Goal: Transaction & Acquisition: Purchase product/service

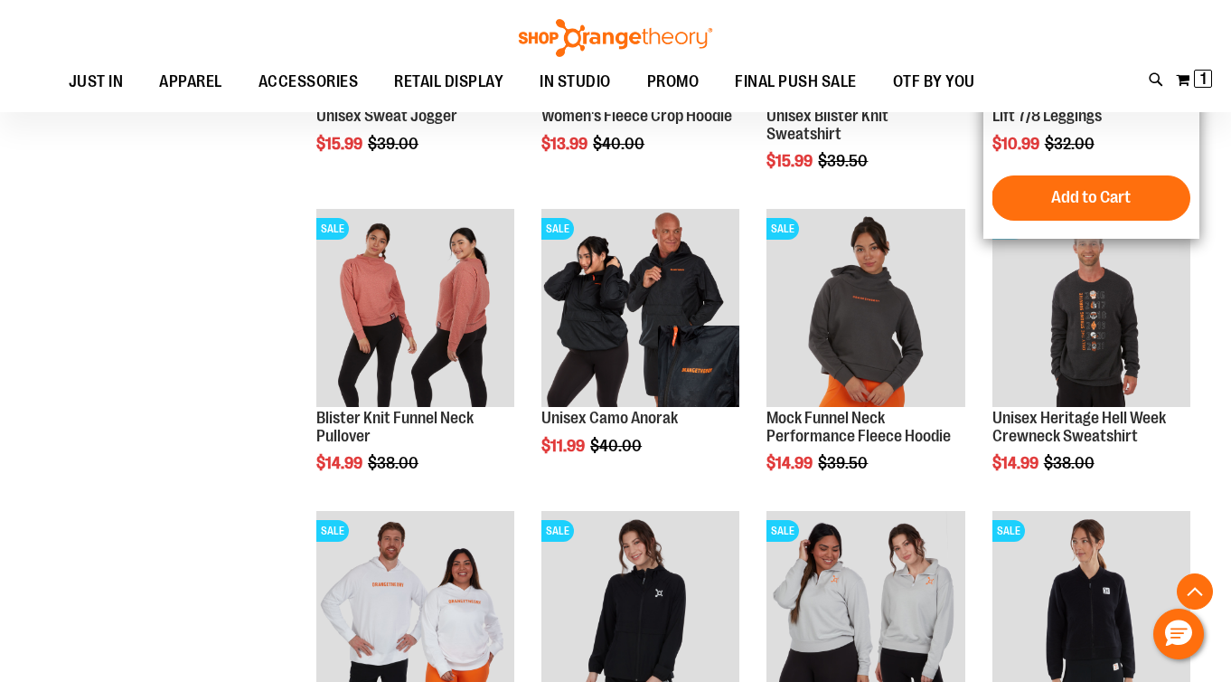
scroll to position [1092, 0]
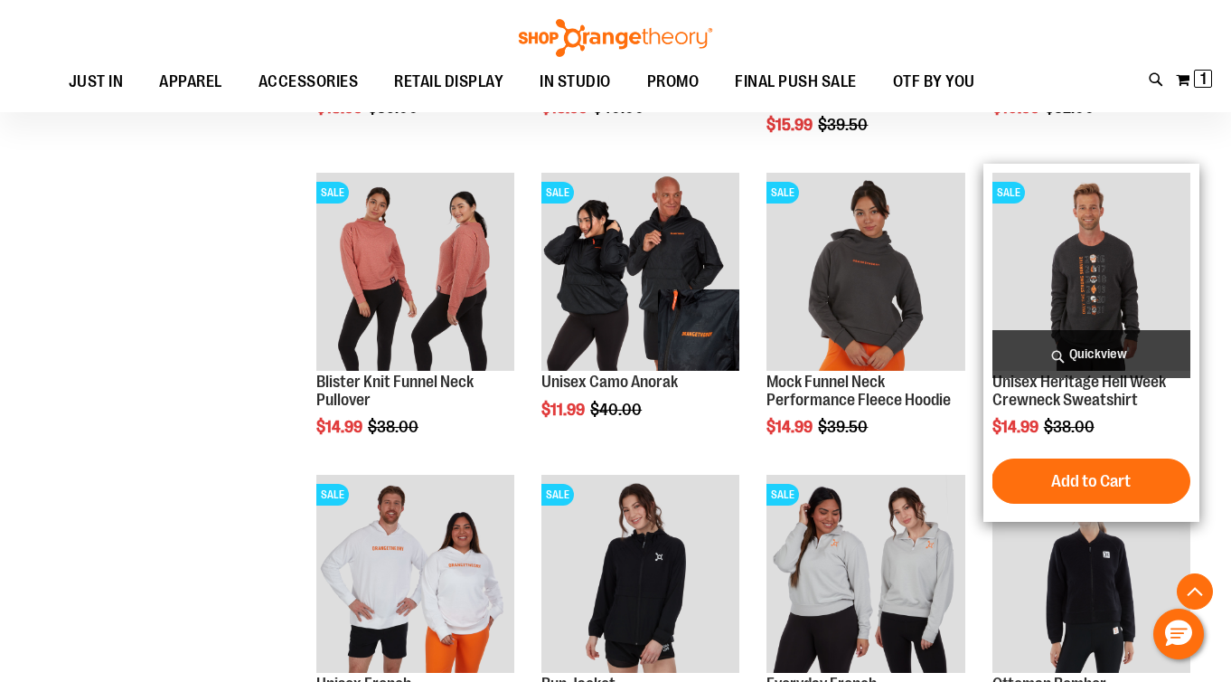
type input "**********"
click at [1069, 274] on img "product" at bounding box center [1092, 272] width 198 height 198
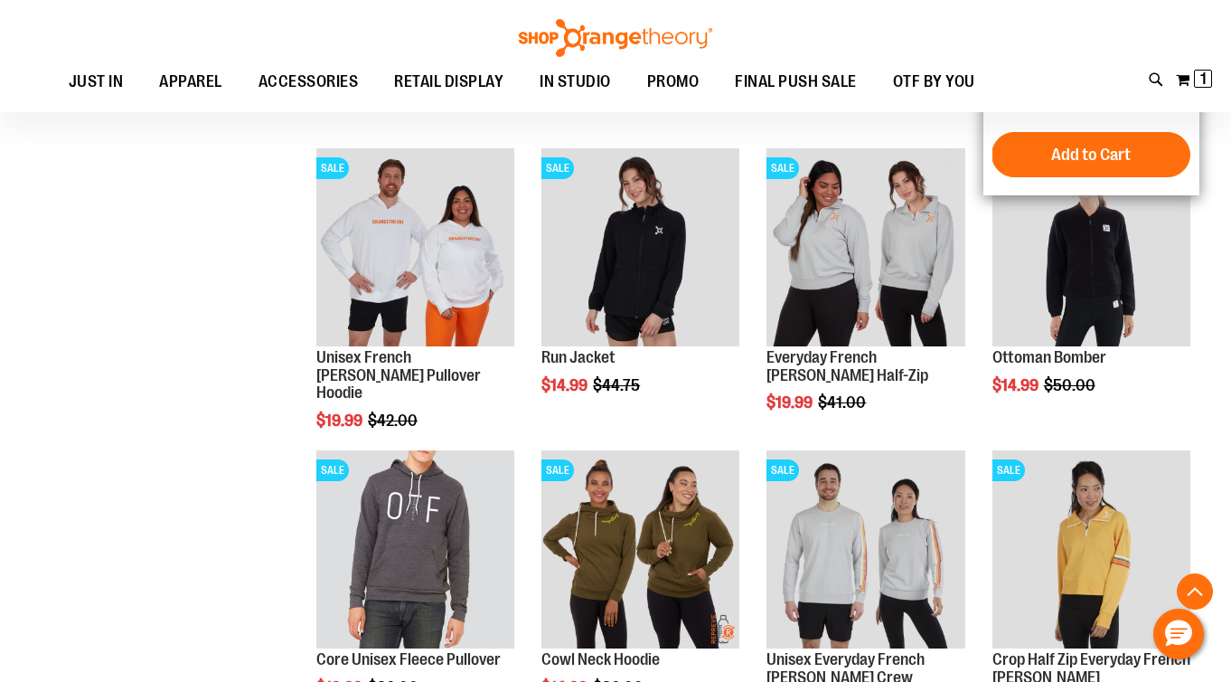
scroll to position [1744, 0]
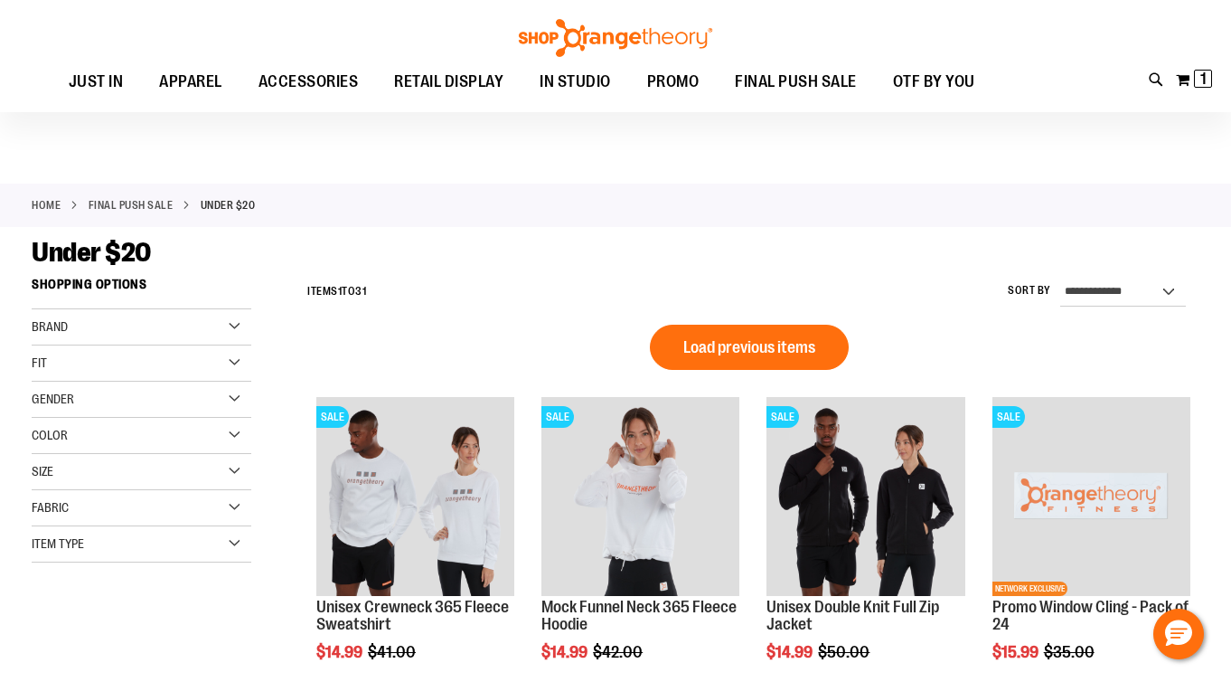
scroll to position [7, 0]
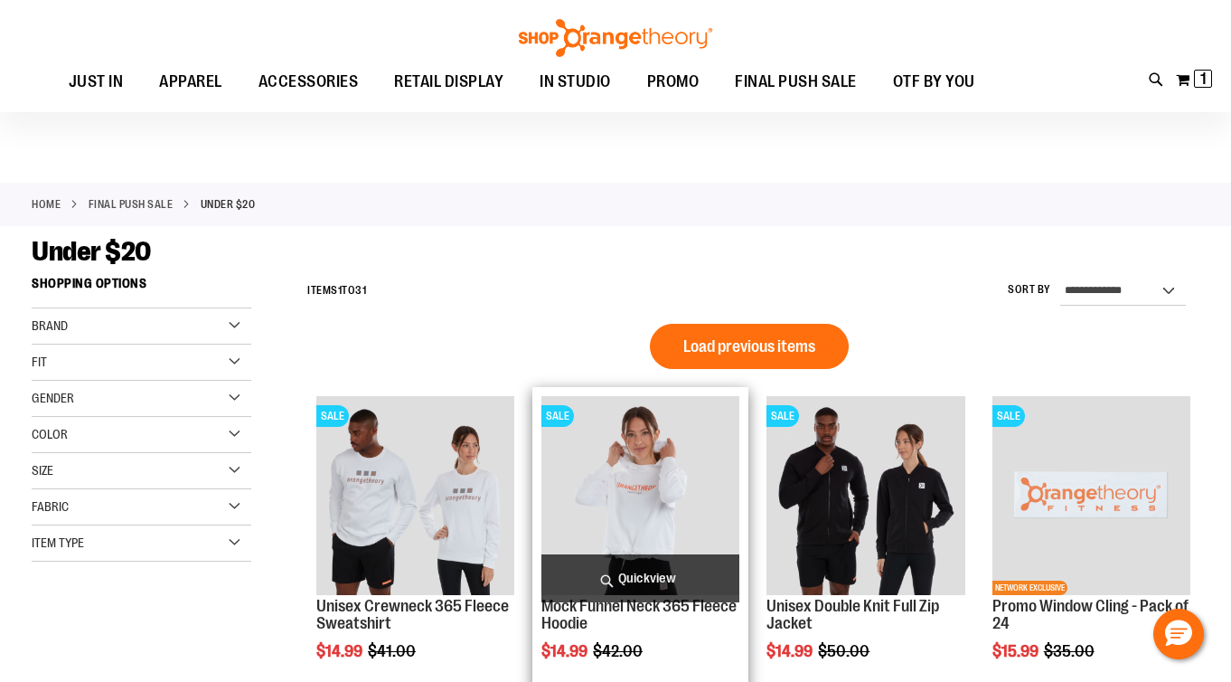
type input "**********"
click at [695, 349] on span "Load previous items" at bounding box center [749, 346] width 132 height 18
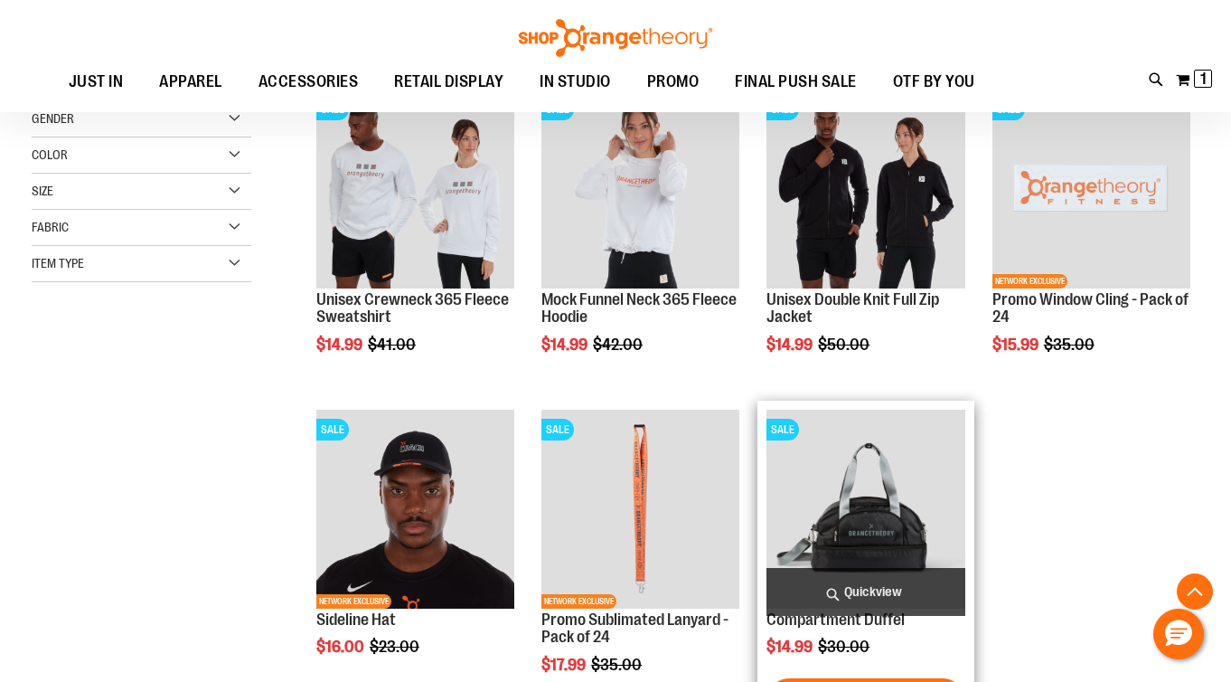
scroll to position [149, 0]
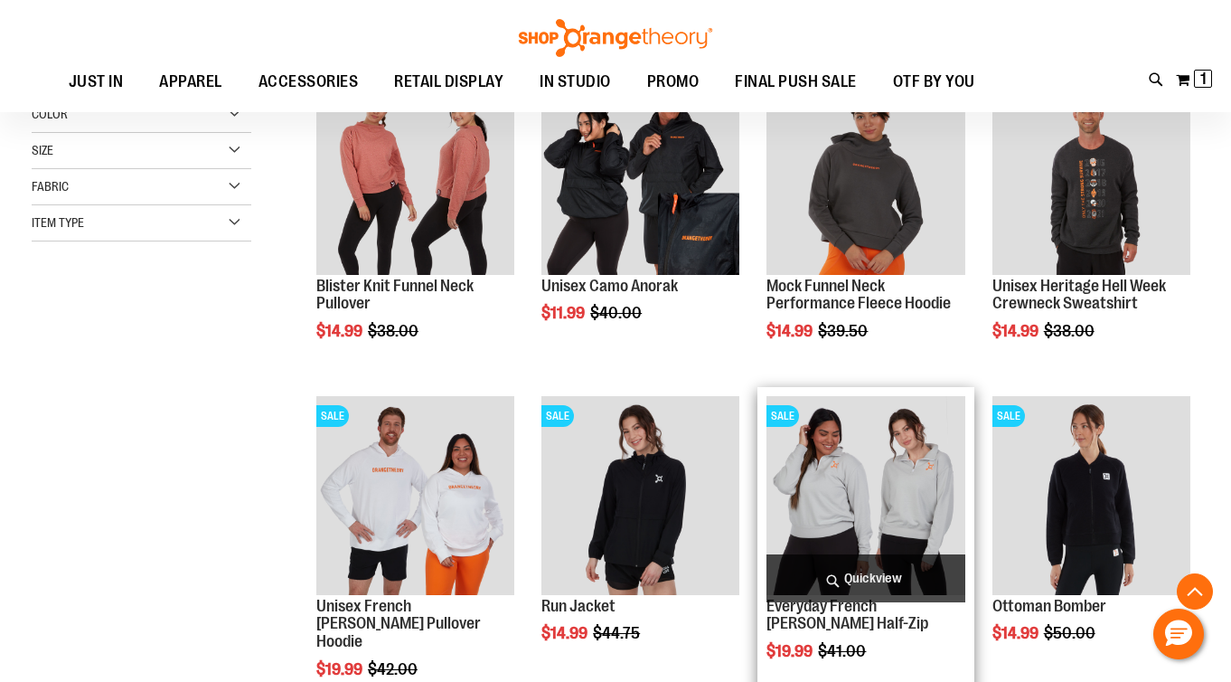
scroll to position [317, 0]
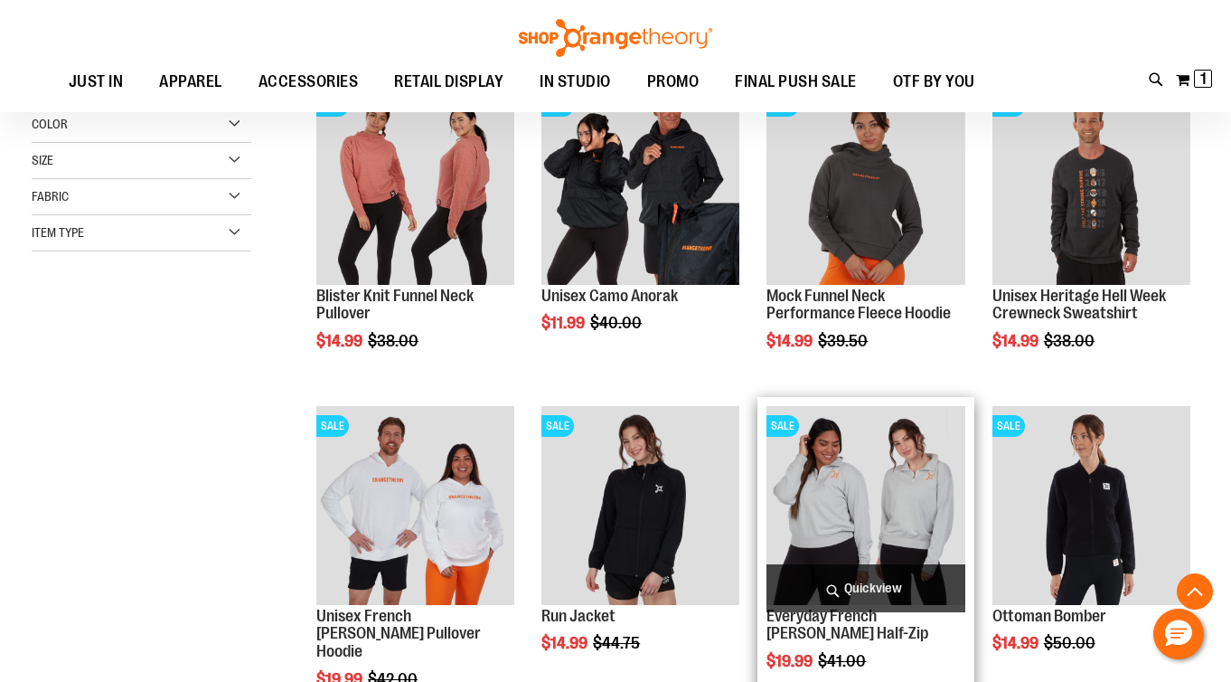
click at [872, 485] on img "product" at bounding box center [866, 505] width 198 height 198
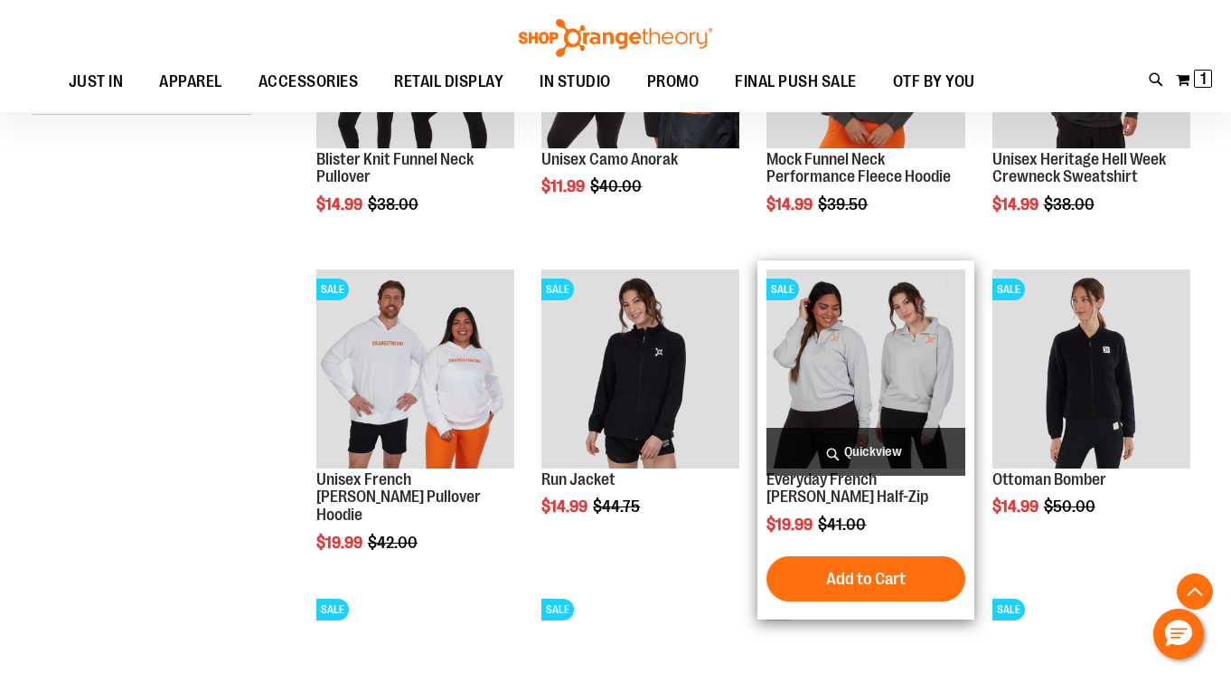
scroll to position [530, 0]
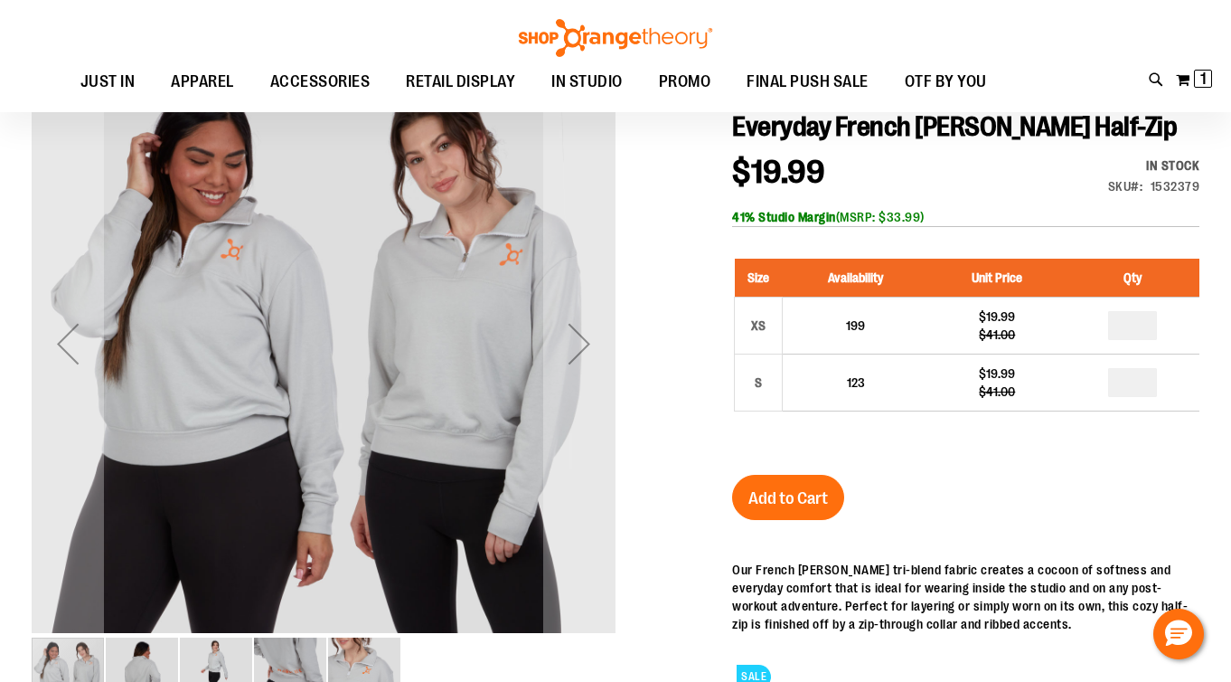
scroll to position [11, 0]
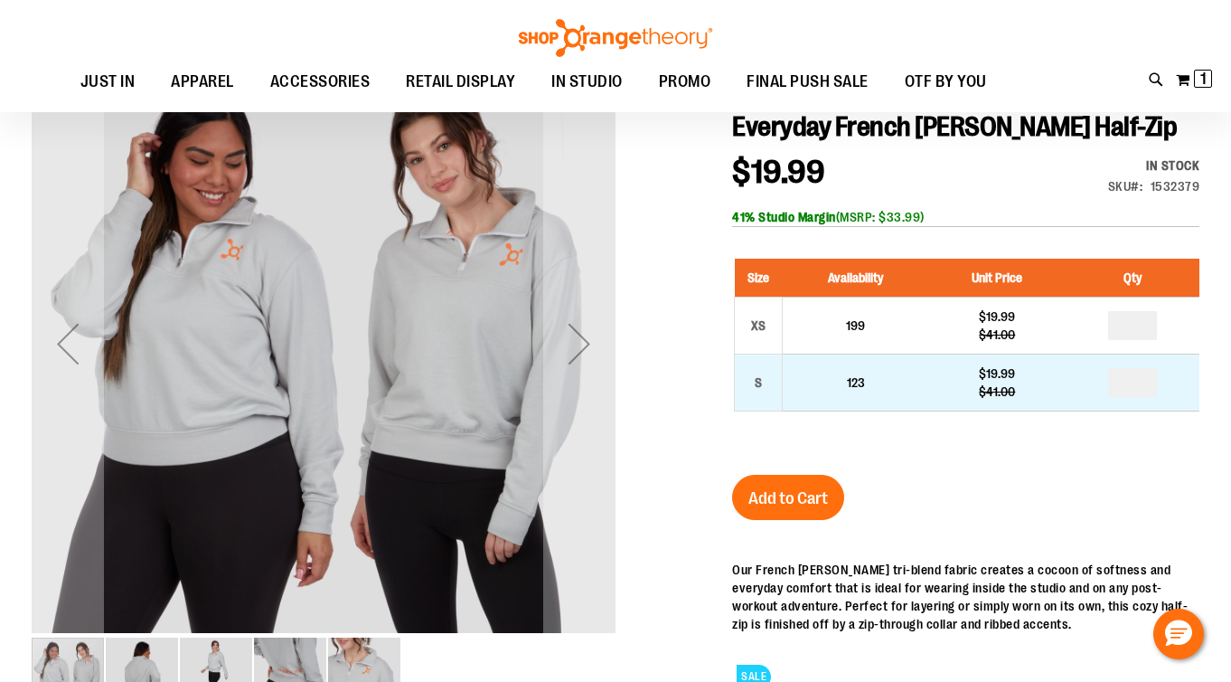
type input "**********"
click at [1145, 384] on input "number" at bounding box center [1132, 382] width 49 height 29
type input "*"
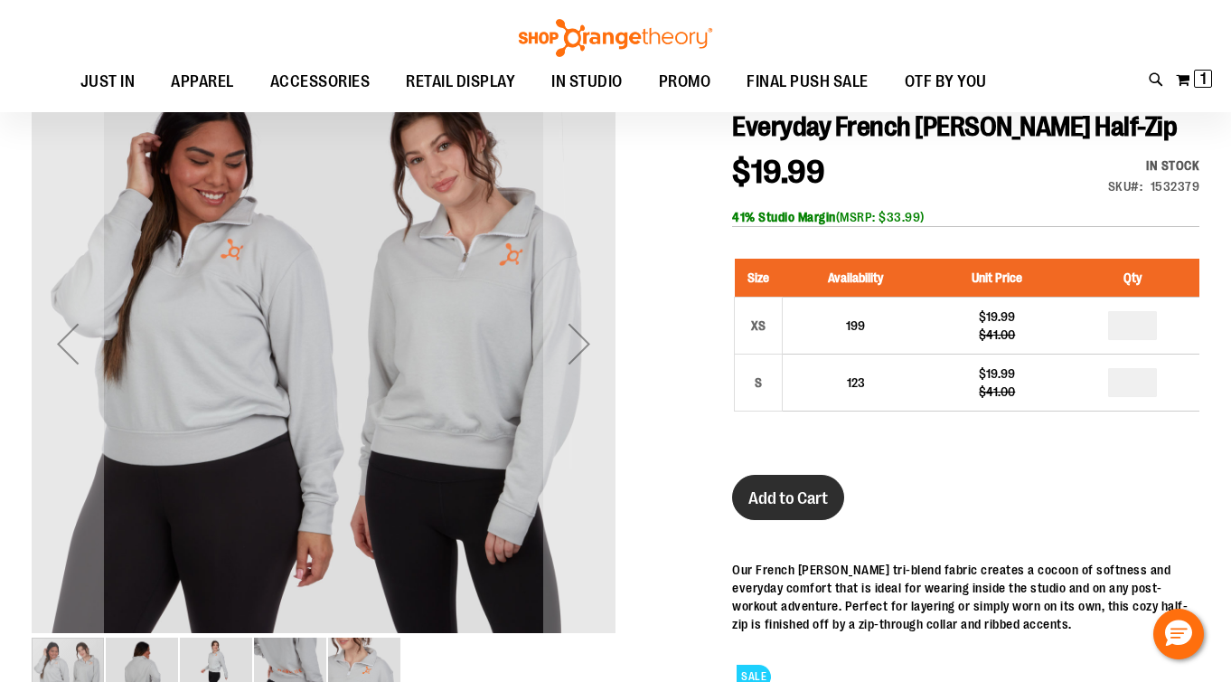
click at [806, 496] on span "Add to Cart" at bounding box center [789, 498] width 80 height 20
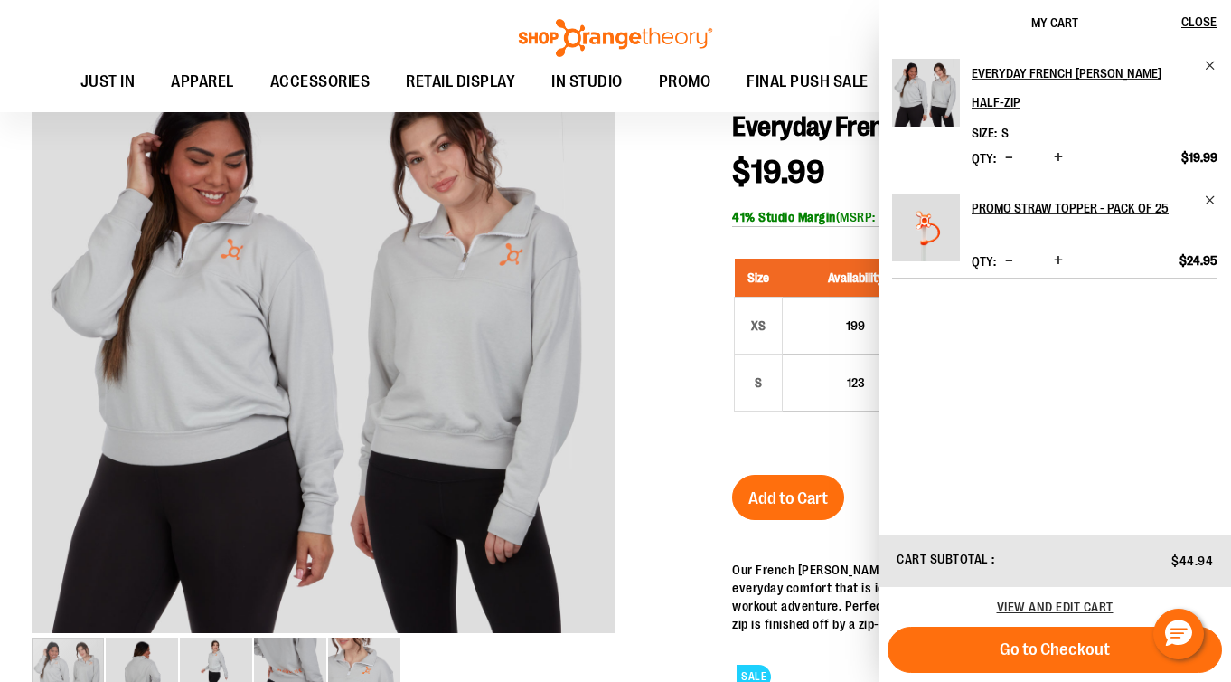
click at [650, 393] on div at bounding box center [616, 473] width 1168 height 843
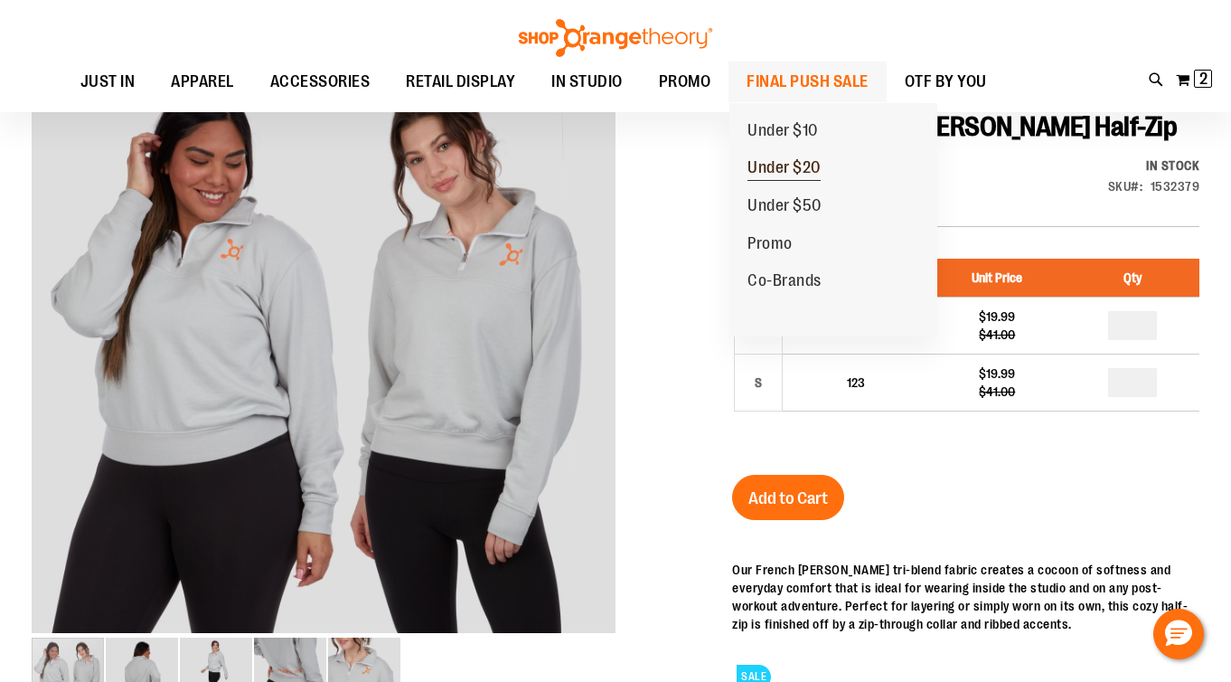
click at [792, 173] on span "Under $20" at bounding box center [784, 169] width 73 height 23
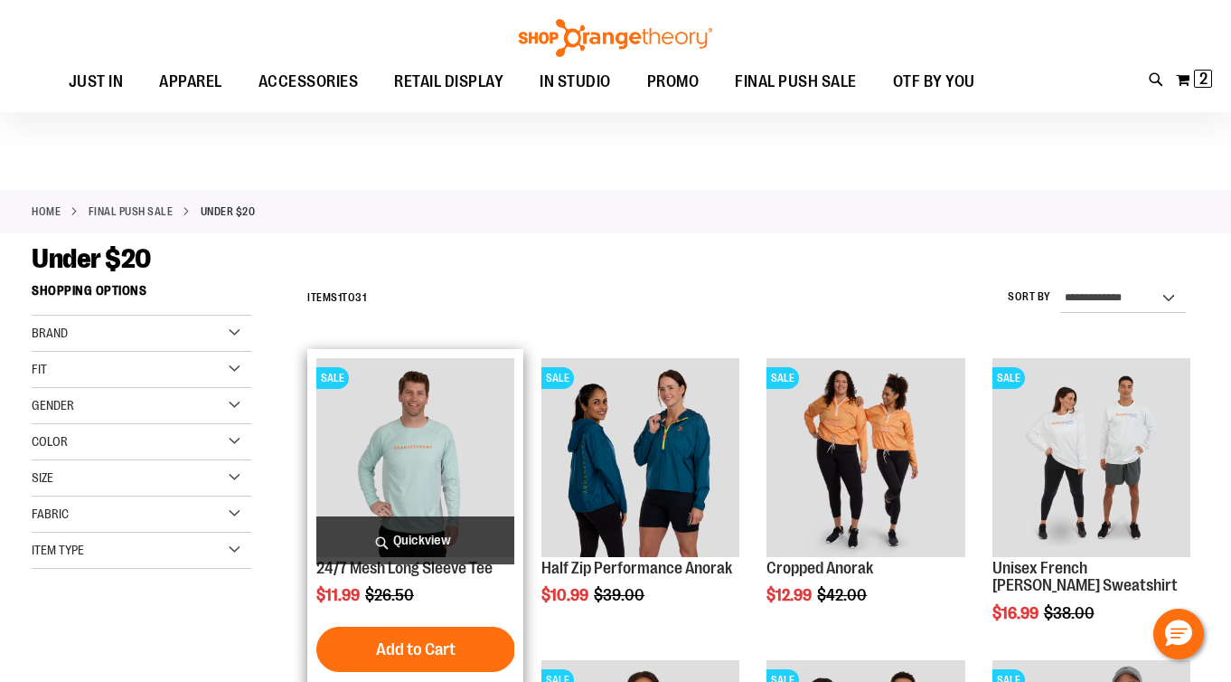
scroll to position [234, 0]
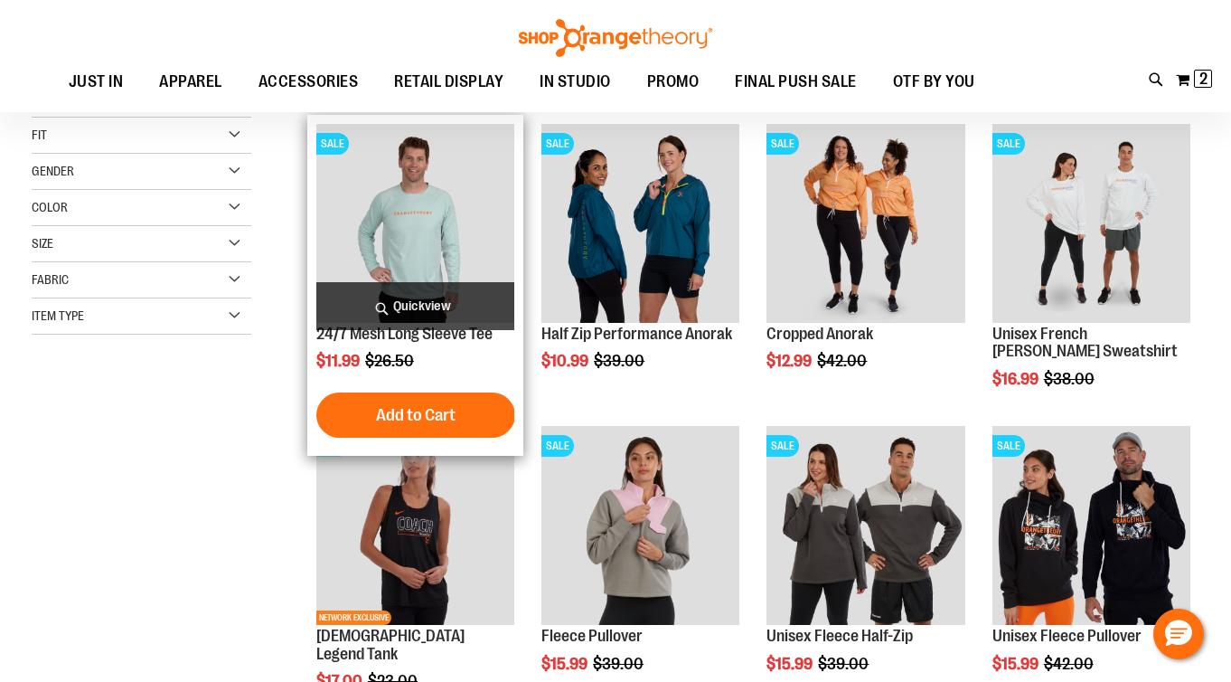
type input "**********"
click at [414, 193] on img "product" at bounding box center [415, 223] width 198 height 198
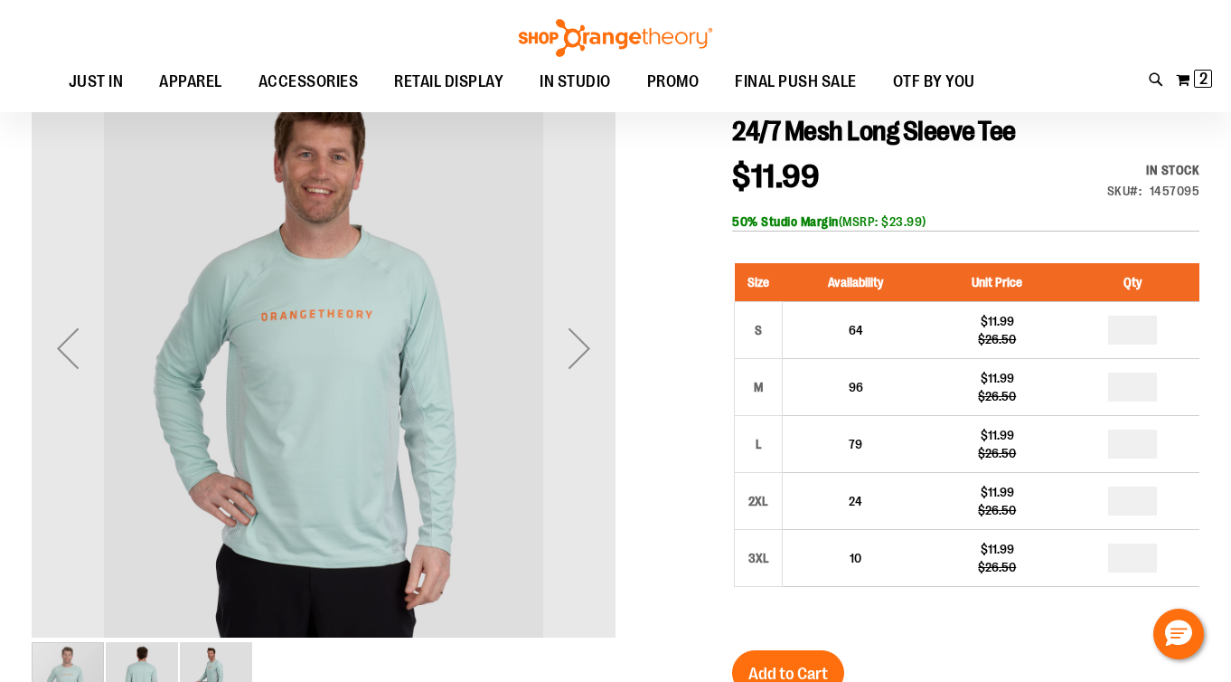
scroll to position [155, 0]
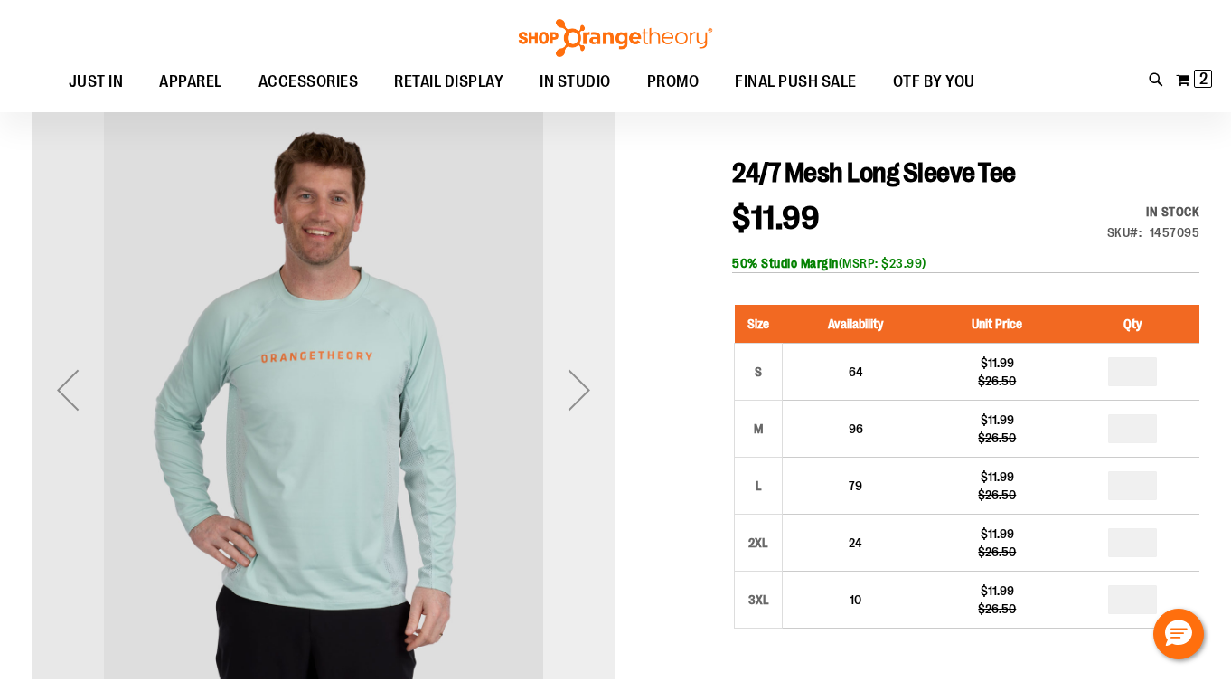
type input "**********"
click at [598, 391] on div "Next" at bounding box center [579, 389] width 72 height 72
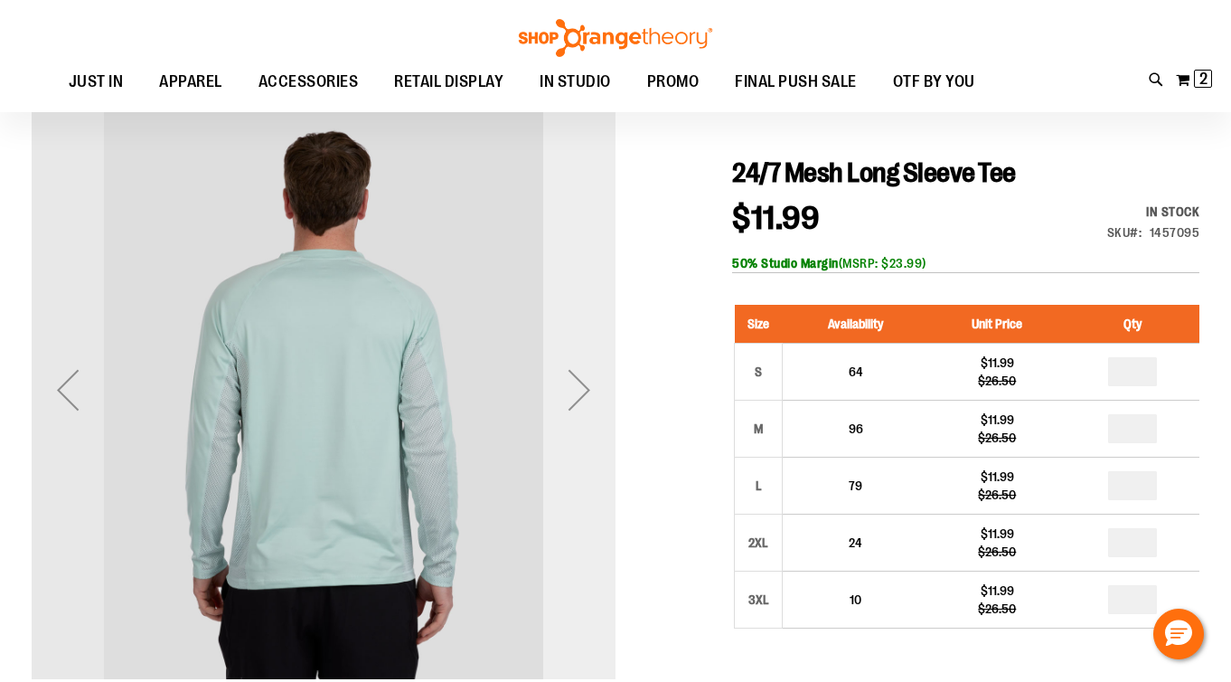
click at [598, 392] on div "Next" at bounding box center [579, 389] width 72 height 72
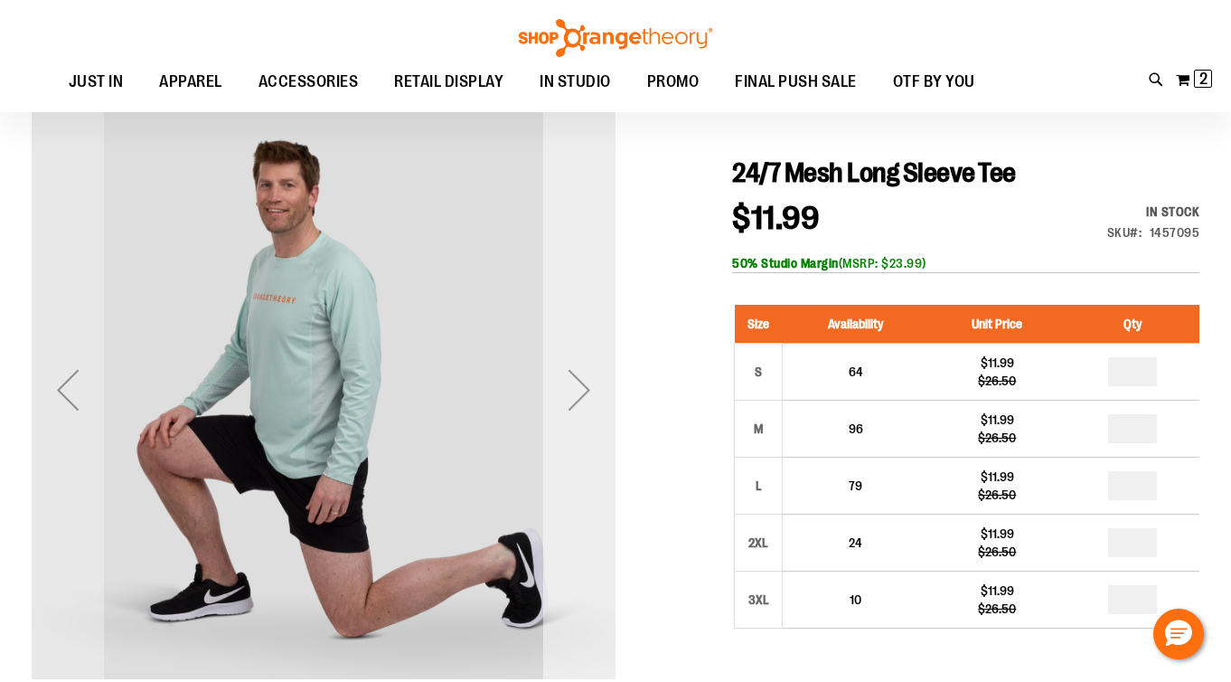
click at [598, 392] on div "Next" at bounding box center [579, 389] width 72 height 72
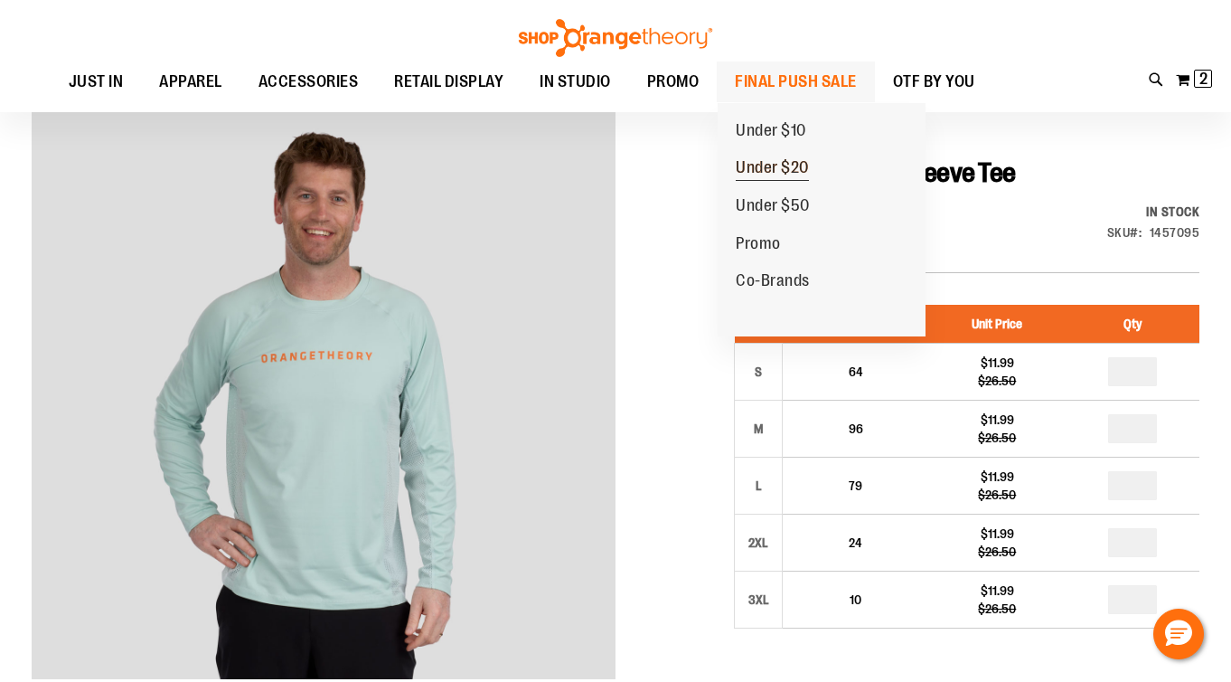
click at [768, 167] on span "Under $20" at bounding box center [772, 169] width 73 height 23
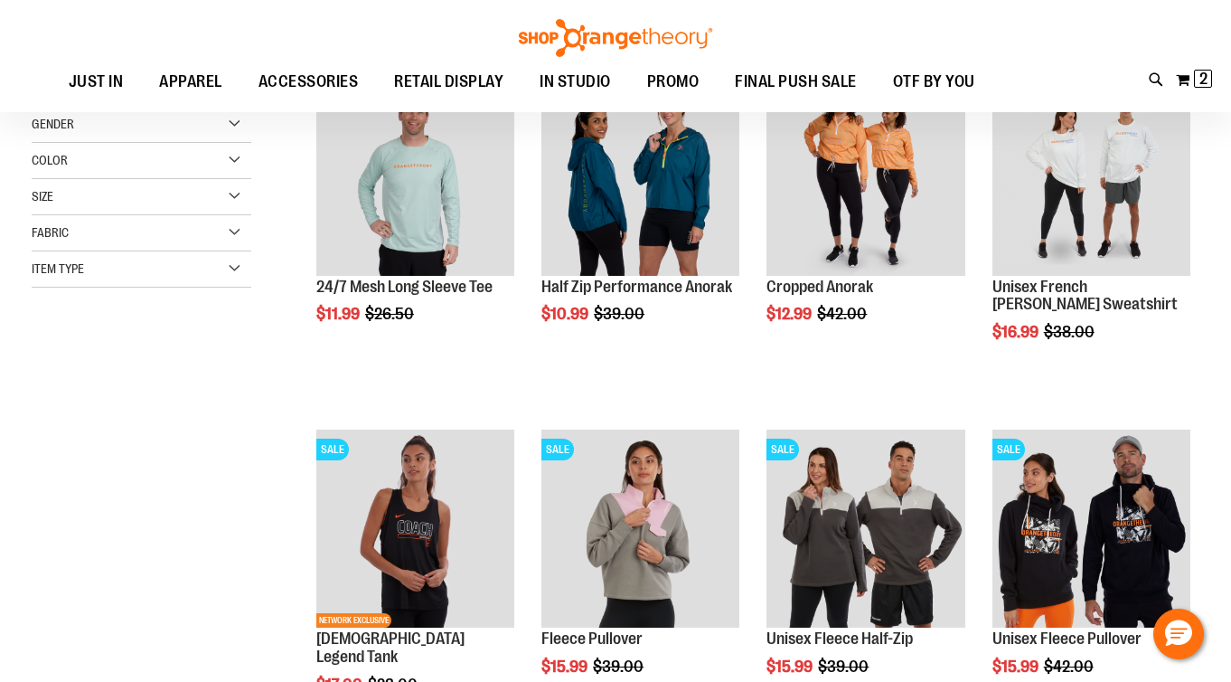
scroll to position [81, 0]
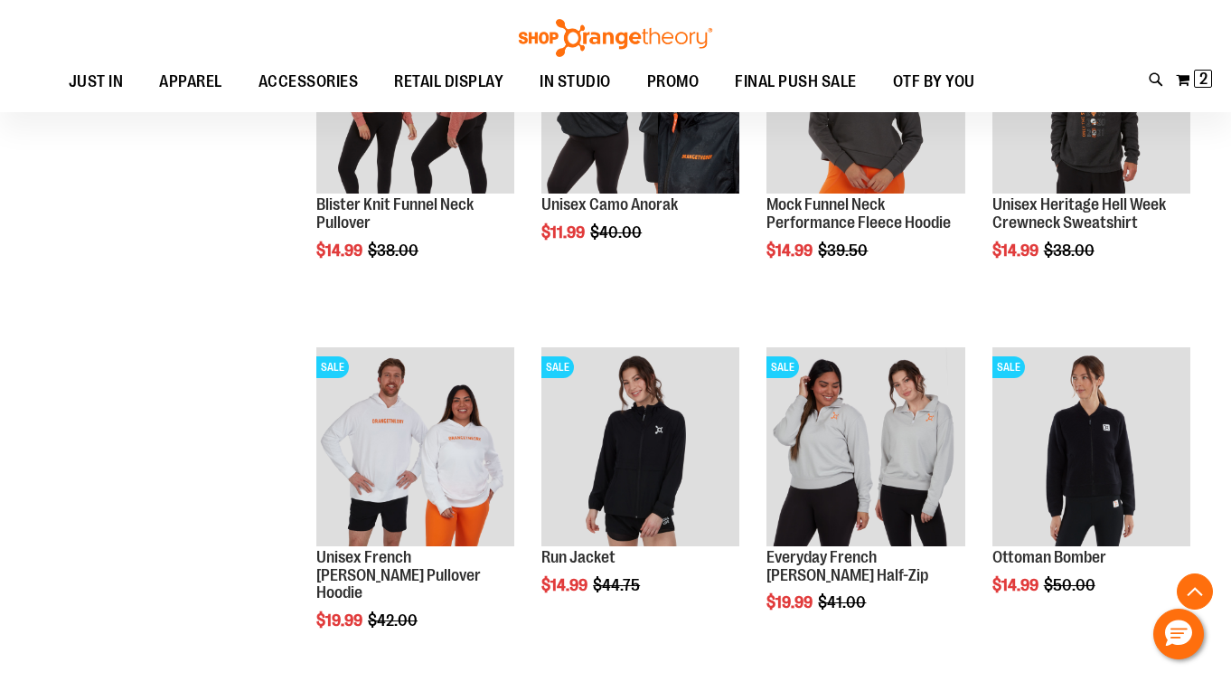
scroll to position [1236, 0]
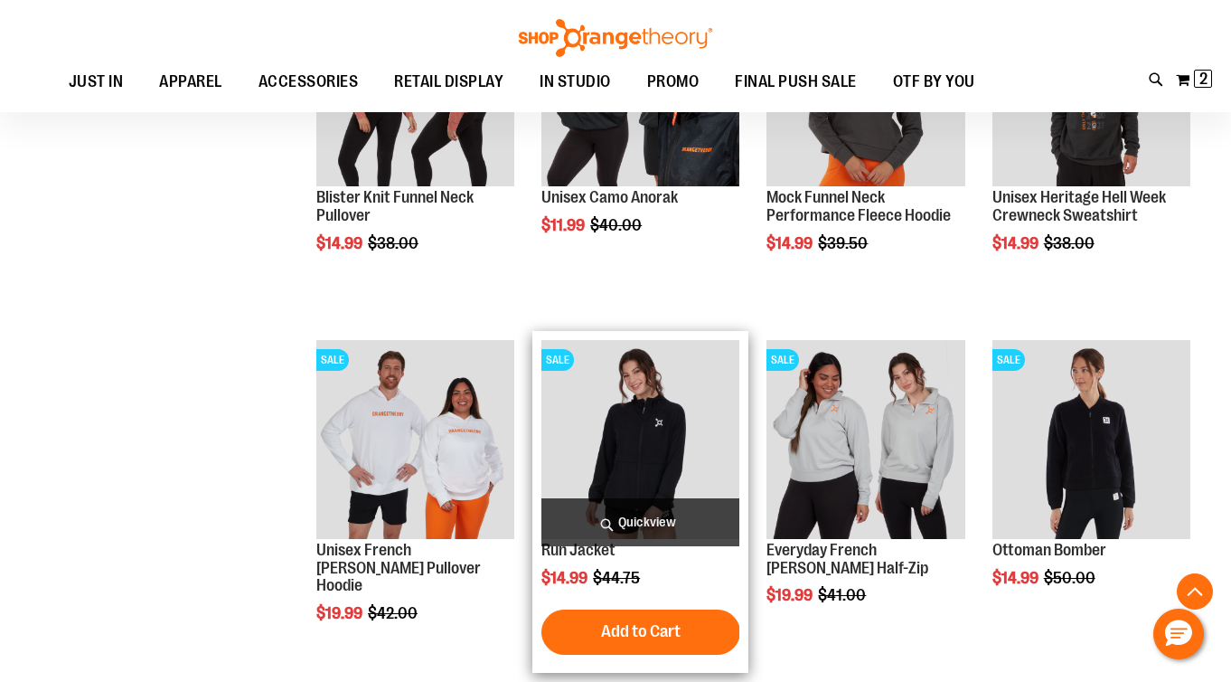
type input "**********"
click at [655, 451] on img "product" at bounding box center [641, 439] width 198 height 198
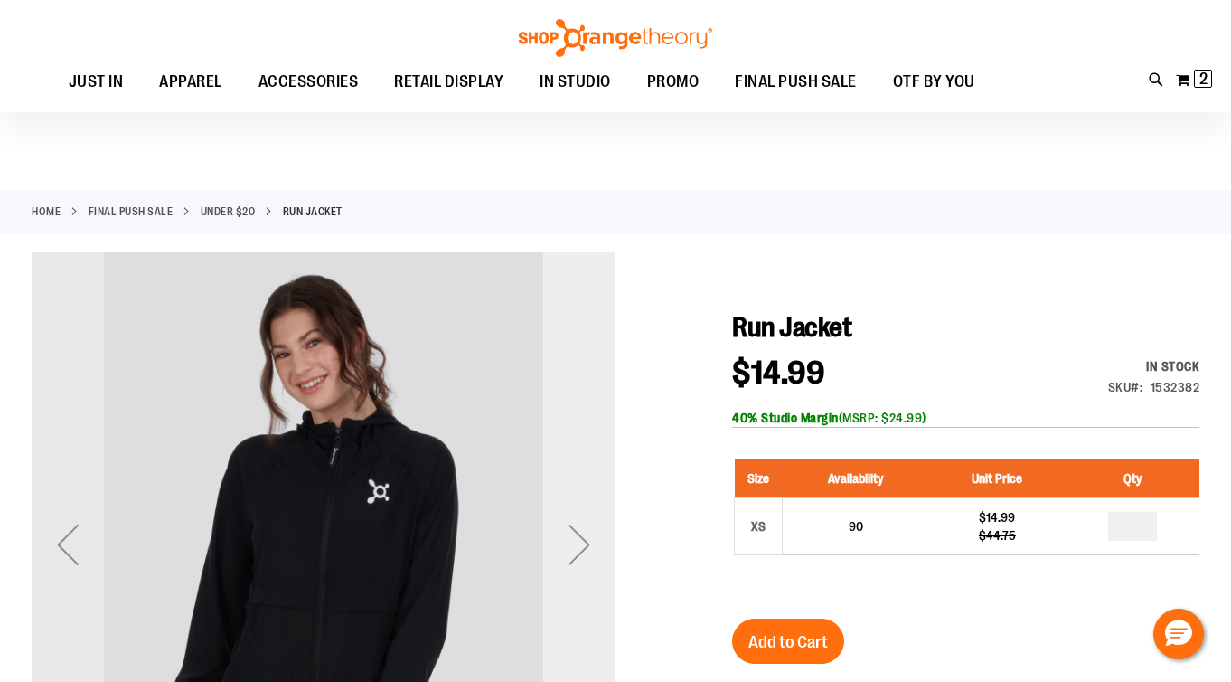
type input "**********"
click at [583, 508] on div "Next" at bounding box center [579, 544] width 72 height 72
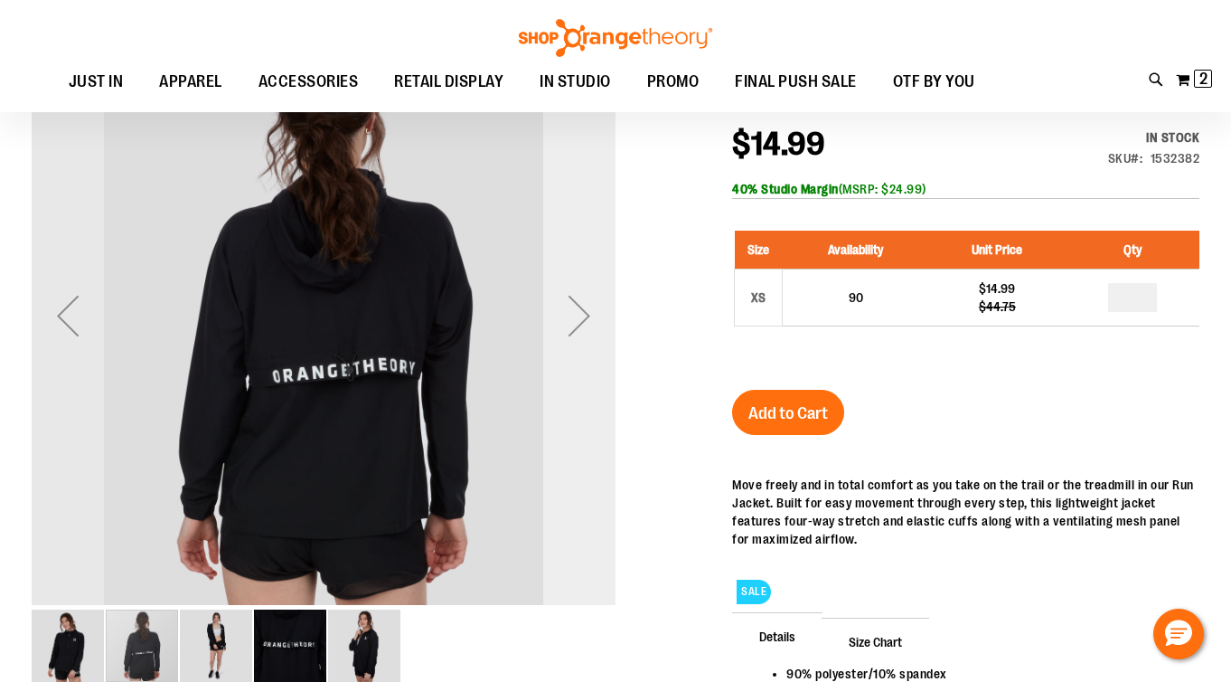
scroll to position [229, 0]
click at [584, 340] on div "Next" at bounding box center [579, 315] width 72 height 72
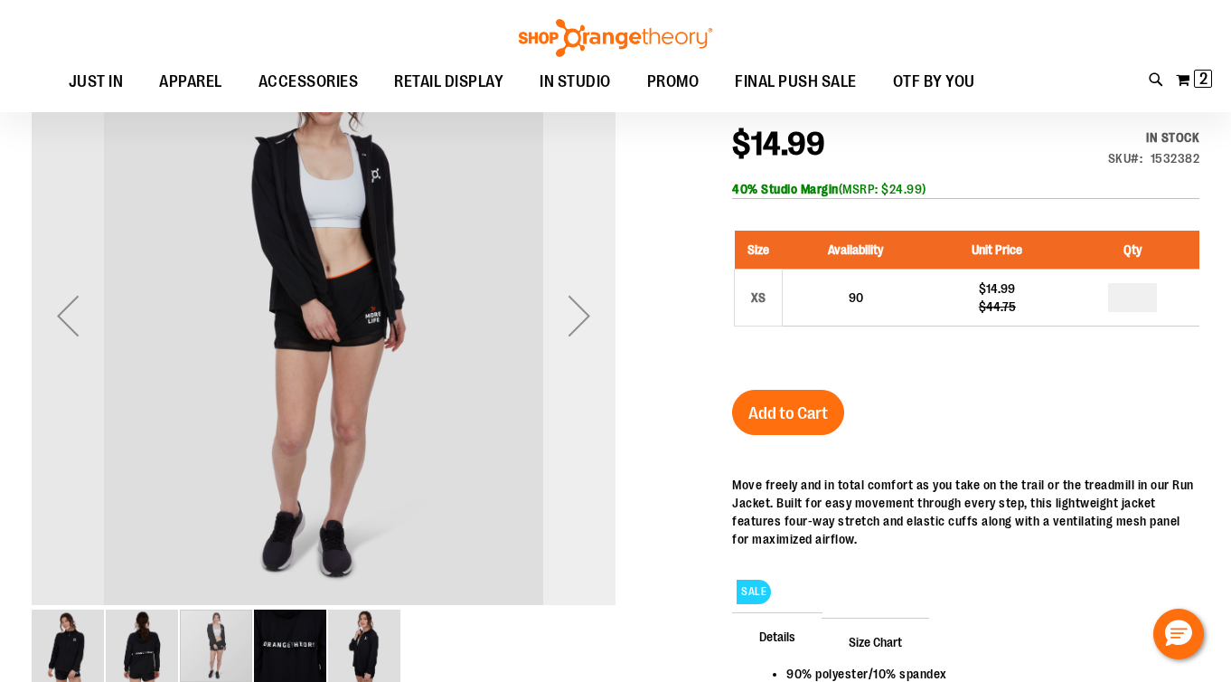
click at [584, 340] on div "Next" at bounding box center [579, 315] width 72 height 72
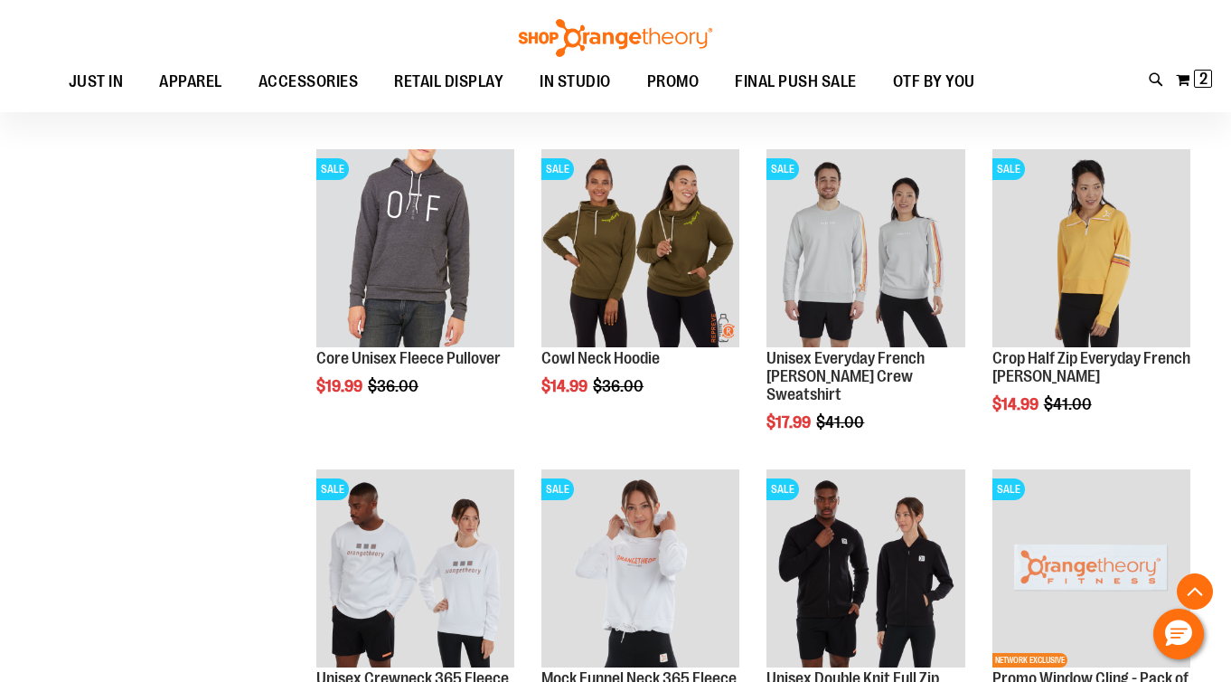
scroll to position [659, 0]
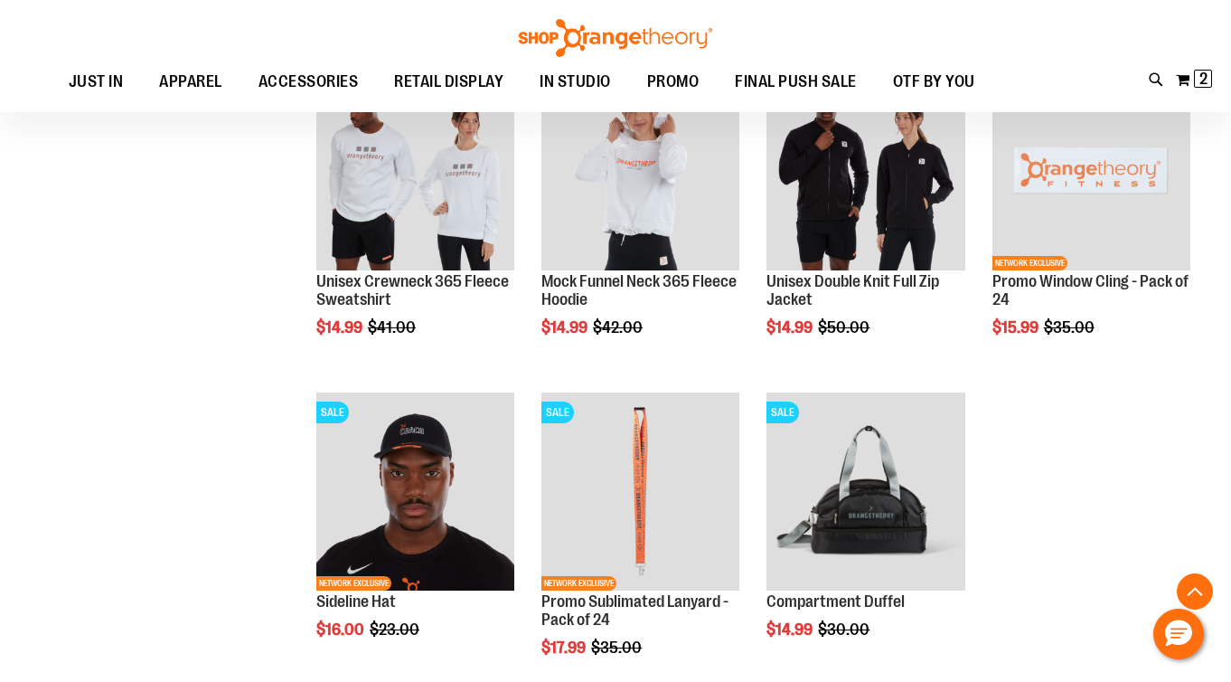
scroll to position [1051, 0]
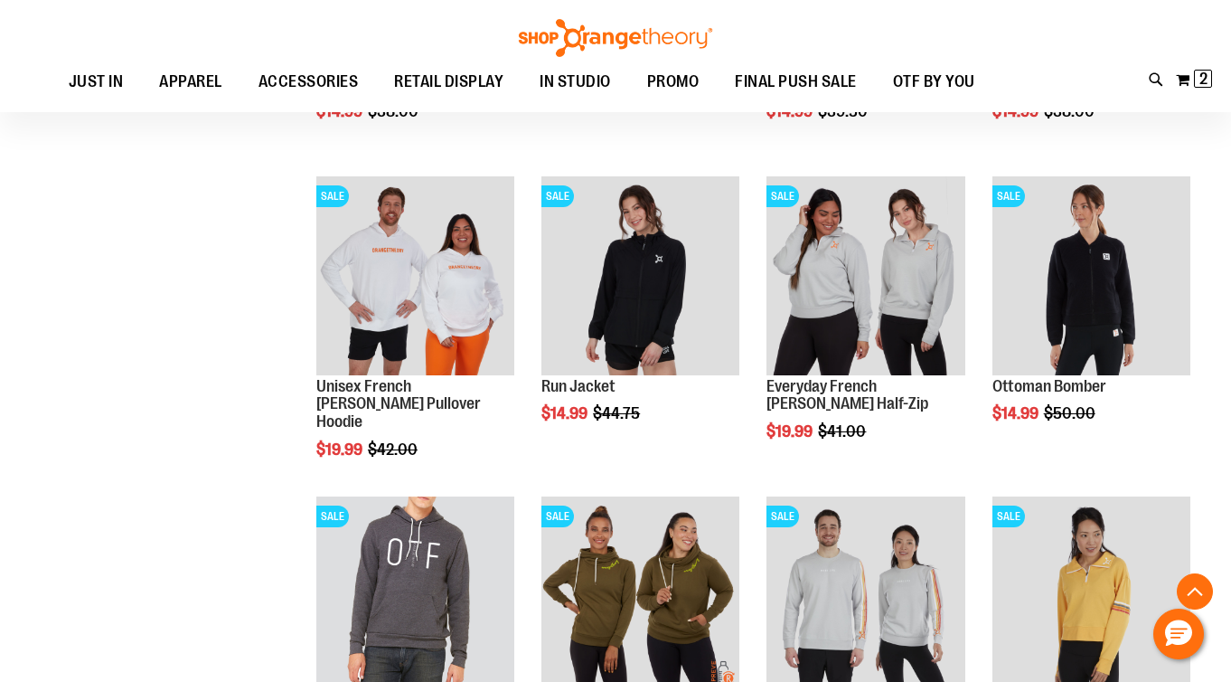
scroll to position [299, 0]
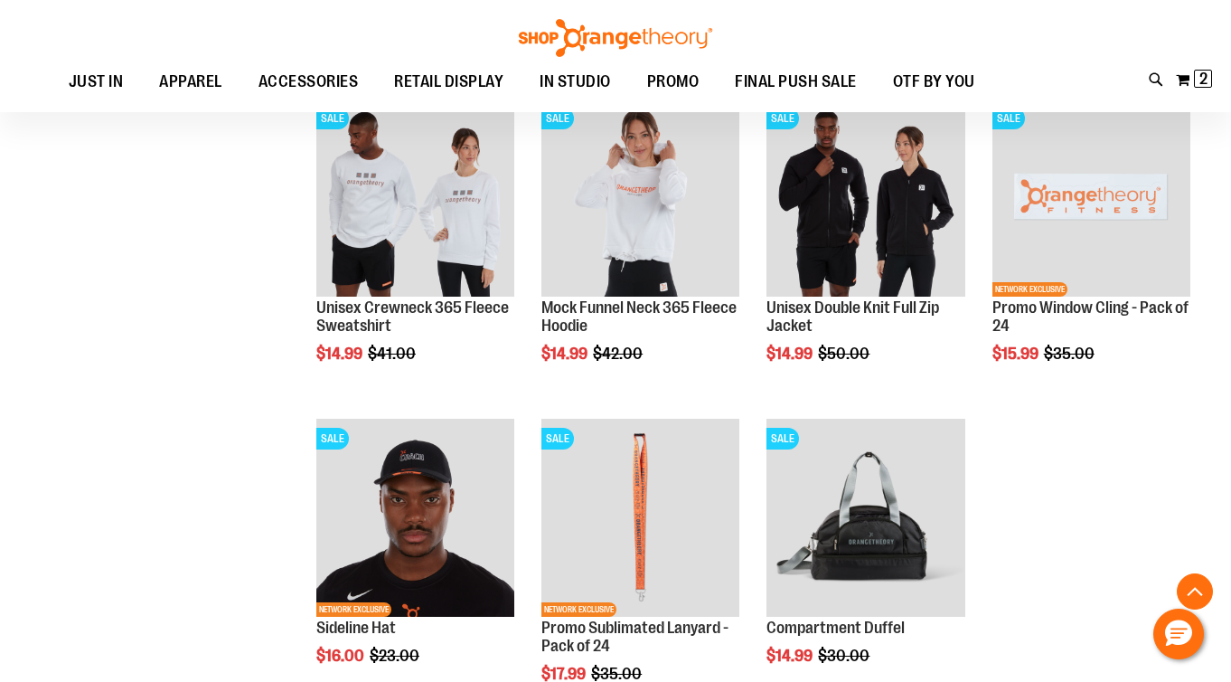
scroll to position [1023, 0]
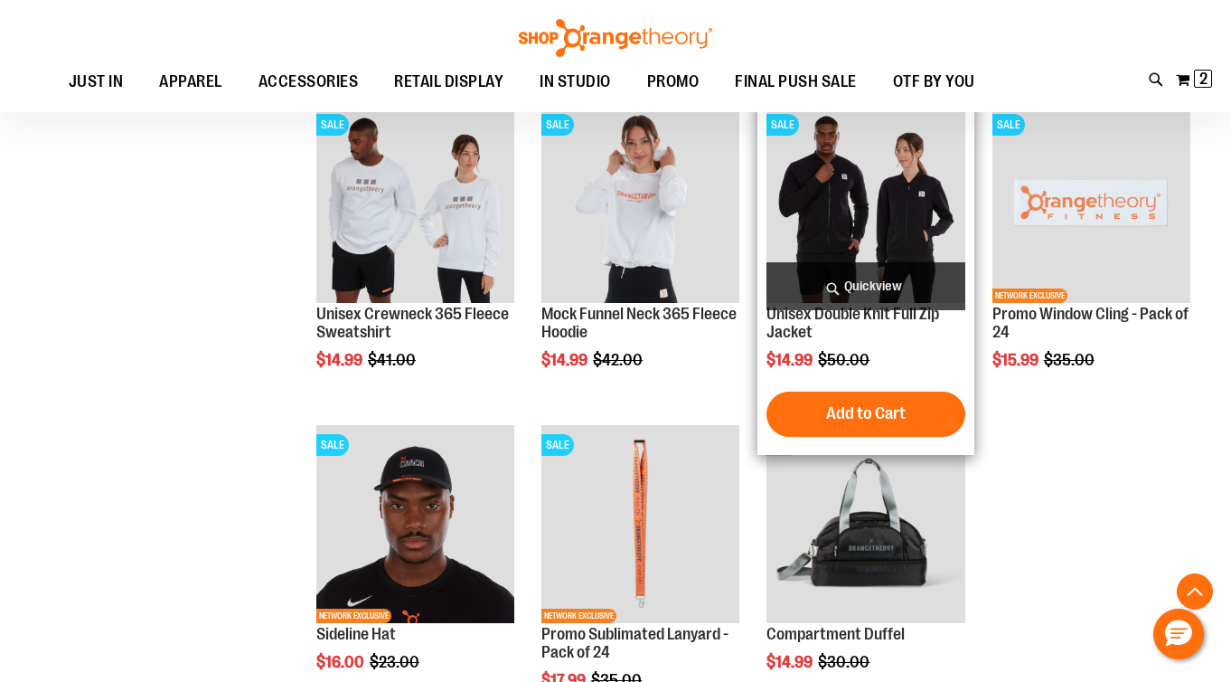
type input "**********"
click at [884, 212] on img "product" at bounding box center [866, 204] width 198 height 198
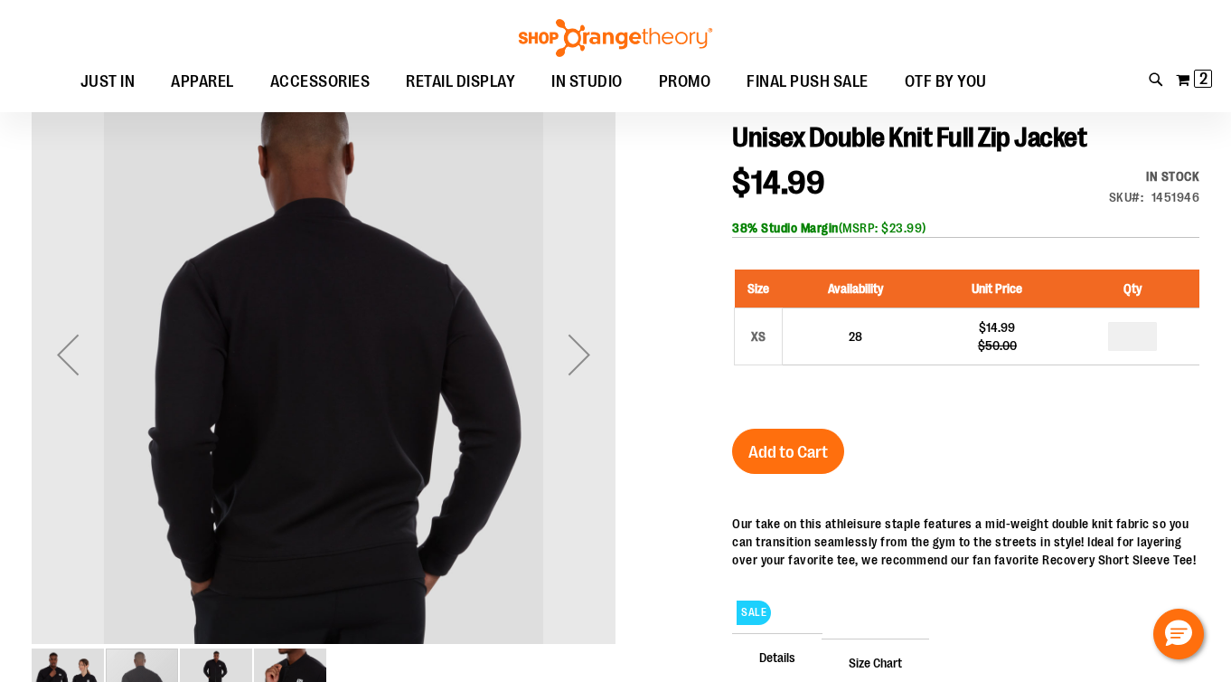
scroll to position [27, 0]
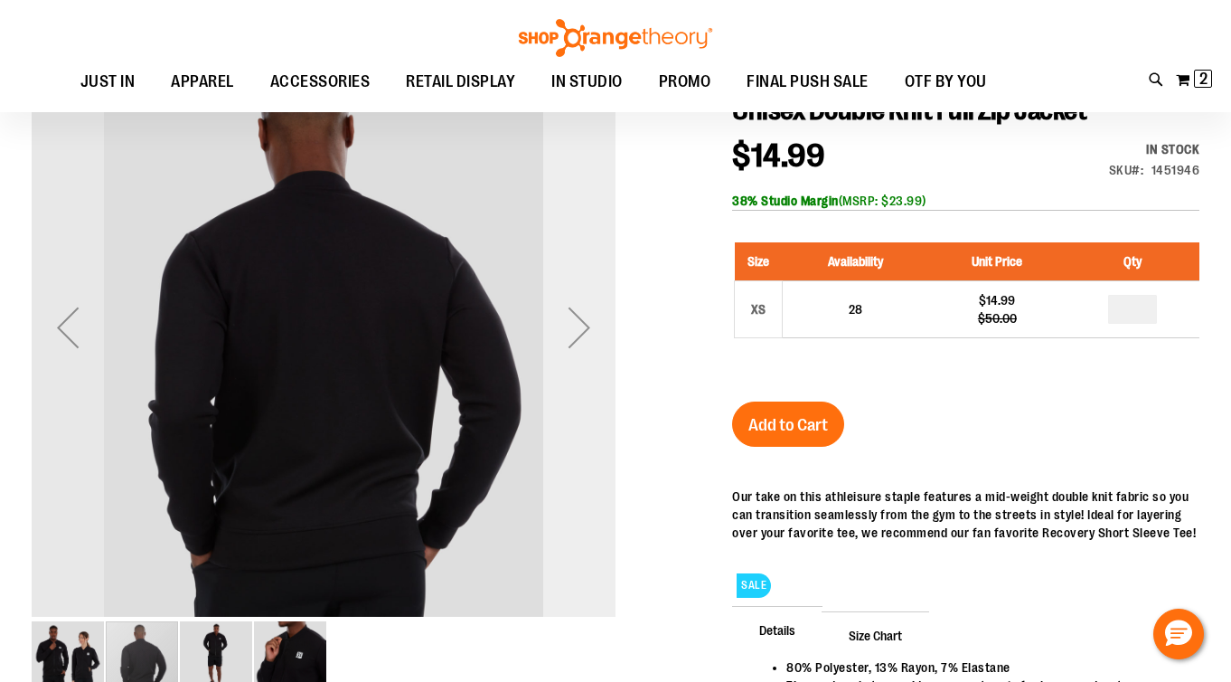
click at [571, 338] on div "Next" at bounding box center [579, 327] width 72 height 72
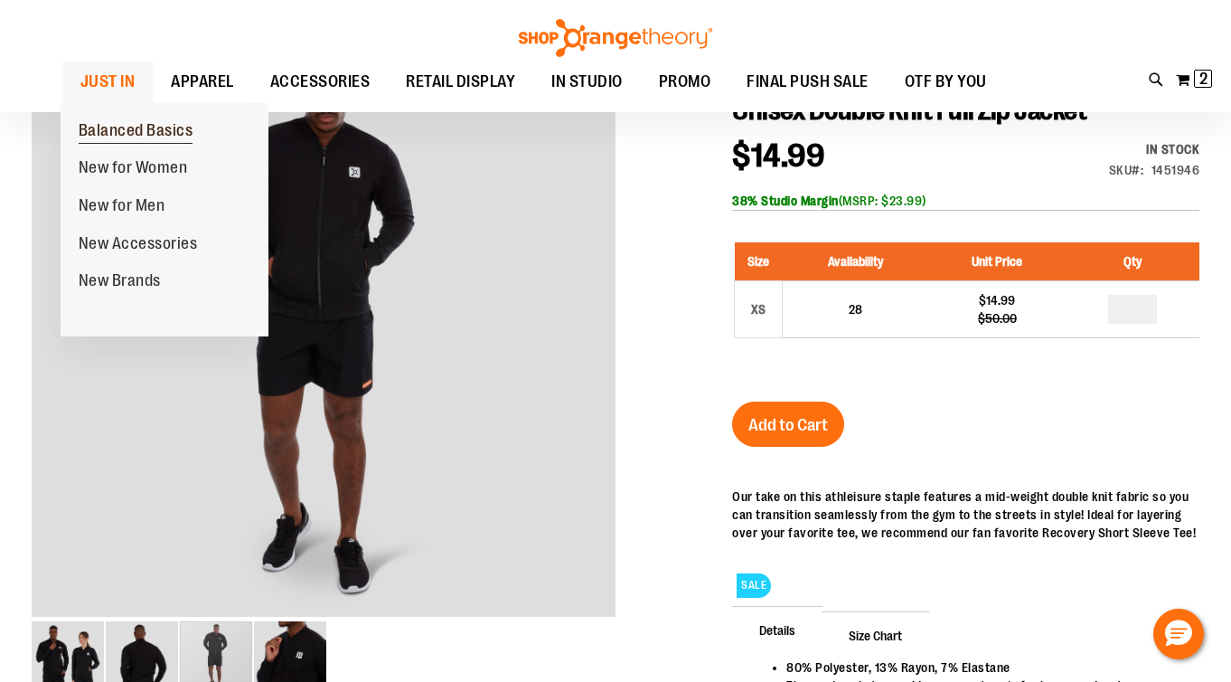
click at [115, 131] on span "Balanced Basics" at bounding box center [136, 132] width 115 height 23
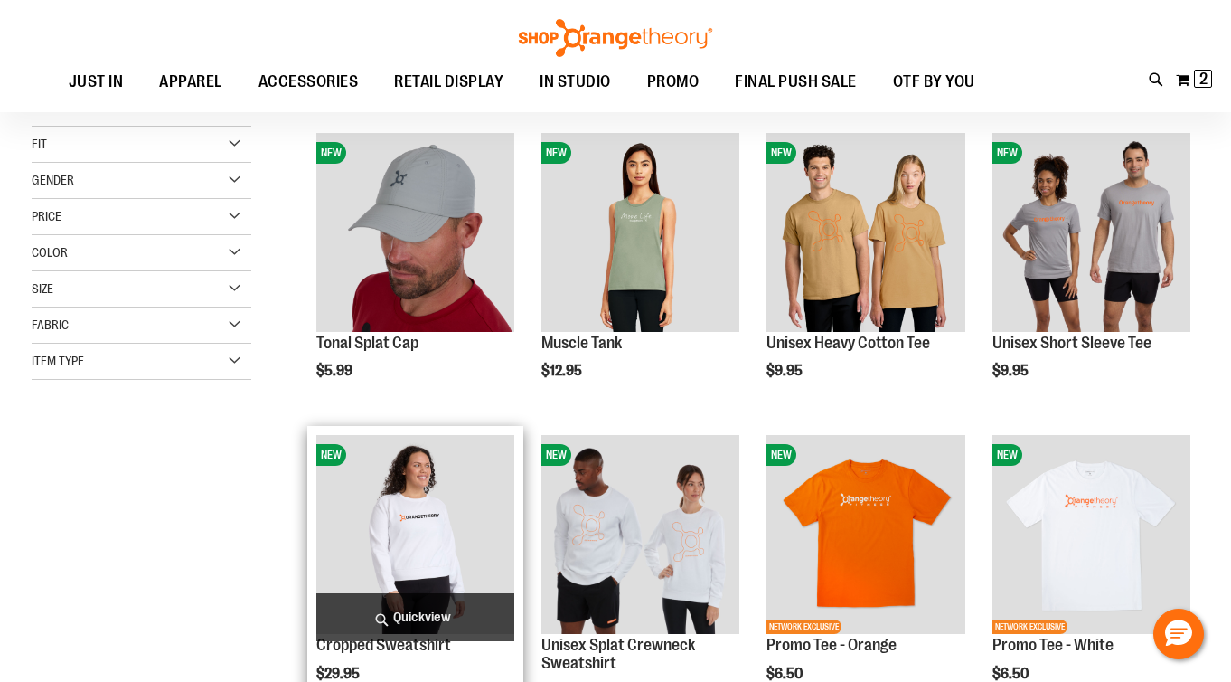
scroll to position [23, 0]
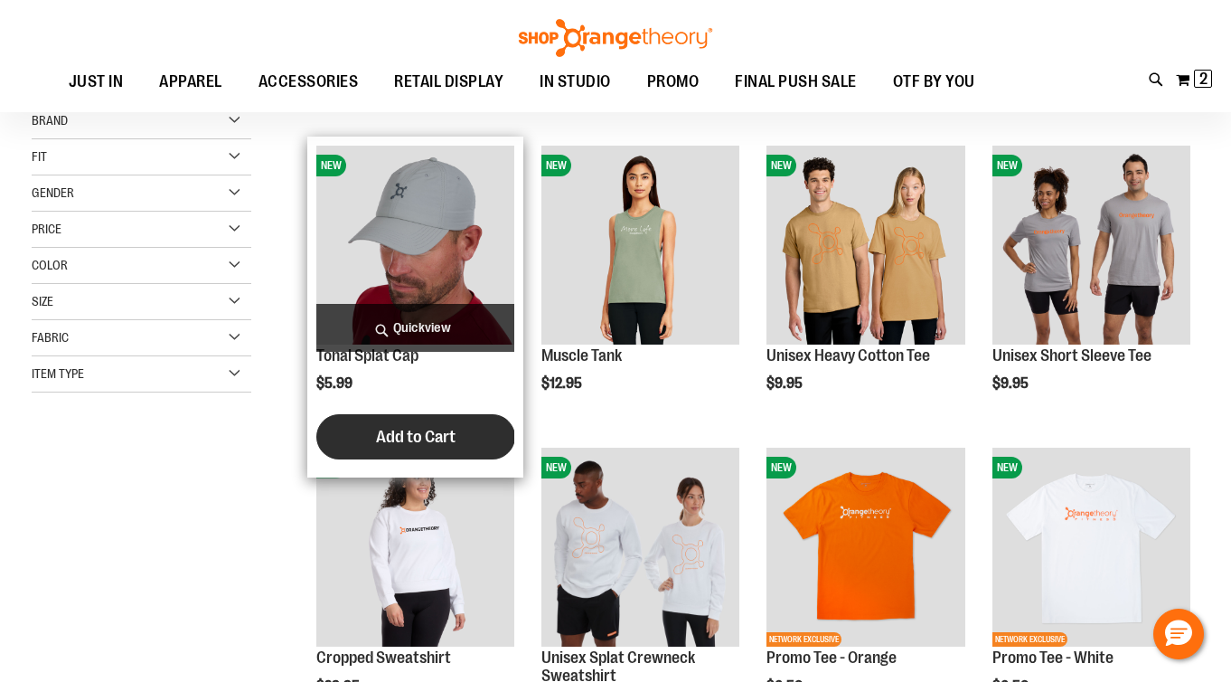
type input "**********"
click at [387, 434] on span "Add to Cart" at bounding box center [416, 437] width 80 height 20
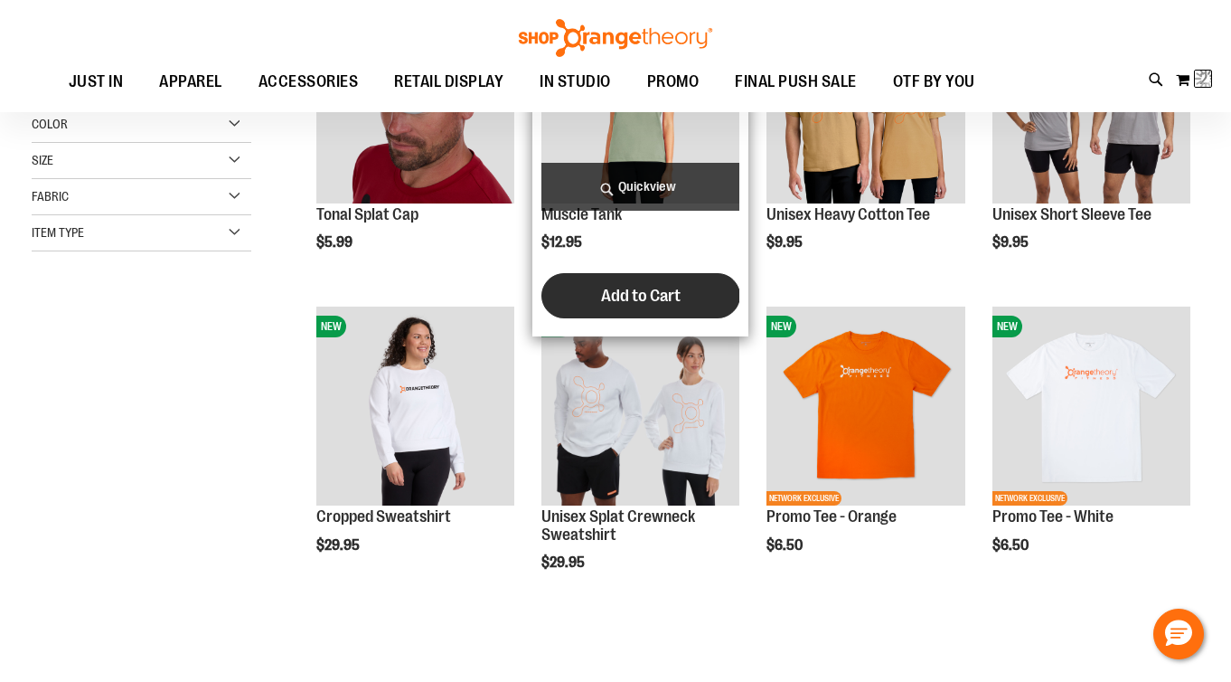
scroll to position [198, 0]
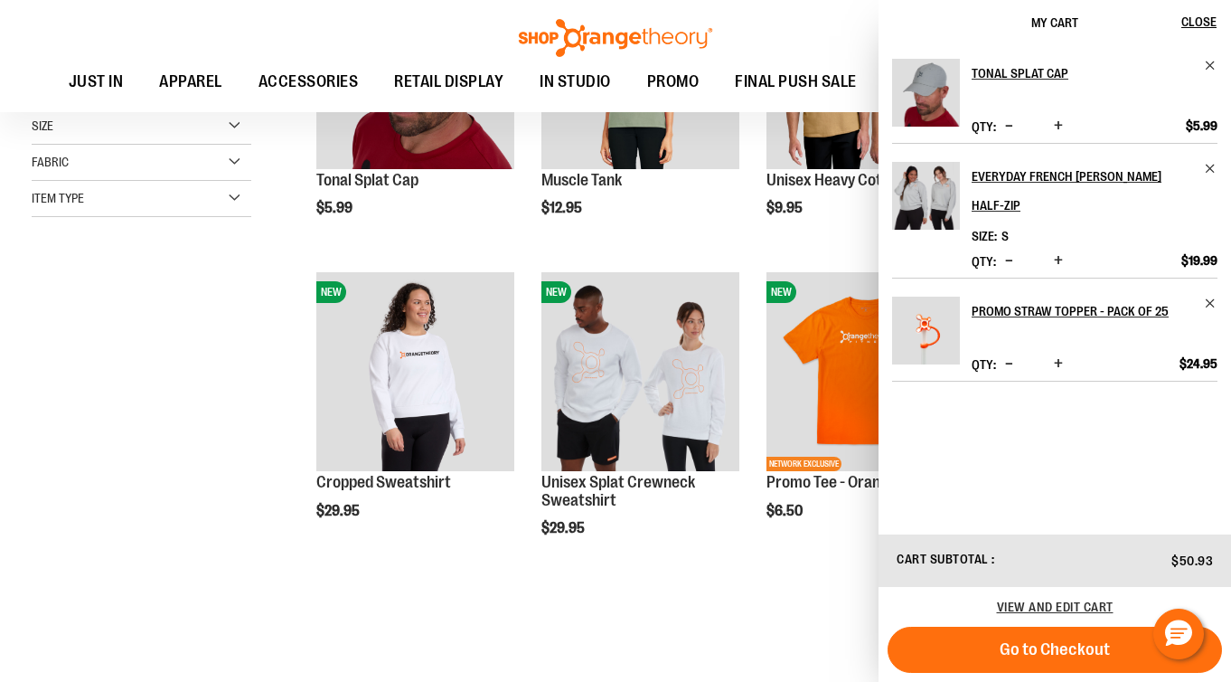
click at [184, 578] on div "**********" at bounding box center [616, 280] width 1168 height 787
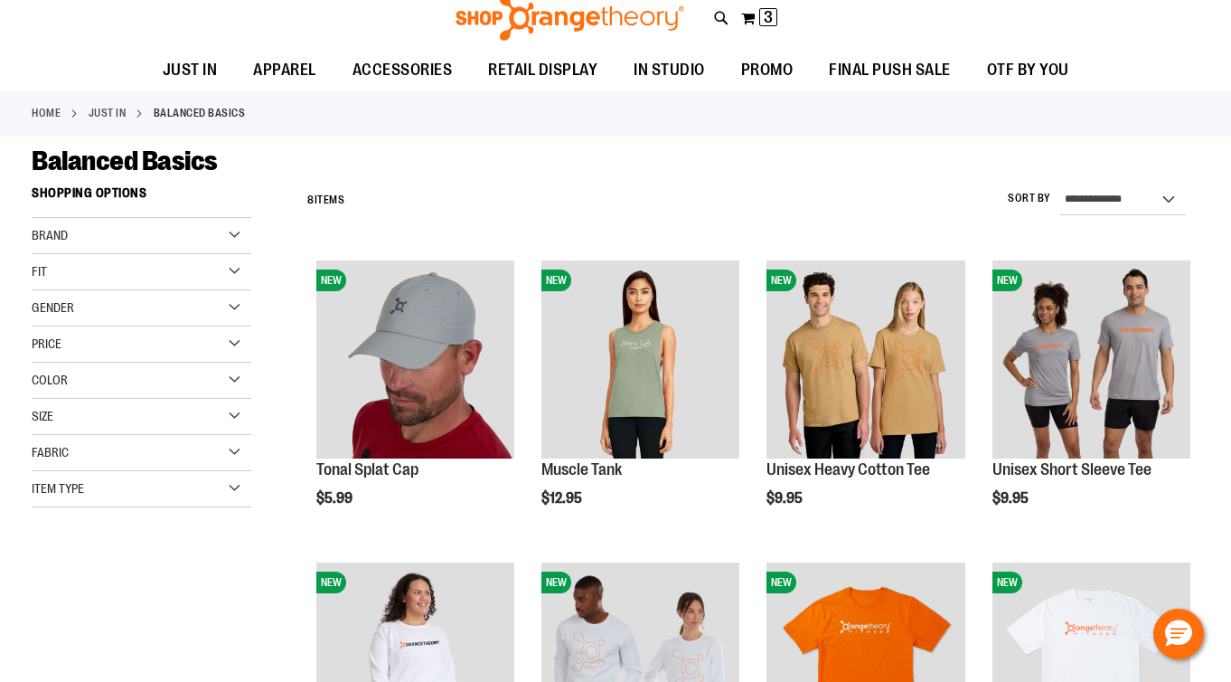
scroll to position [0, 0]
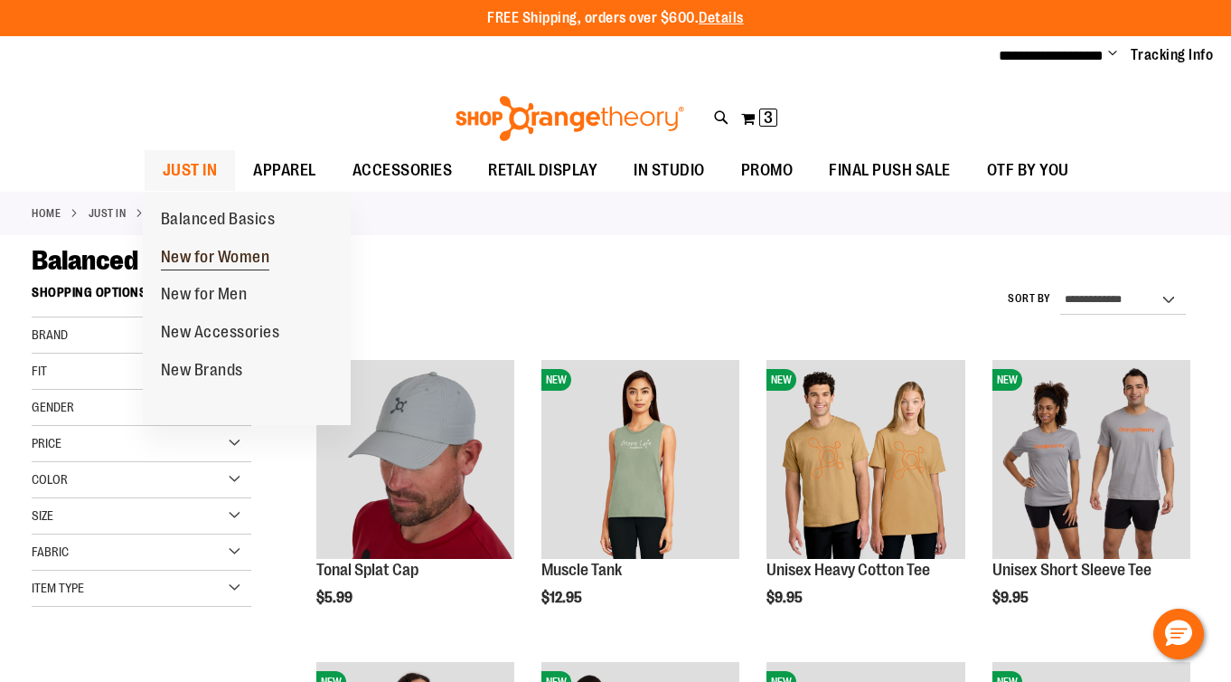
click at [215, 256] on span "New for Women" at bounding box center [215, 259] width 109 height 23
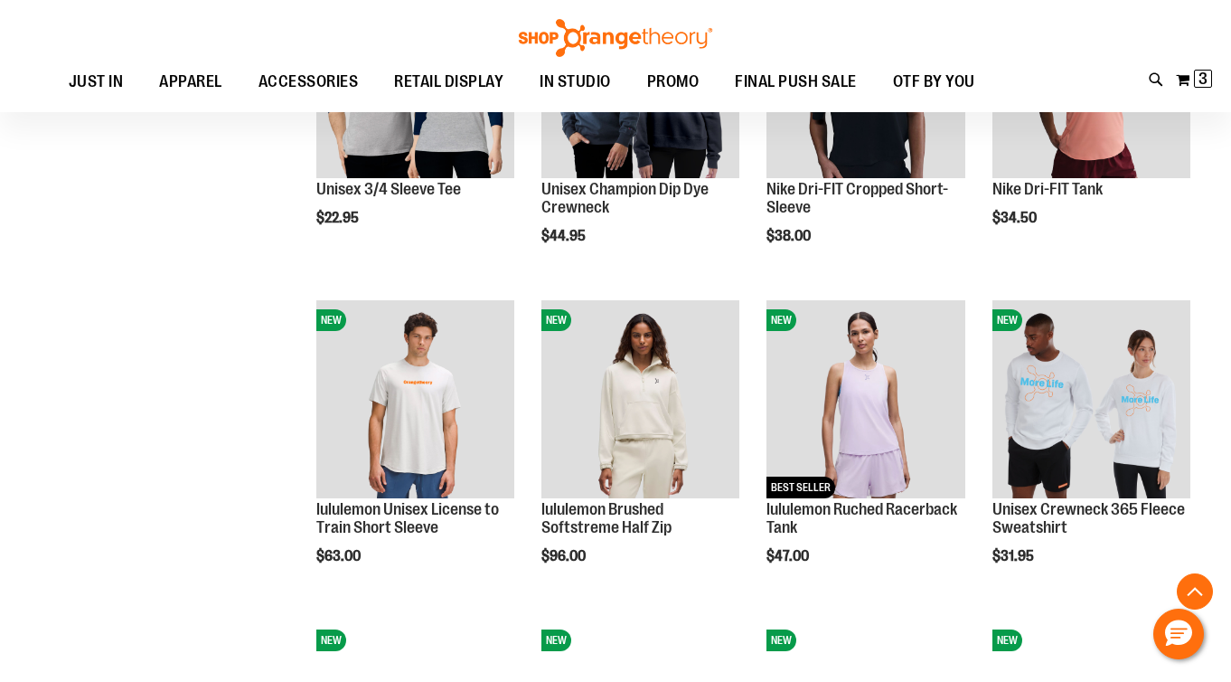
scroll to position [1022, 0]
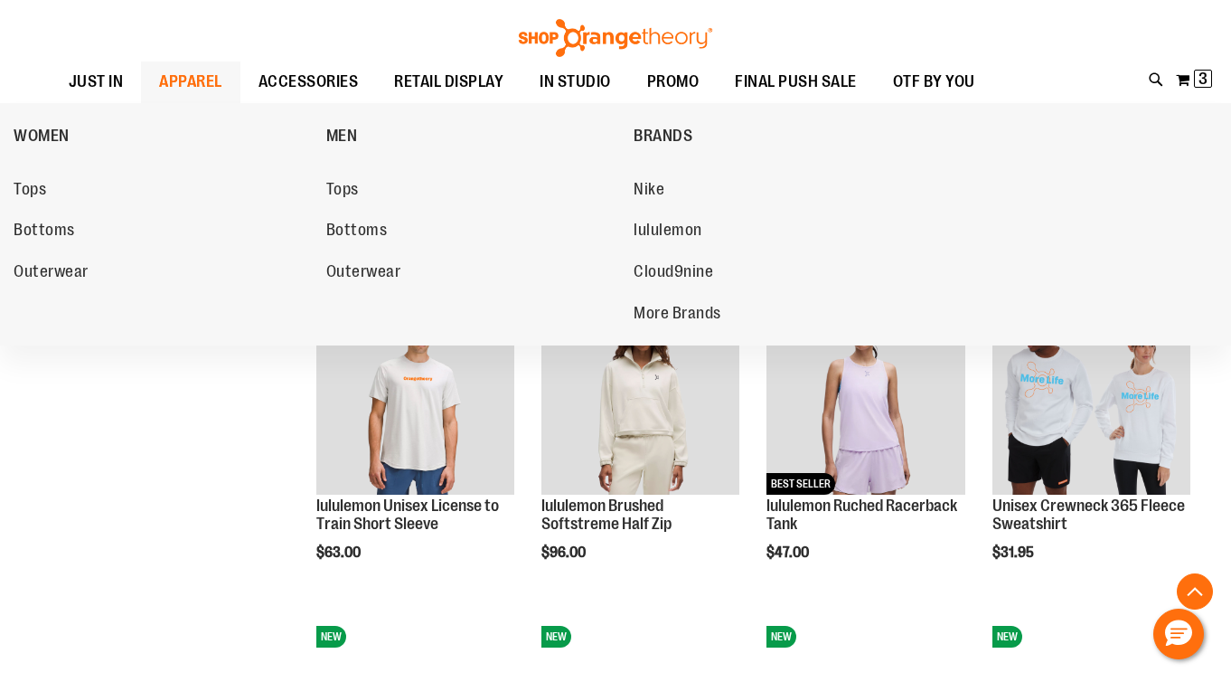
type input "**********"
click at [196, 71] on span "APPAREL" at bounding box center [190, 81] width 63 height 41
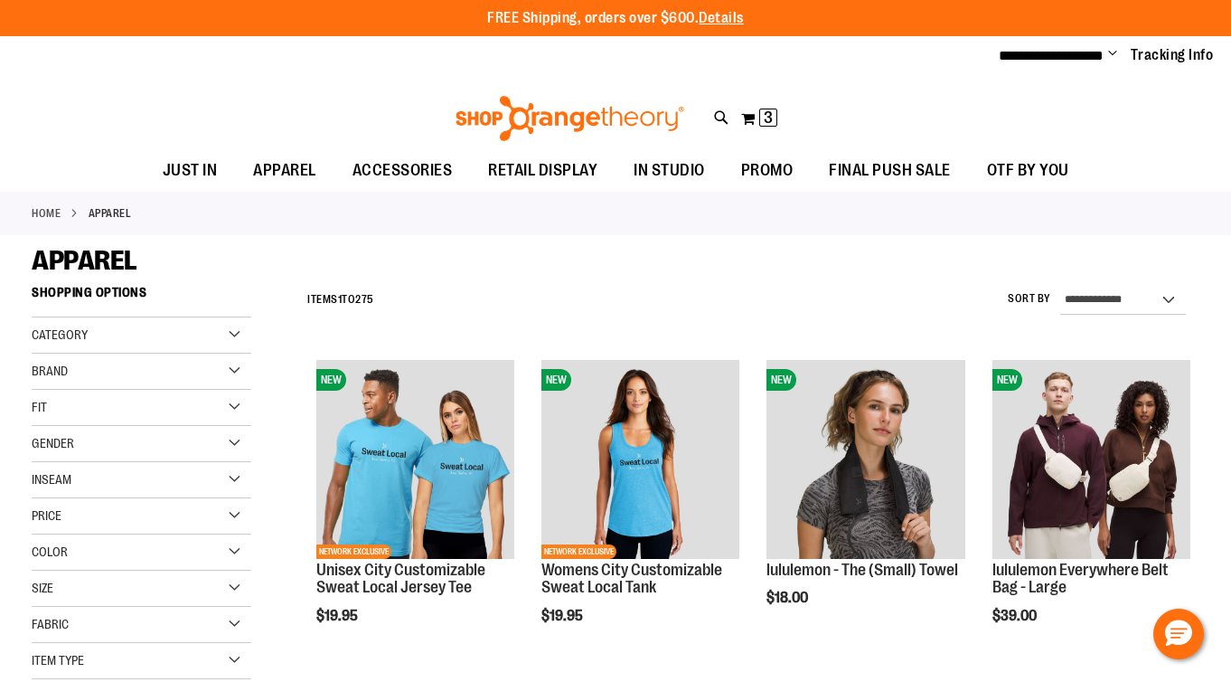
type input "**********"
click at [68, 519] on div "Price" at bounding box center [142, 516] width 220 height 36
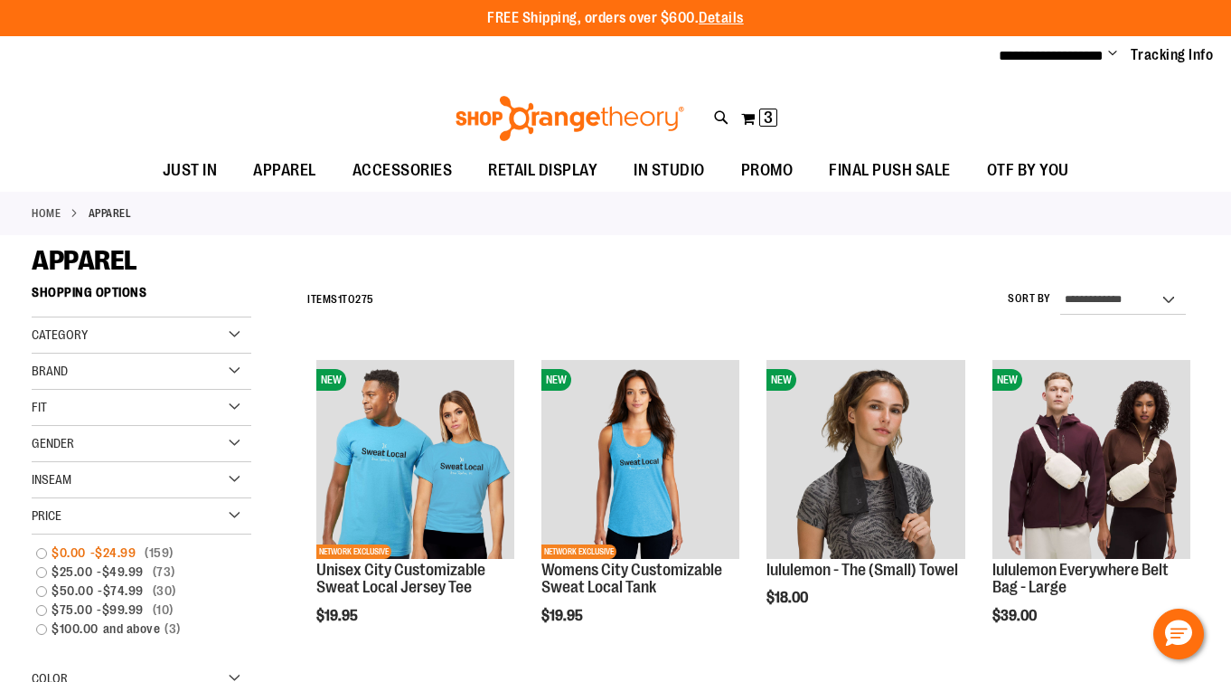
click at [42, 552] on link "$0.00 - $24.99 159 items" at bounding box center [133, 552] width 212 height 19
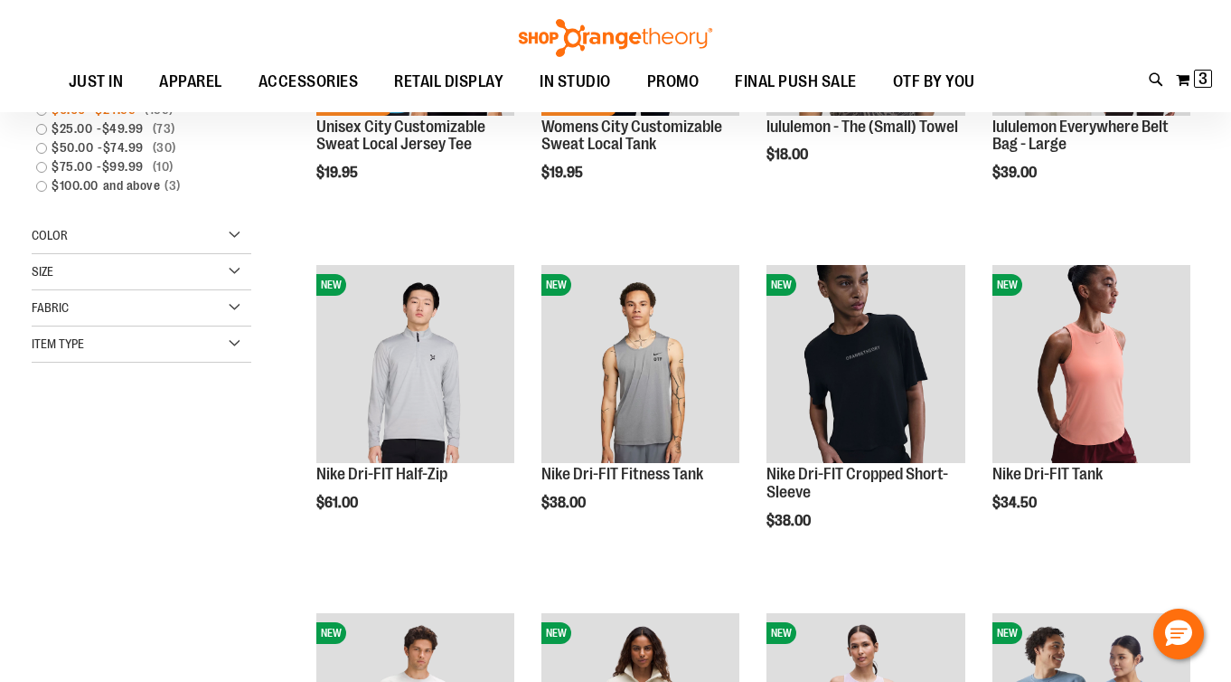
scroll to position [276, 0]
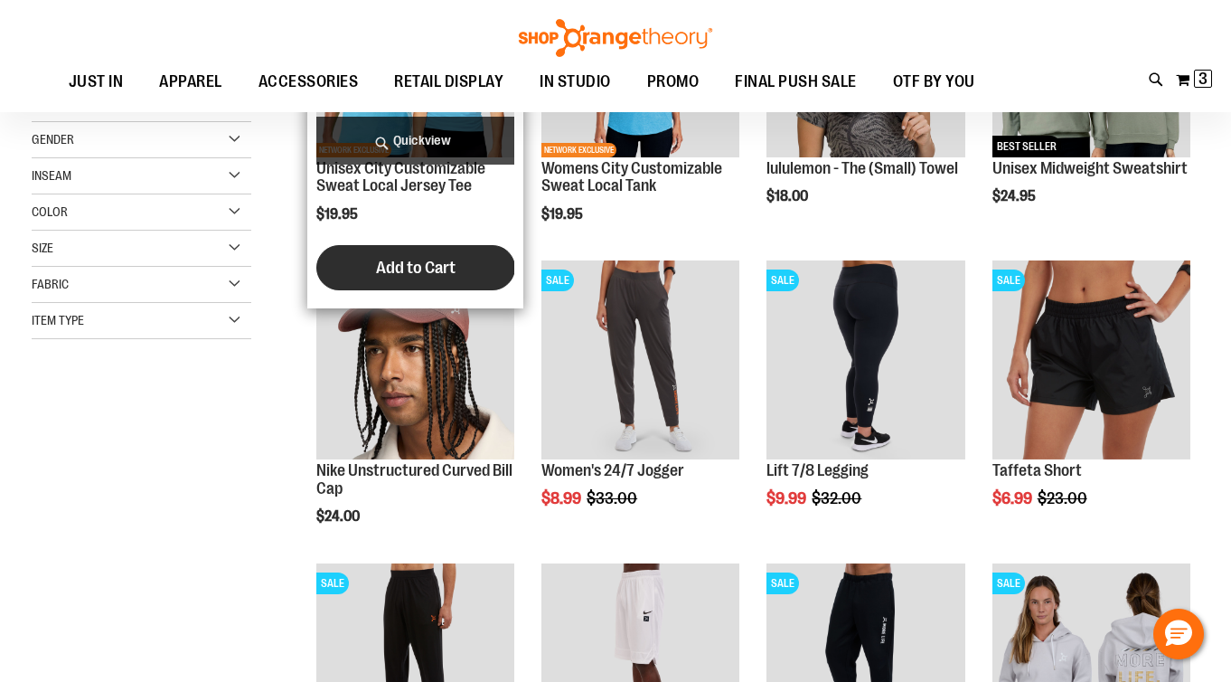
scroll to position [250, 0]
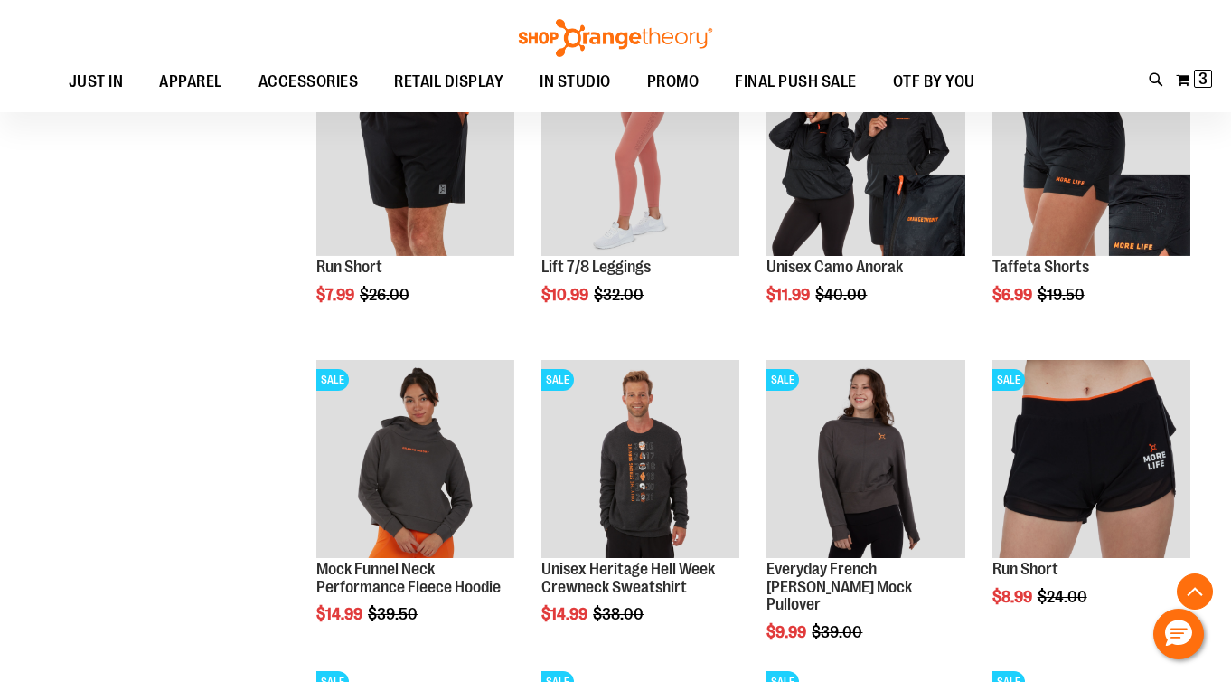
scroll to position [1026, 0]
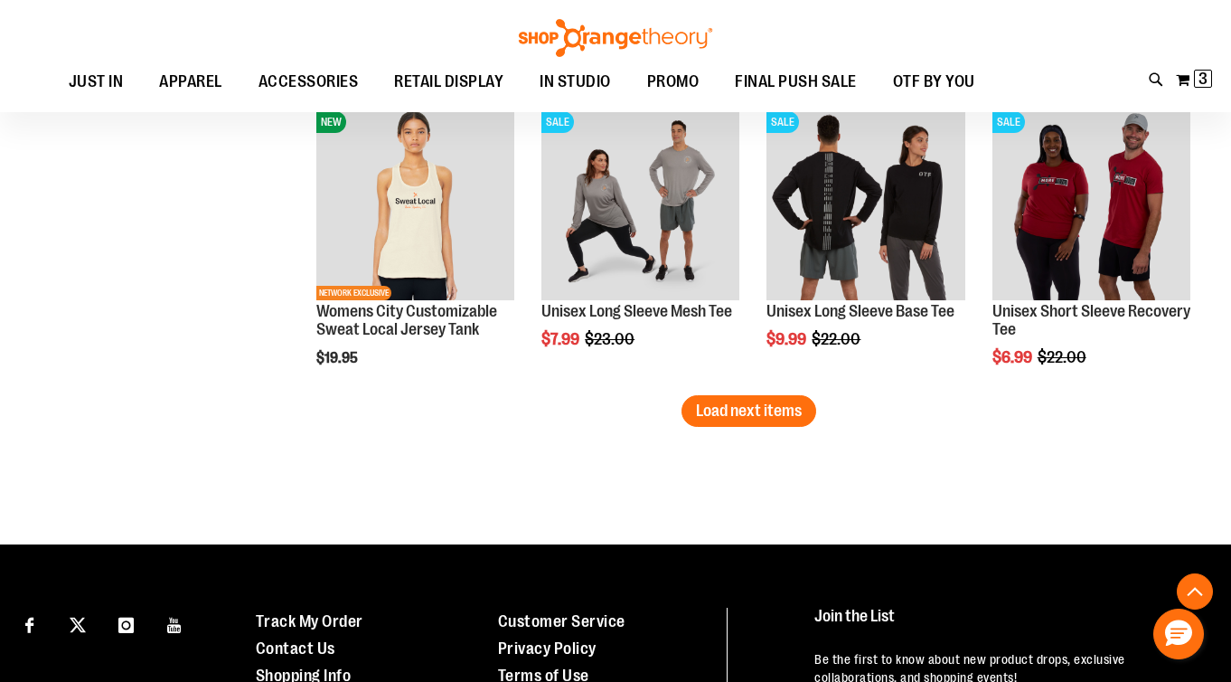
scroll to position [2454, 0]
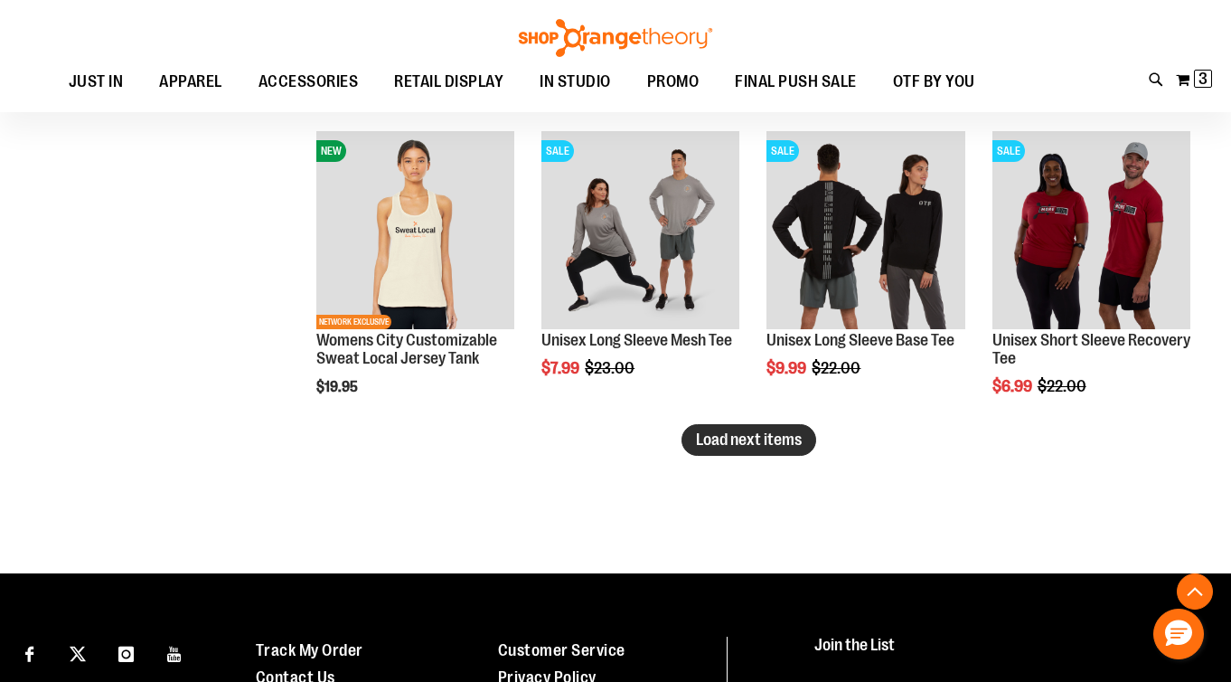
click at [711, 449] on button "Load next items" at bounding box center [749, 440] width 135 height 32
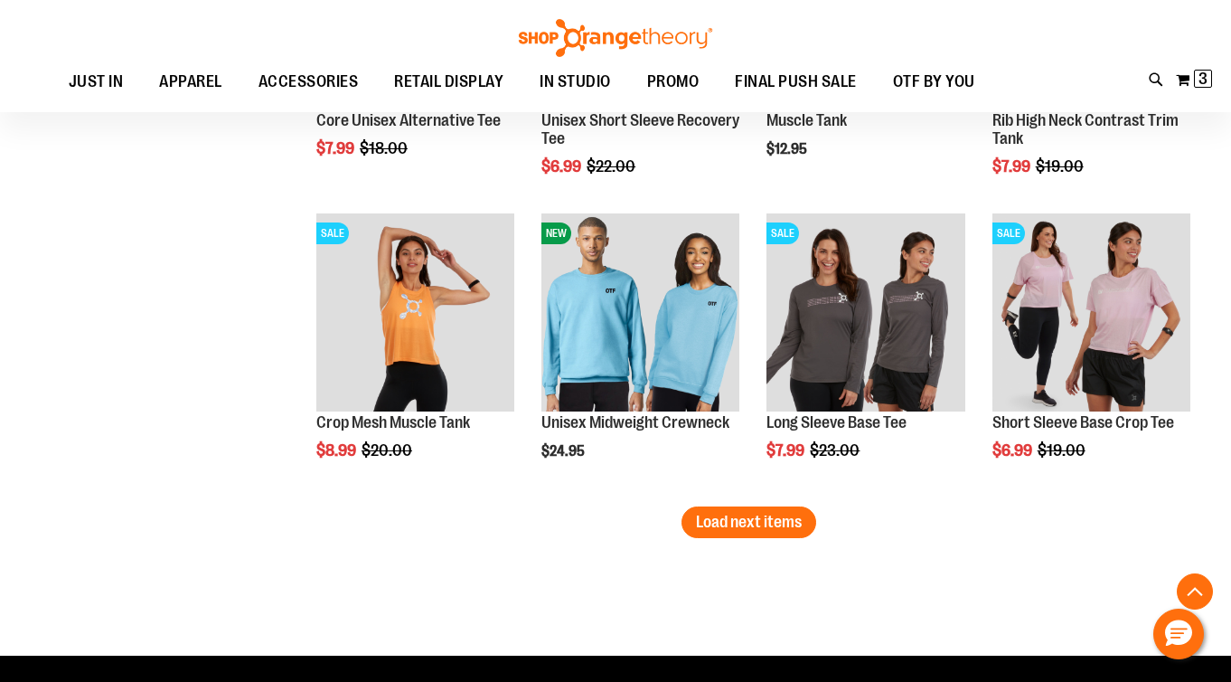
scroll to position [3274, 0]
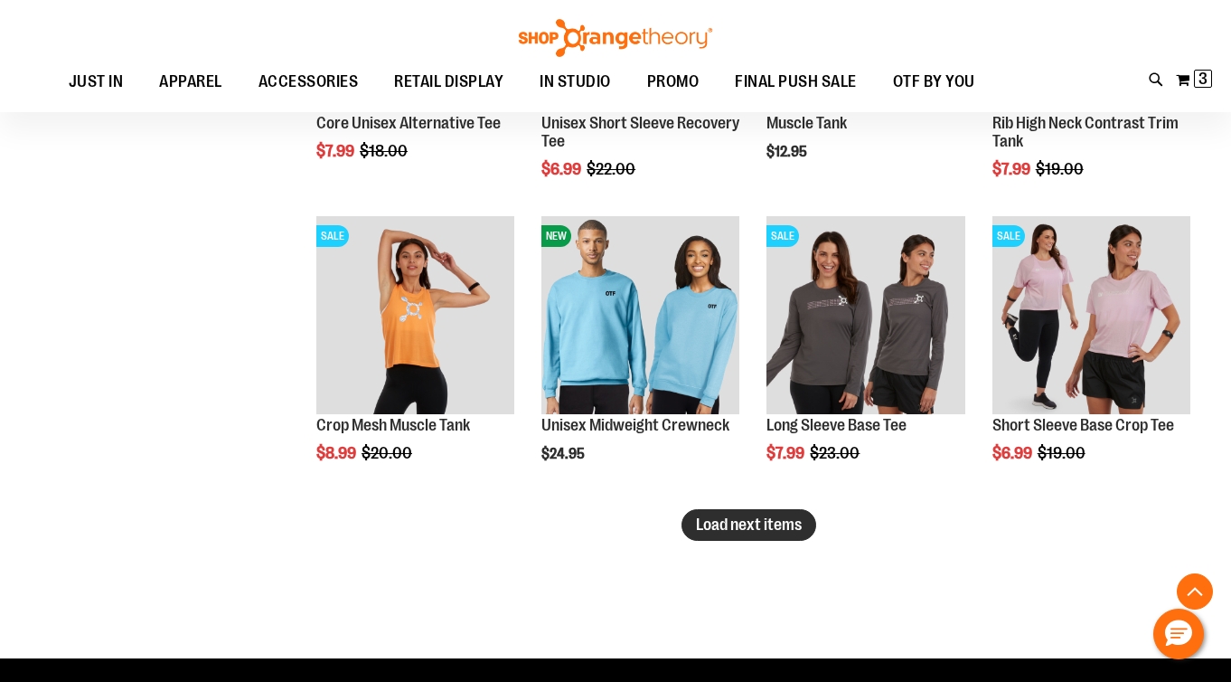
click at [772, 525] on span "Load next items" at bounding box center [749, 524] width 106 height 18
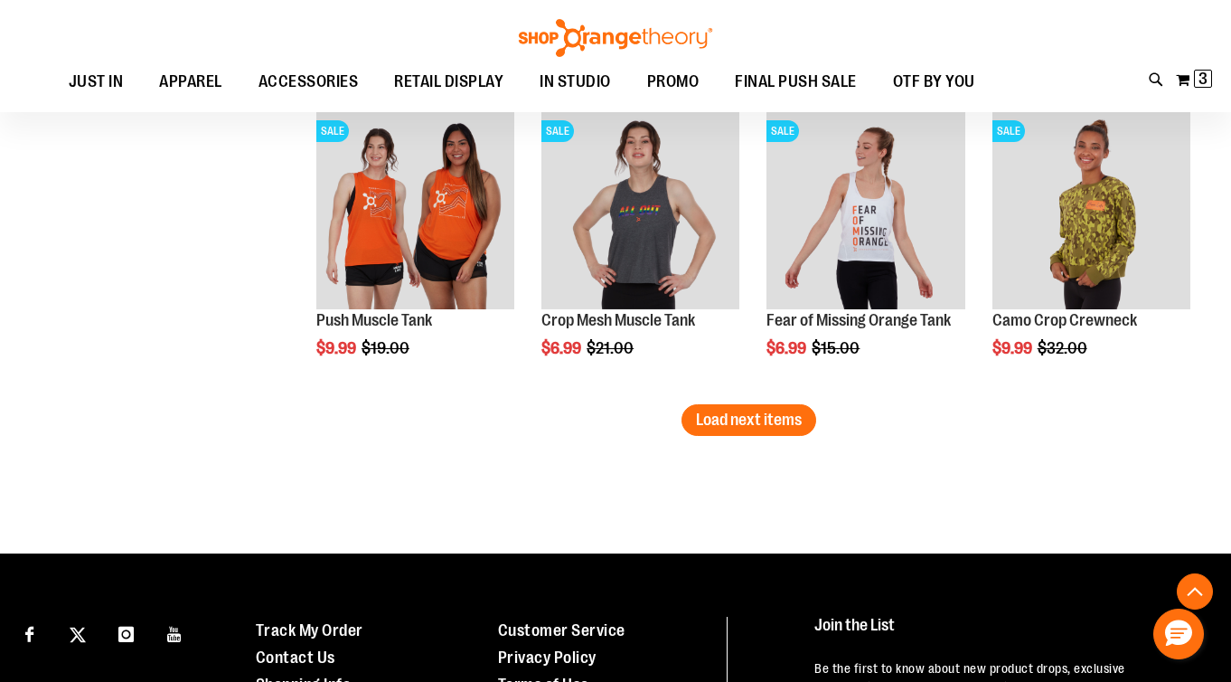
scroll to position [4291, 0]
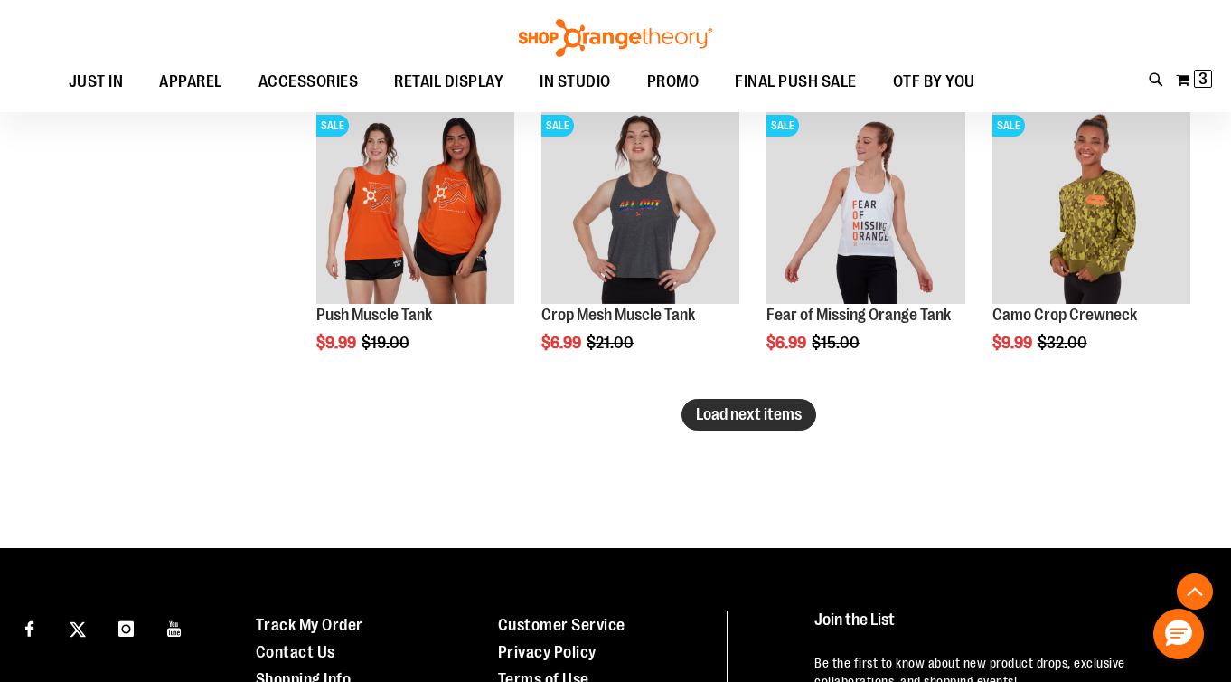
click at [721, 426] on button "Load next items" at bounding box center [749, 415] width 135 height 32
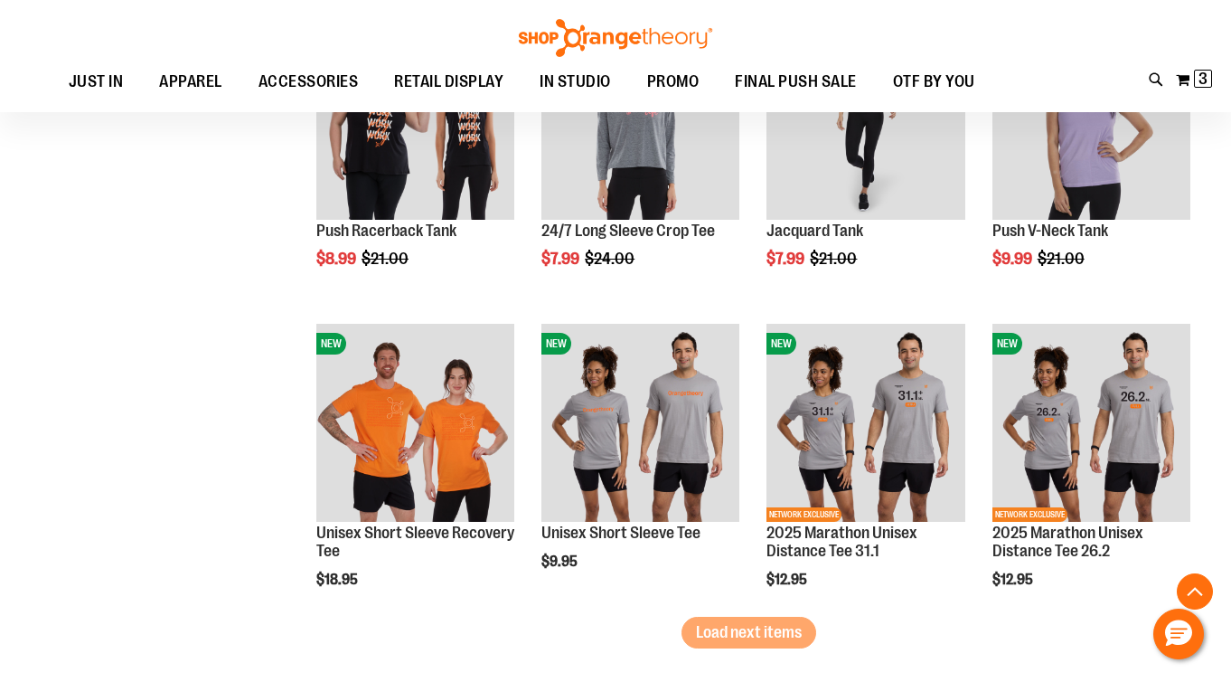
scroll to position [4981, 0]
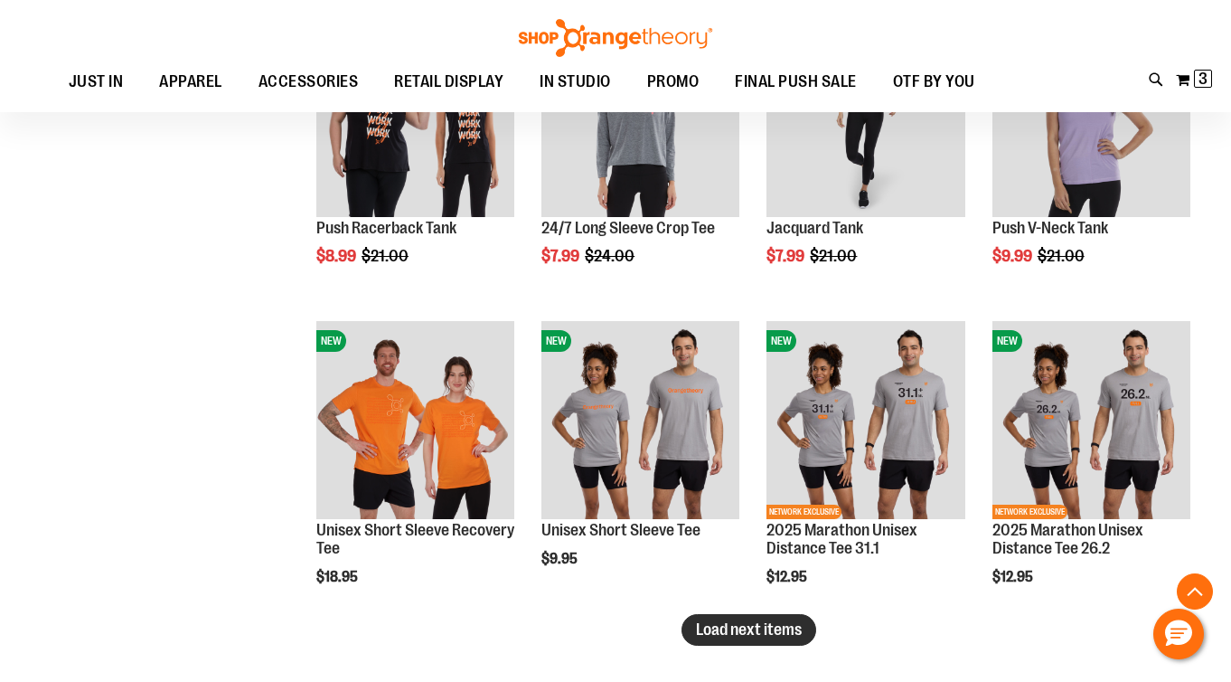
click at [781, 629] on span "Load next items" at bounding box center [749, 629] width 106 height 18
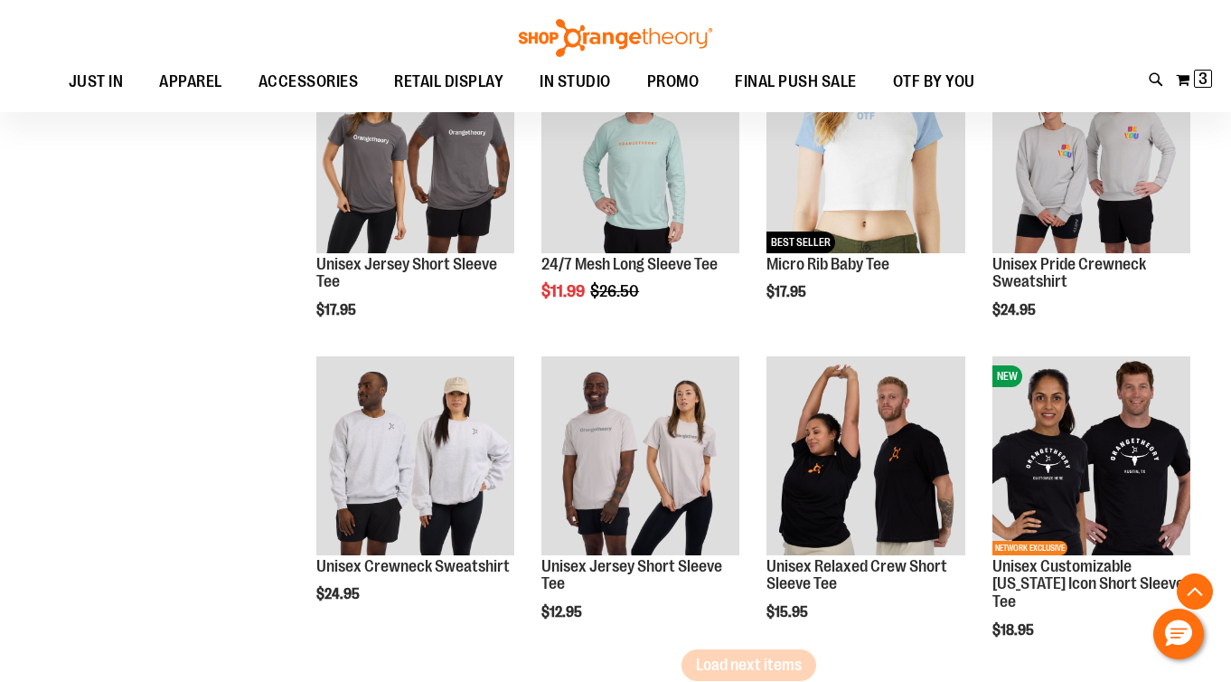
scroll to position [5872, 0]
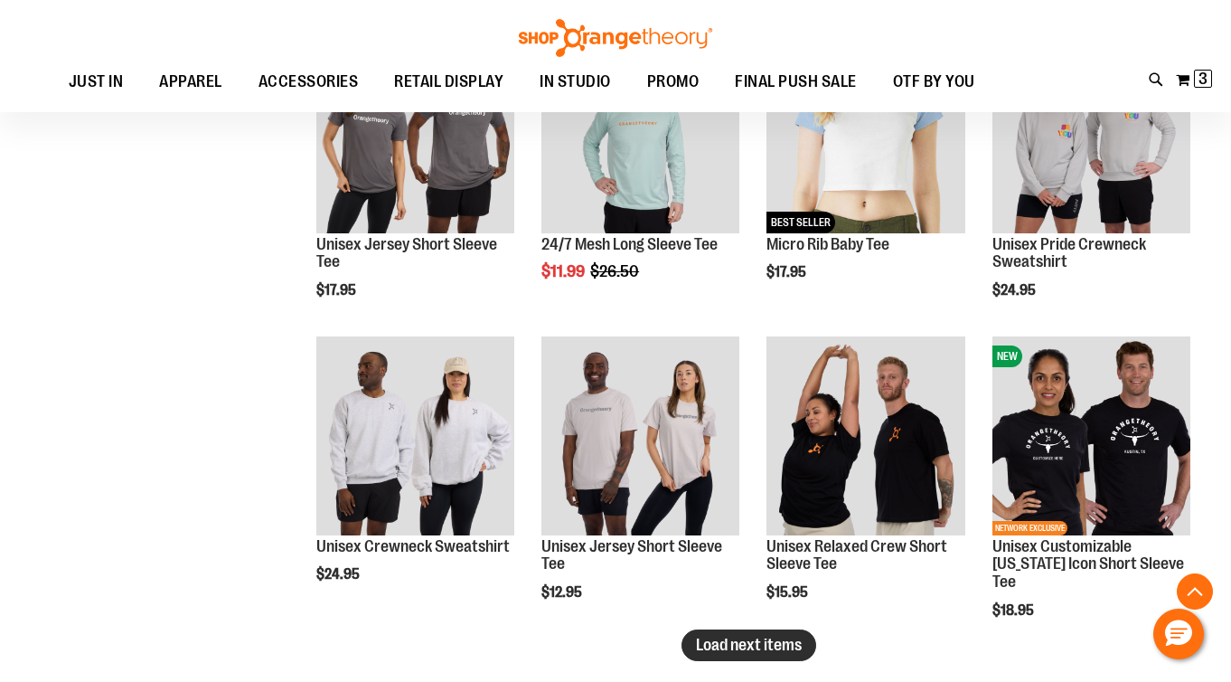
click at [756, 638] on span "Load next items" at bounding box center [749, 645] width 106 height 18
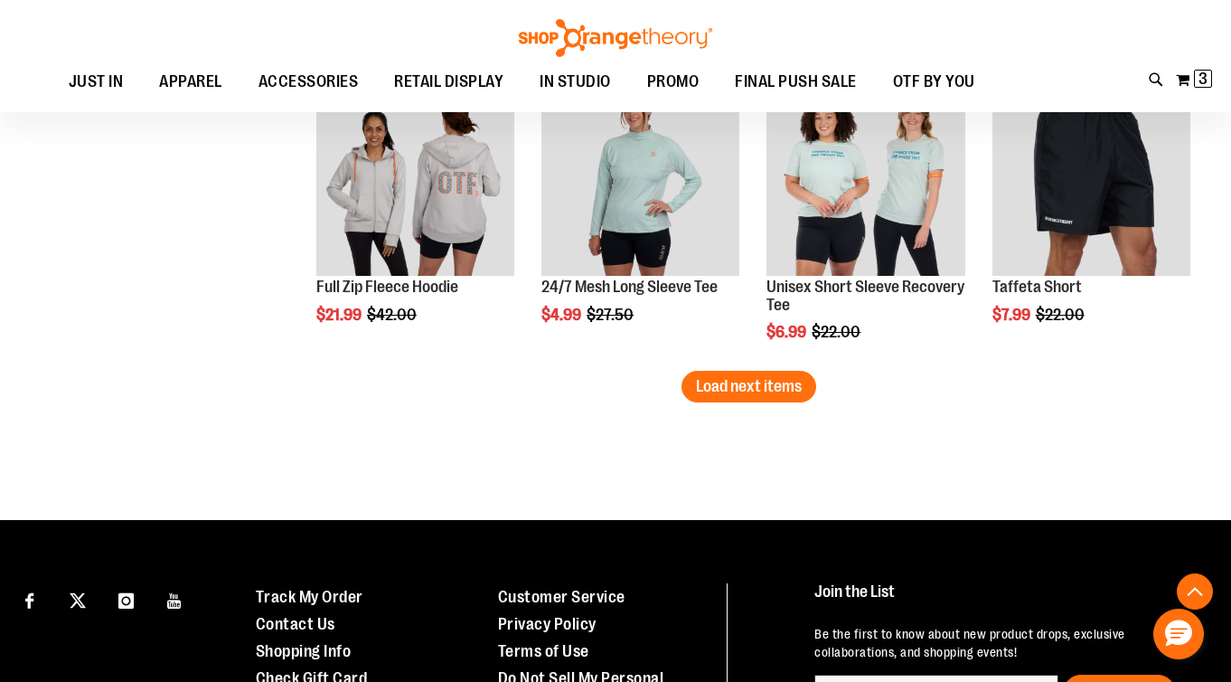
scroll to position [7039, 0]
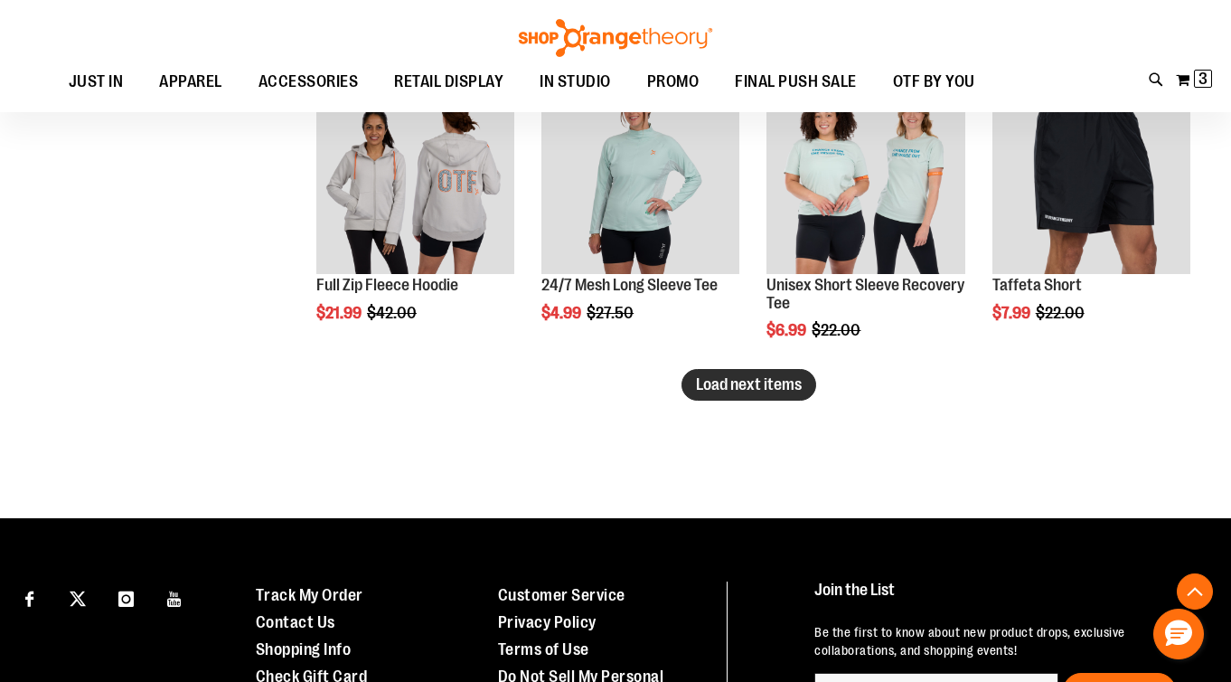
click at [776, 397] on button "Load next items" at bounding box center [749, 385] width 135 height 32
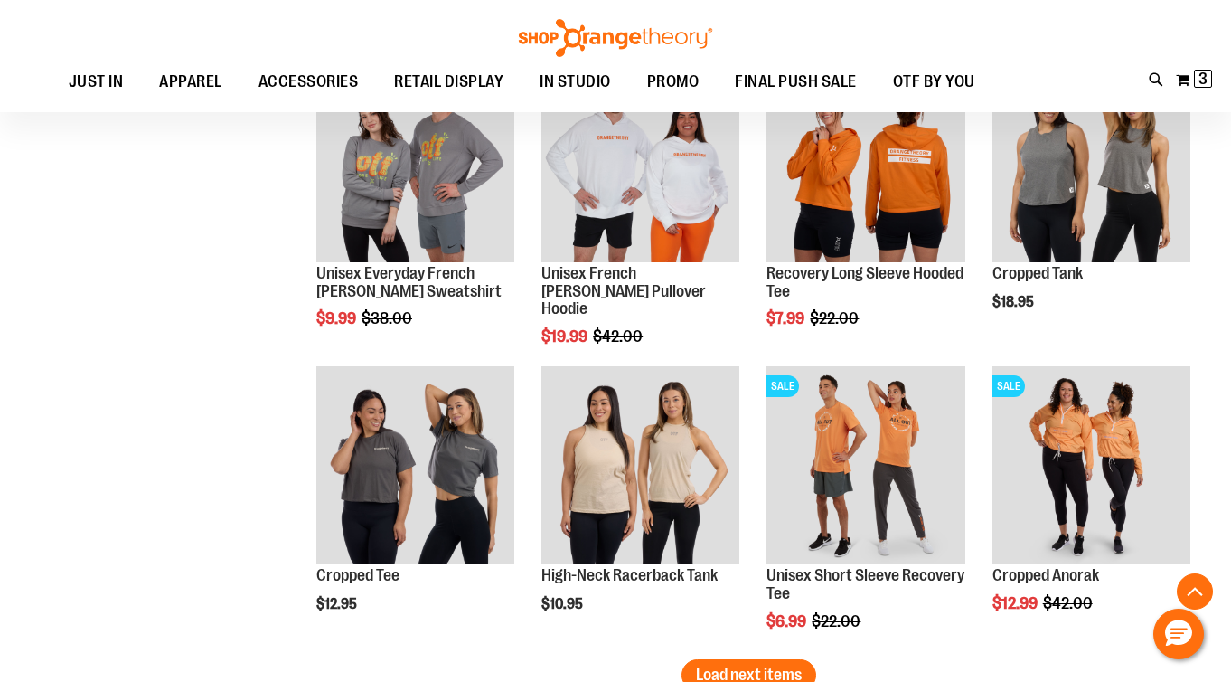
scroll to position [7703, 0]
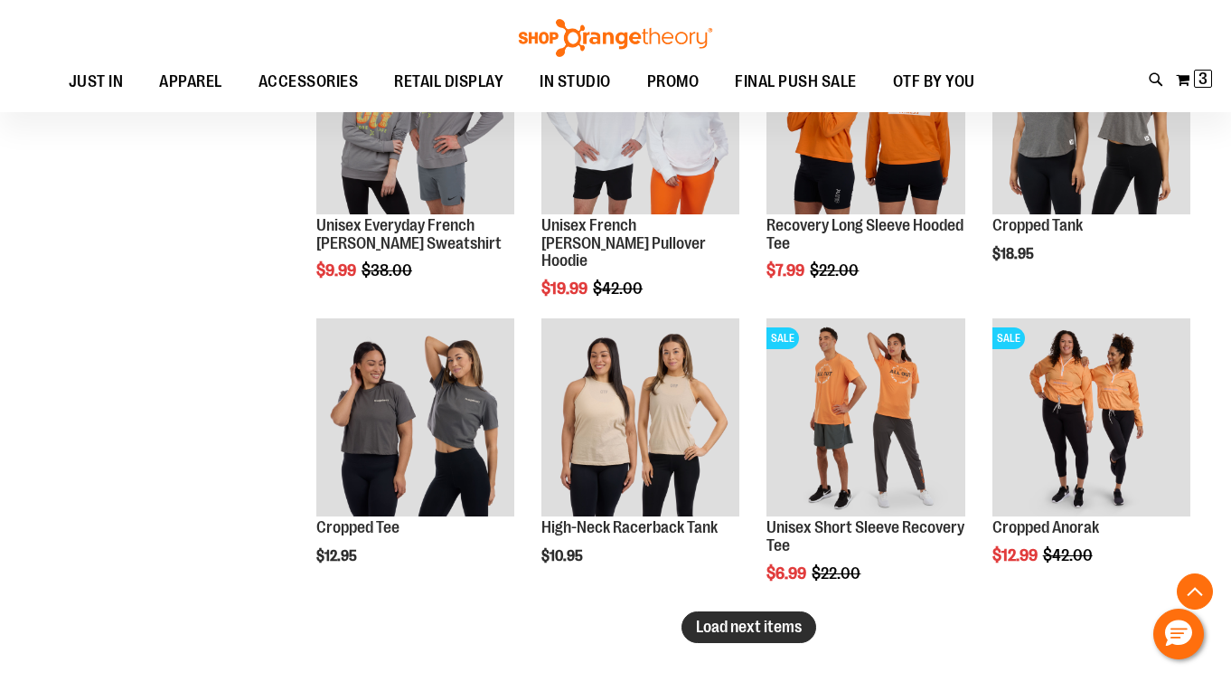
click at [722, 629] on span "Load next items" at bounding box center [749, 626] width 106 height 18
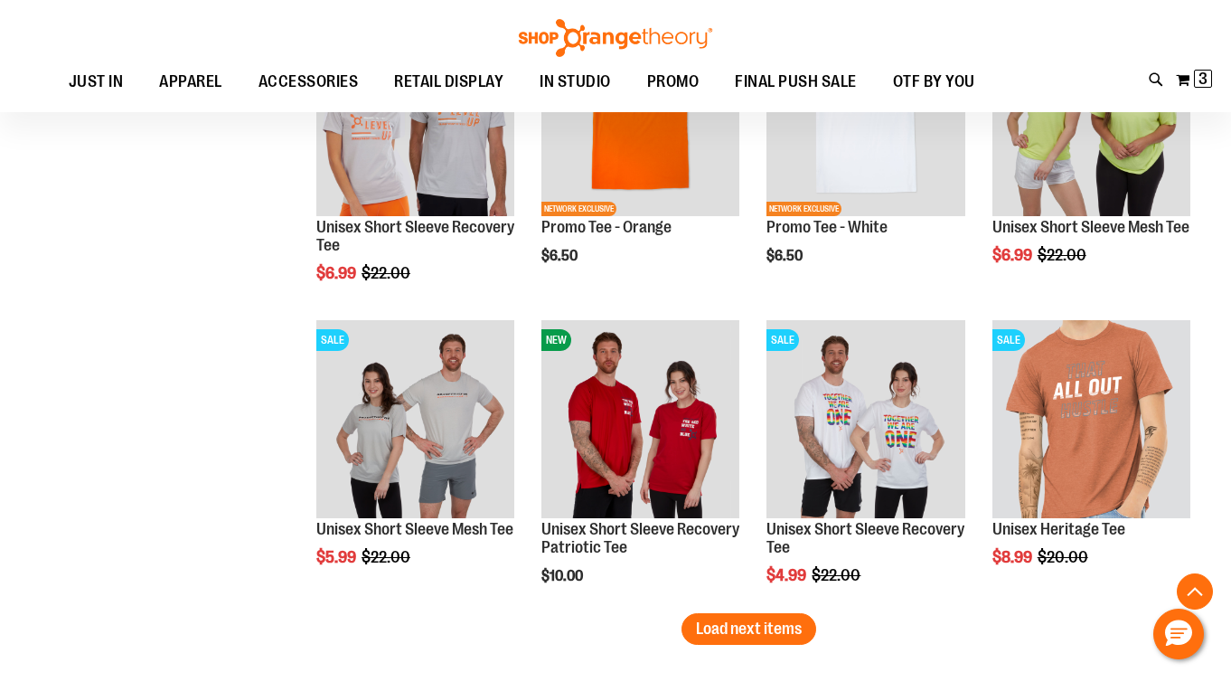
scroll to position [8655, 0]
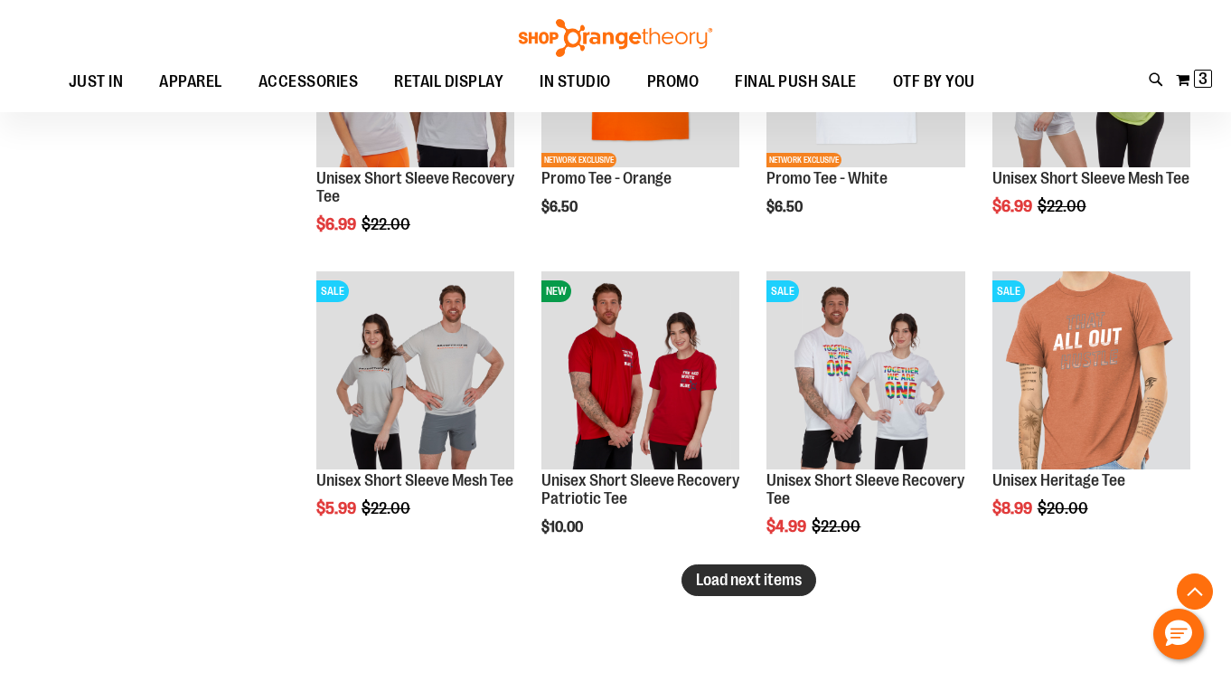
click at [786, 580] on span "Load next items" at bounding box center [749, 579] width 106 height 18
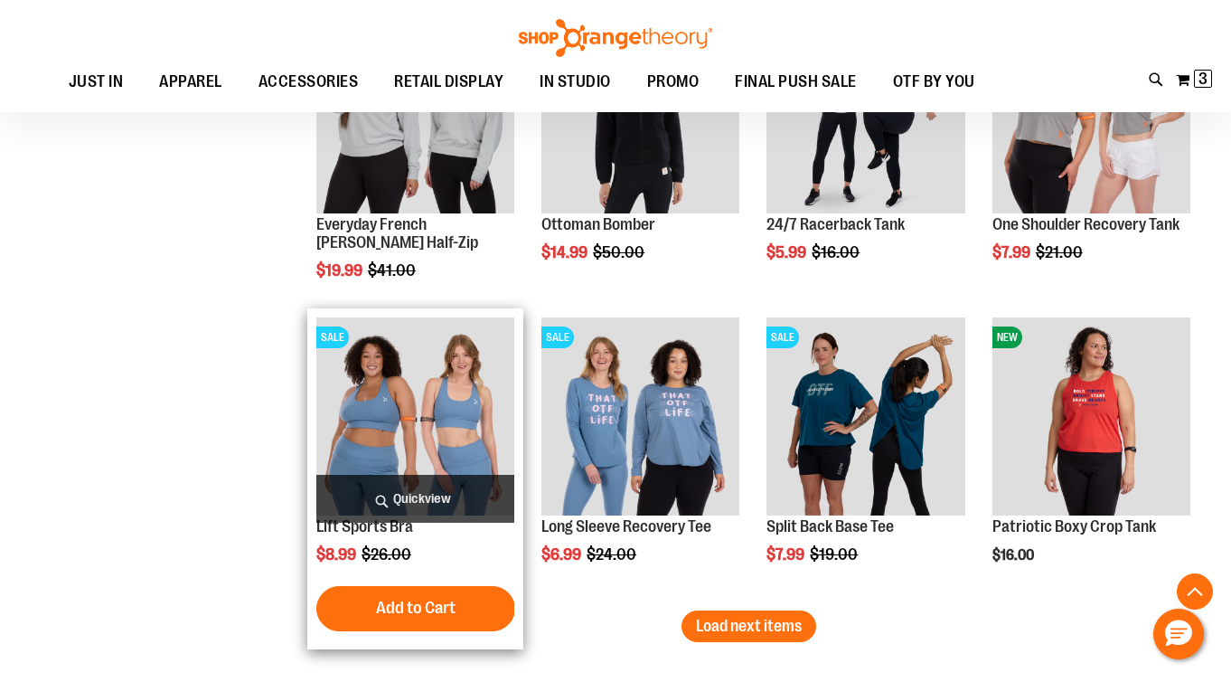
scroll to position [9516, 0]
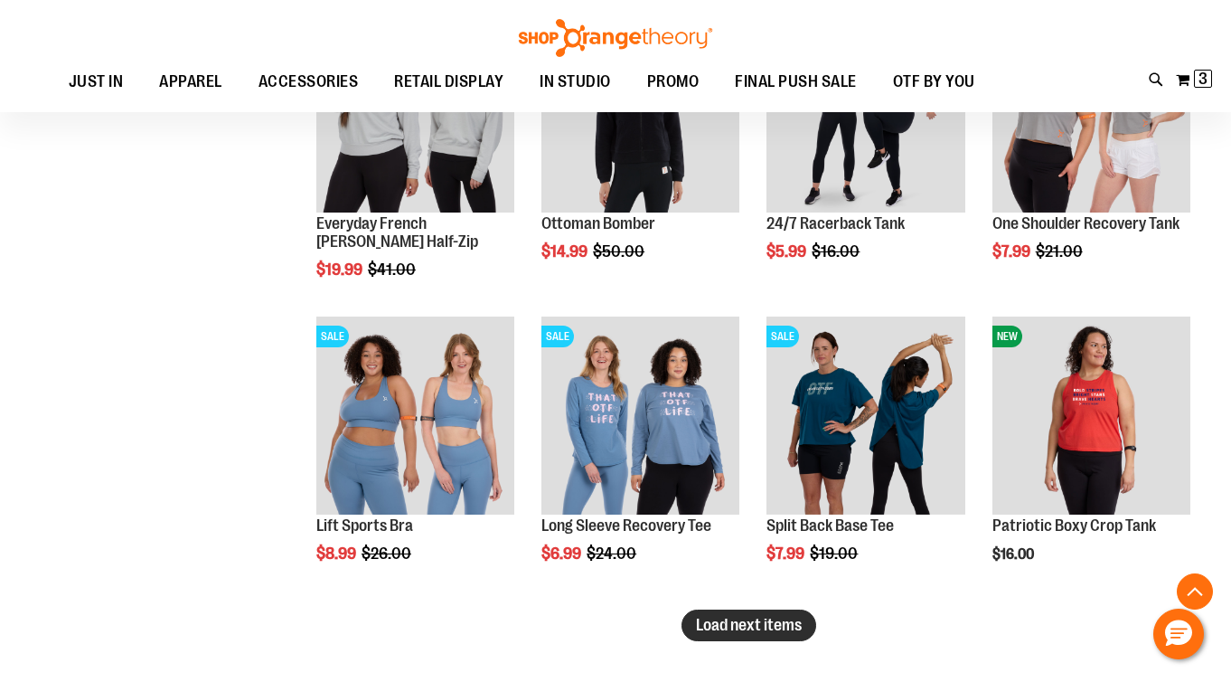
click at [710, 627] on span "Load next items" at bounding box center [749, 625] width 106 height 18
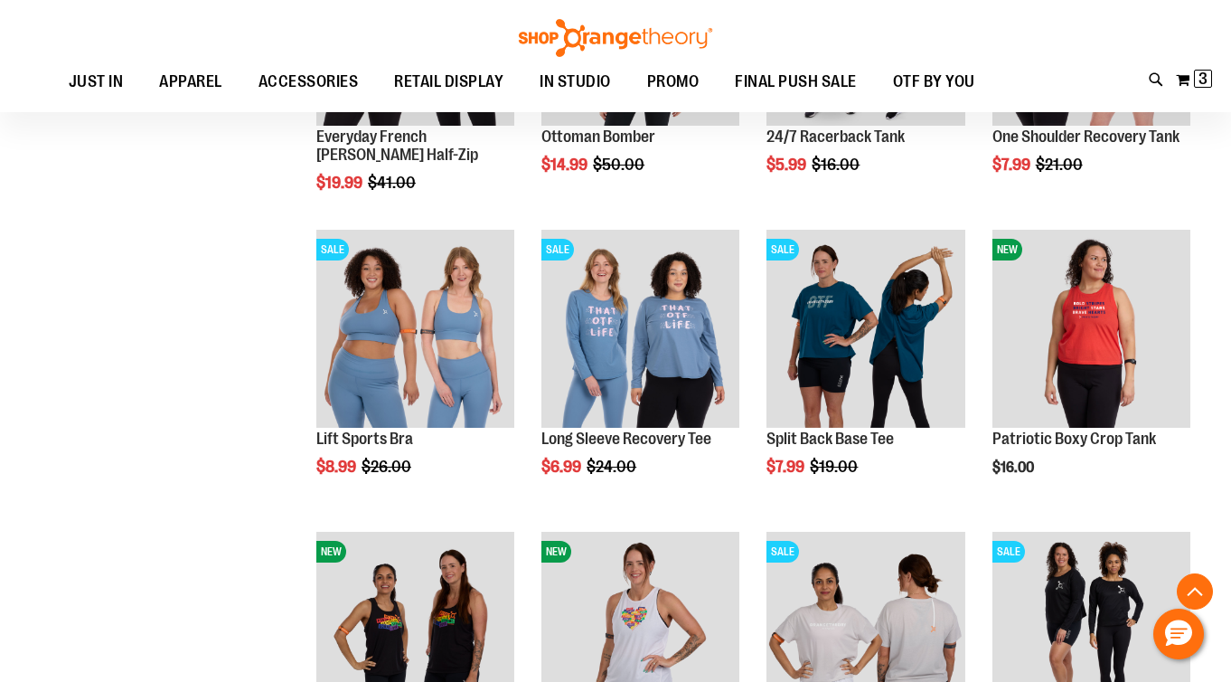
scroll to position [9597, 0]
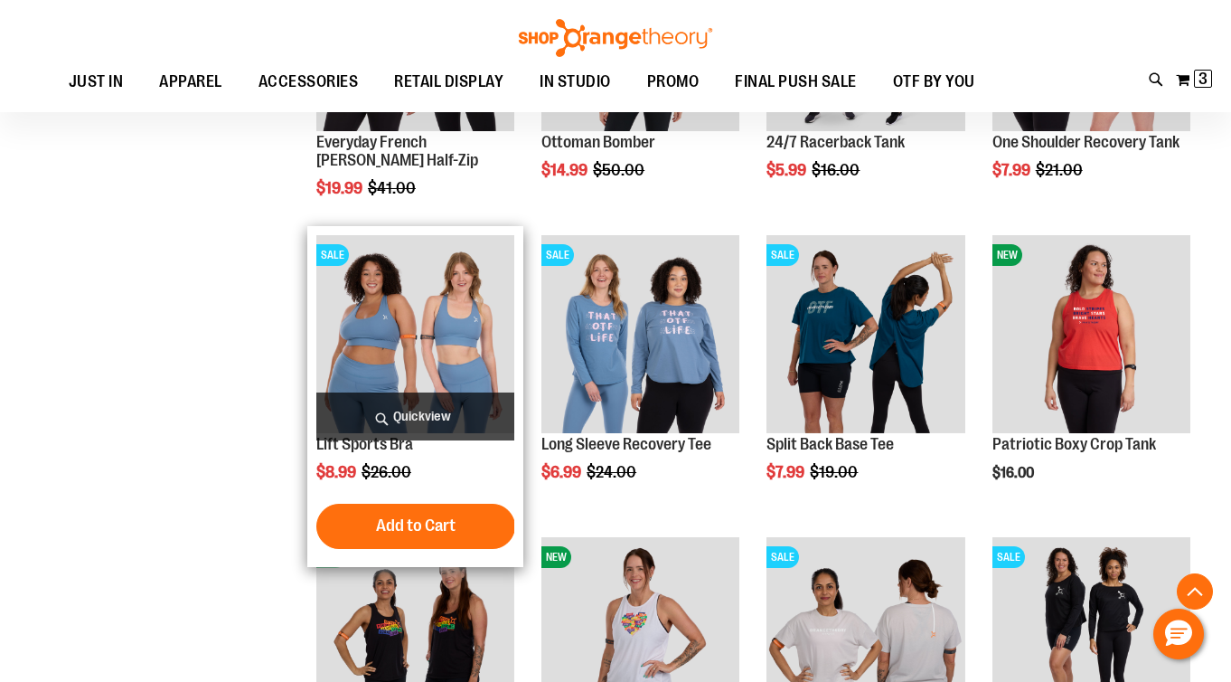
click at [456, 328] on img "product" at bounding box center [415, 334] width 198 height 198
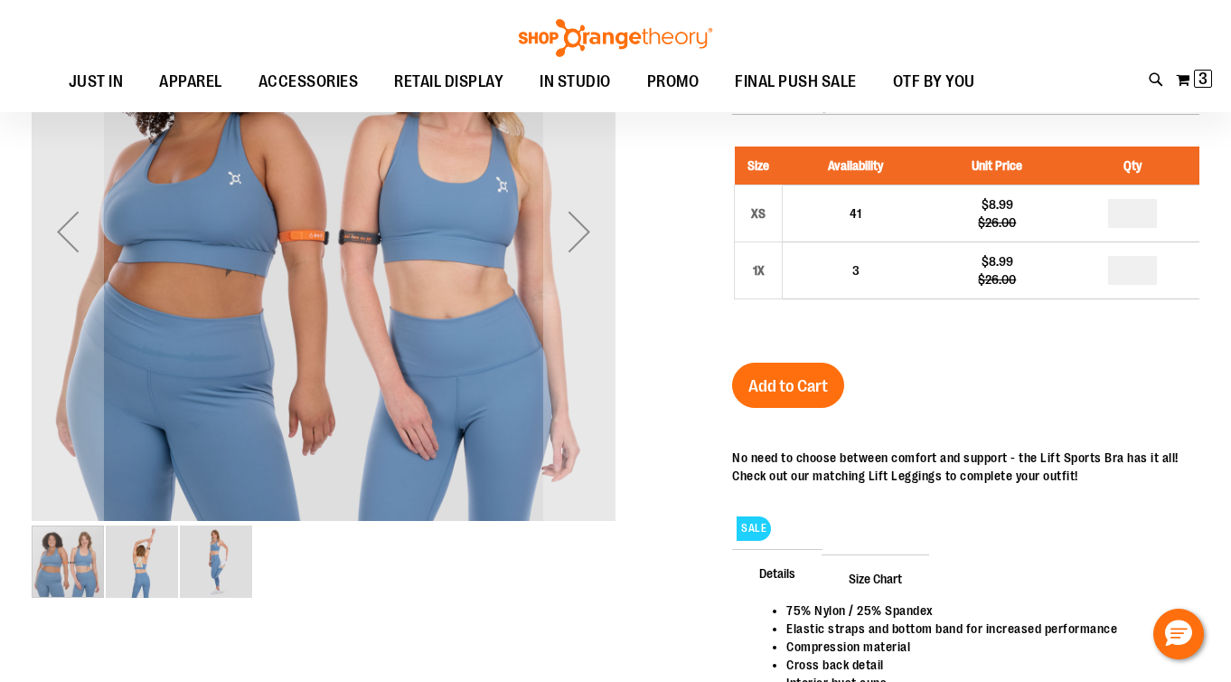
scroll to position [123, 0]
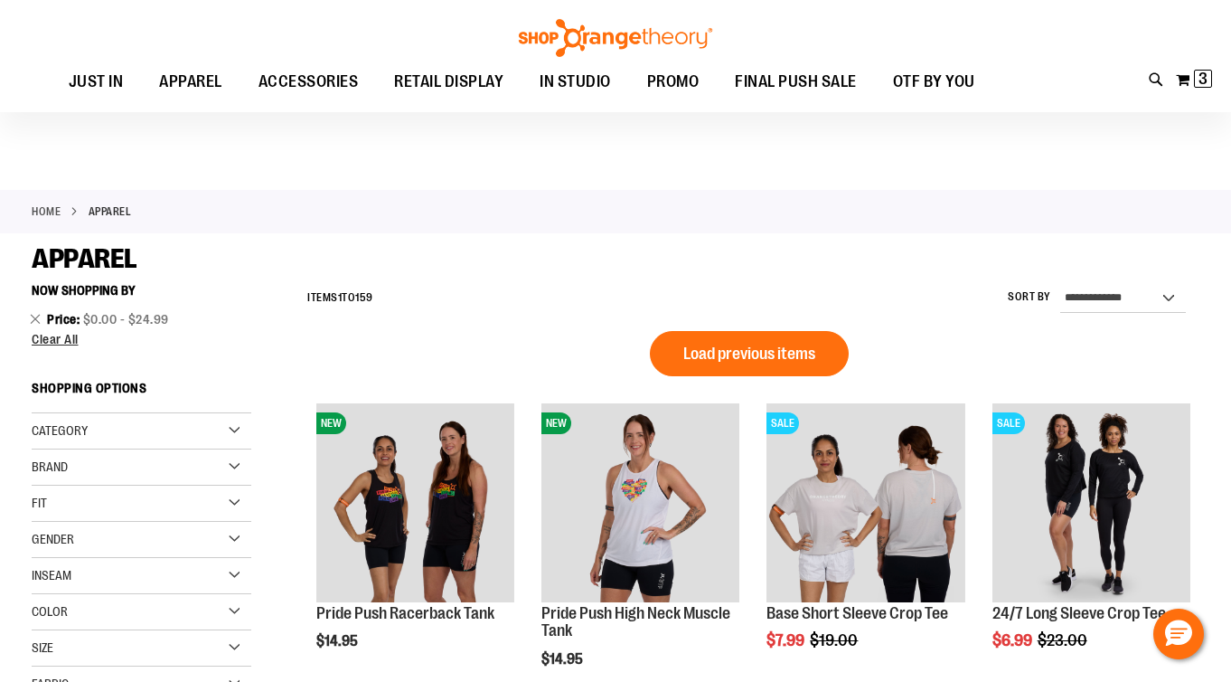
scroll to position [141, 0]
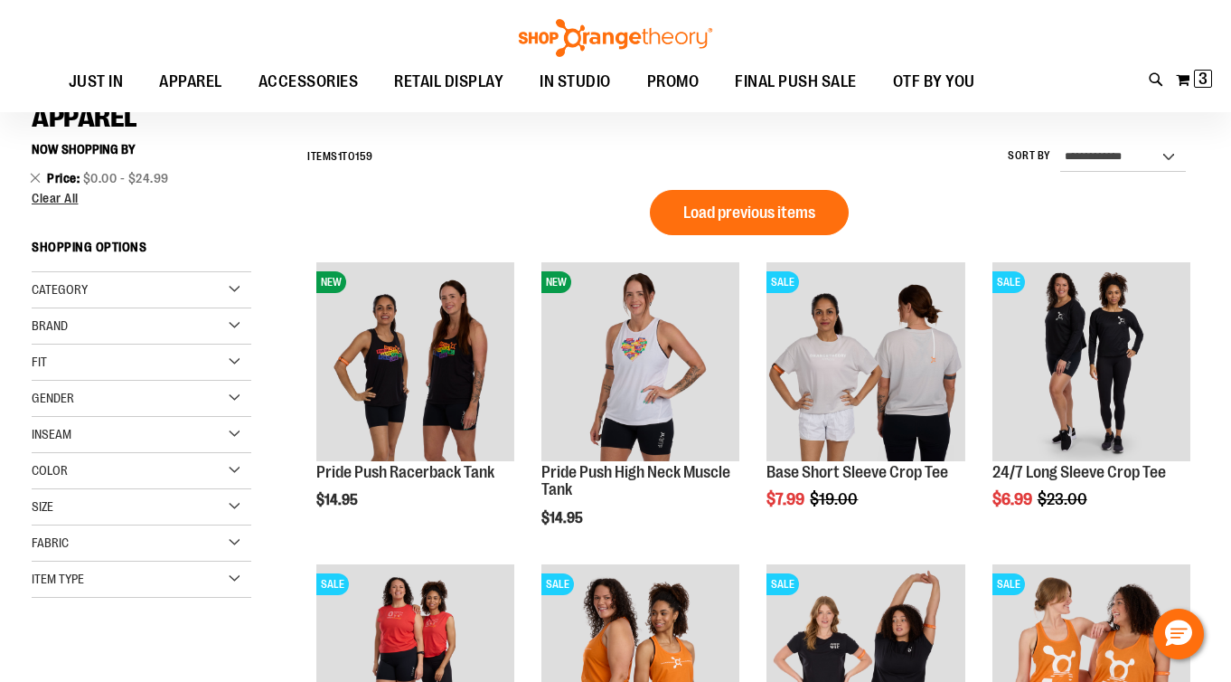
type input "**********"
click at [155, 578] on div "Item Type" at bounding box center [142, 579] width 220 height 36
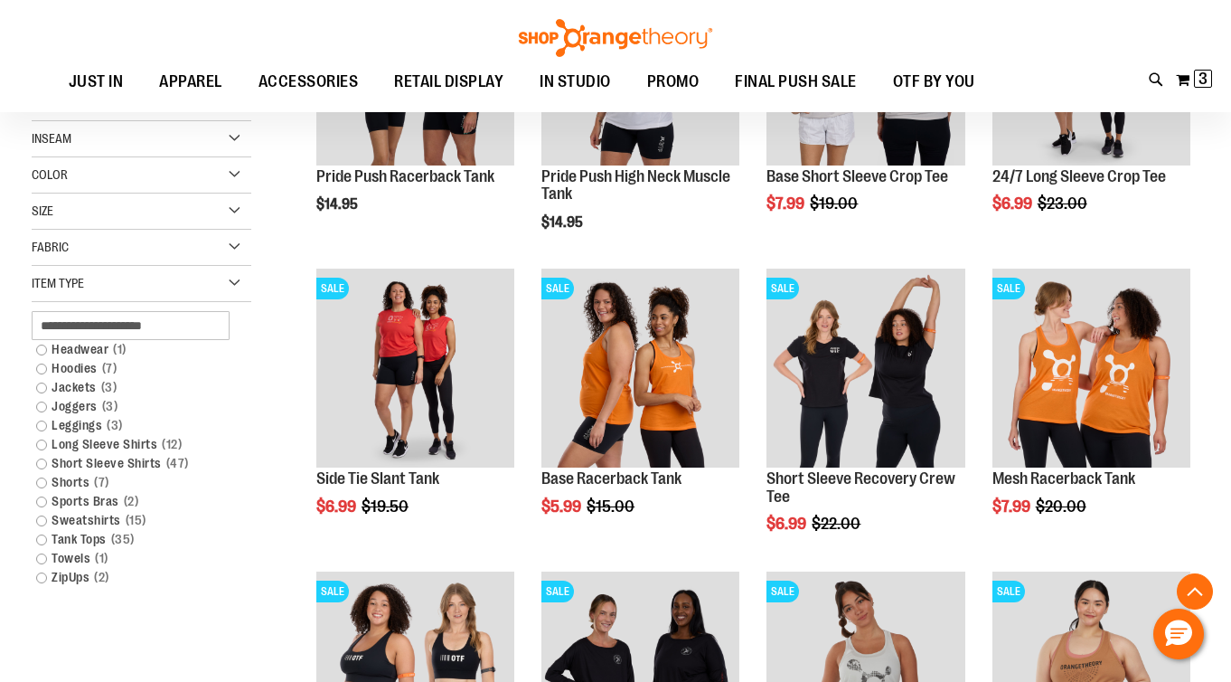
scroll to position [441, 0]
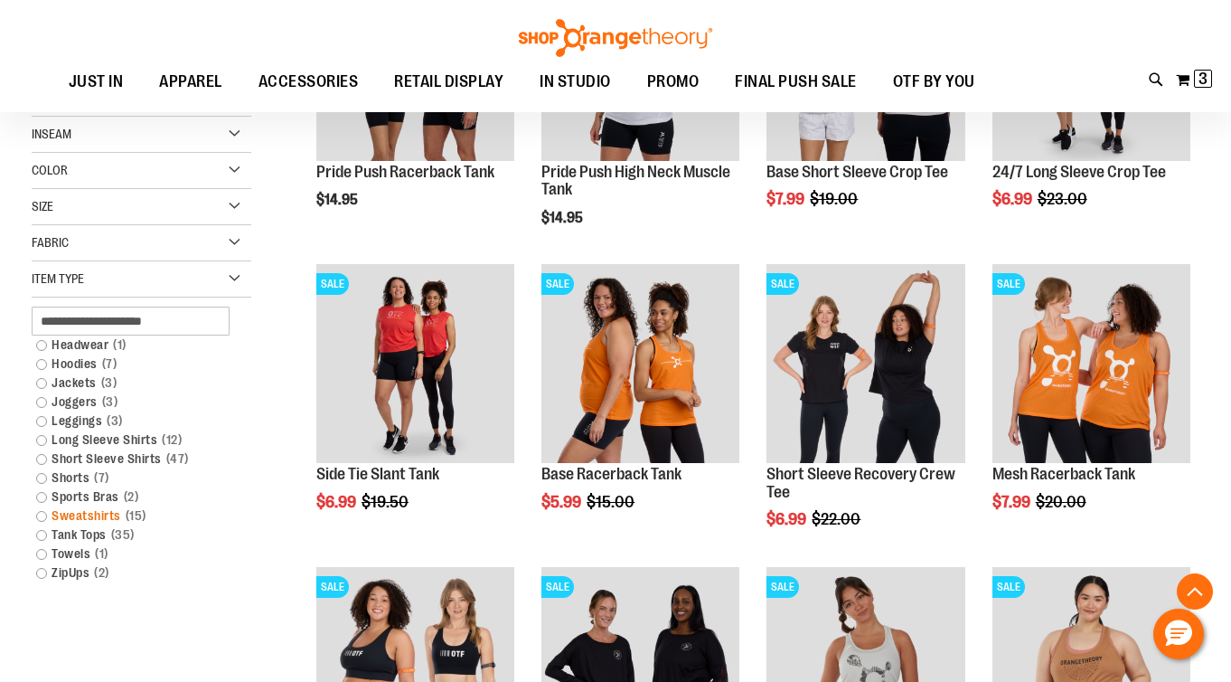
click at [41, 514] on link "Sweatshirts 15 items" at bounding box center [133, 515] width 212 height 19
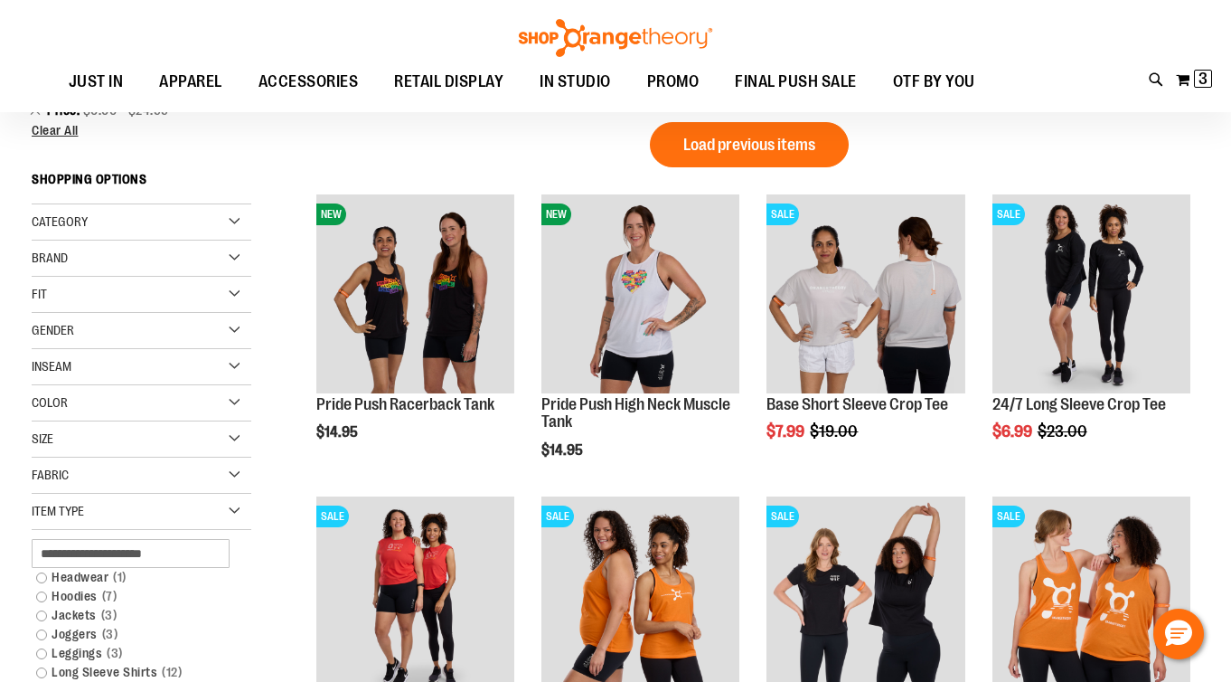
scroll to position [164, 0]
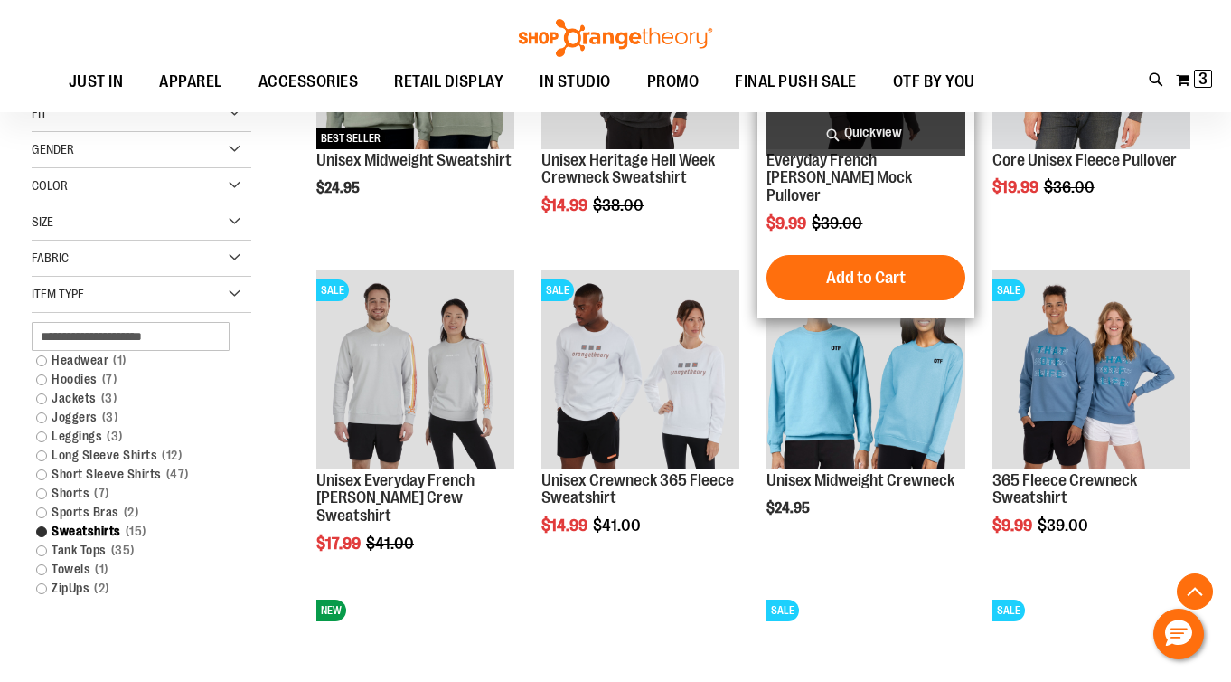
scroll to position [414, 0]
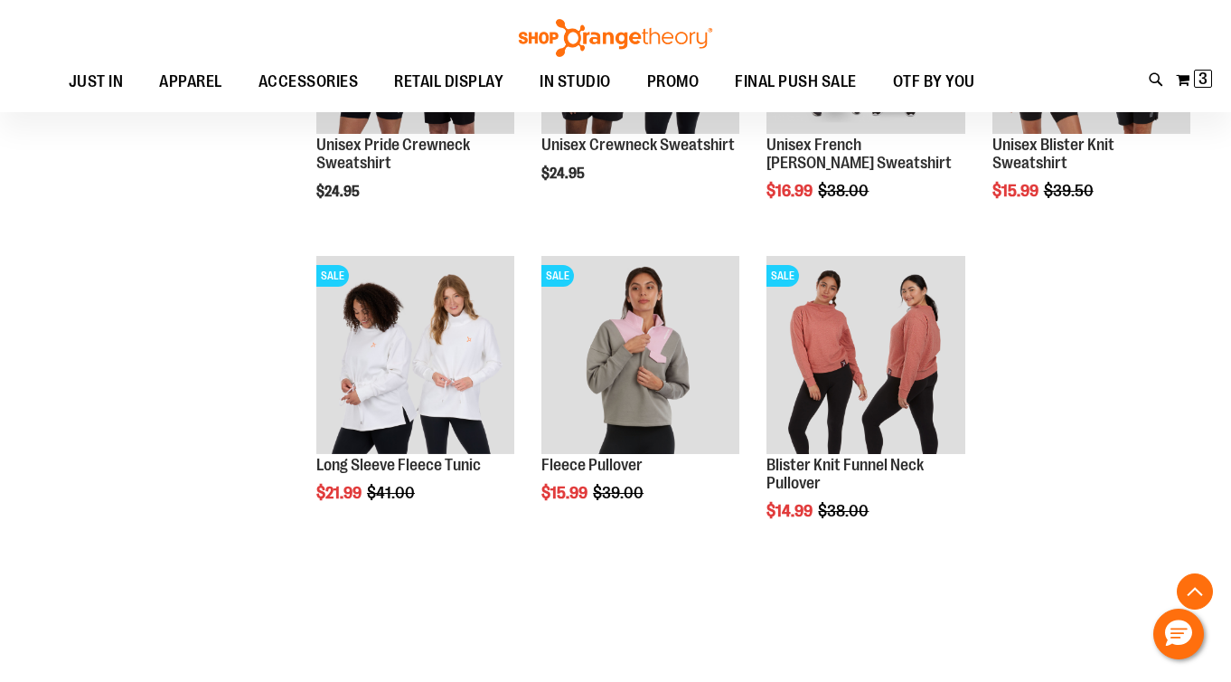
scroll to position [1066, 0]
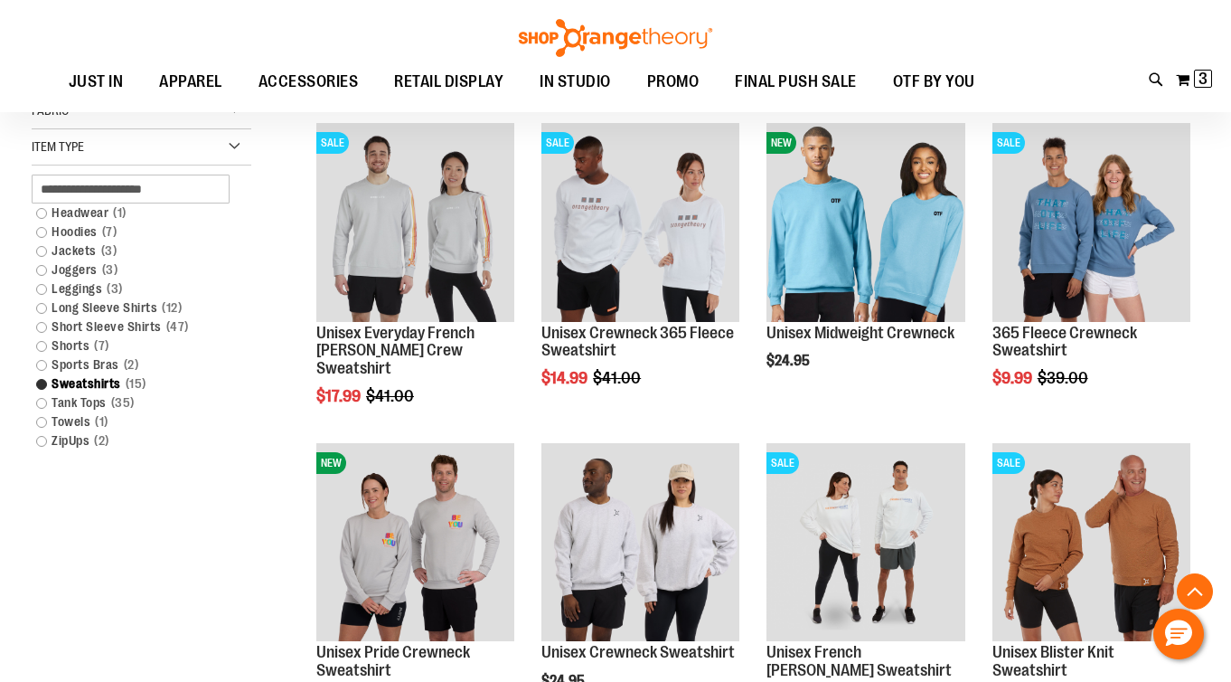
scroll to position [549, 0]
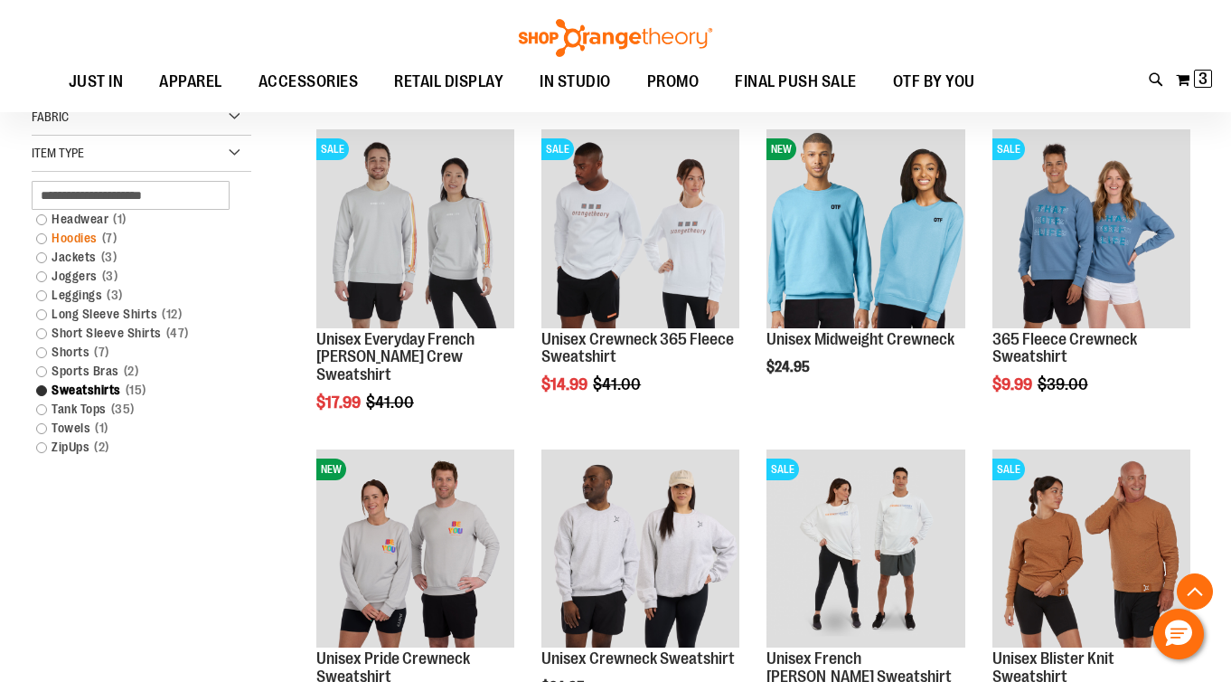
click at [42, 232] on link "Hoodies 7 items" at bounding box center [133, 238] width 212 height 19
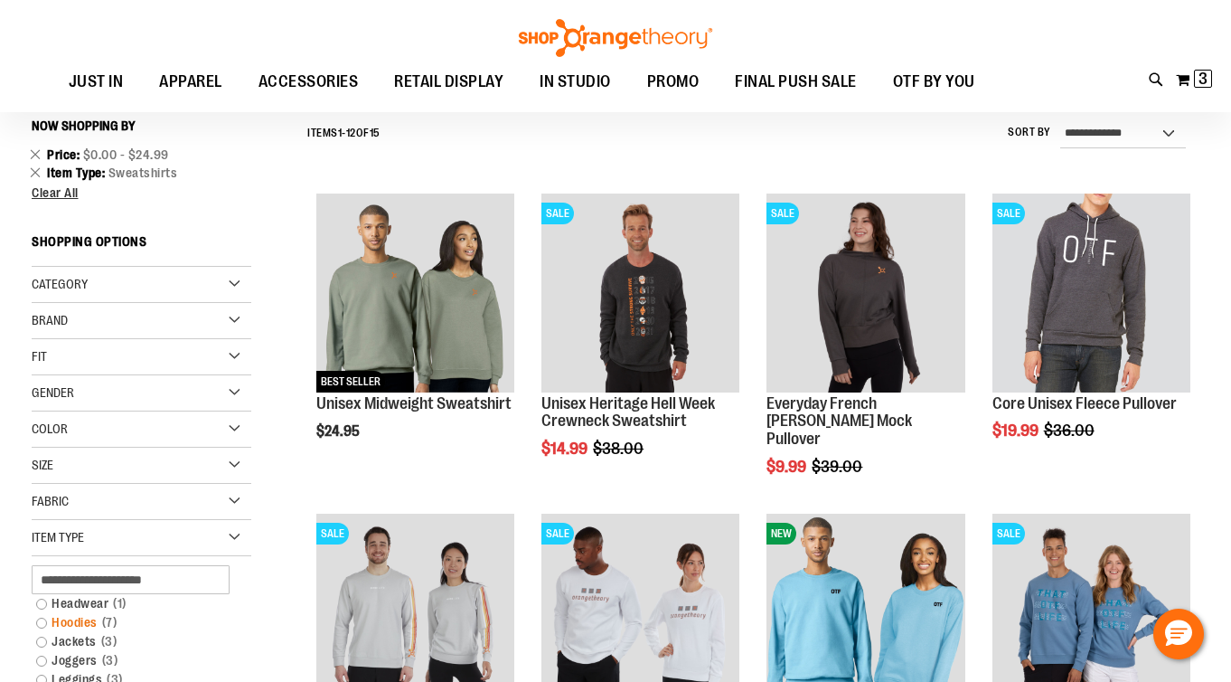
scroll to position [164, 0]
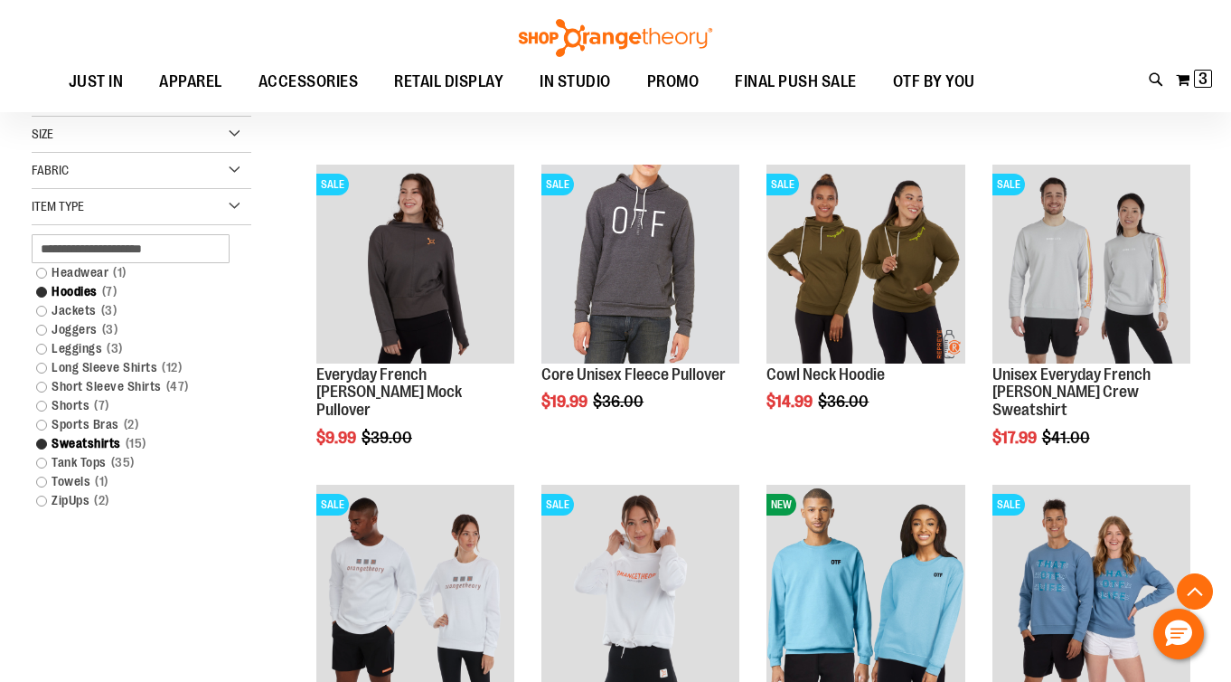
scroll to position [509, 0]
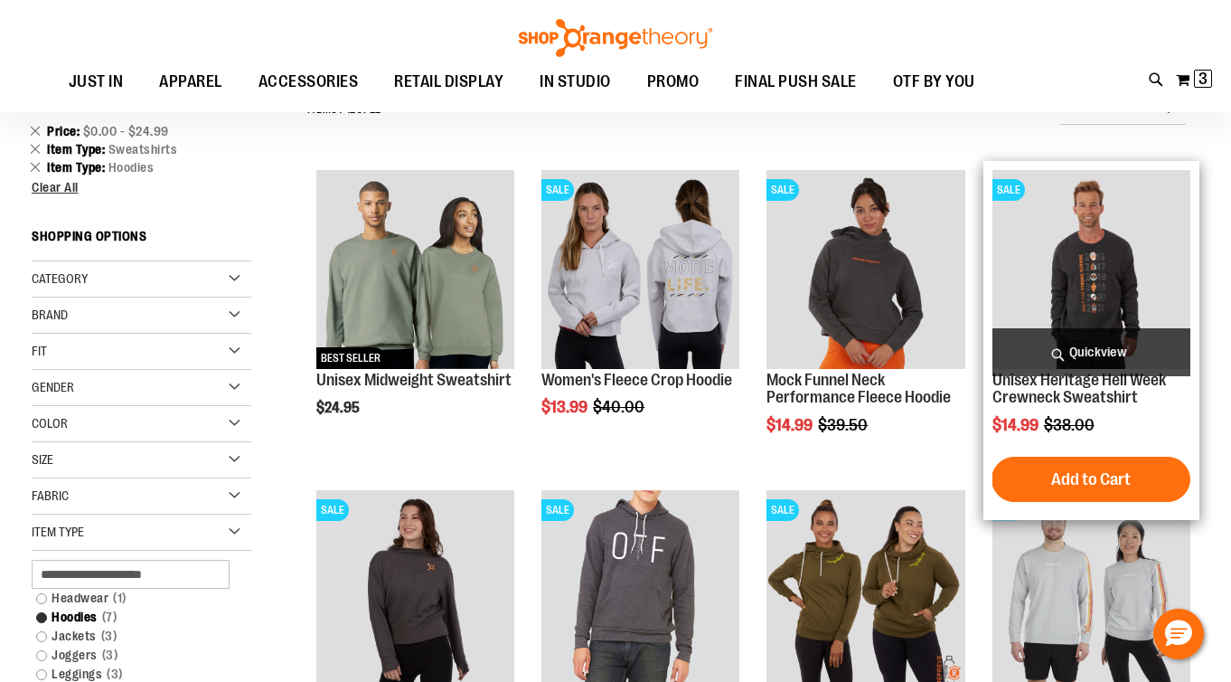
scroll to position [163, 0]
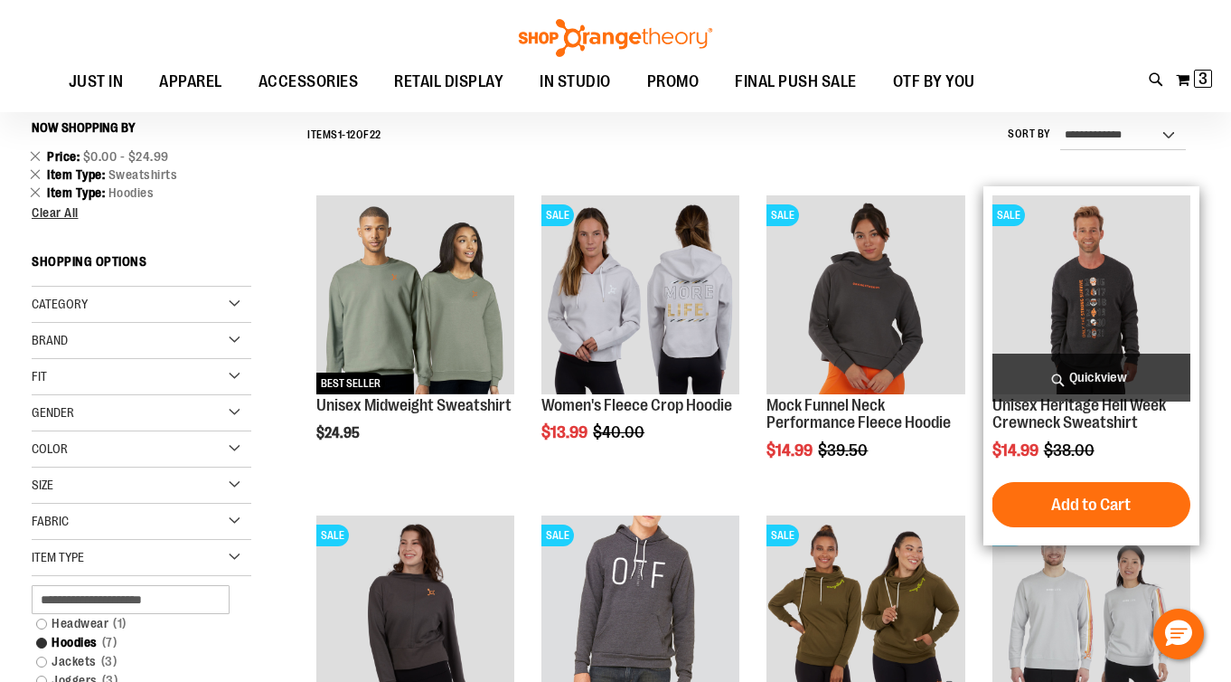
click at [1062, 298] on img "product" at bounding box center [1092, 294] width 198 height 198
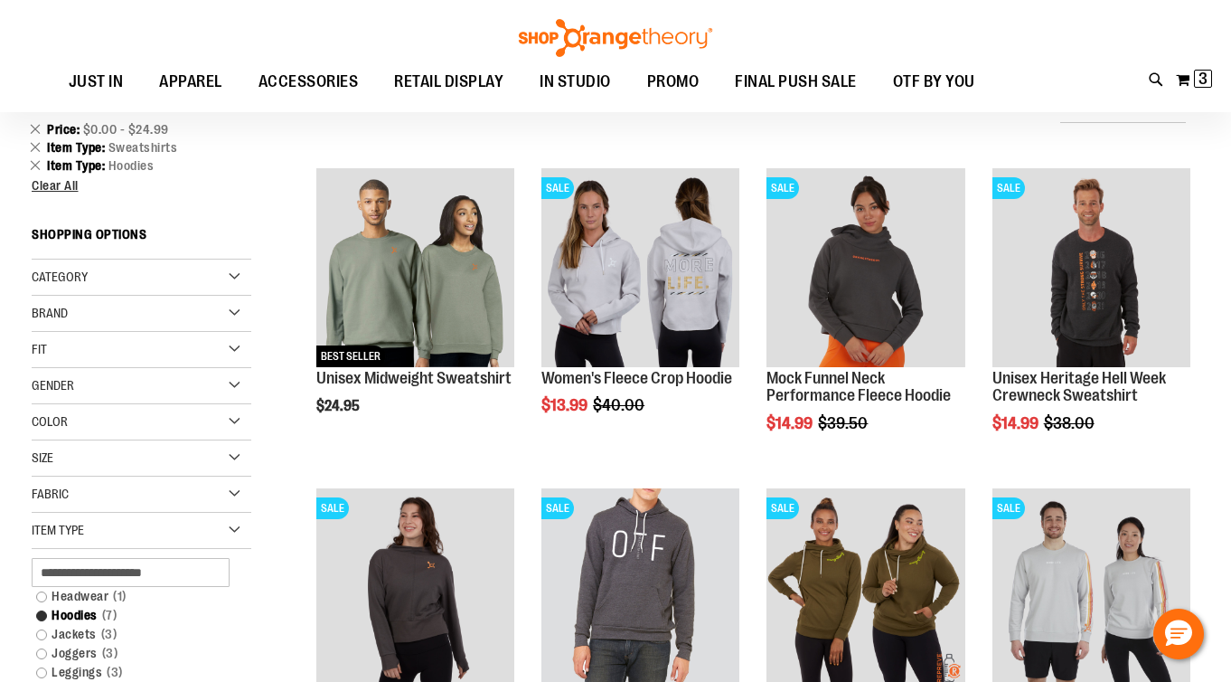
scroll to position [225, 0]
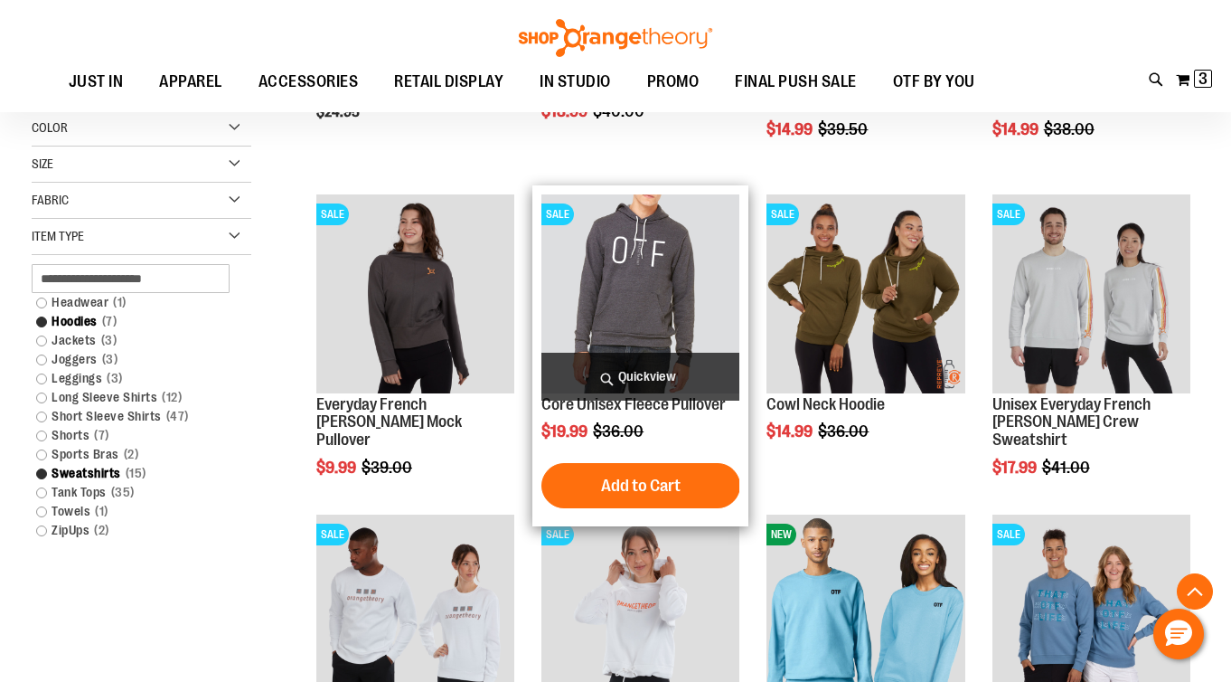
scroll to position [417, 0]
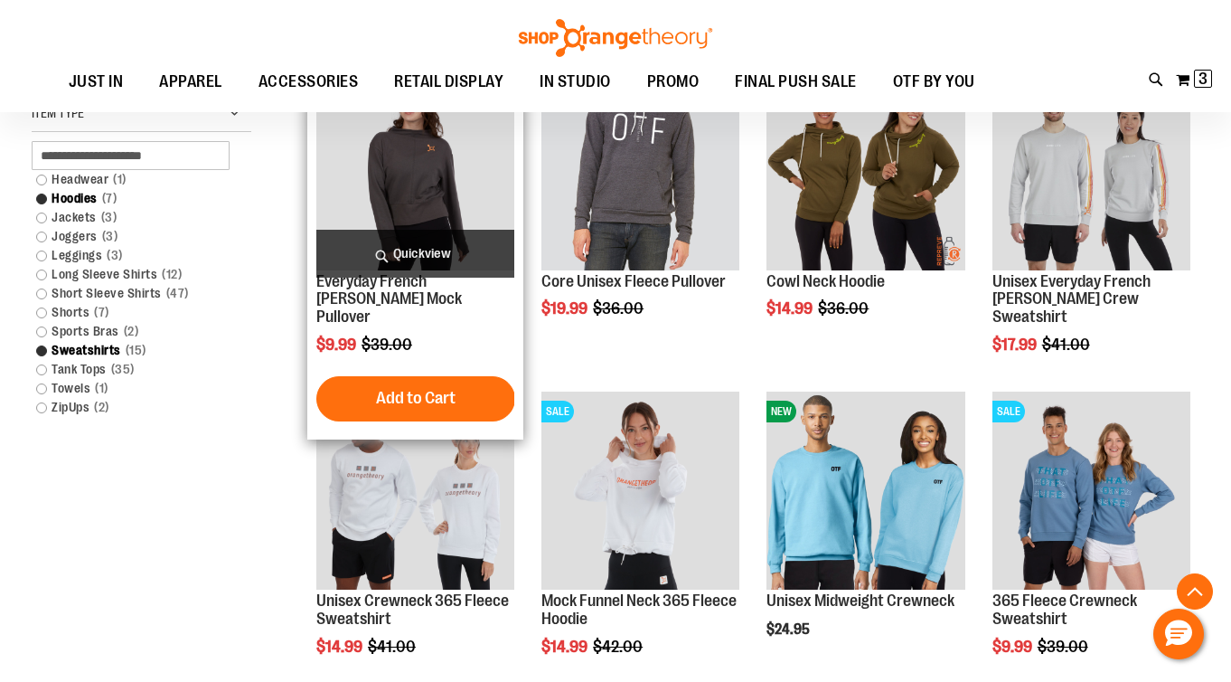
type input "**********"
click at [428, 178] on img "product" at bounding box center [415, 170] width 198 height 198
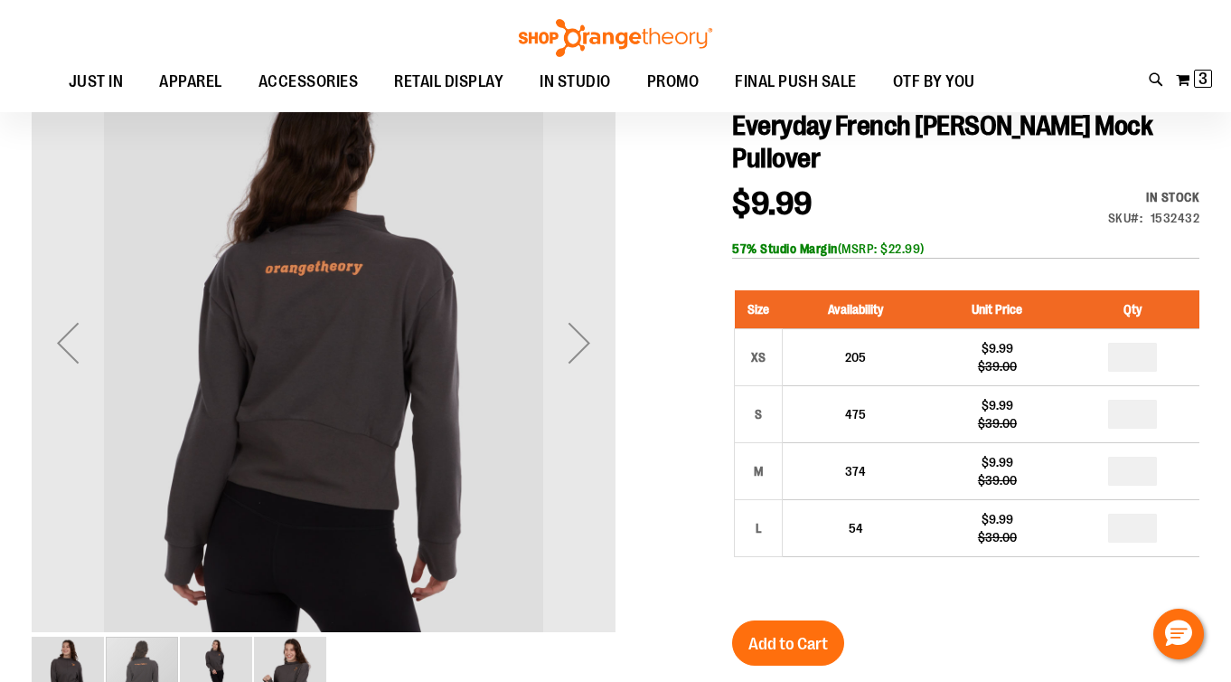
scroll to position [202, 0]
click at [575, 339] on div "Next" at bounding box center [579, 342] width 72 height 72
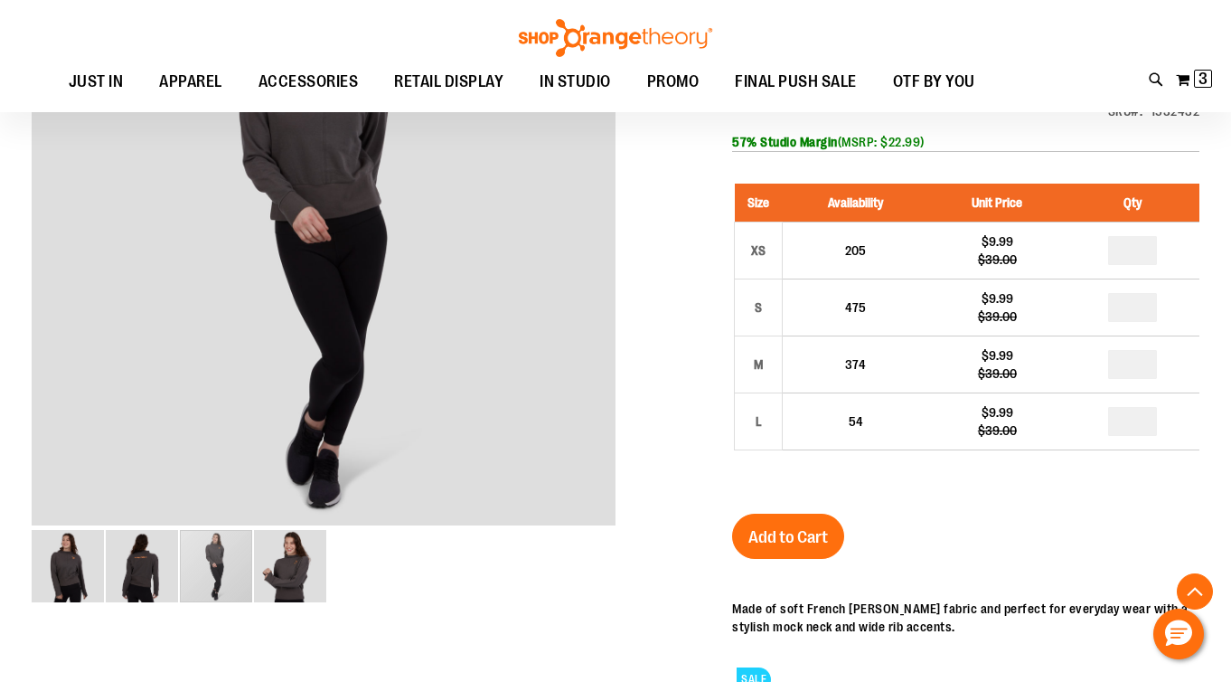
scroll to position [277, 0]
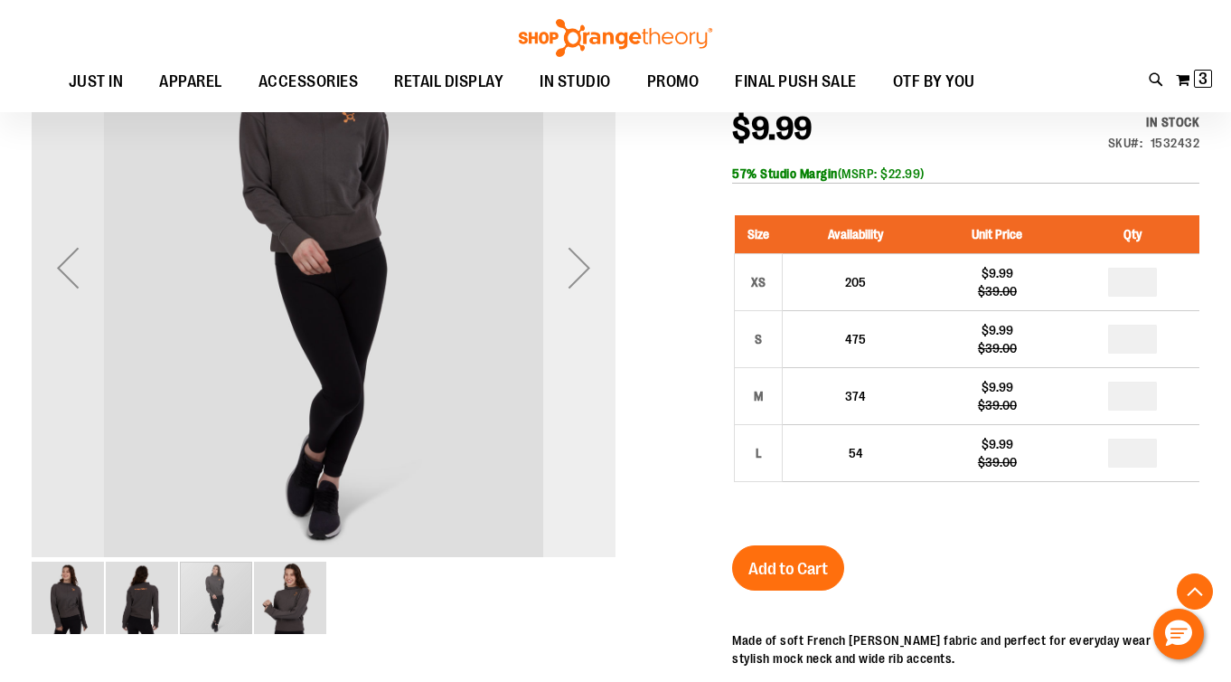
click at [581, 252] on div "Next" at bounding box center [579, 267] width 72 height 72
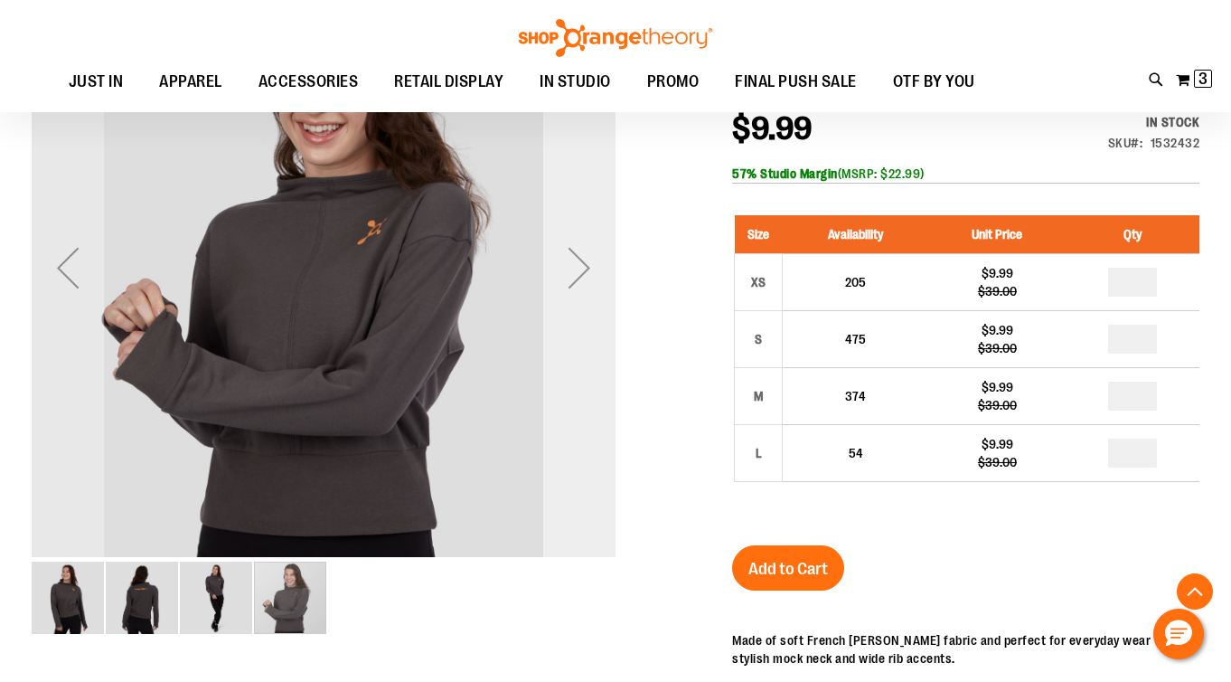
click at [580, 260] on div "Next" at bounding box center [579, 267] width 72 height 72
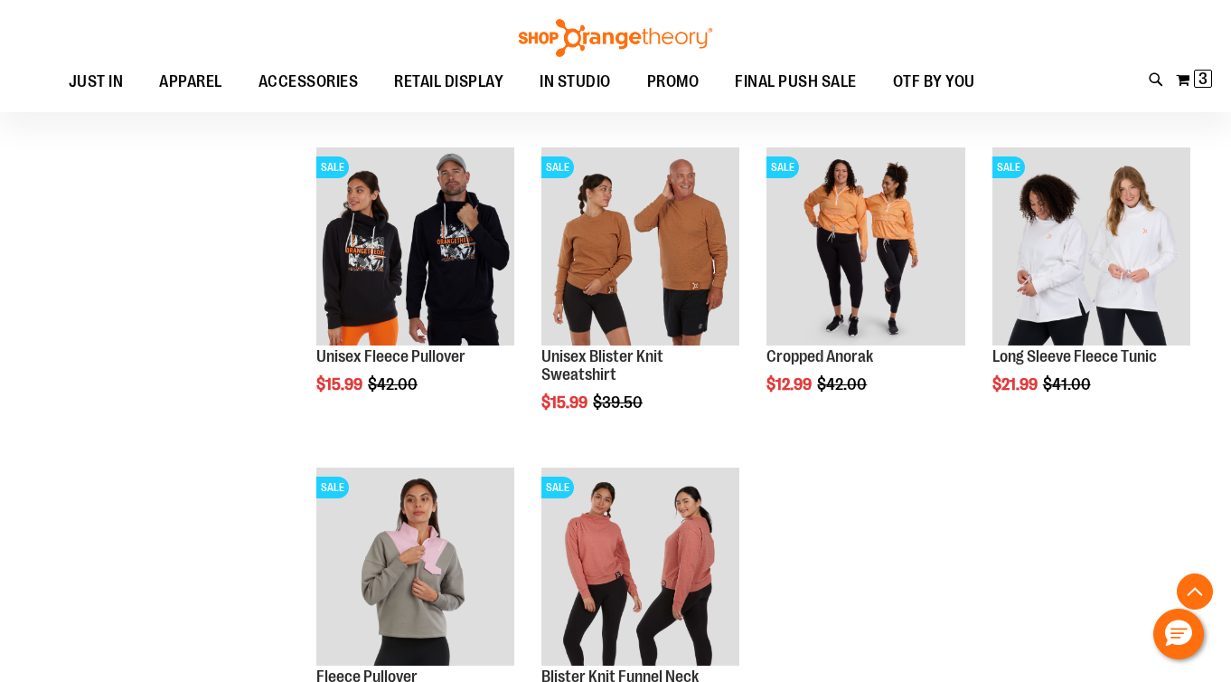
scroll to position [1311, 0]
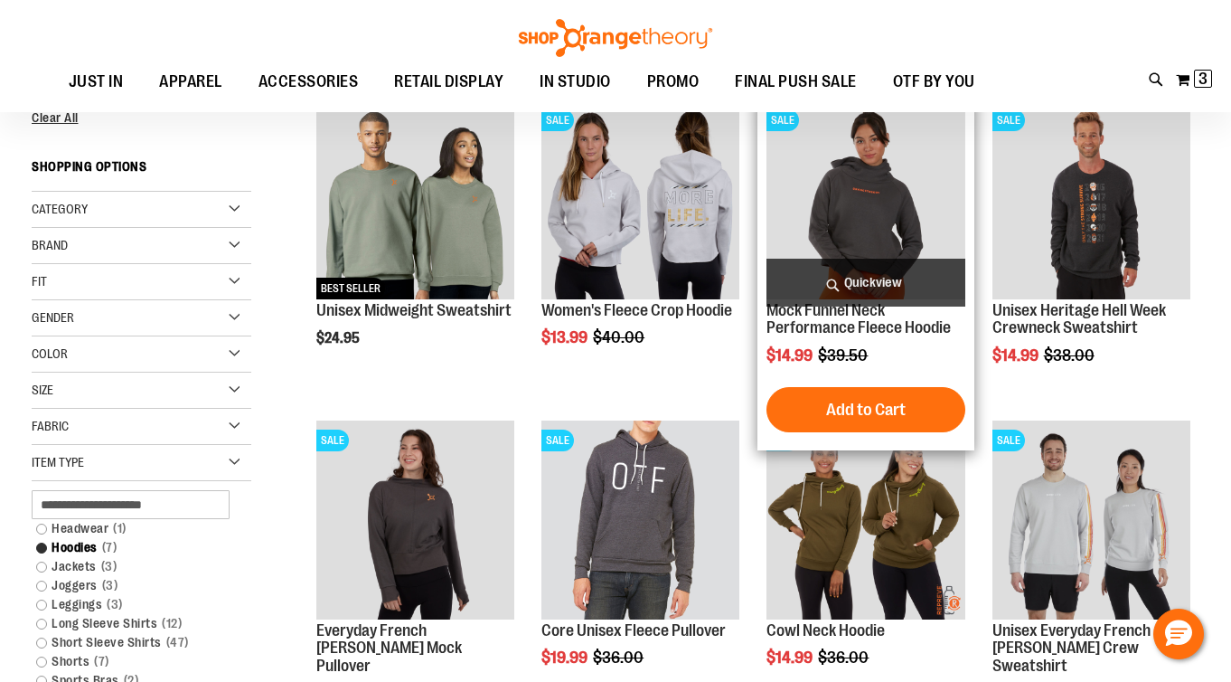
scroll to position [60, 0]
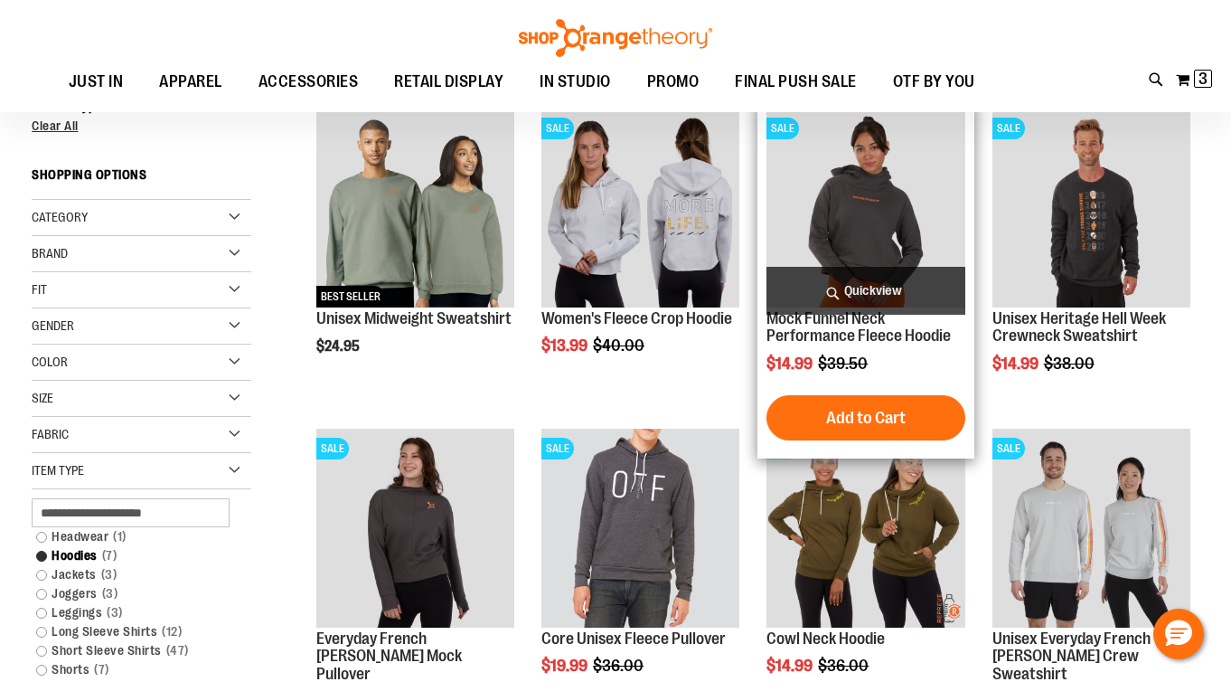
type input "**********"
click at [887, 175] on img "product" at bounding box center [866, 207] width 198 height 198
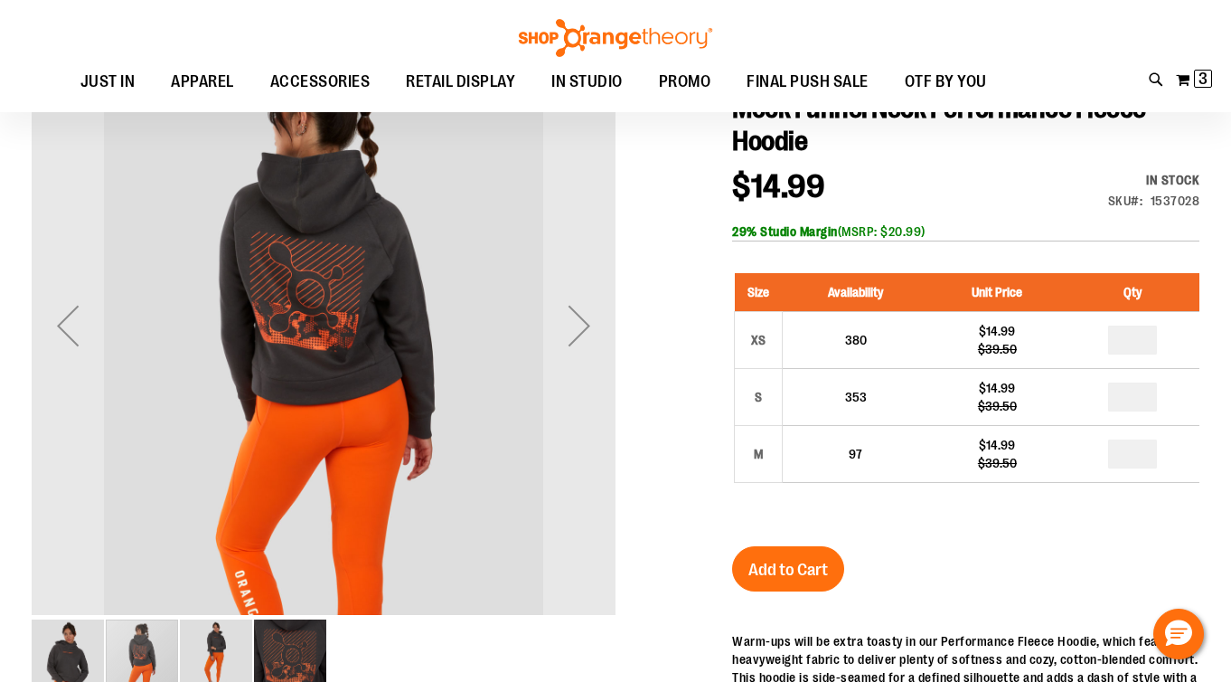
scroll to position [219, 0]
click at [578, 331] on div "Next" at bounding box center [579, 325] width 72 height 72
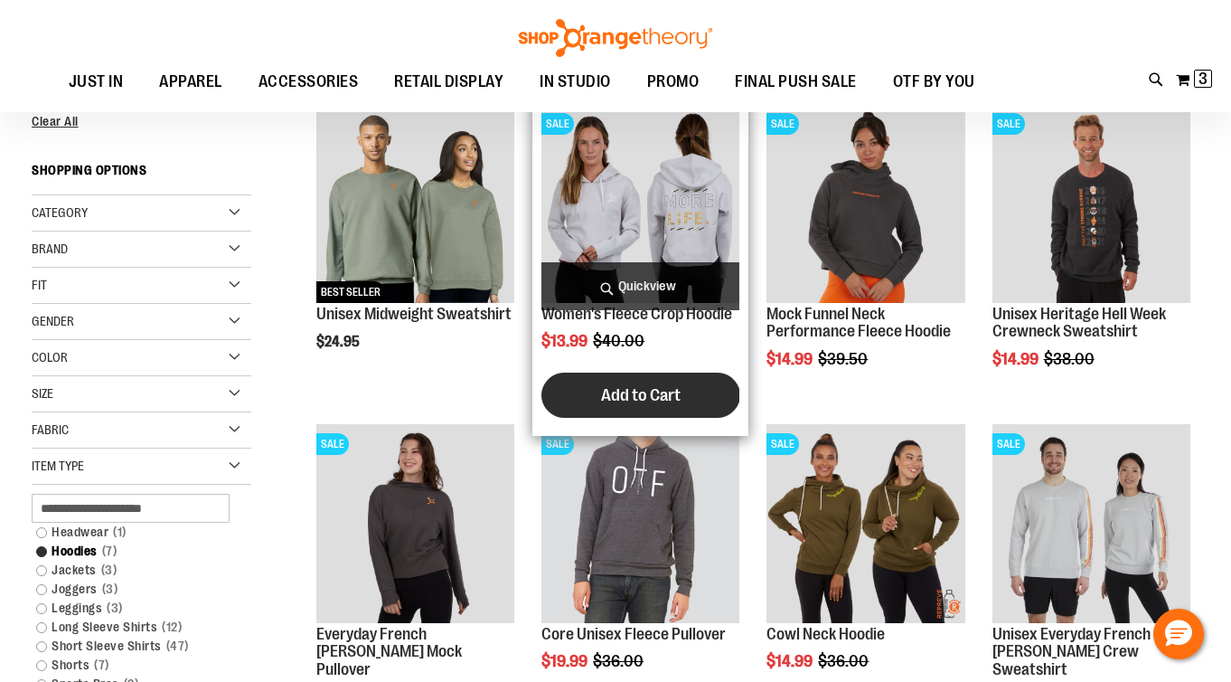
scroll to position [60, 0]
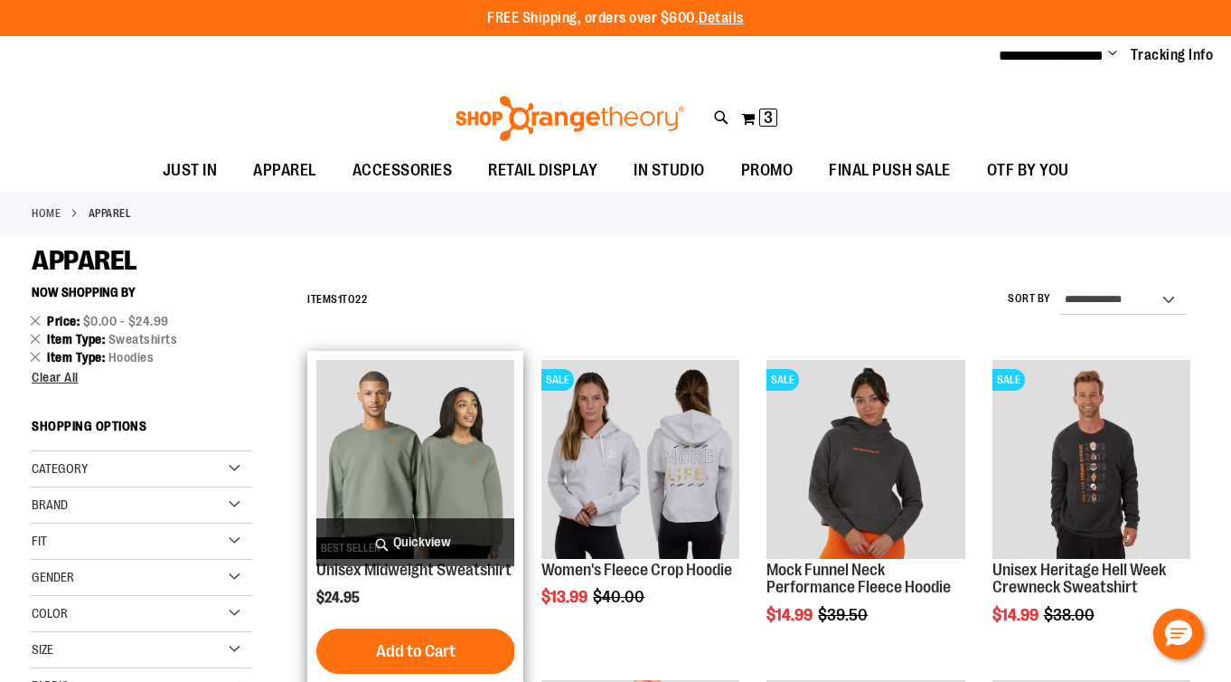
type input "**********"
click at [387, 439] on img "product" at bounding box center [415, 459] width 198 height 198
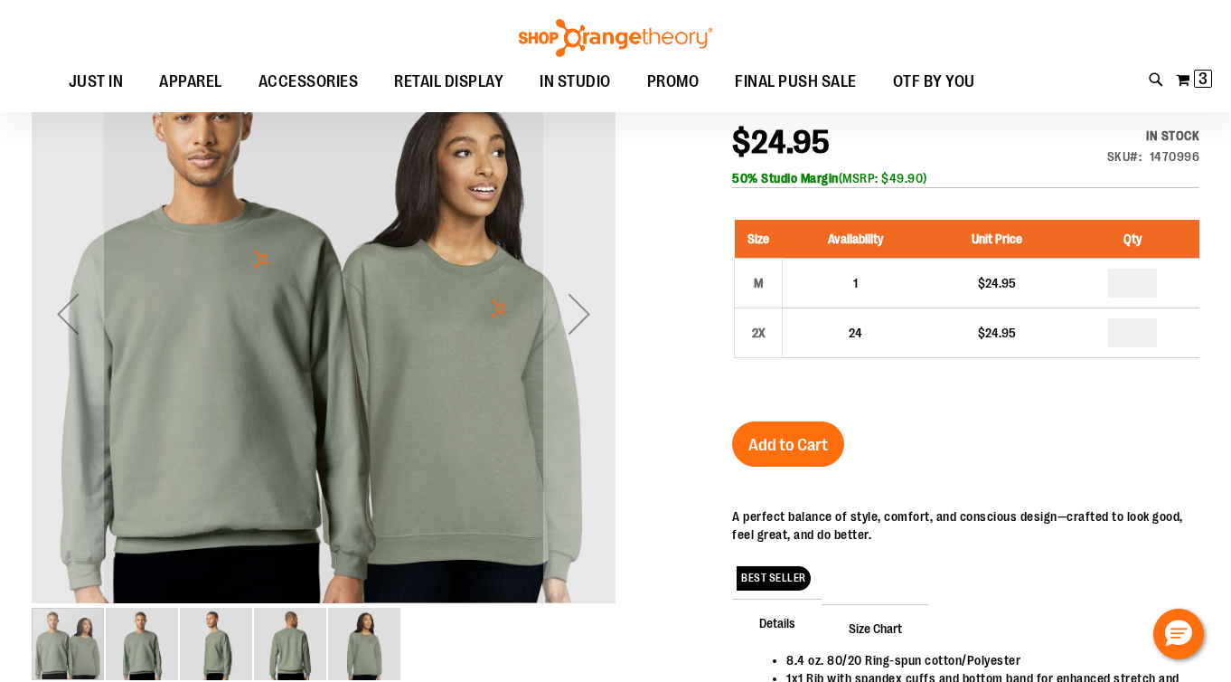
scroll to position [231, 0]
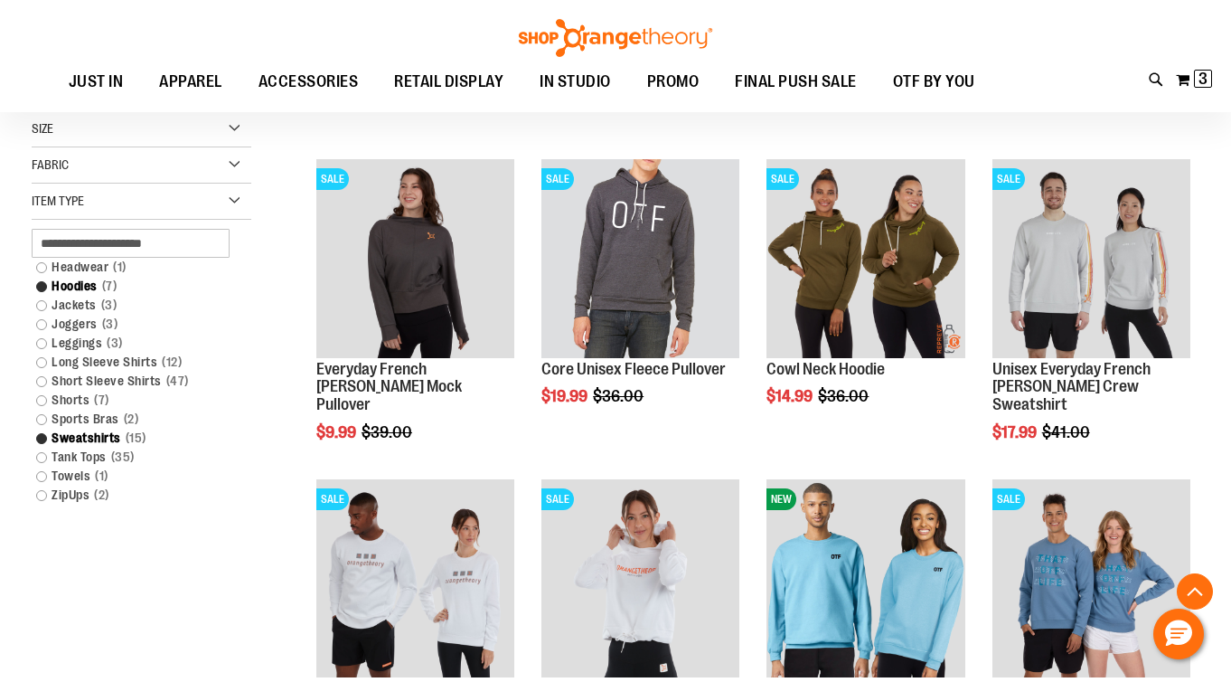
scroll to position [534, 0]
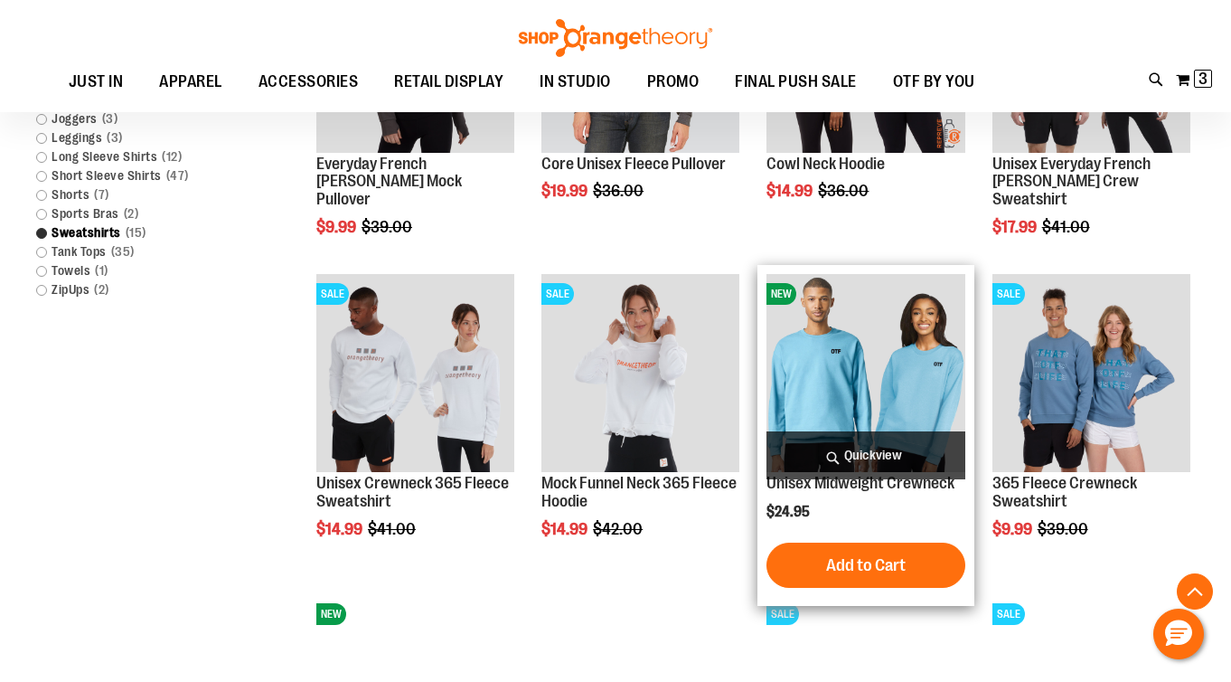
type input "**********"
click at [861, 368] on img "product" at bounding box center [866, 373] width 198 height 198
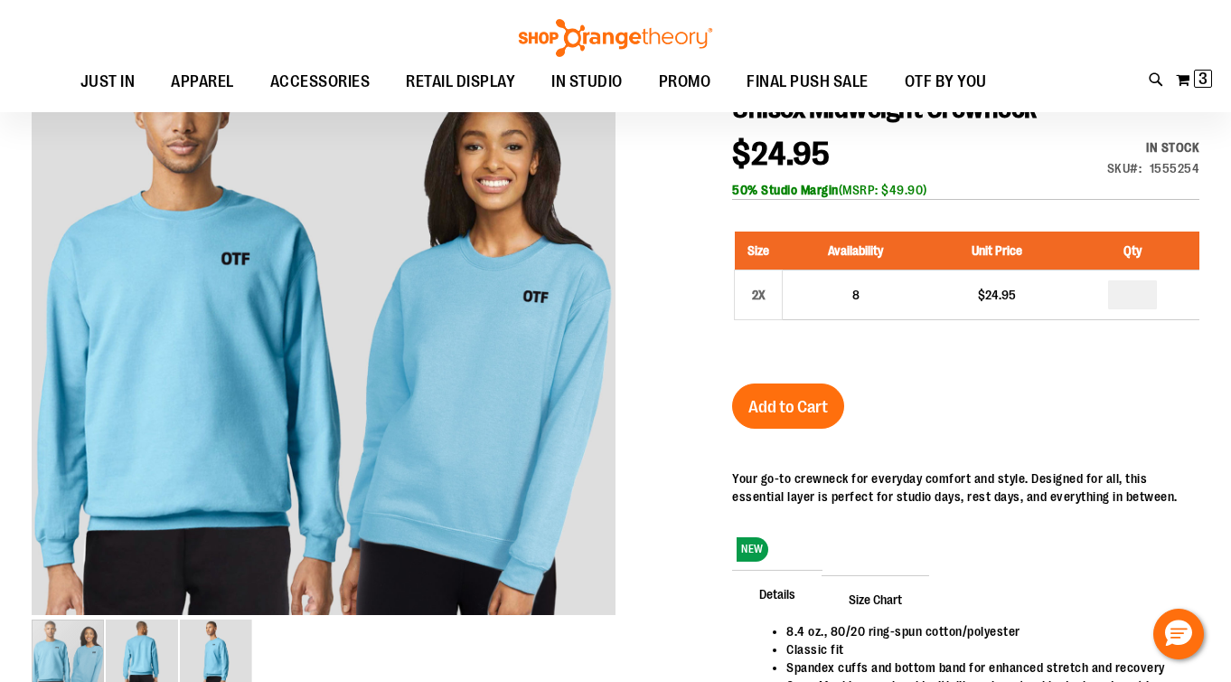
scroll to position [29, 0]
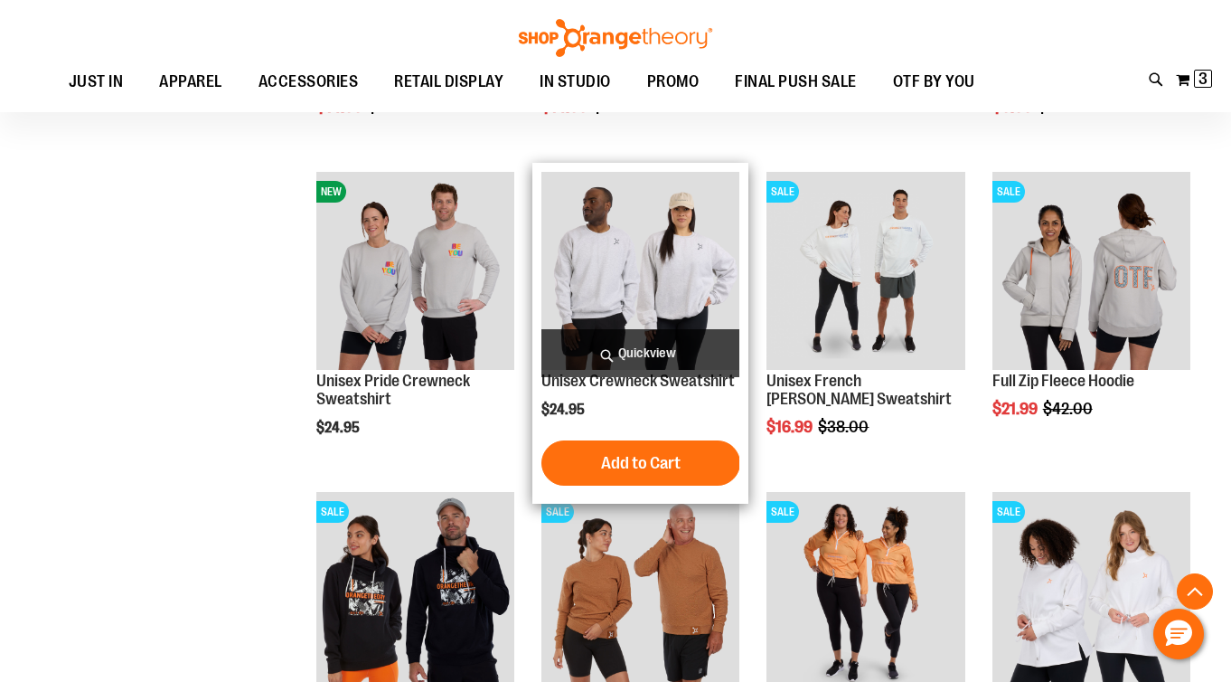
scroll to position [957, 0]
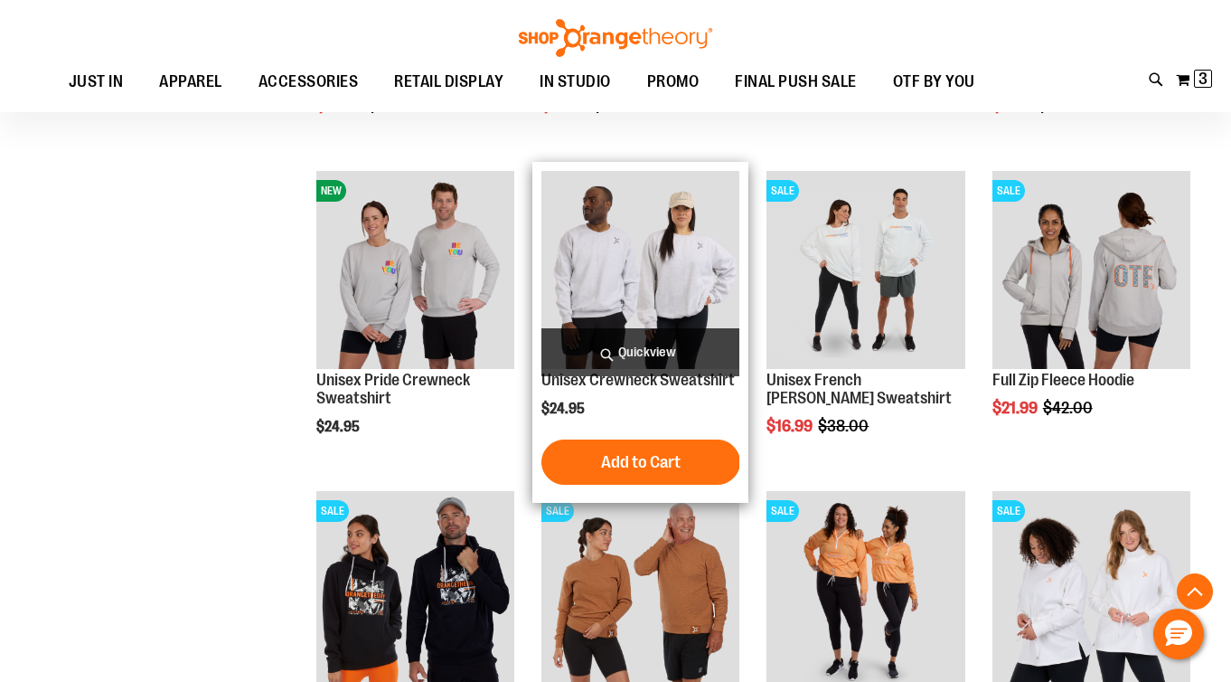
type input "**********"
click at [656, 263] on img "product" at bounding box center [641, 270] width 198 height 198
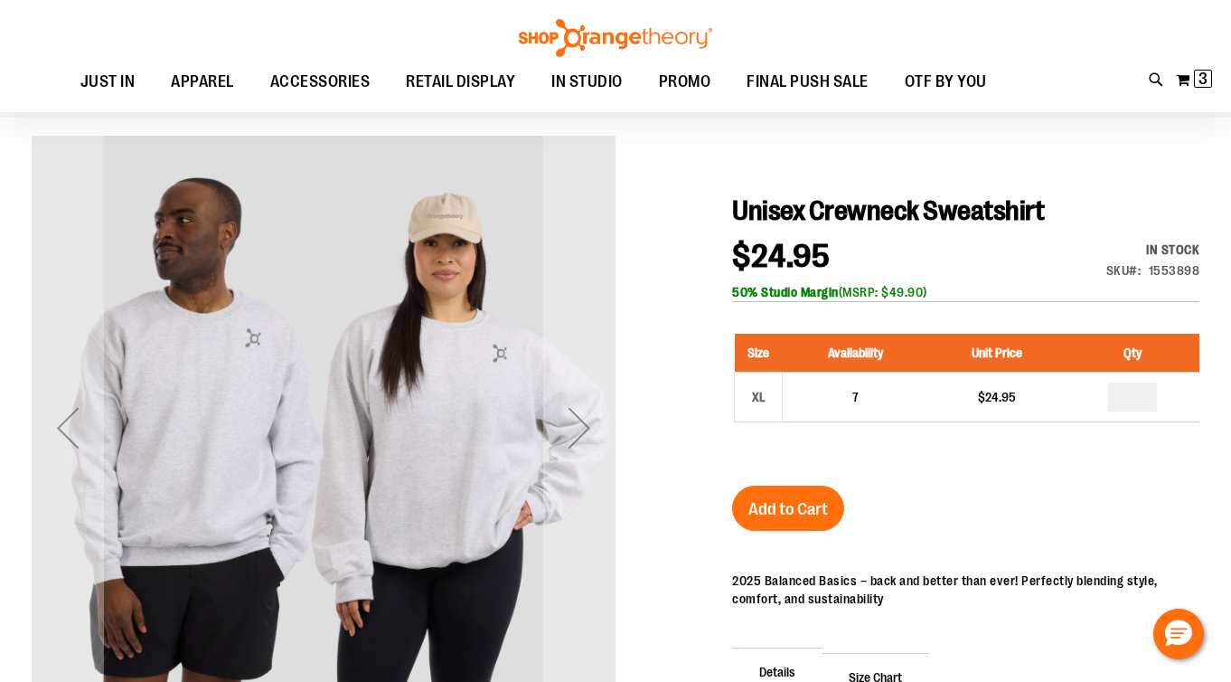
scroll to position [117, 0]
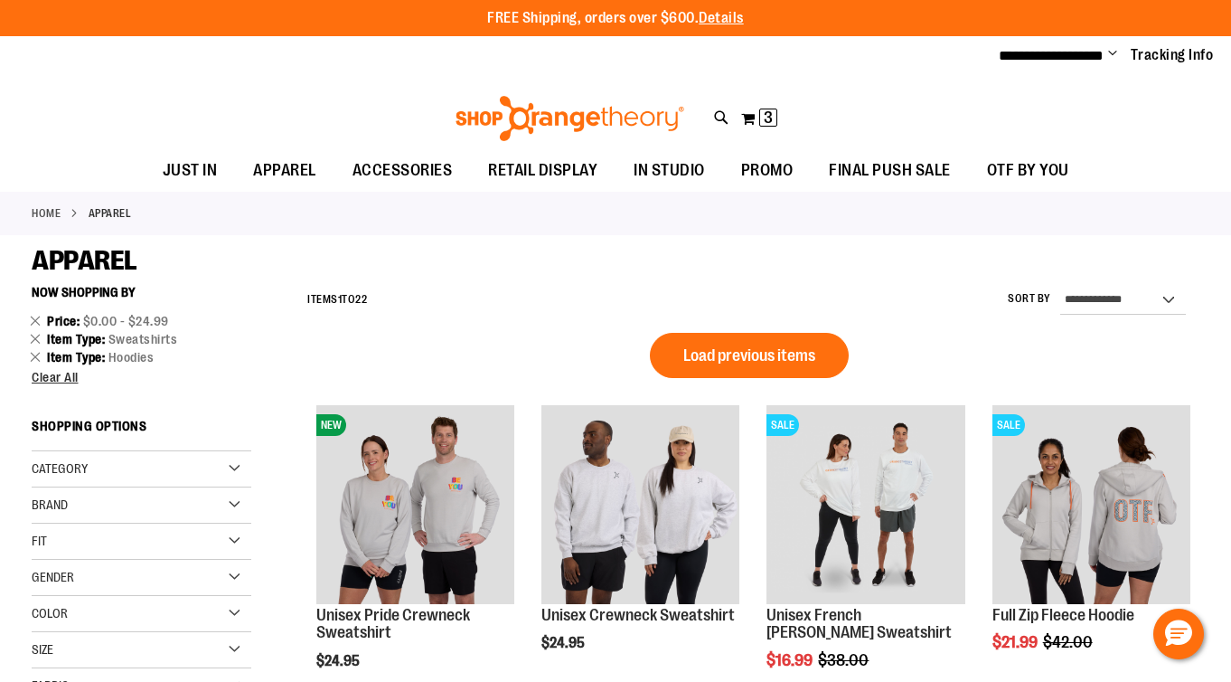
type input "**********"
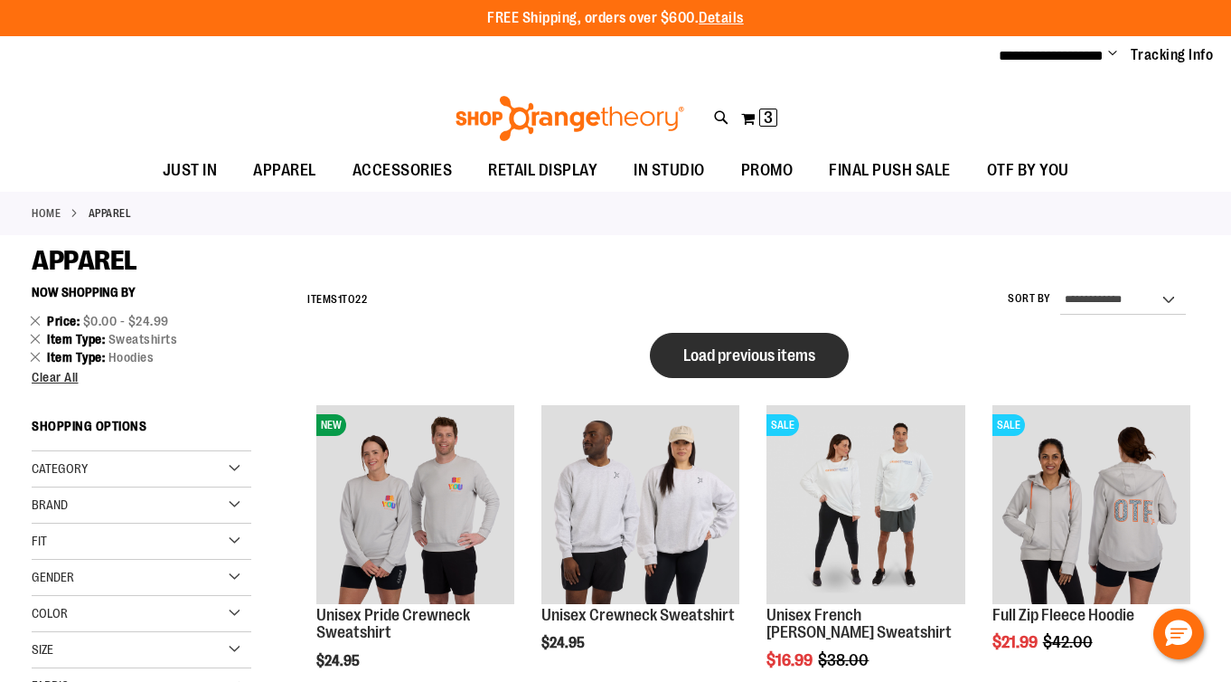
click at [706, 350] on span "Load previous items" at bounding box center [749, 355] width 132 height 18
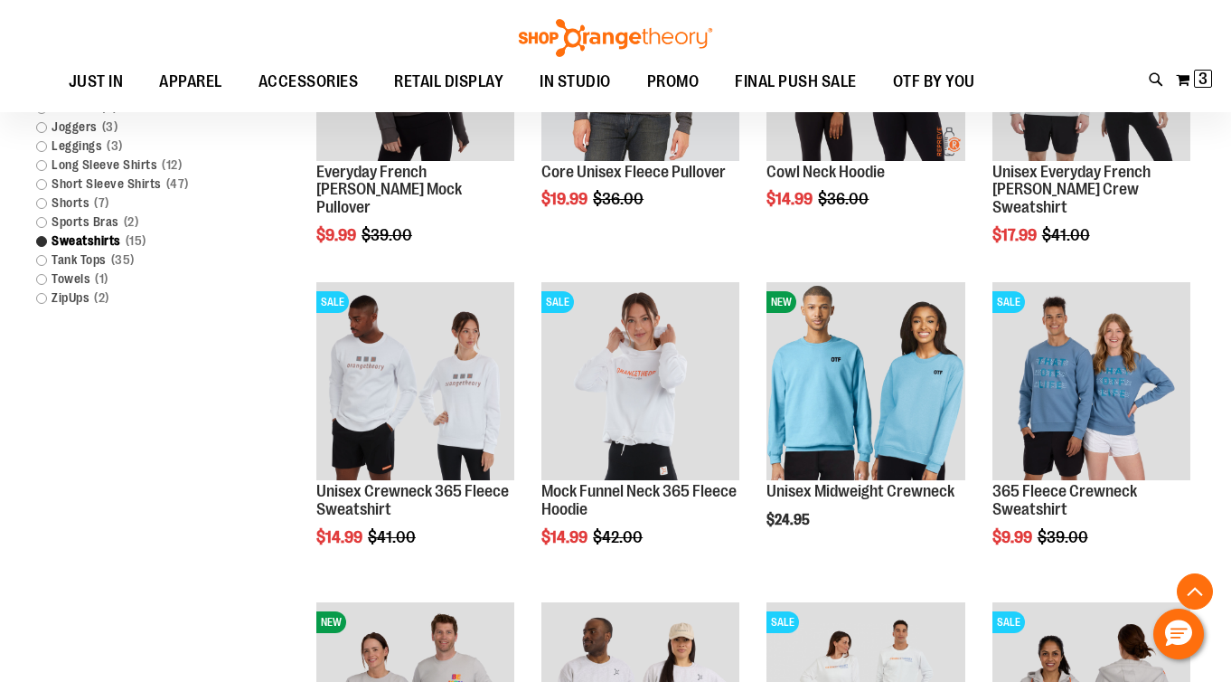
scroll to position [527, 0]
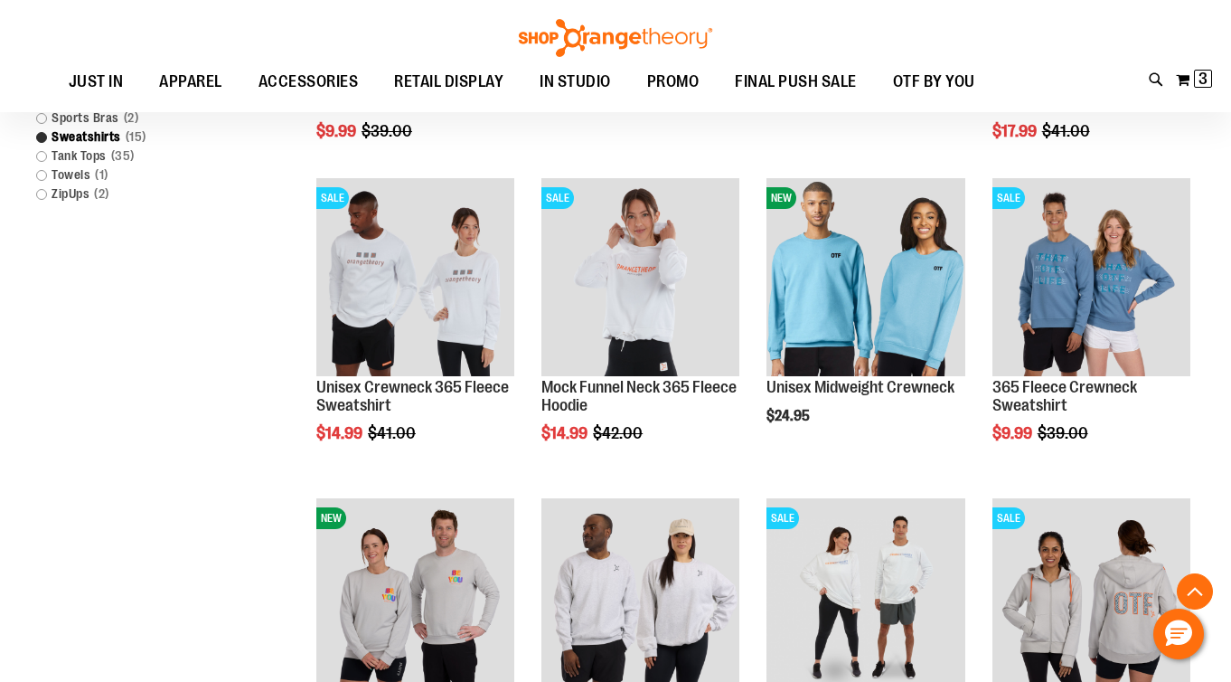
scroll to position [629, 0]
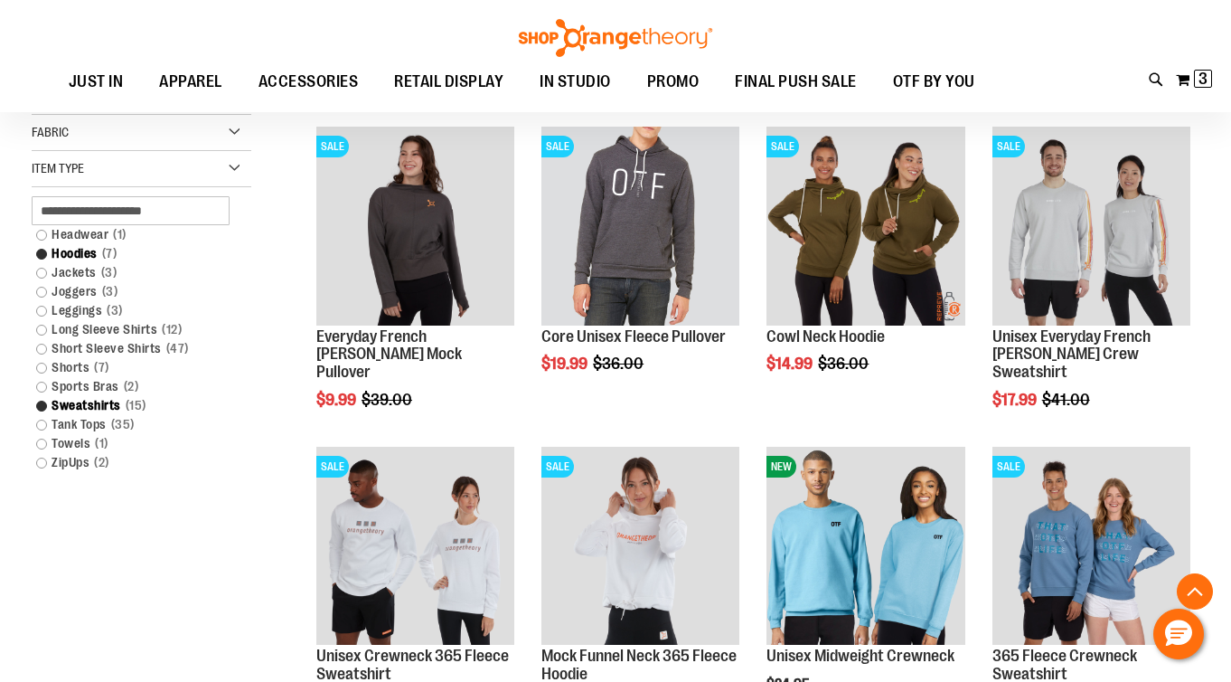
scroll to position [334, 0]
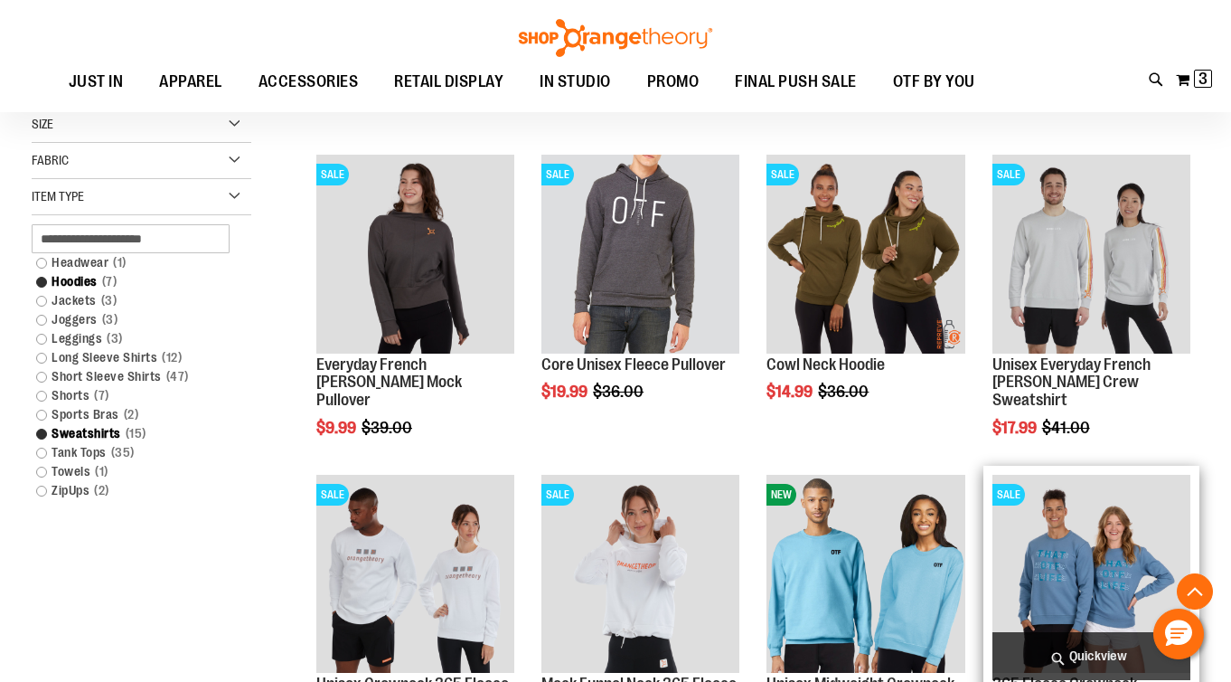
click at [1101, 545] on img "product" at bounding box center [1092, 574] width 198 height 198
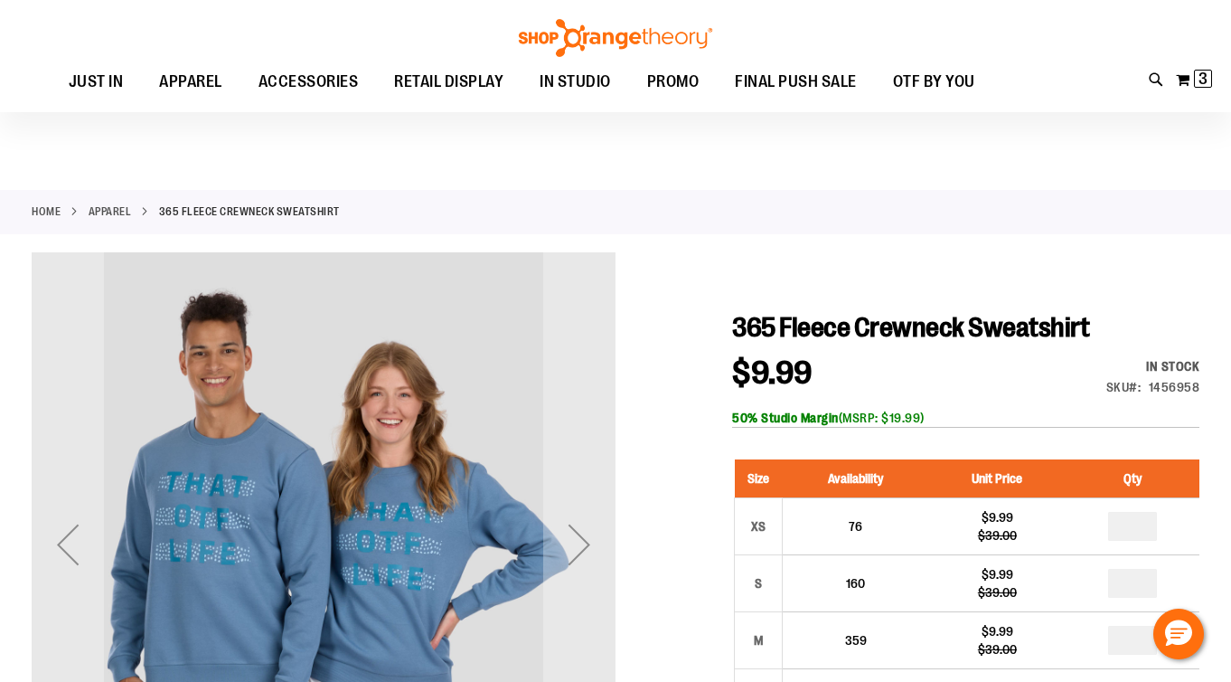
scroll to position [146, 0]
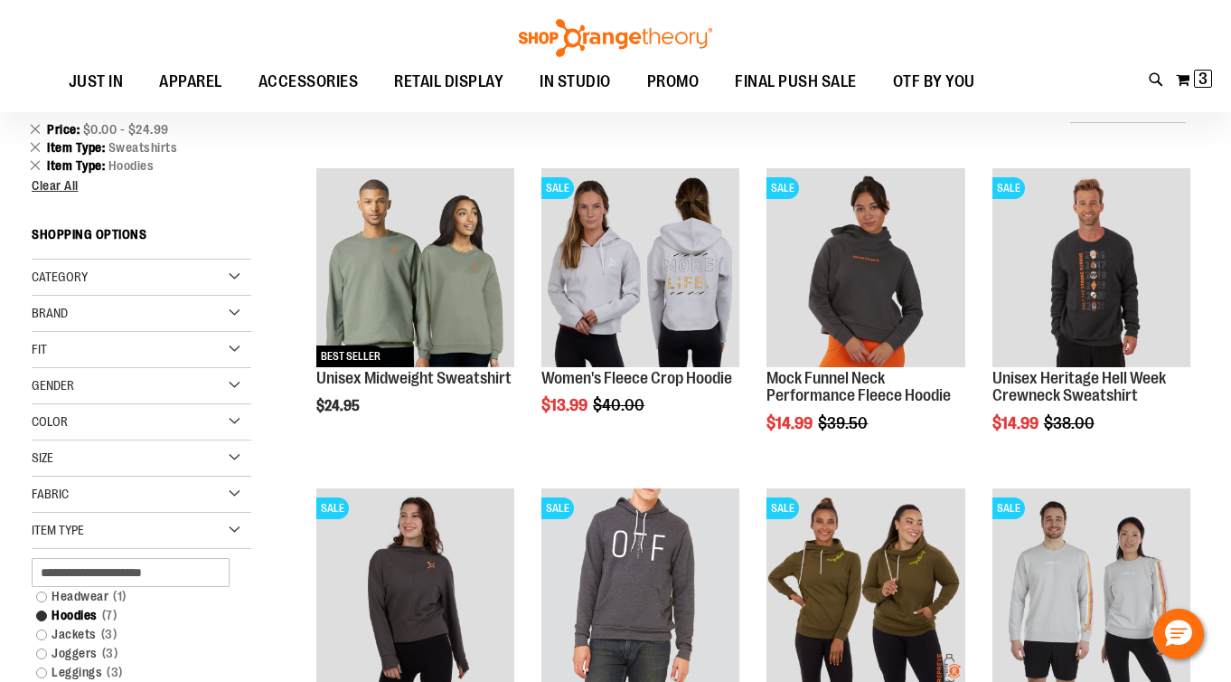
type input "**********"
click at [417, 488] on img "product" at bounding box center [415, 587] width 198 height 198
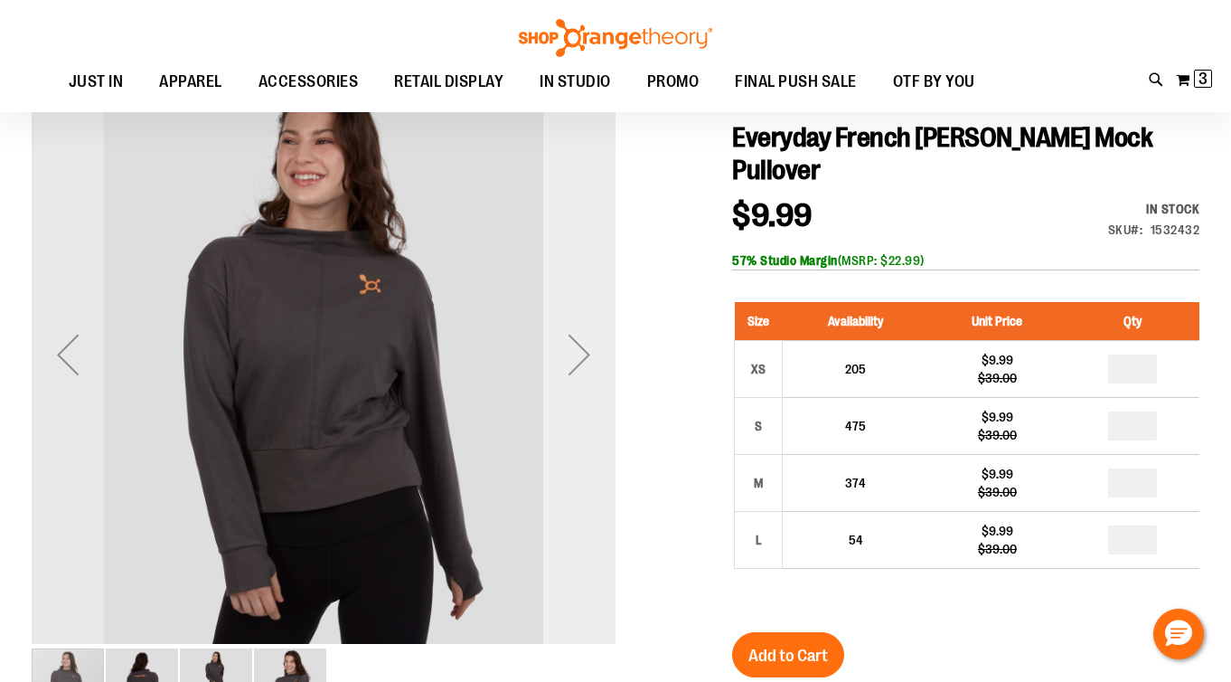
type input "**********"
click at [569, 320] on div "Next" at bounding box center [579, 354] width 72 height 72
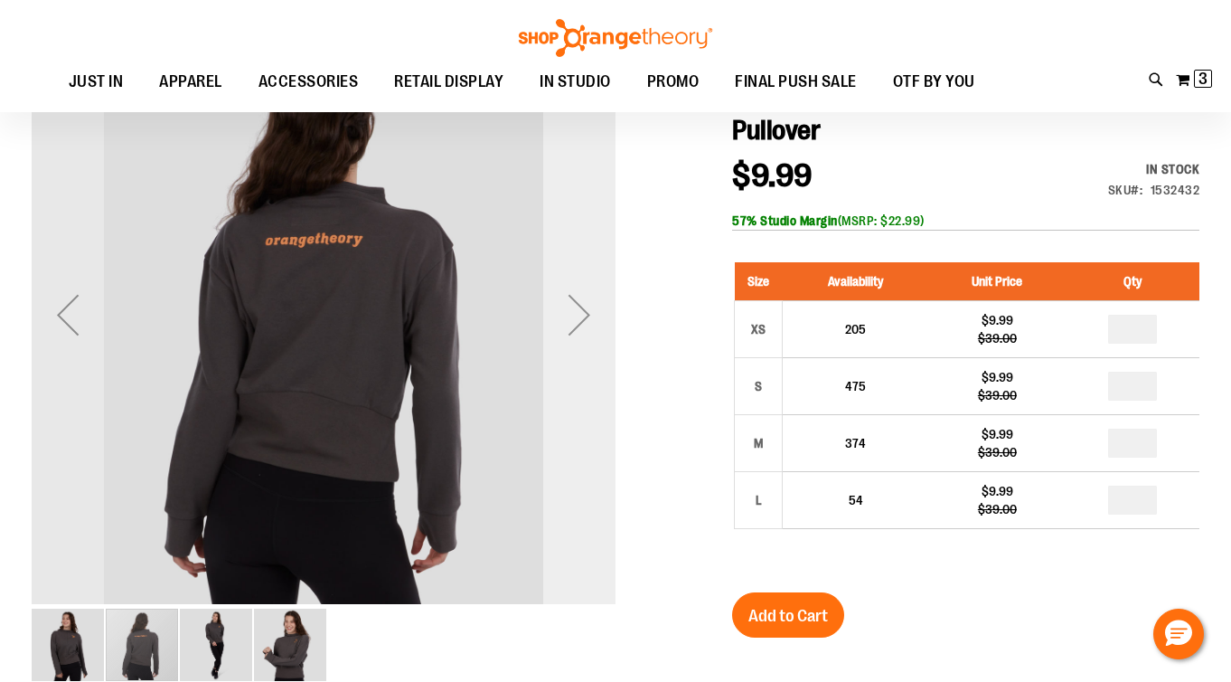
scroll to position [40, 0]
click at [583, 326] on div "Next" at bounding box center [579, 314] width 72 height 72
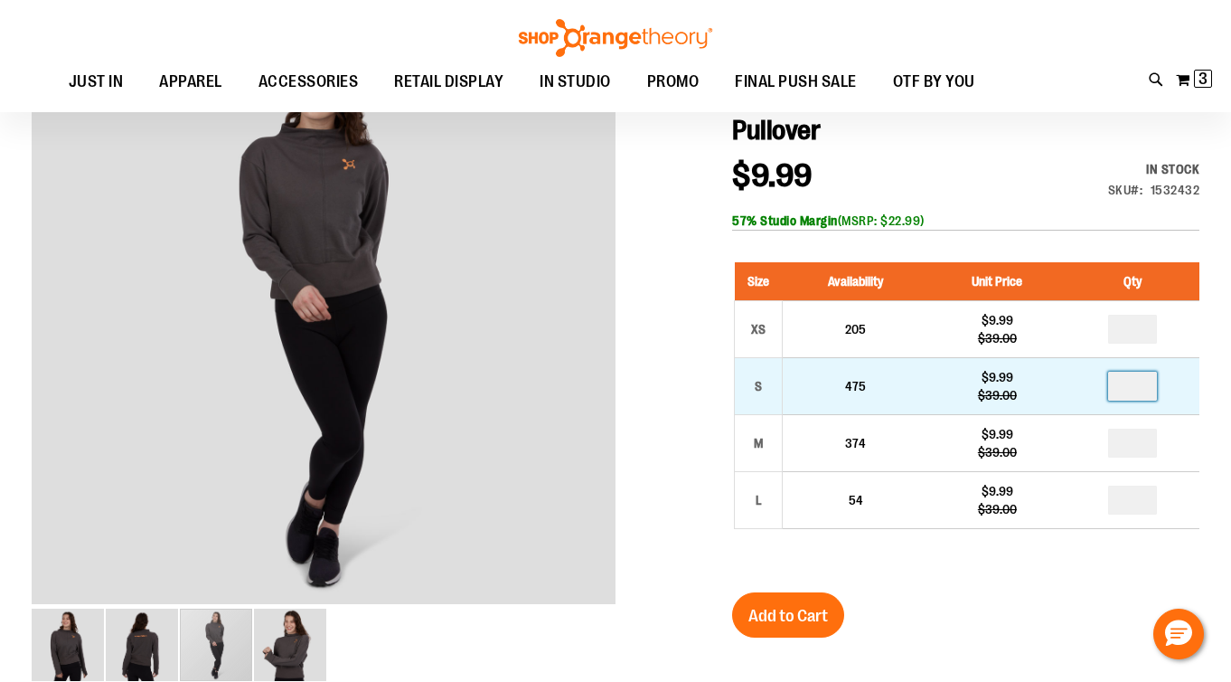
click at [1148, 372] on input "number" at bounding box center [1132, 386] width 49 height 29
type input "*"
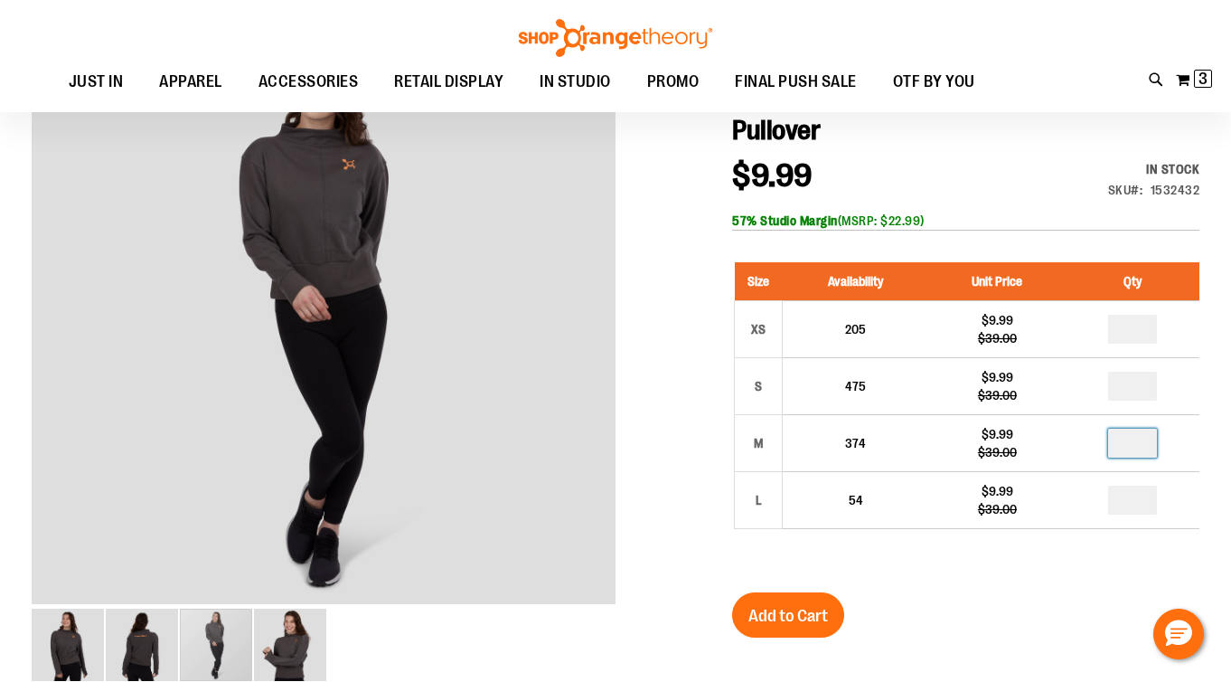
click at [1137, 429] on input "number" at bounding box center [1132, 443] width 49 height 29
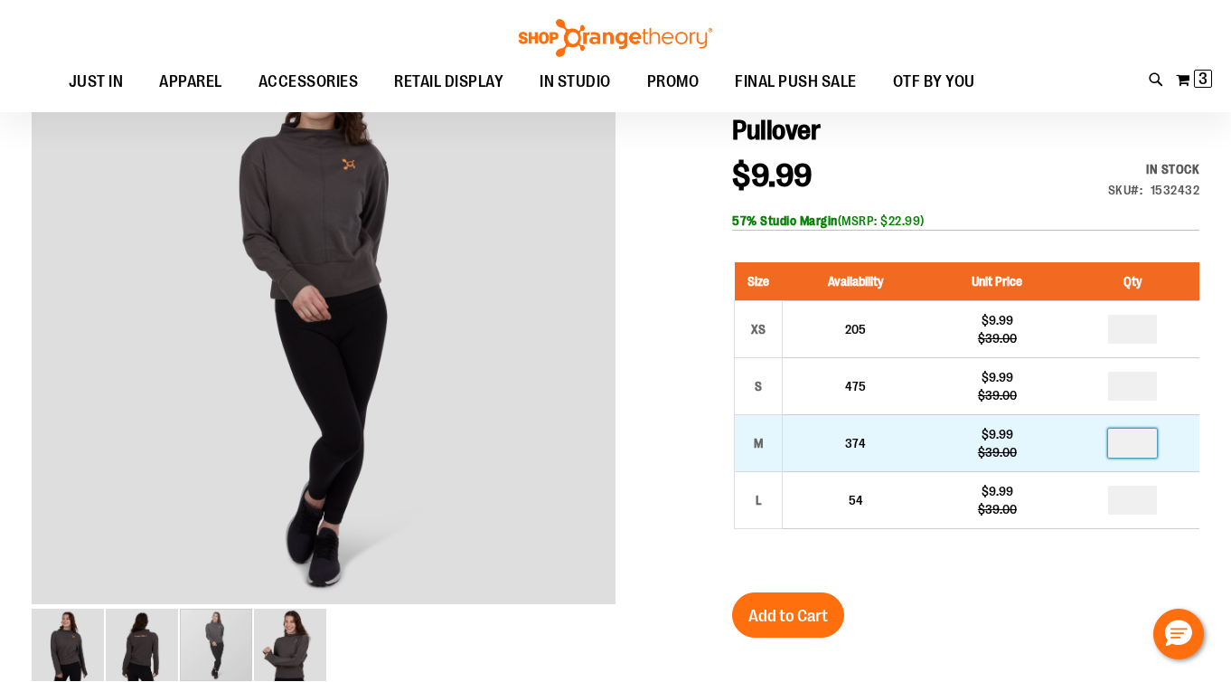
type input "*"
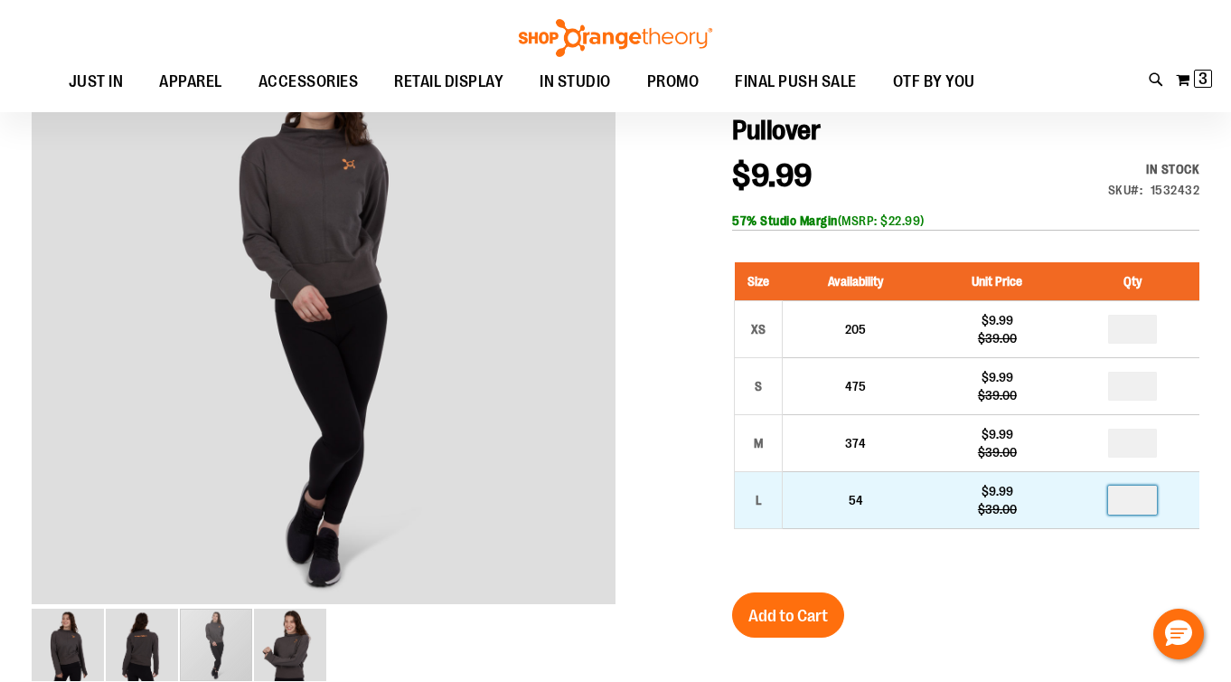
click at [1134, 485] on input "number" at bounding box center [1132, 499] width 49 height 29
type input "*"
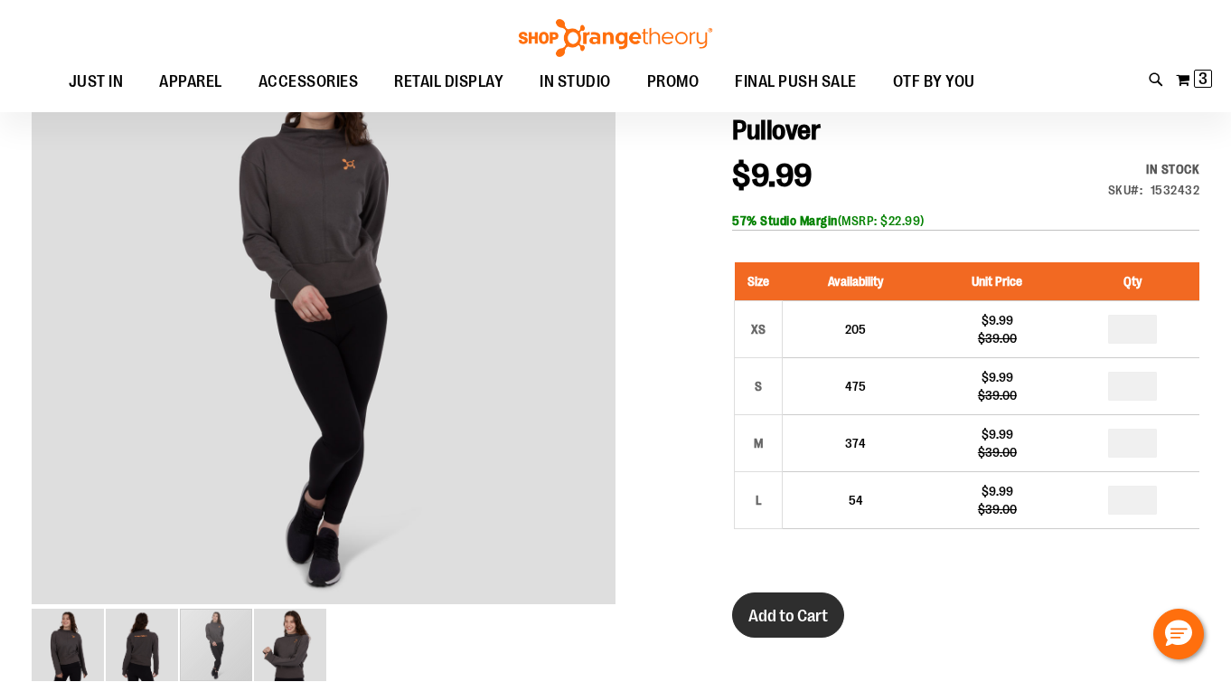
click at [812, 606] on span "Add to Cart" at bounding box center [789, 616] width 80 height 20
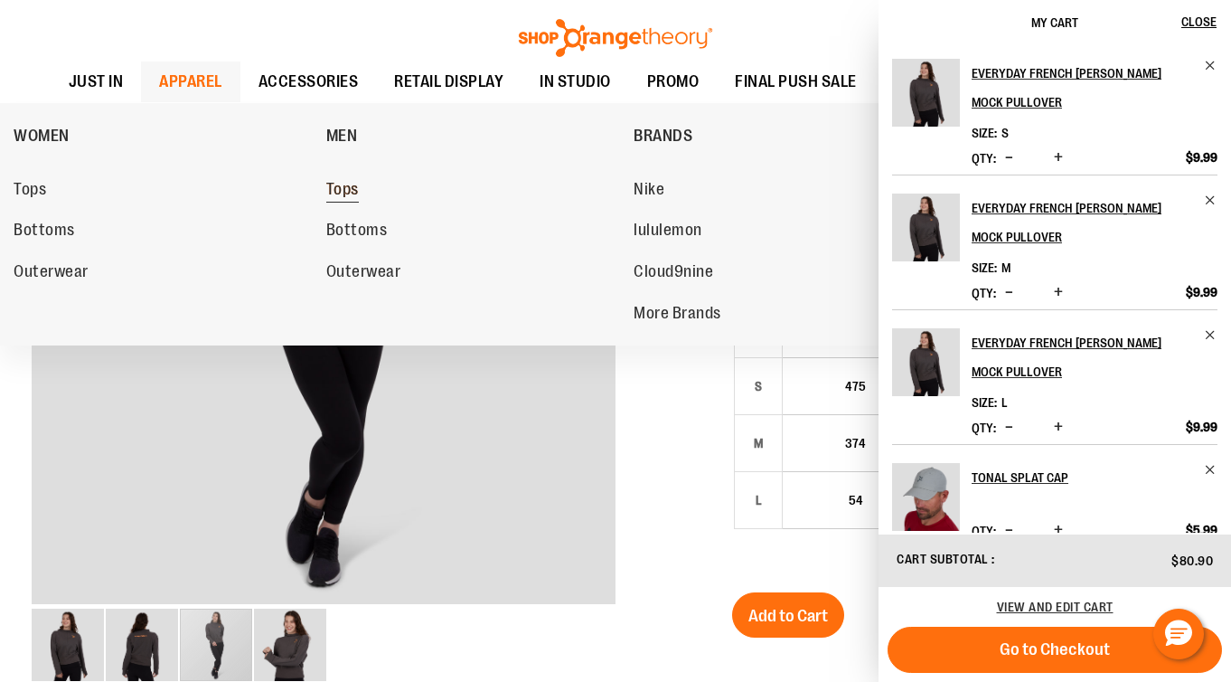
click at [333, 188] on span "Tops" at bounding box center [342, 191] width 33 height 23
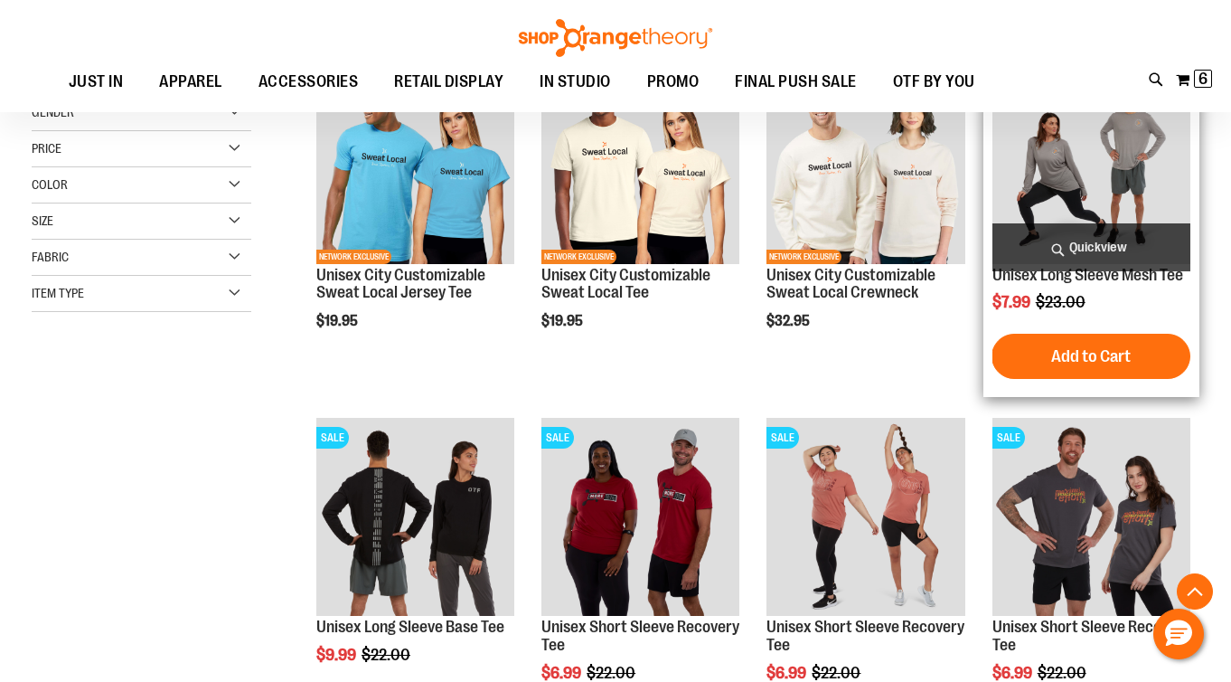
scroll to position [295, 0]
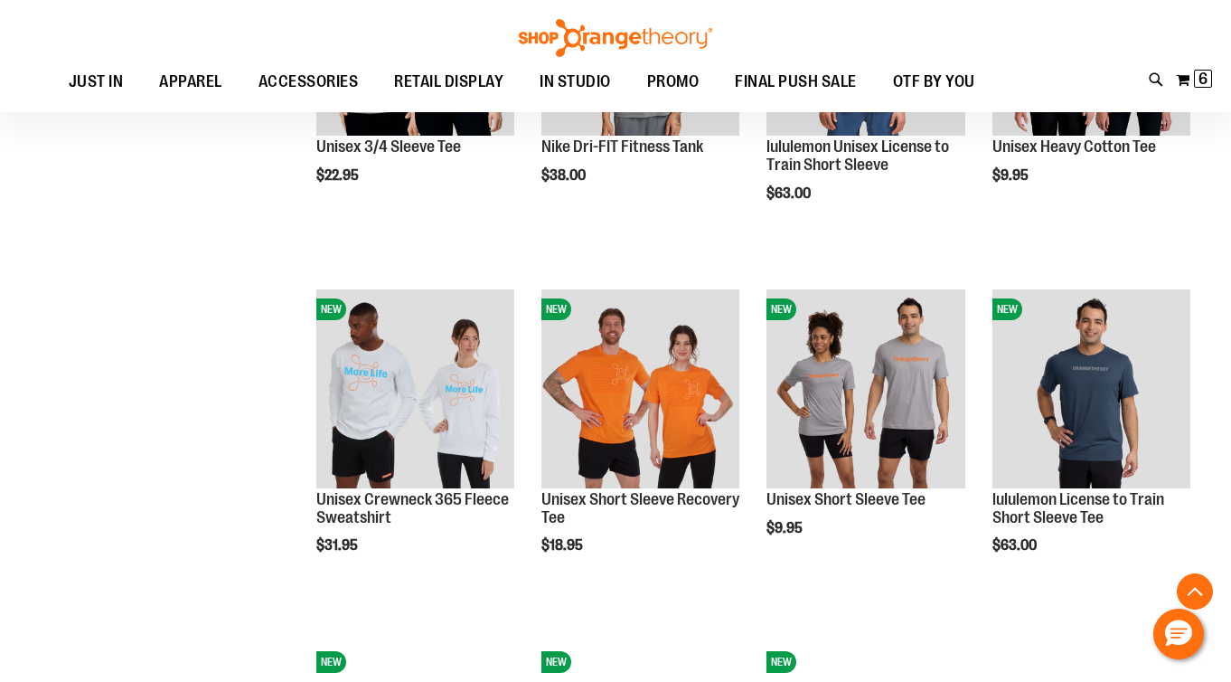
scroll to position [1464, 0]
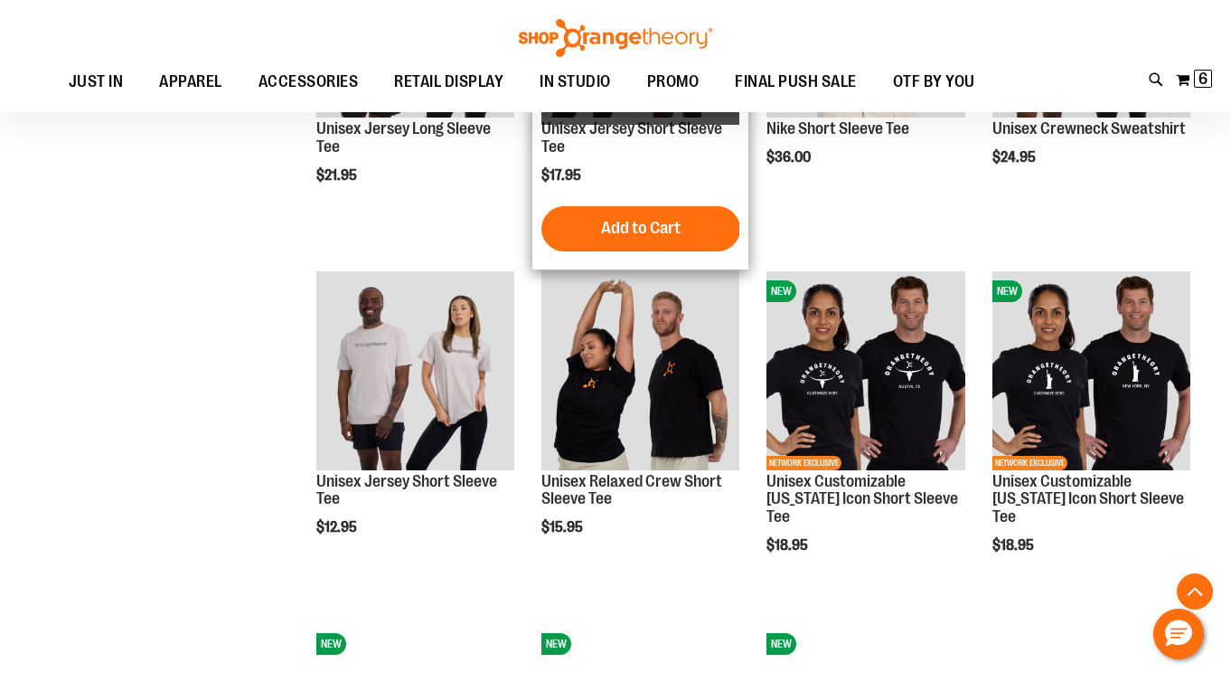
scroll to position [2443, 0]
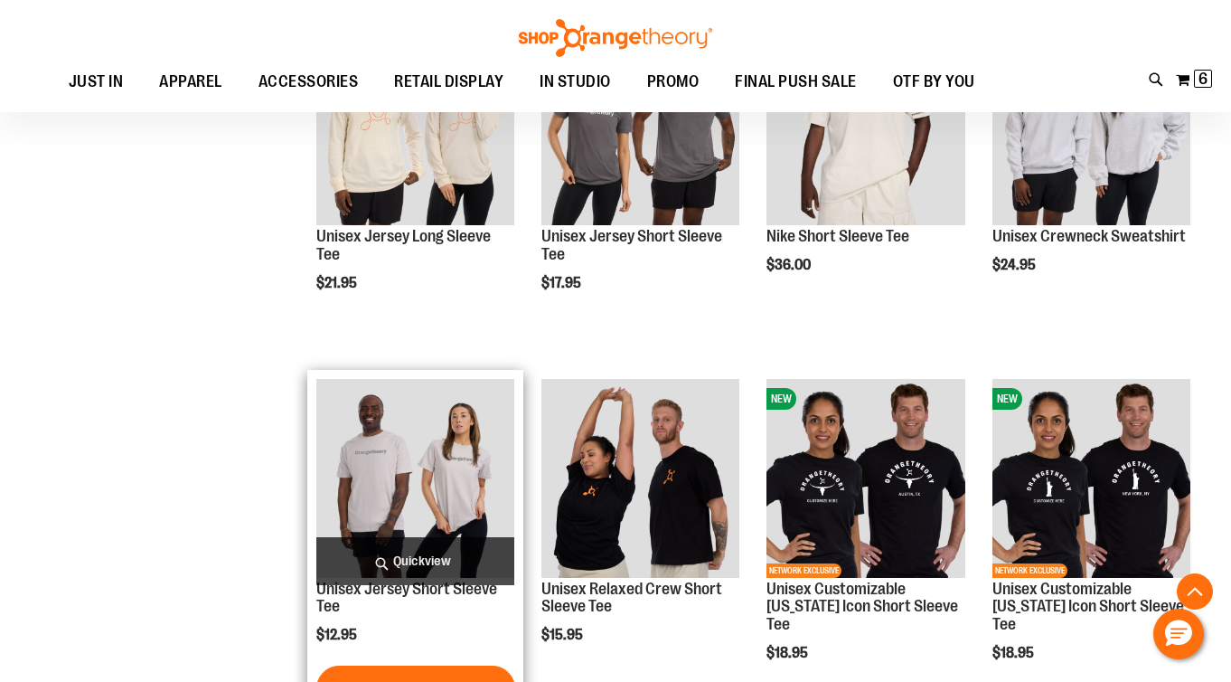
type input "**********"
click at [449, 474] on img "product" at bounding box center [415, 478] width 198 height 198
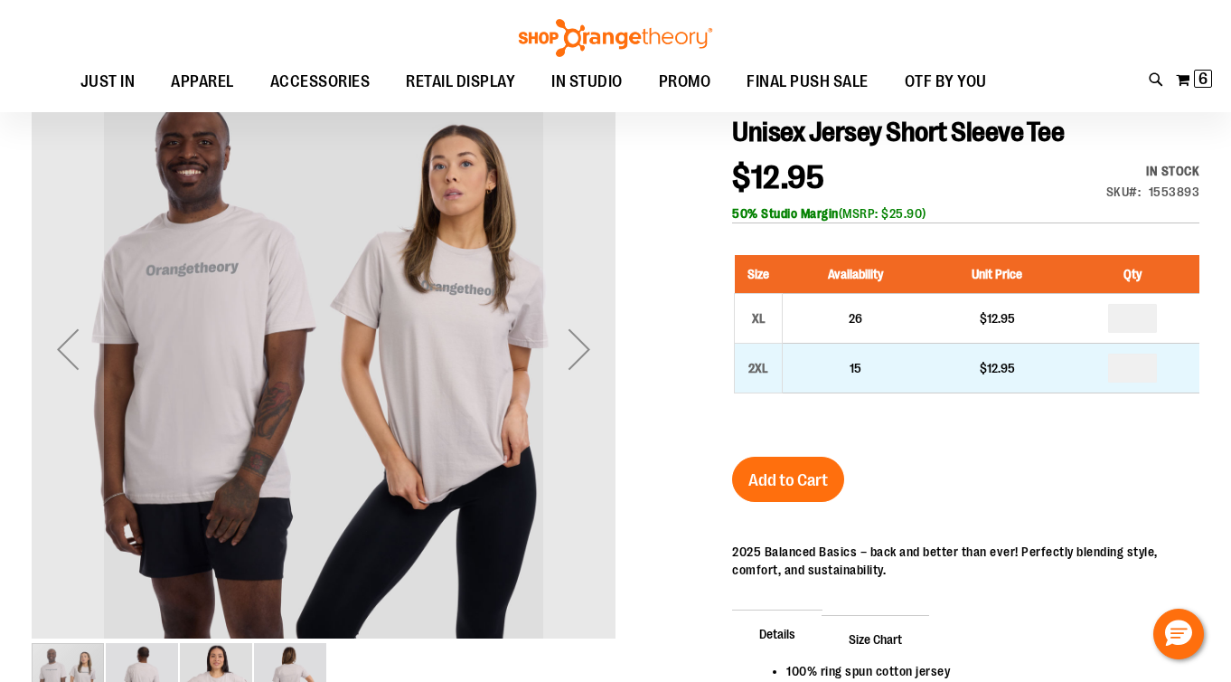
scroll to position [5, 0]
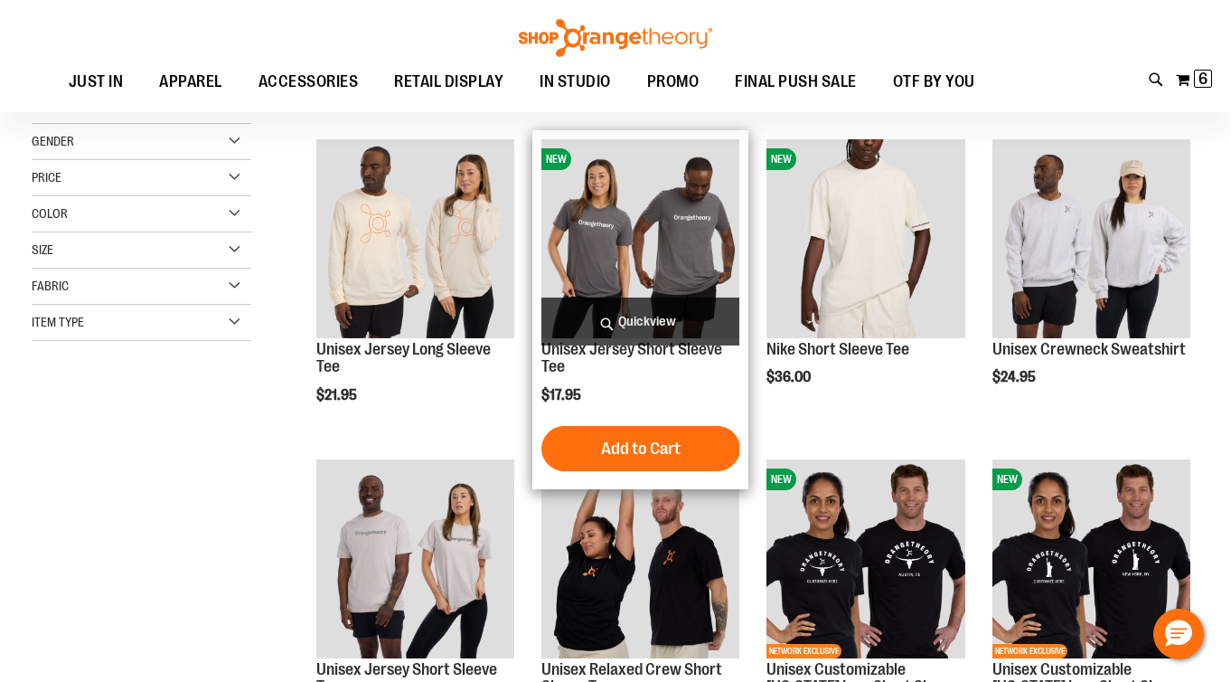
scroll to position [259, 0]
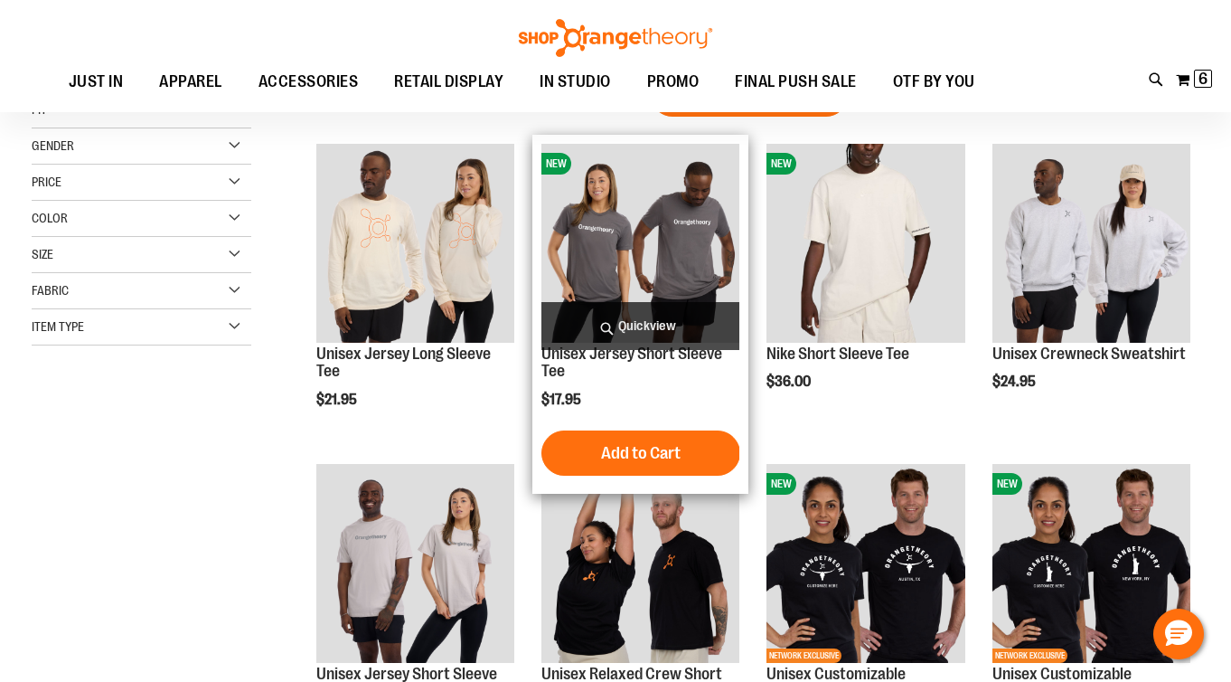
type input "**********"
click at [640, 217] on img "product" at bounding box center [641, 243] width 198 height 198
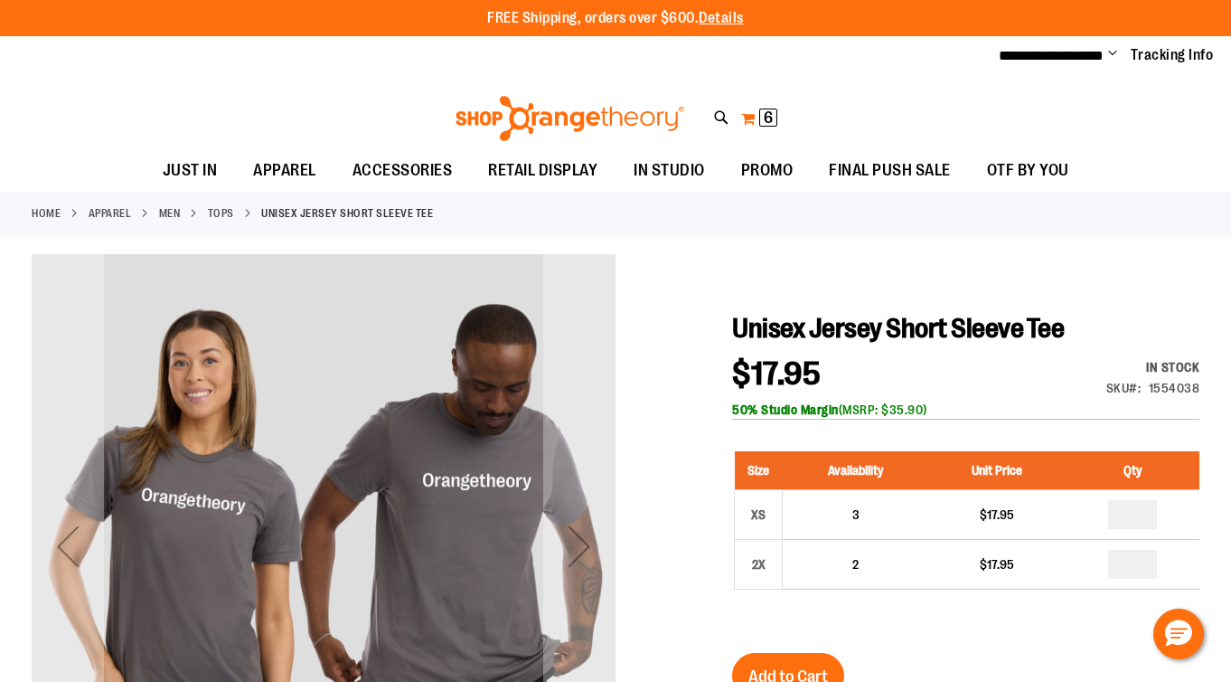
type input "**********"
click at [754, 122] on button "My Cart 6 6 items" at bounding box center [759, 118] width 38 height 29
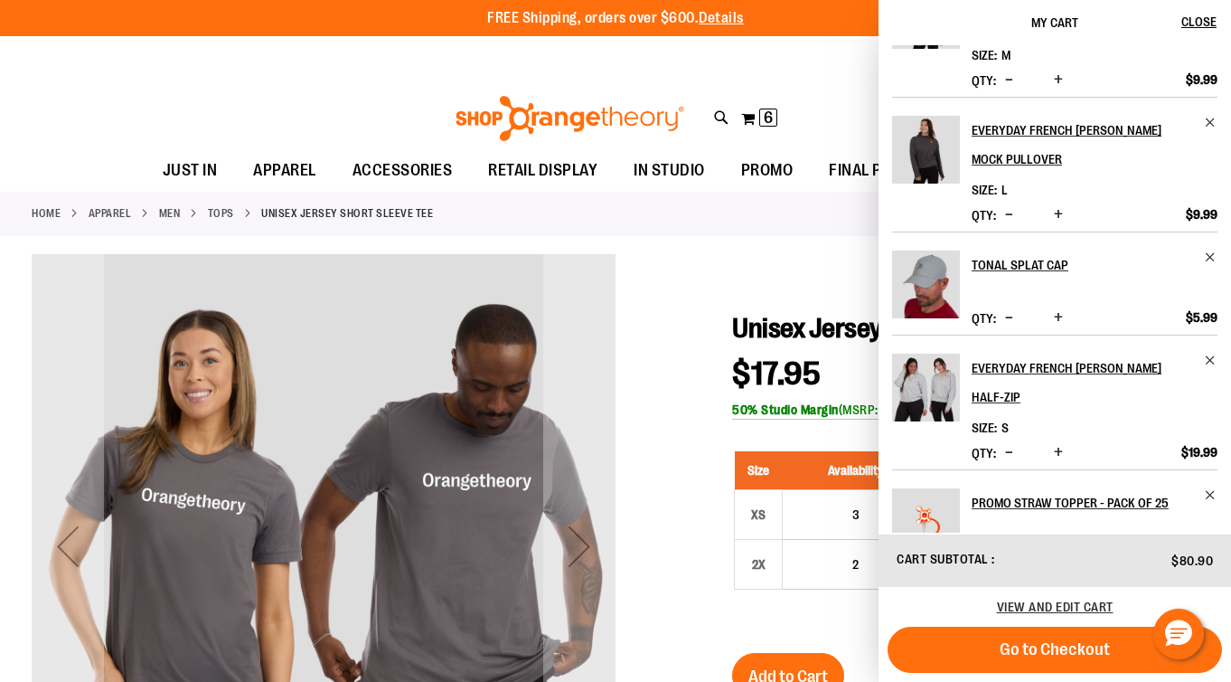
scroll to position [213, 0]
click at [1061, 314] on span "Increase product quantity" at bounding box center [1058, 316] width 9 height 18
click at [1060, 315] on span "Increase product quantity" at bounding box center [1058, 316] width 9 height 18
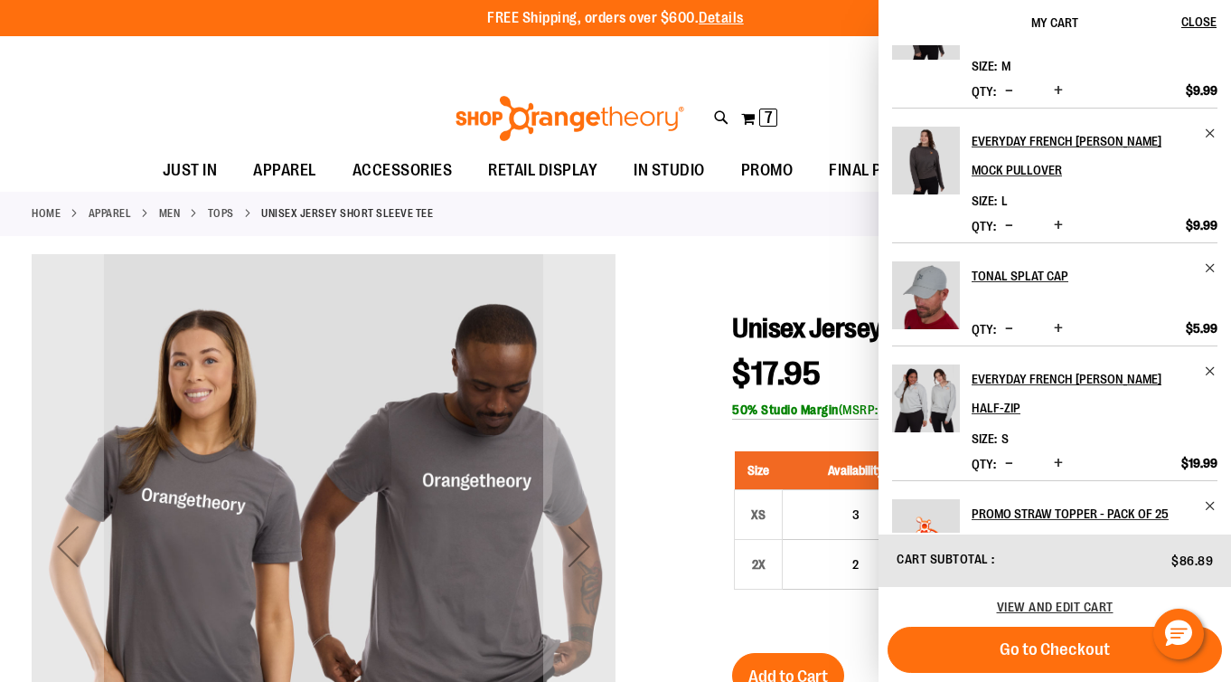
scroll to position [205, 0]
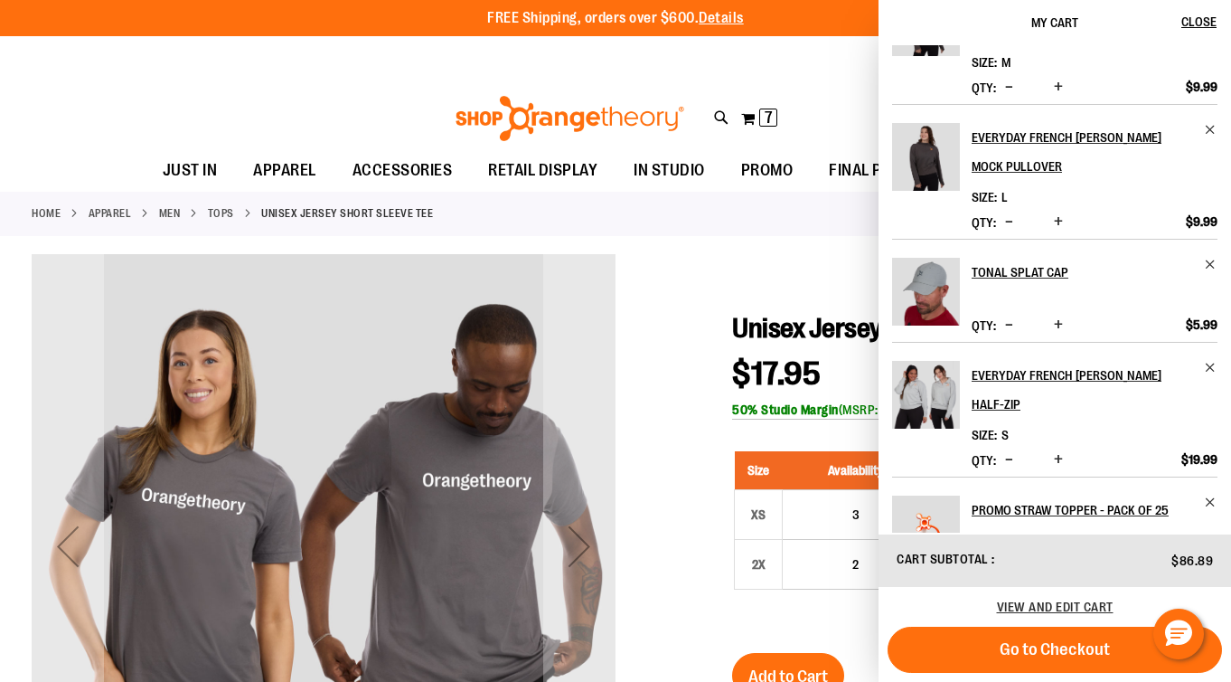
click at [1060, 316] on span "Increase product quantity" at bounding box center [1058, 325] width 9 height 18
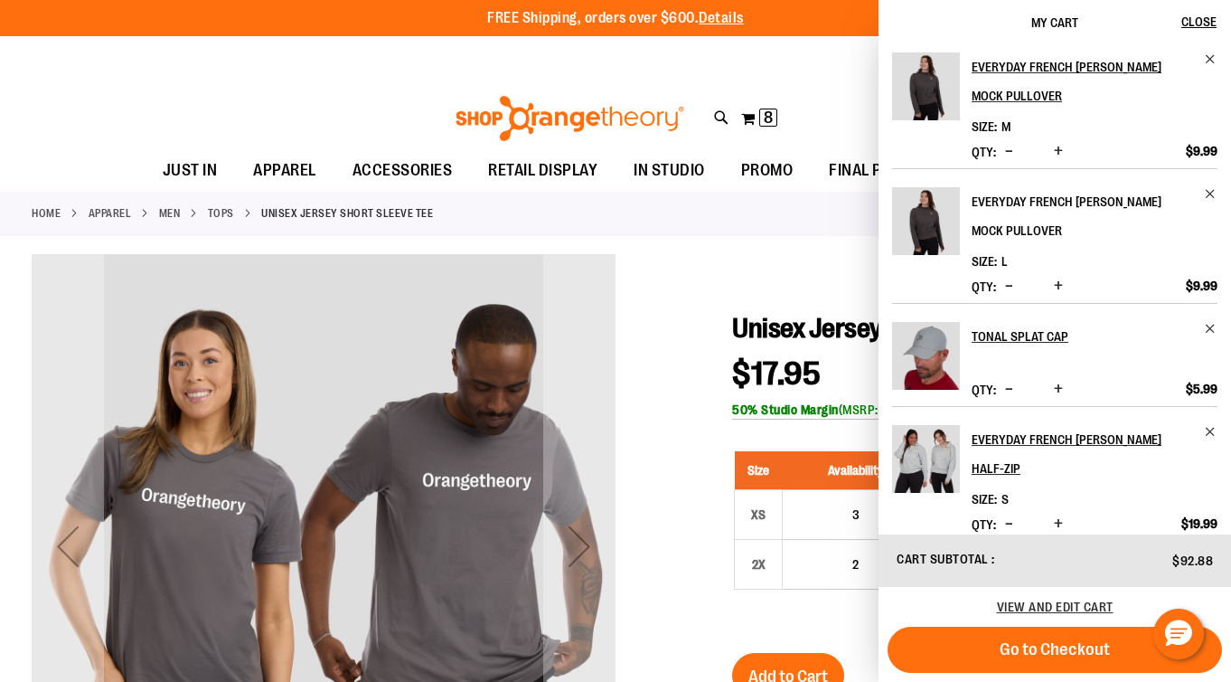
scroll to position [182, 0]
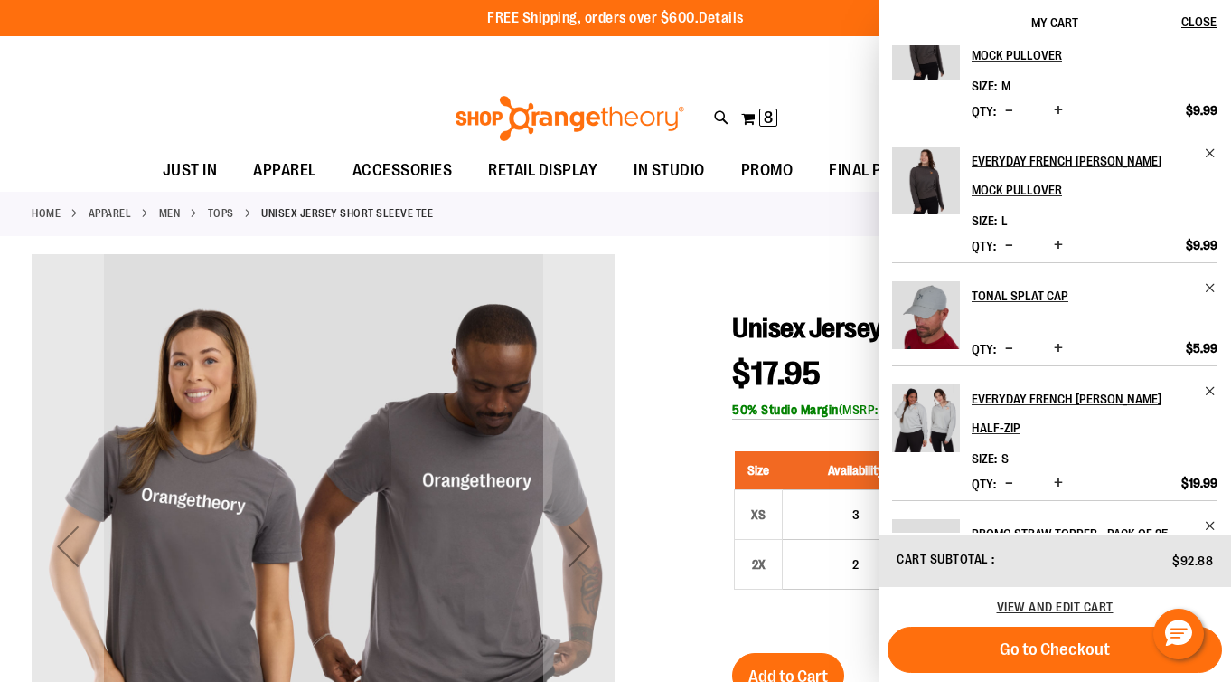
click at [1057, 344] on span "Increase product quantity" at bounding box center [1058, 348] width 9 height 18
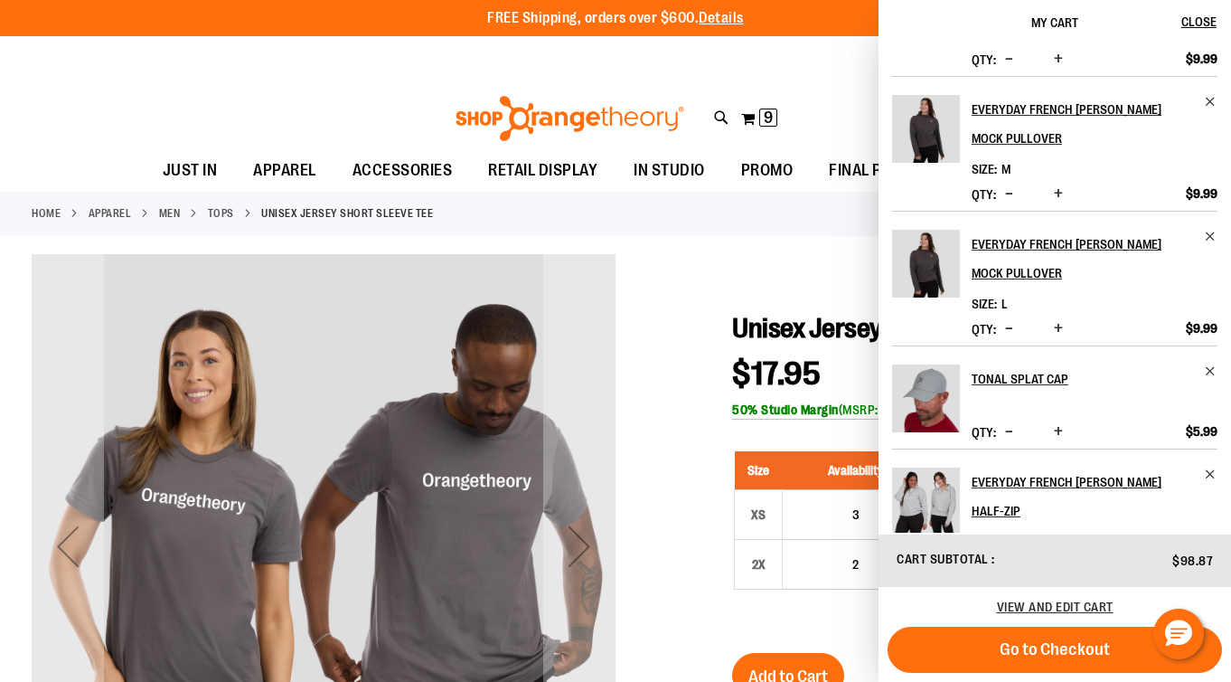
scroll to position [109, 0]
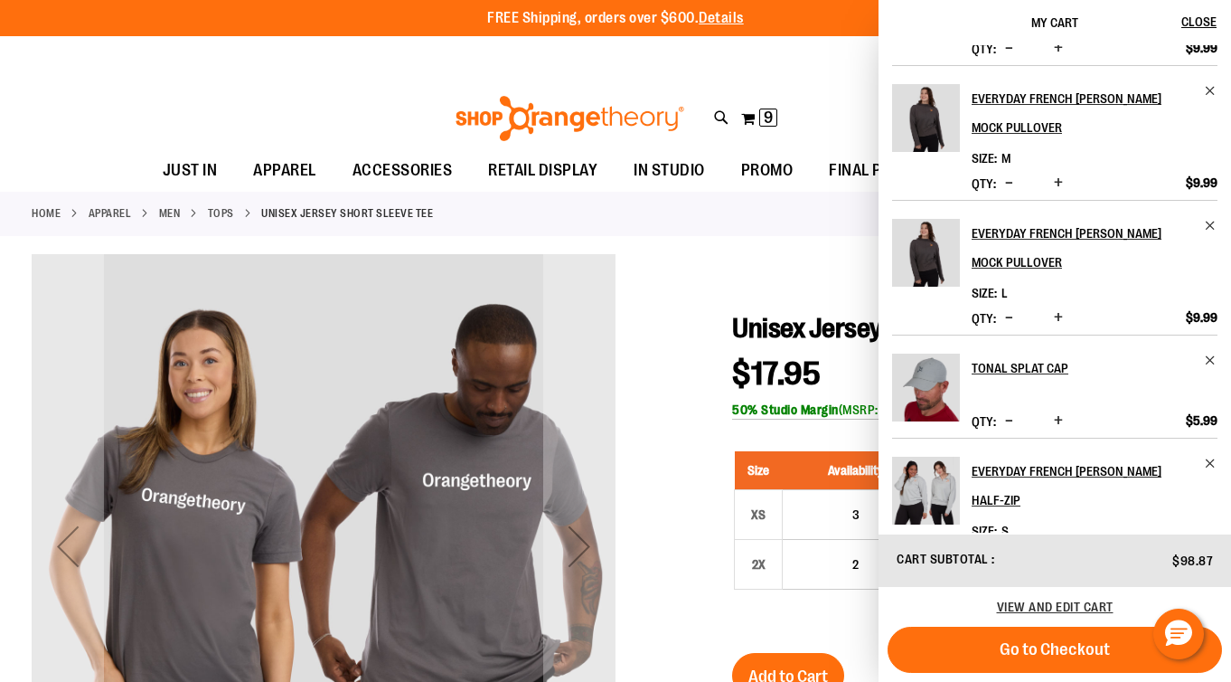
click at [1056, 420] on span "Increase product quantity" at bounding box center [1058, 420] width 9 height 18
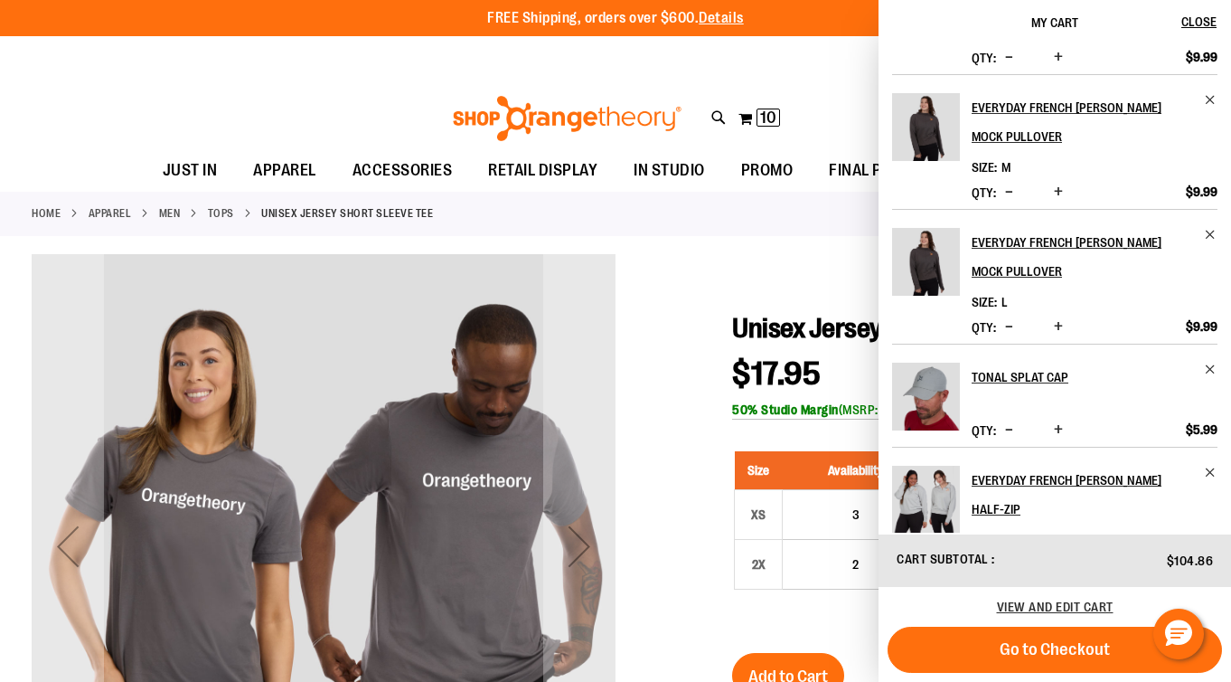
scroll to position [101, 0]
click at [1054, 425] on span "Increase product quantity" at bounding box center [1058, 428] width 9 height 18
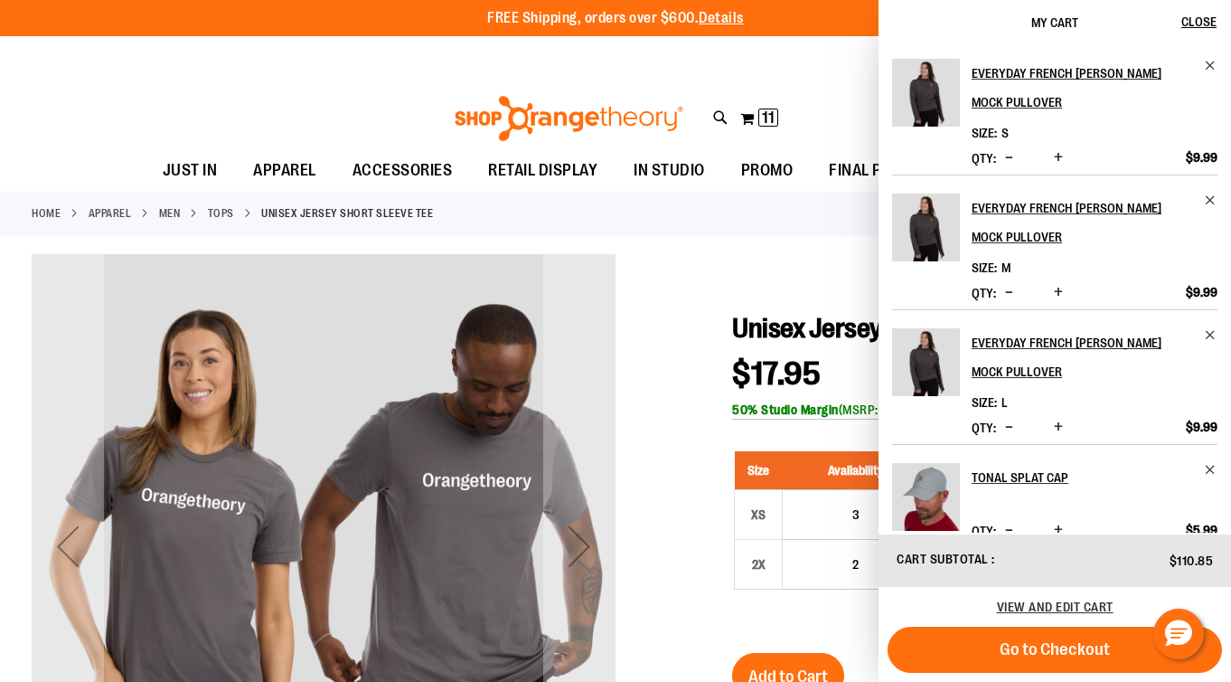
scroll to position [167, 0]
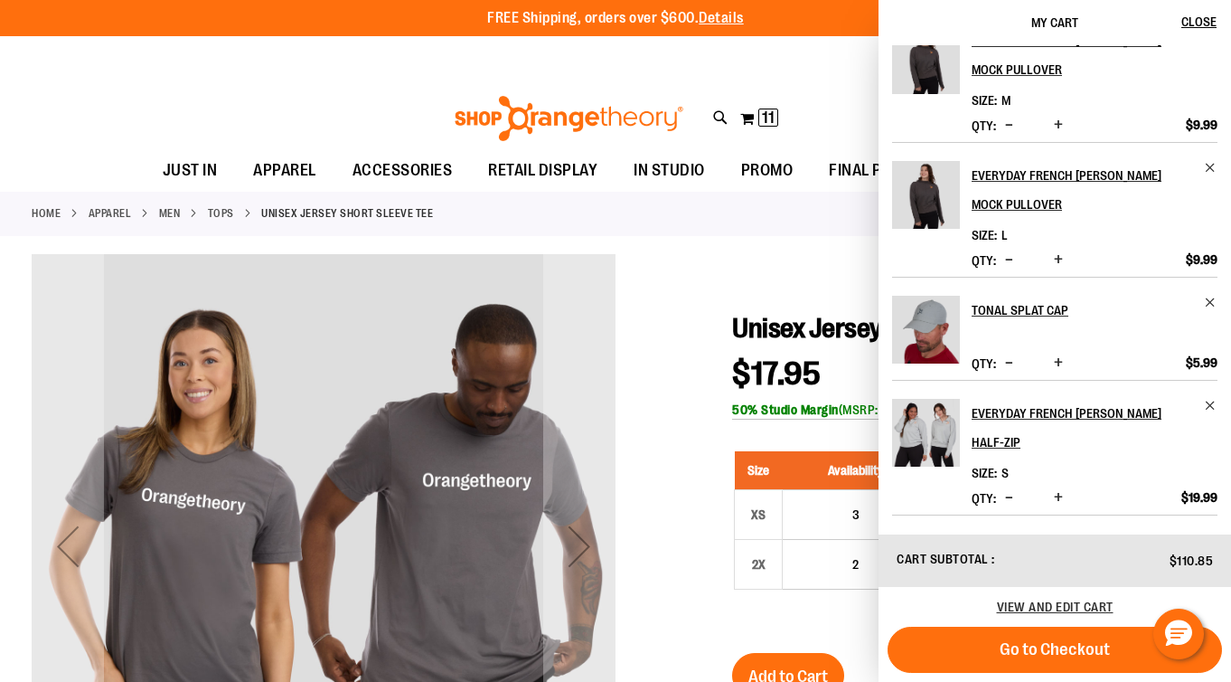
click at [722, 266] on div at bounding box center [616, 673] width 1168 height 838
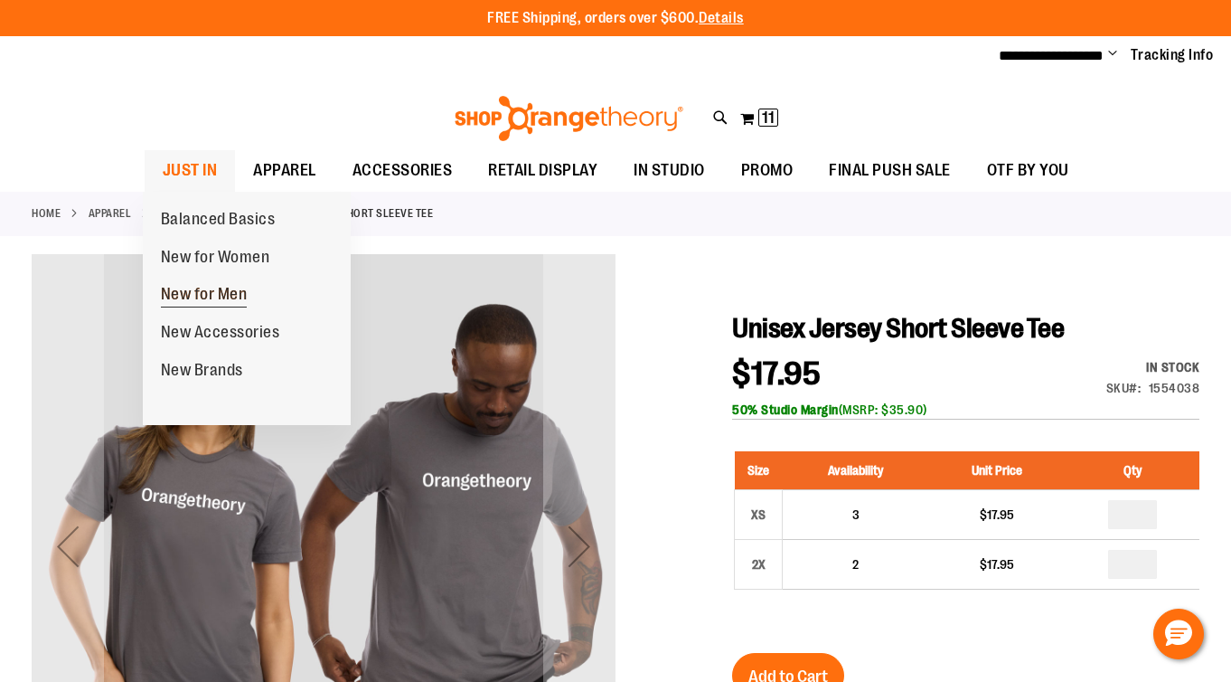
click at [210, 292] on span "New for Men" at bounding box center [204, 296] width 87 height 23
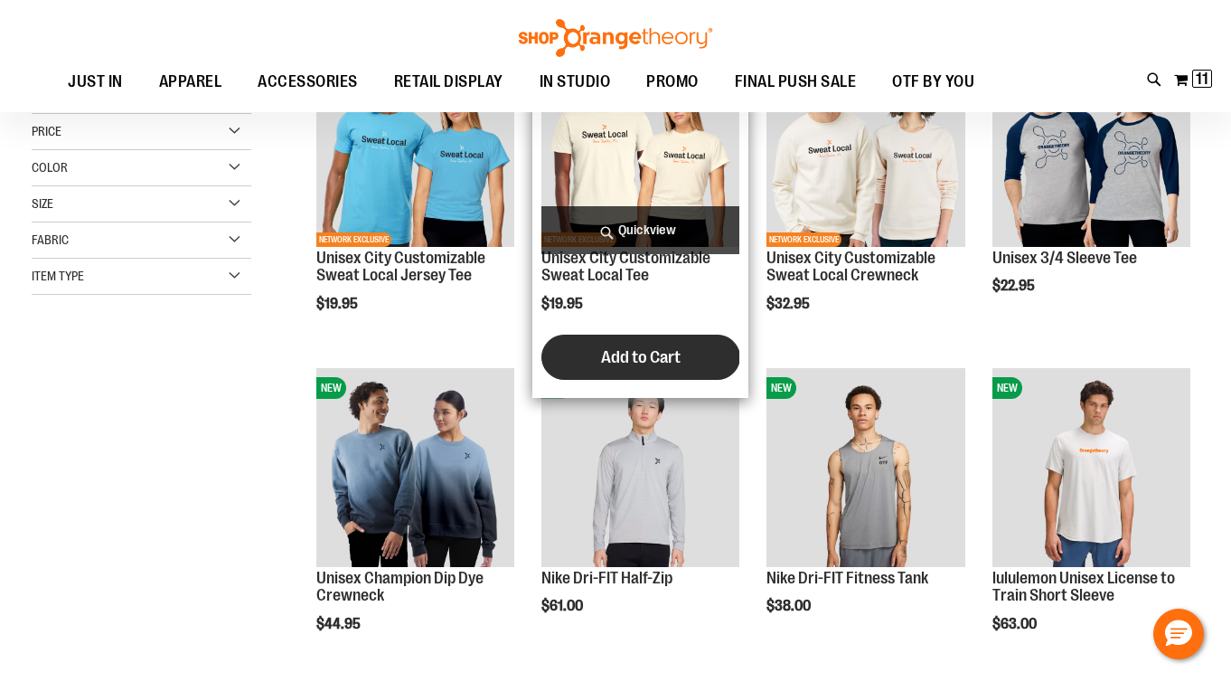
scroll to position [185, 0]
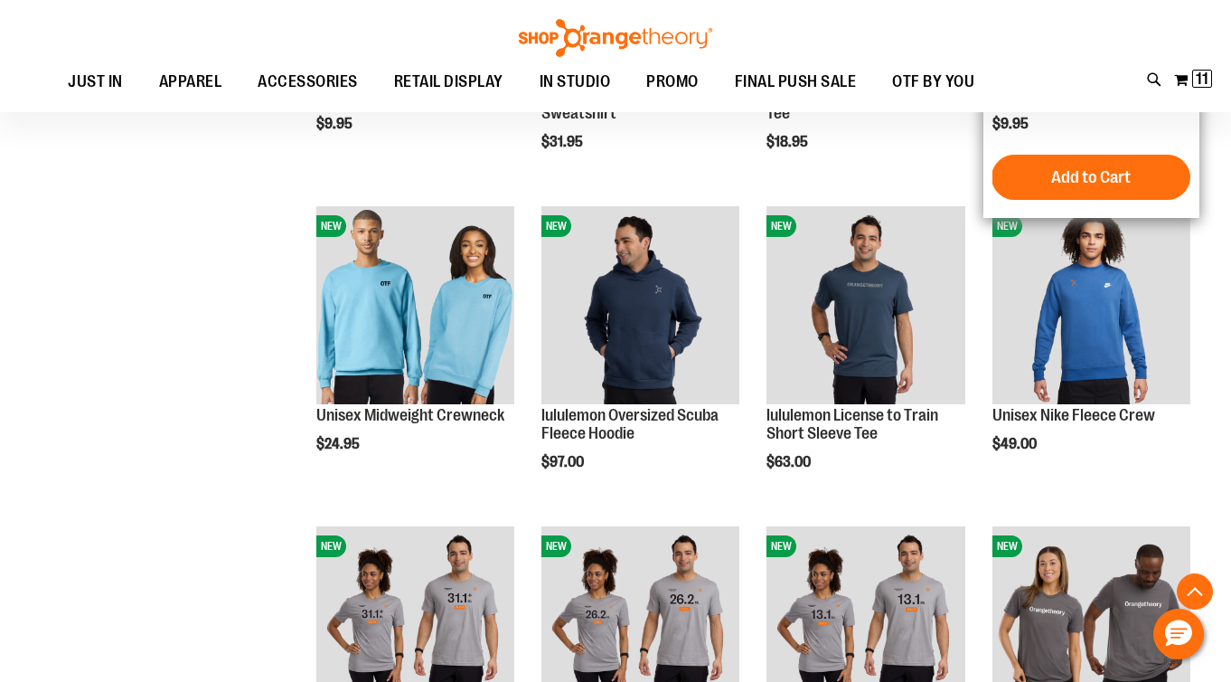
scroll to position [400, 0]
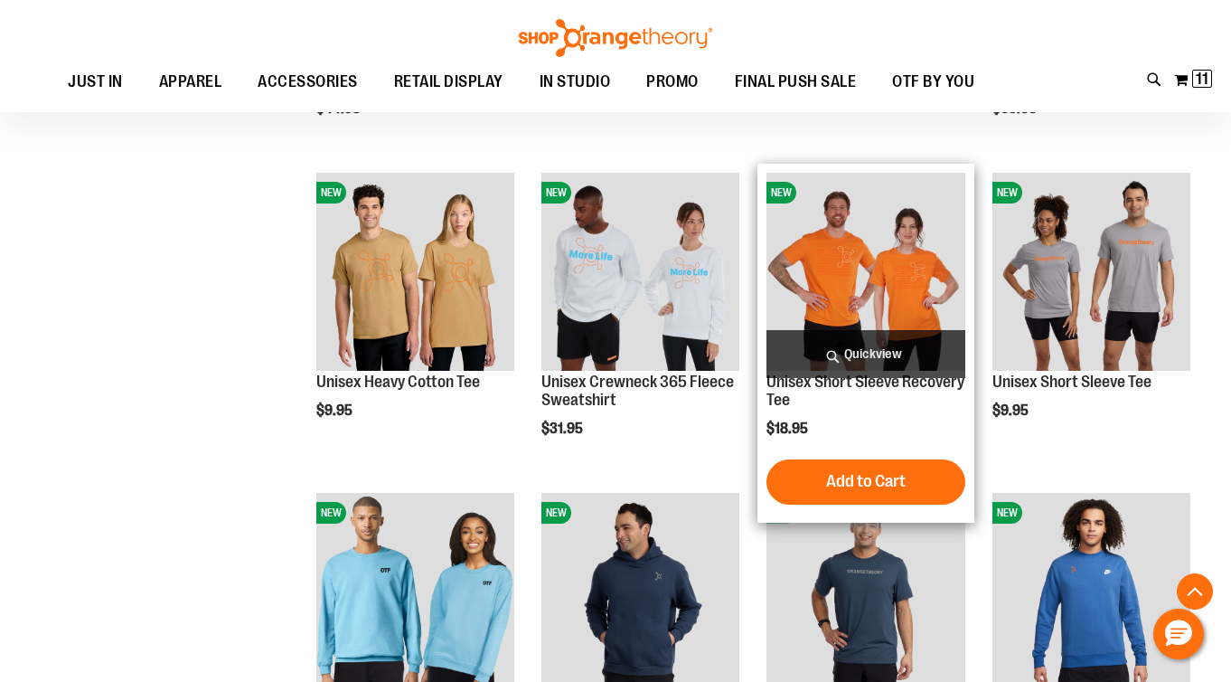
scroll to position [749, 0]
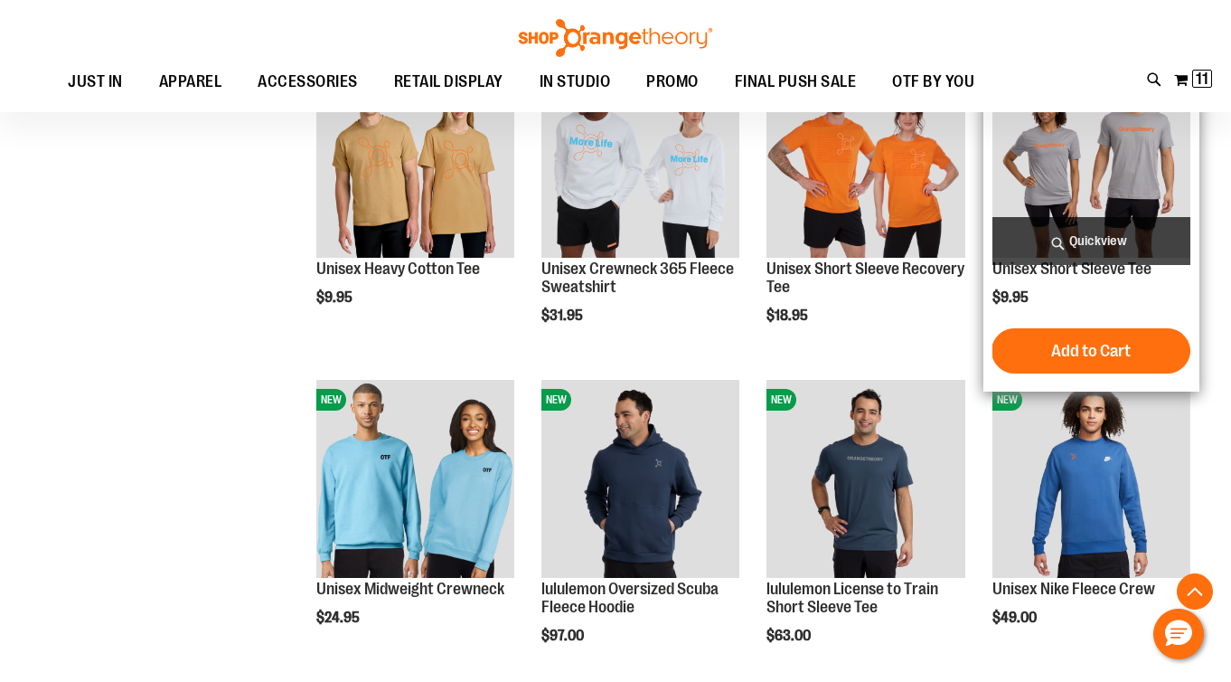
type input "**********"
click at [1076, 191] on img "product" at bounding box center [1092, 159] width 198 height 198
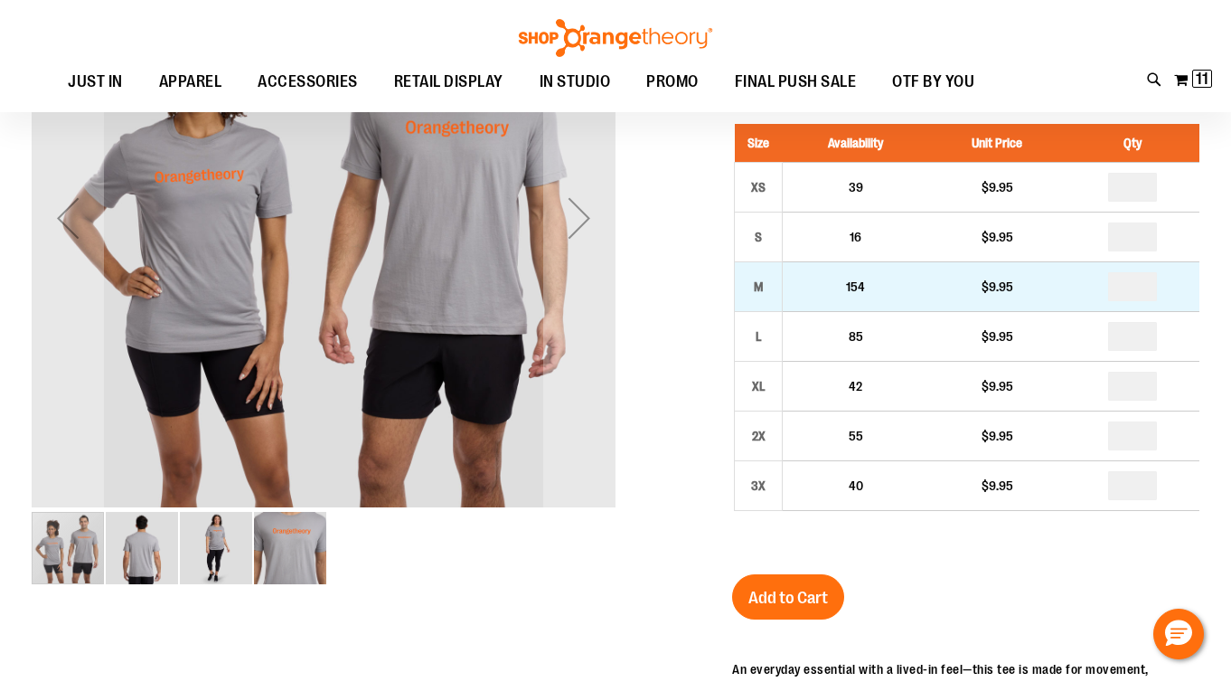
scroll to position [137, 0]
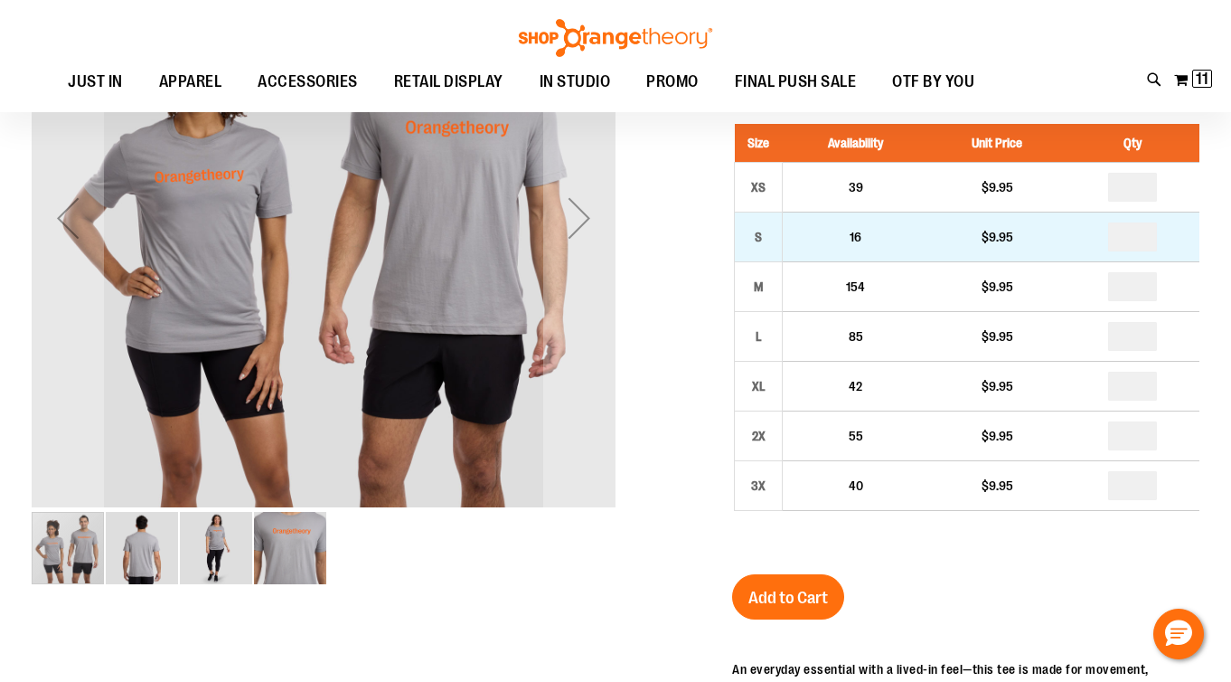
type input "**********"
click at [1146, 238] on input "*" at bounding box center [1132, 236] width 49 height 29
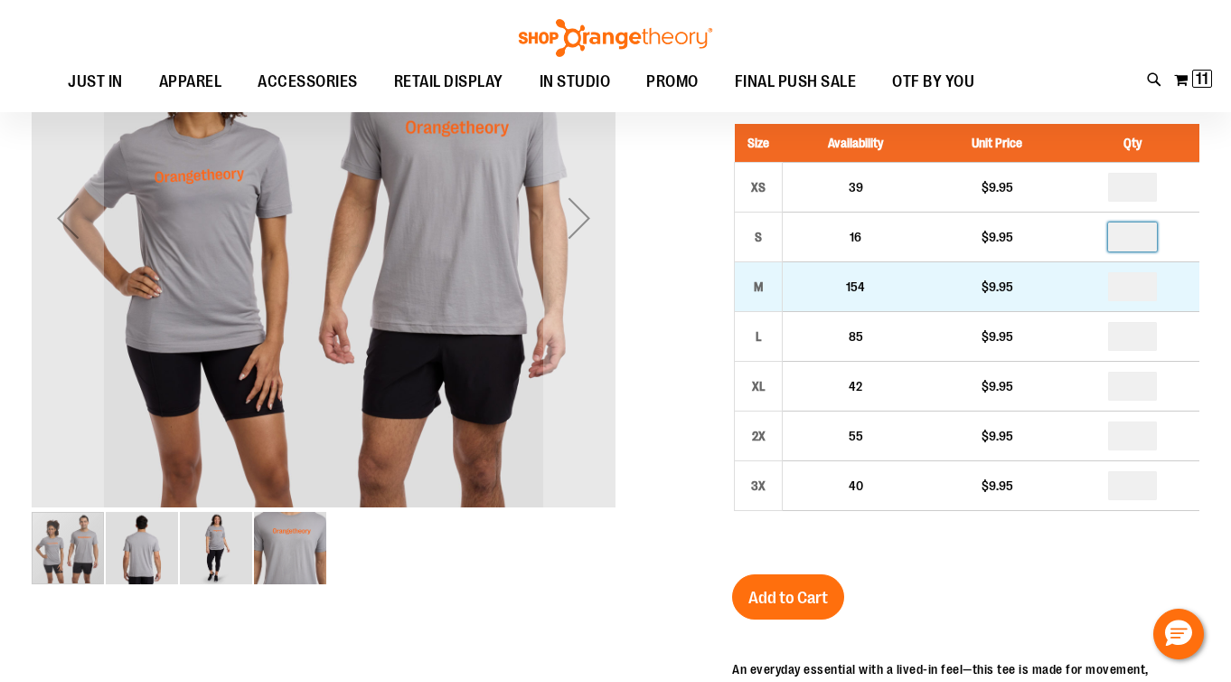
type input "*"
click at [1141, 286] on input "number" at bounding box center [1132, 286] width 49 height 29
type input "*"
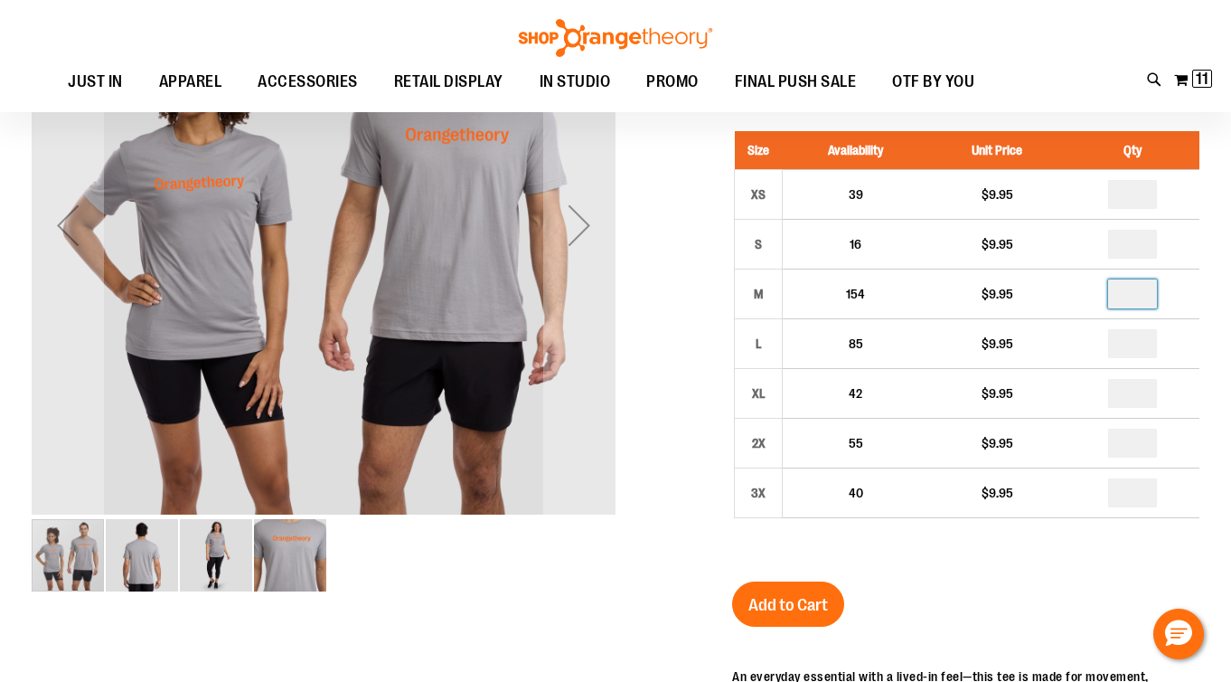
scroll to position [149, 0]
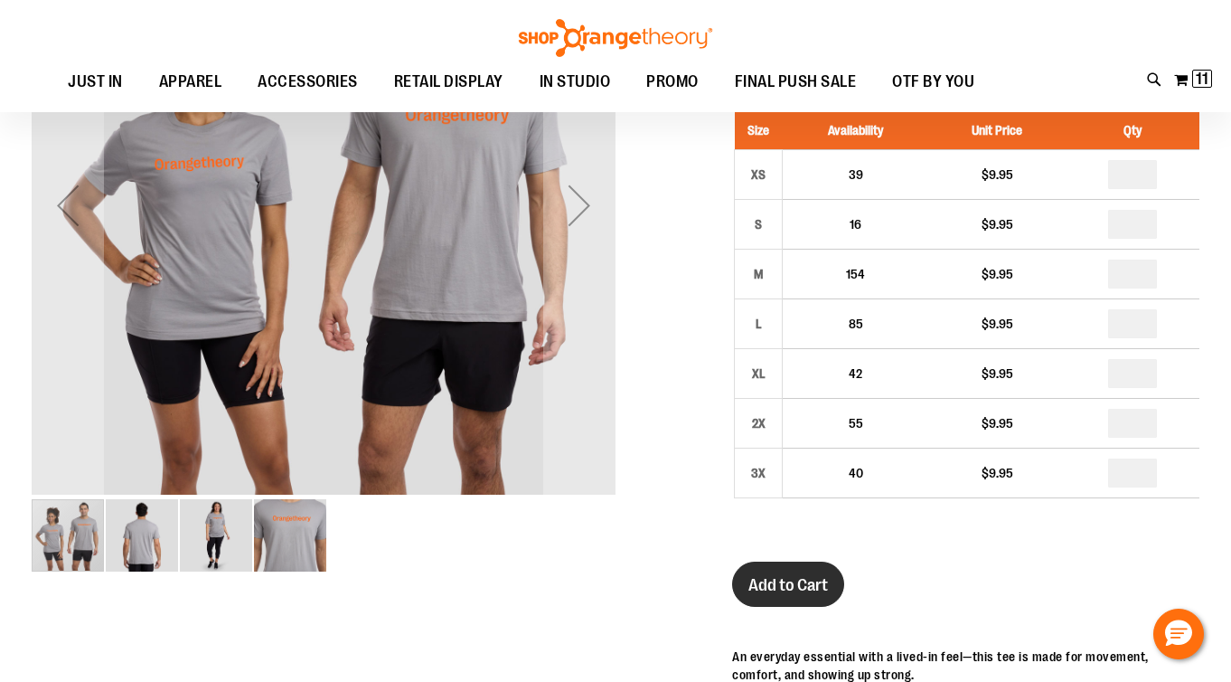
click at [815, 589] on span "Add to Cart" at bounding box center [789, 585] width 80 height 20
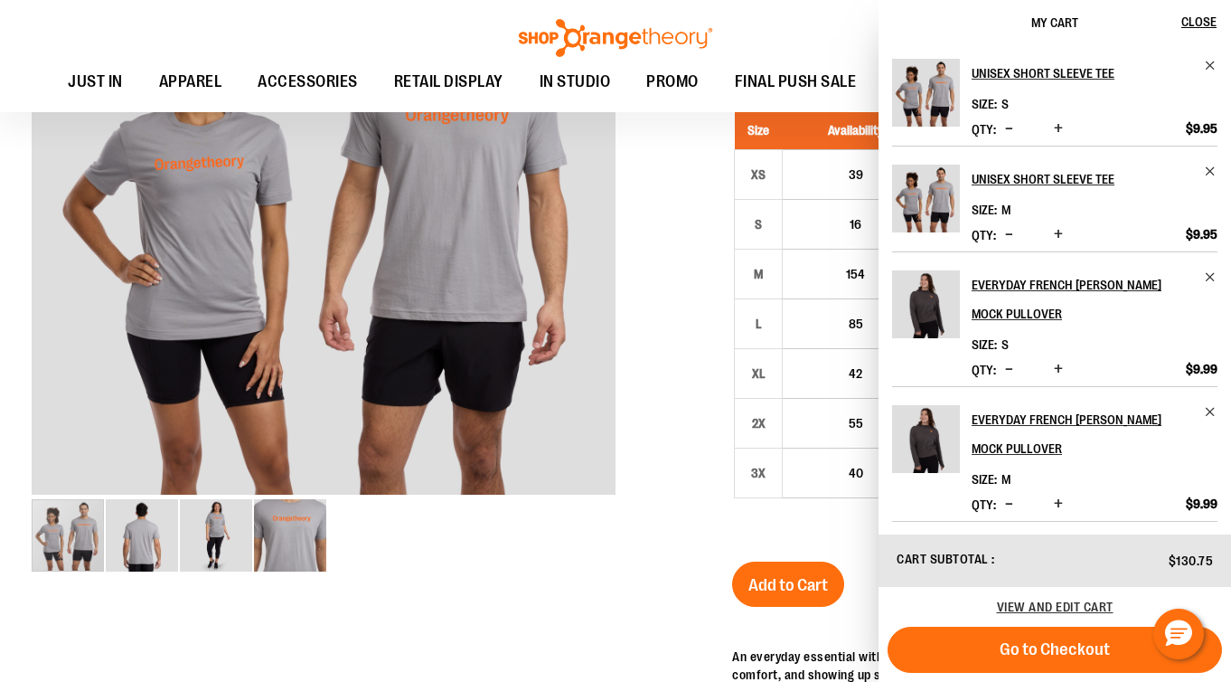
click at [815, 10] on div "Toggle Nav Search Popular Suggestions Advanced Search" at bounding box center [615, 56] width 1231 height 112
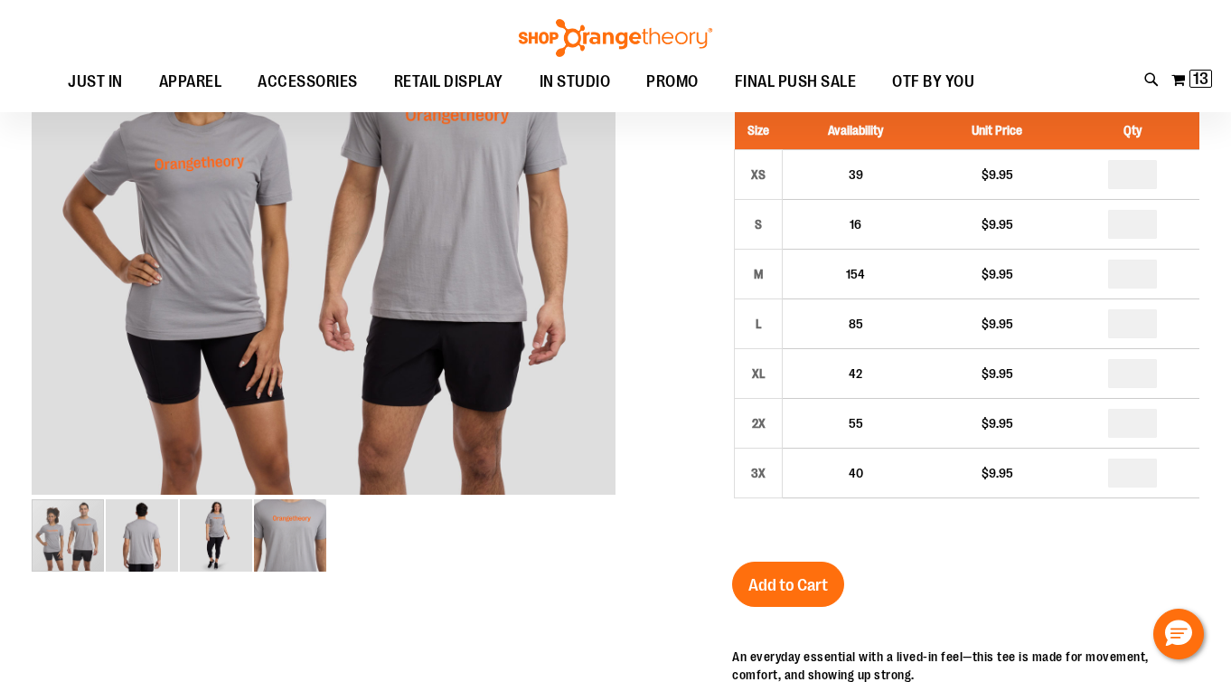
click at [1142, 77] on div "Toggle Nav Search Popular Suggestions Advanced Search" at bounding box center [615, 56] width 1231 height 112
click at [1151, 79] on icon at bounding box center [1152, 80] width 15 height 21
type input "****"
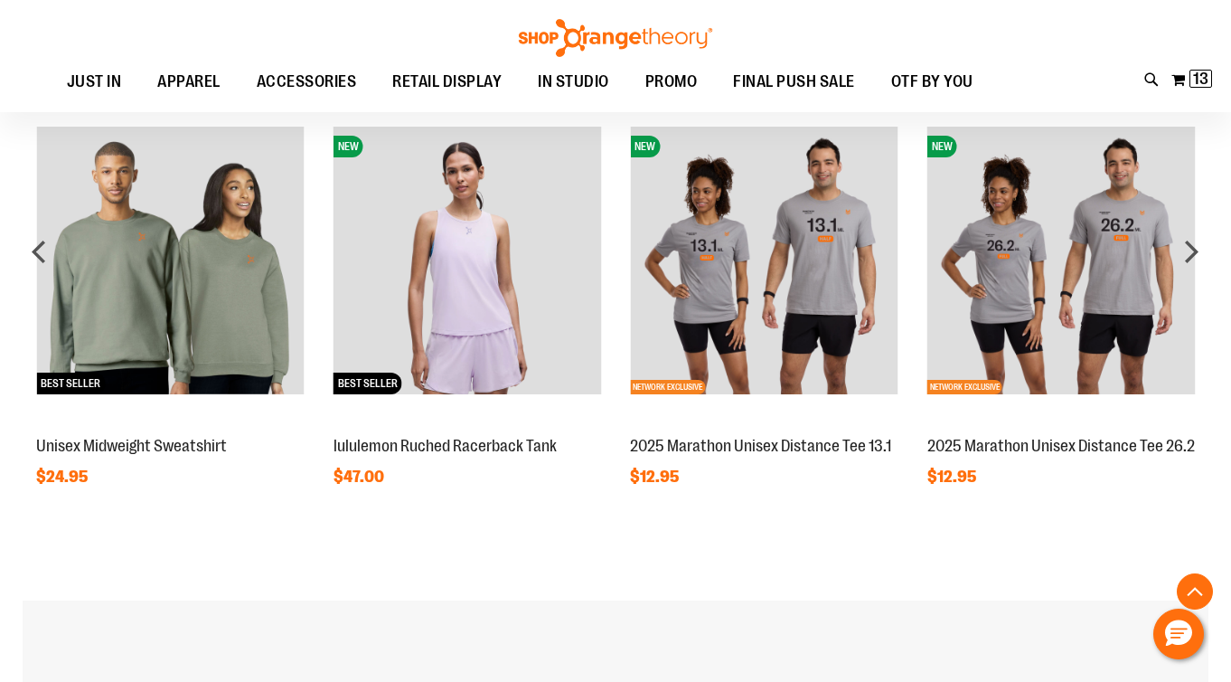
scroll to position [1714, 0]
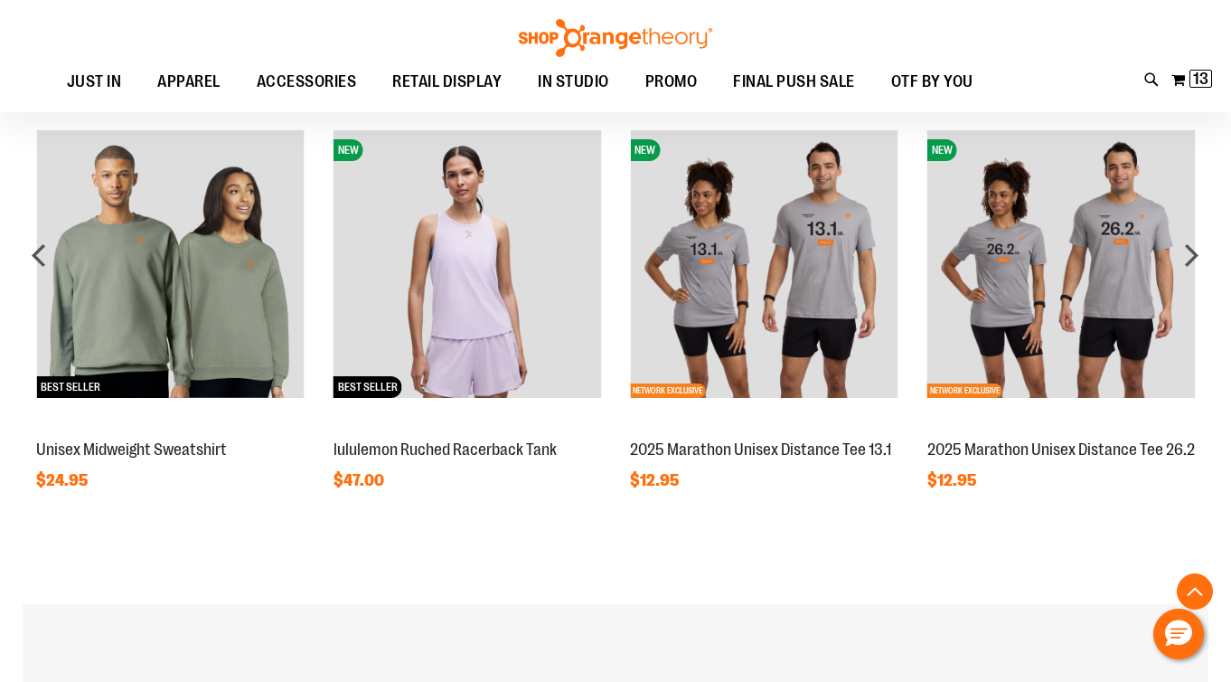
type input "**********"
click at [191, 305] on img at bounding box center [170, 264] width 269 height 269
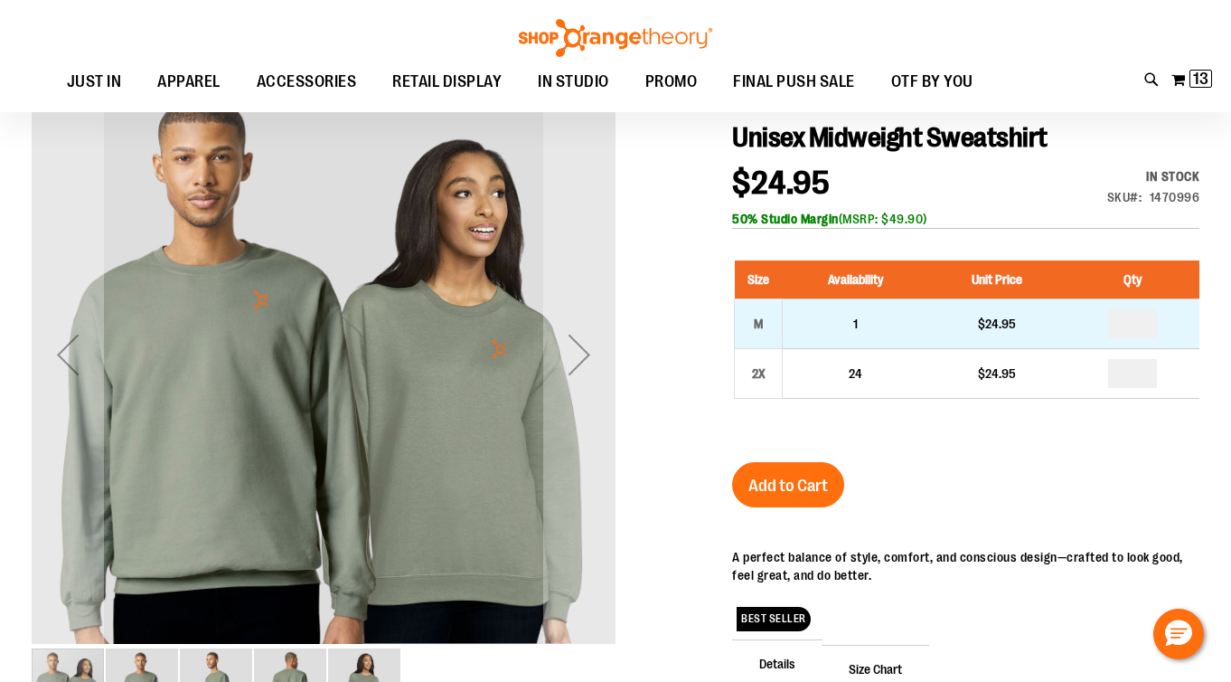
scroll to position [29, 0]
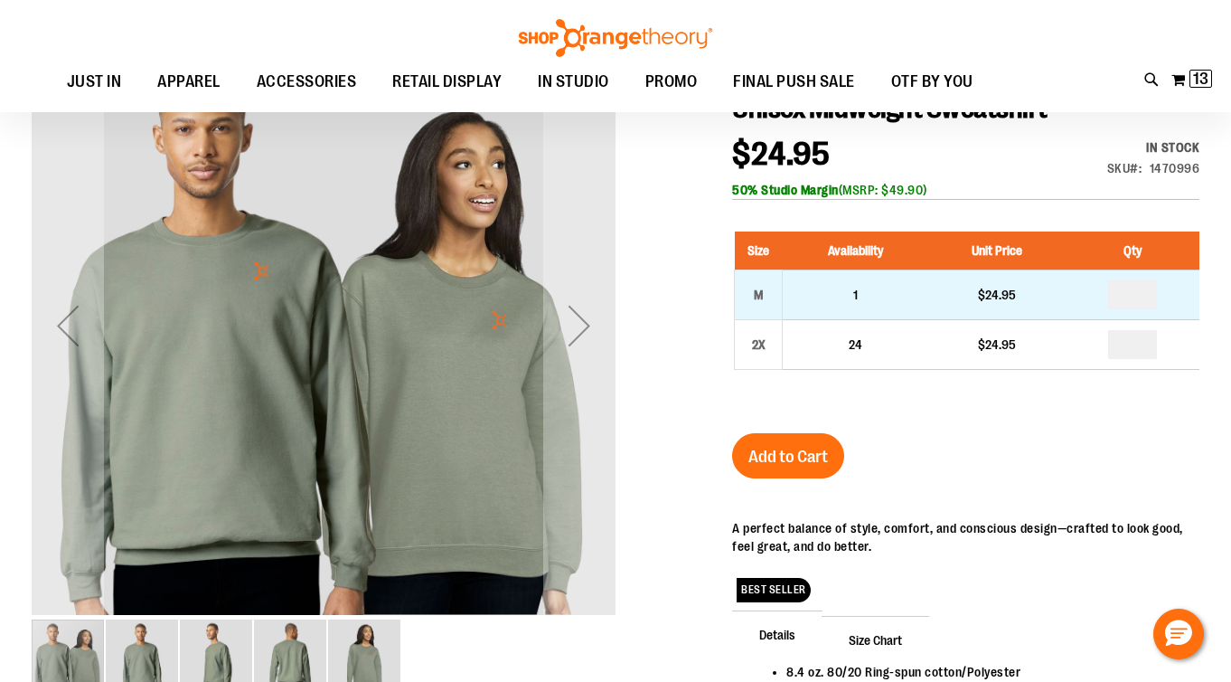
type input "**********"
click at [1143, 296] on input "*" at bounding box center [1132, 294] width 49 height 29
type input "*"
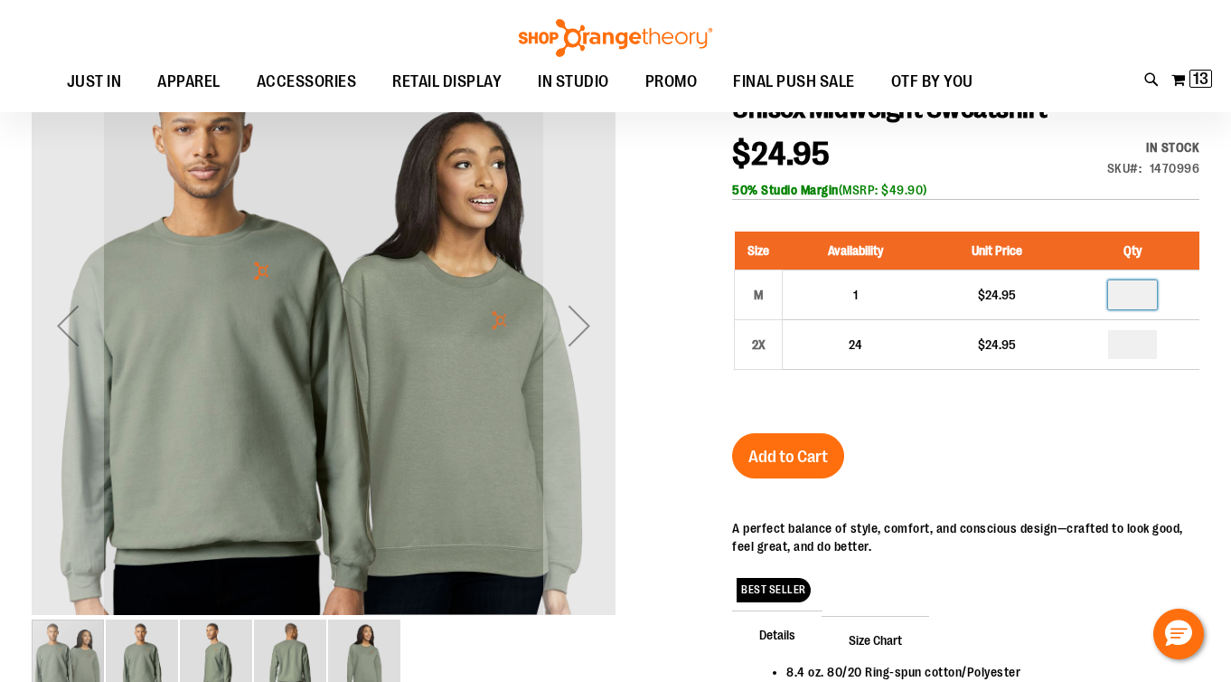
click at [948, 426] on div "Unisex Midweight Sweatshirt $24.95 In stock Only %1 left SKU 1470996 50% Studio…" at bounding box center [965, 486] width 467 height 788
click at [796, 460] on span "Add to Cart" at bounding box center [789, 457] width 80 height 20
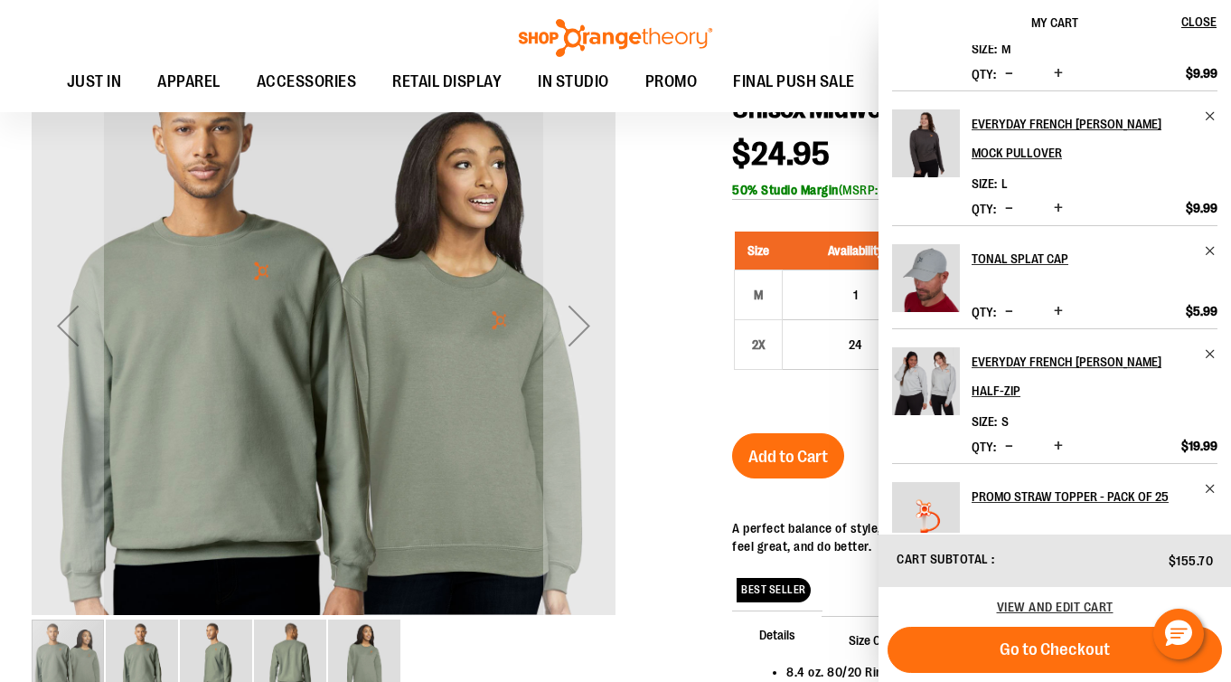
scroll to position [555, 0]
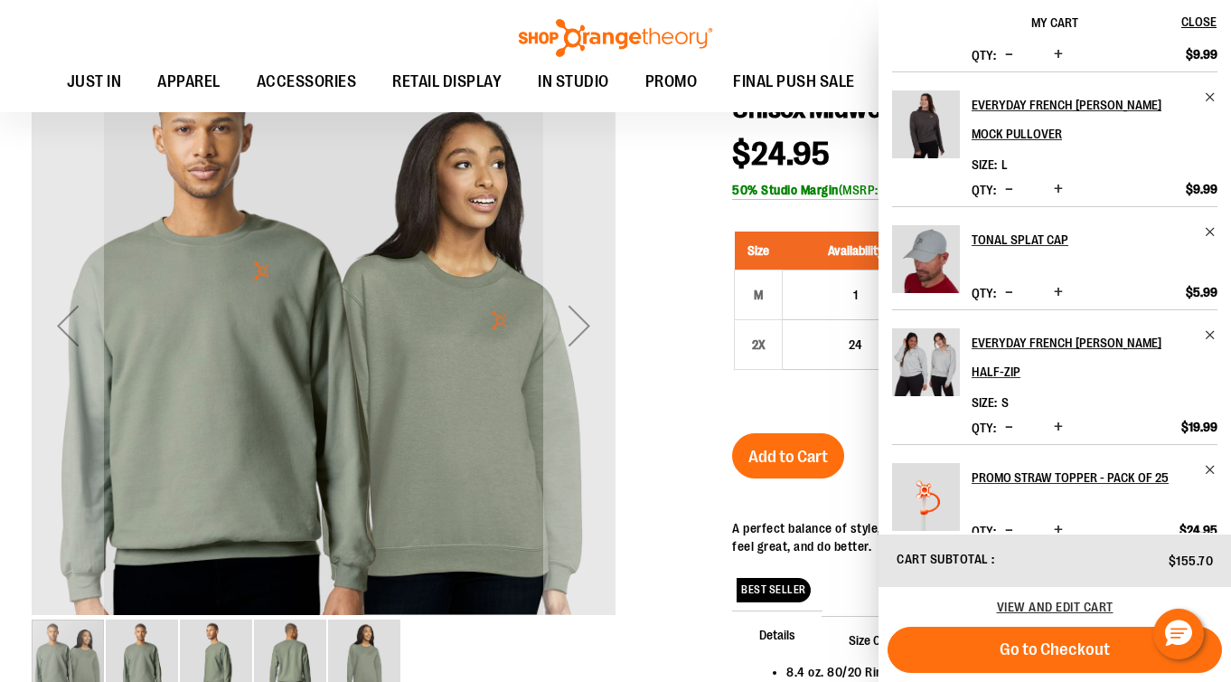
click at [729, 182] on div at bounding box center [616, 456] width 1168 height 847
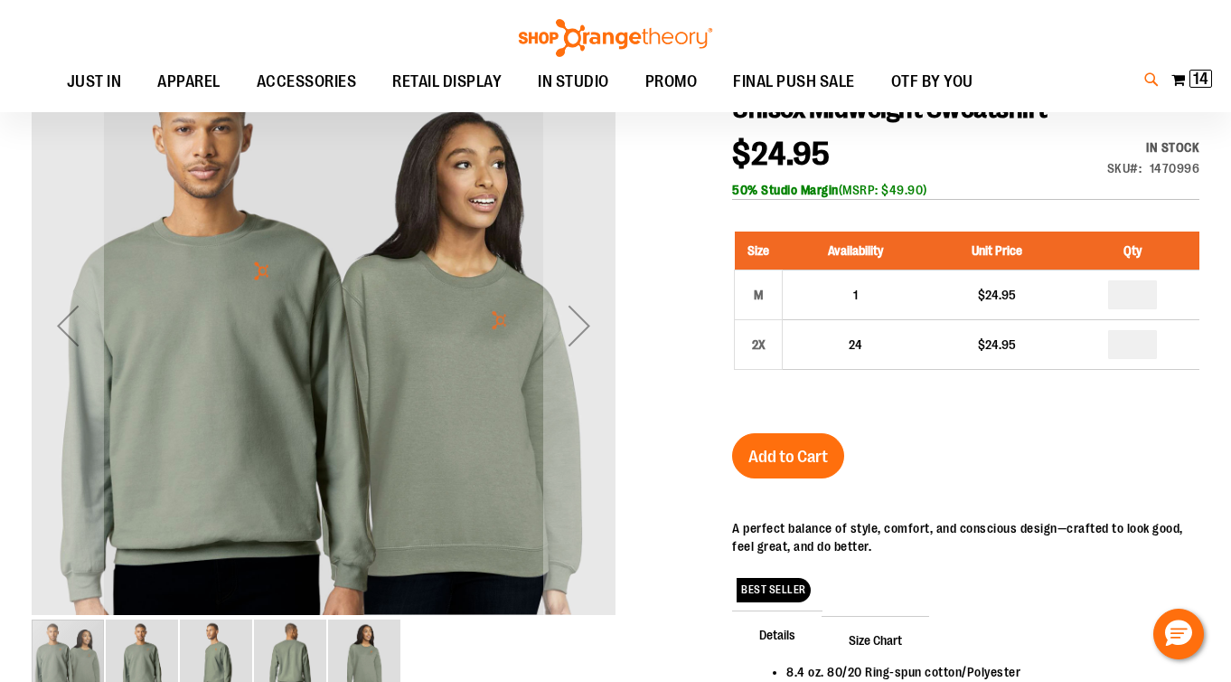
click at [1145, 77] on icon at bounding box center [1152, 80] width 15 height 21
click at [752, 192] on div "Search Popular Suggestions Advanced Search # Type at least 3 character to searc…" at bounding box center [616, 376] width 974 height 609
click at [559, 190] on div "Search Popular Suggestions Advanced Search # Type at least 3 character to searc…" at bounding box center [616, 376] width 974 height 609
click at [1207, 25] on link at bounding box center [1209, 28] width 28 height 39
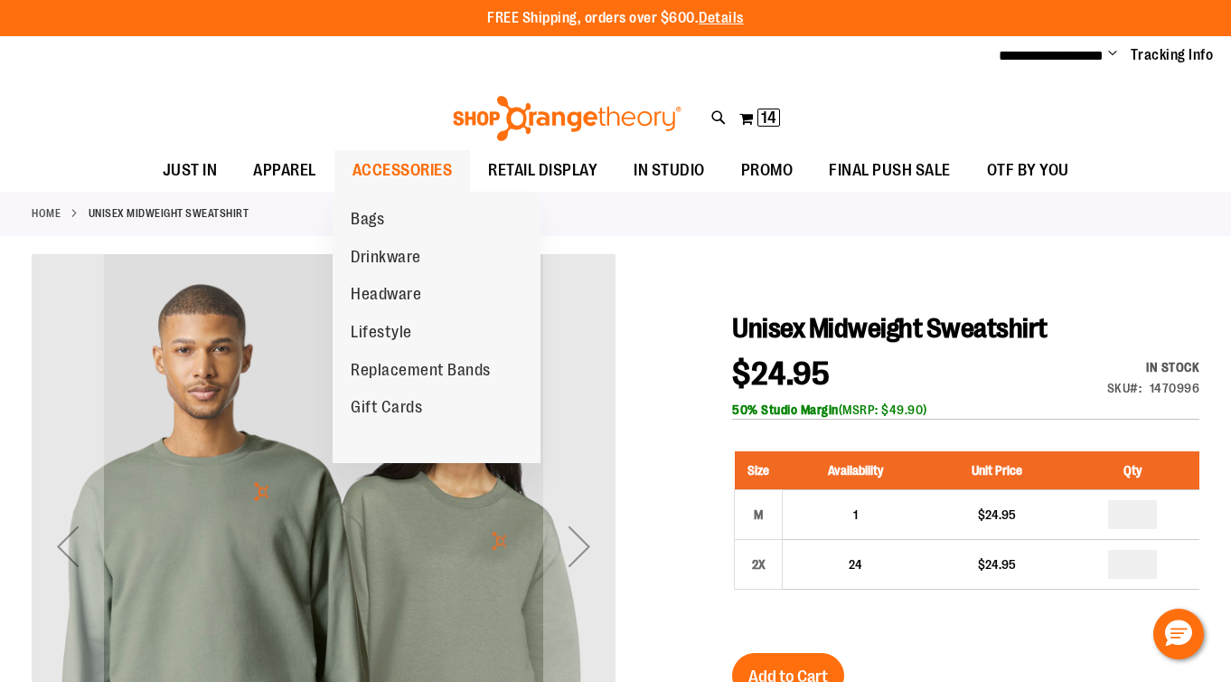
click at [416, 167] on span "ACCESSORIES" at bounding box center [403, 170] width 100 height 41
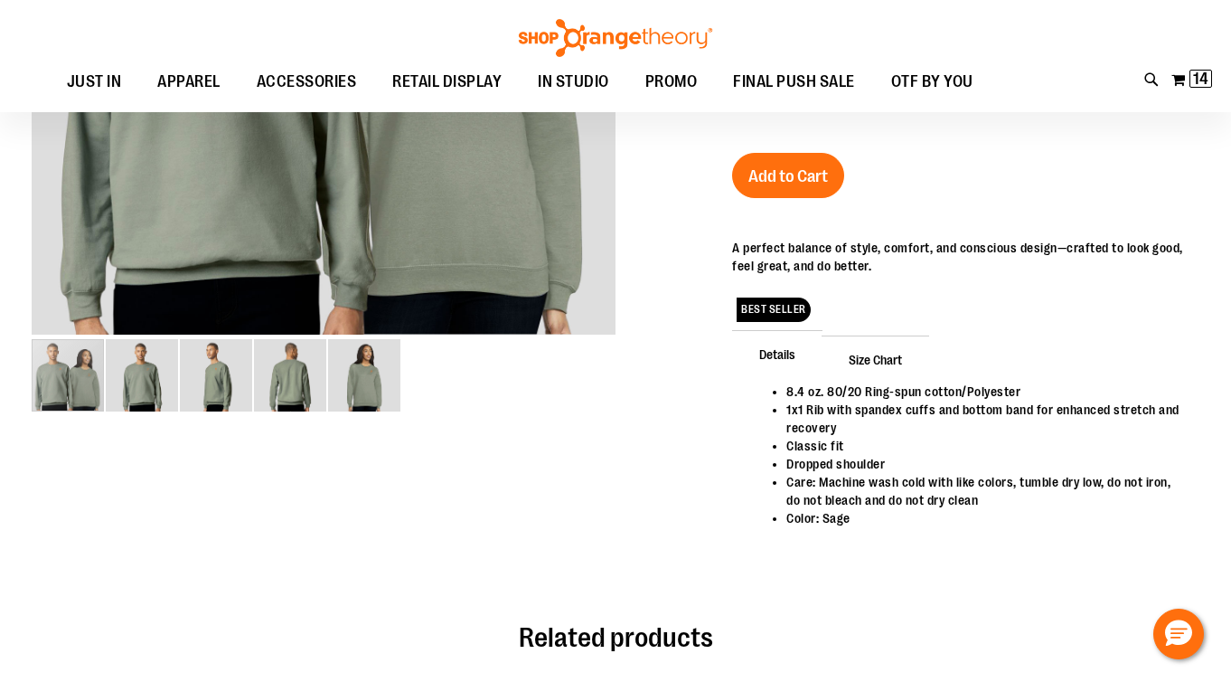
scroll to position [308, 0]
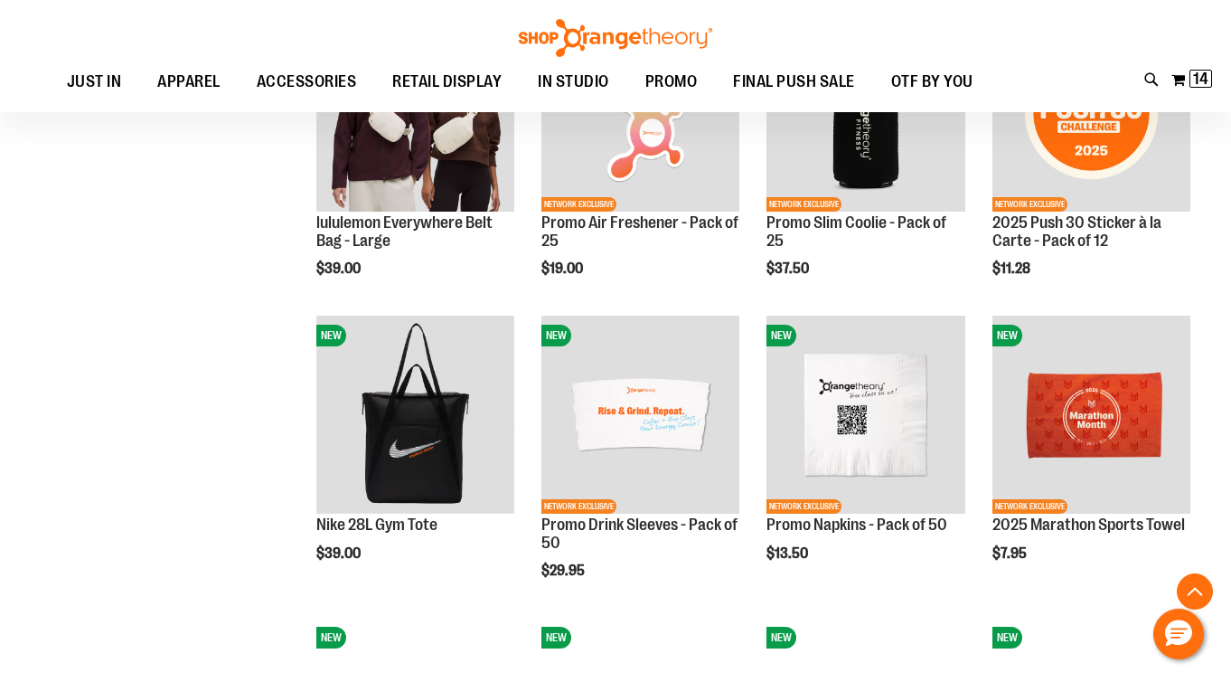
scroll to position [1068, 0]
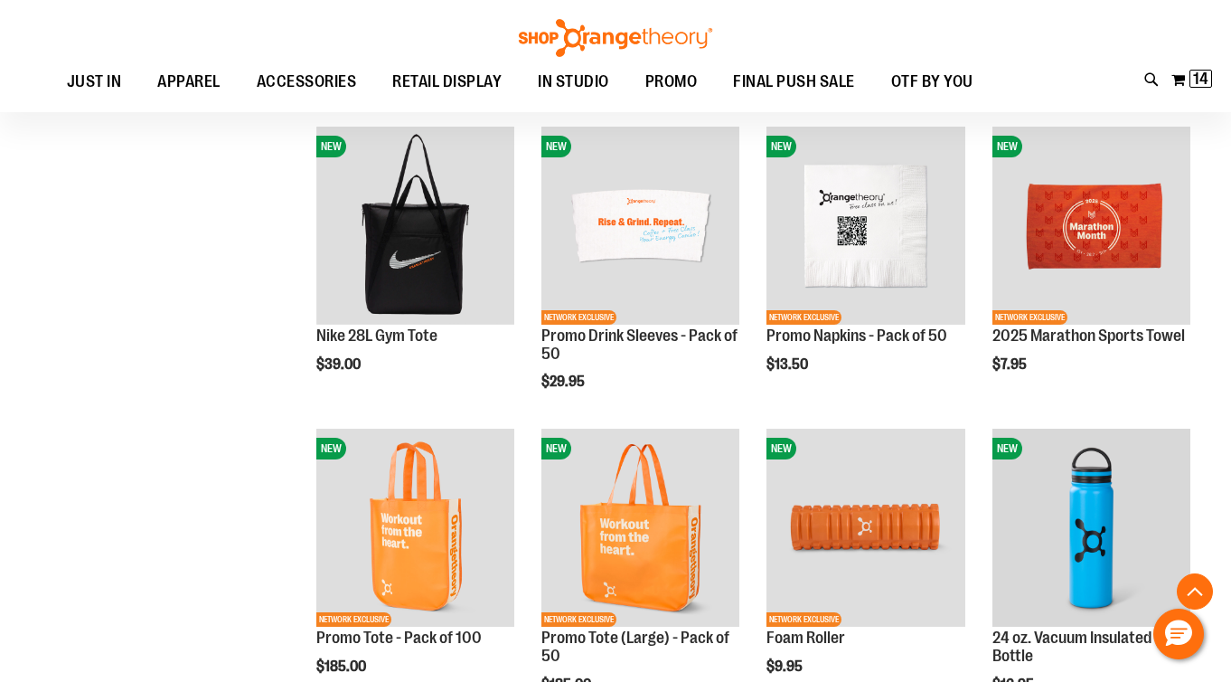
scroll to position [1357, 0]
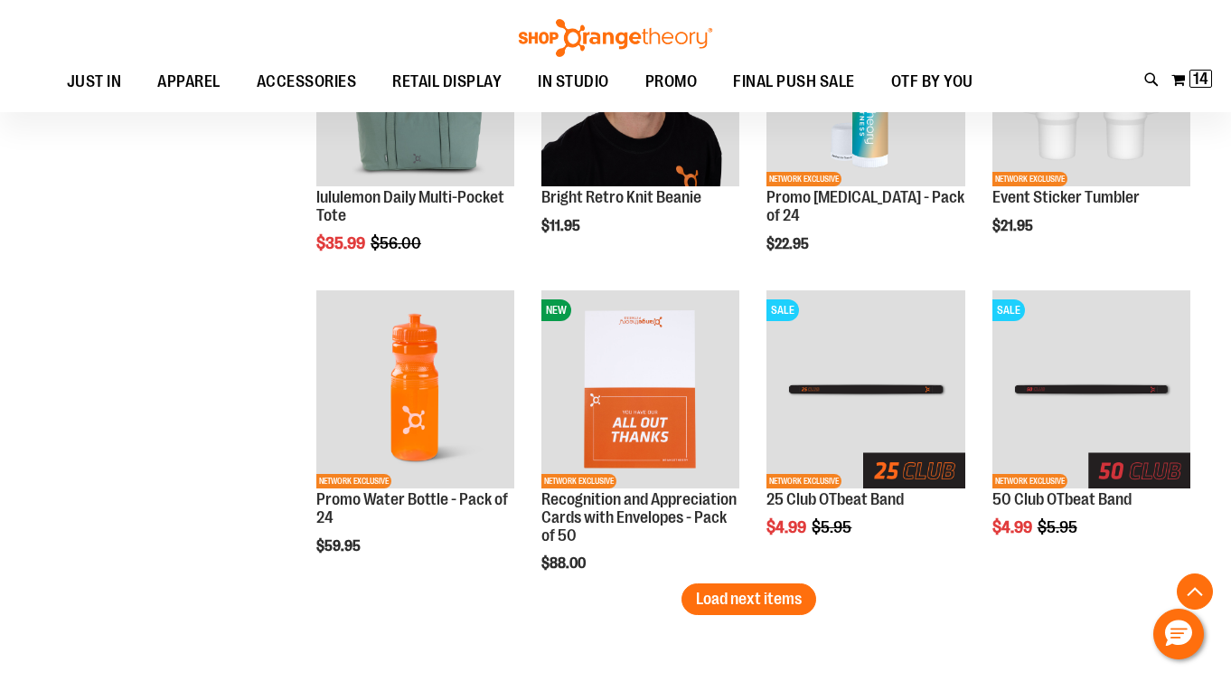
scroll to position [2320, 0]
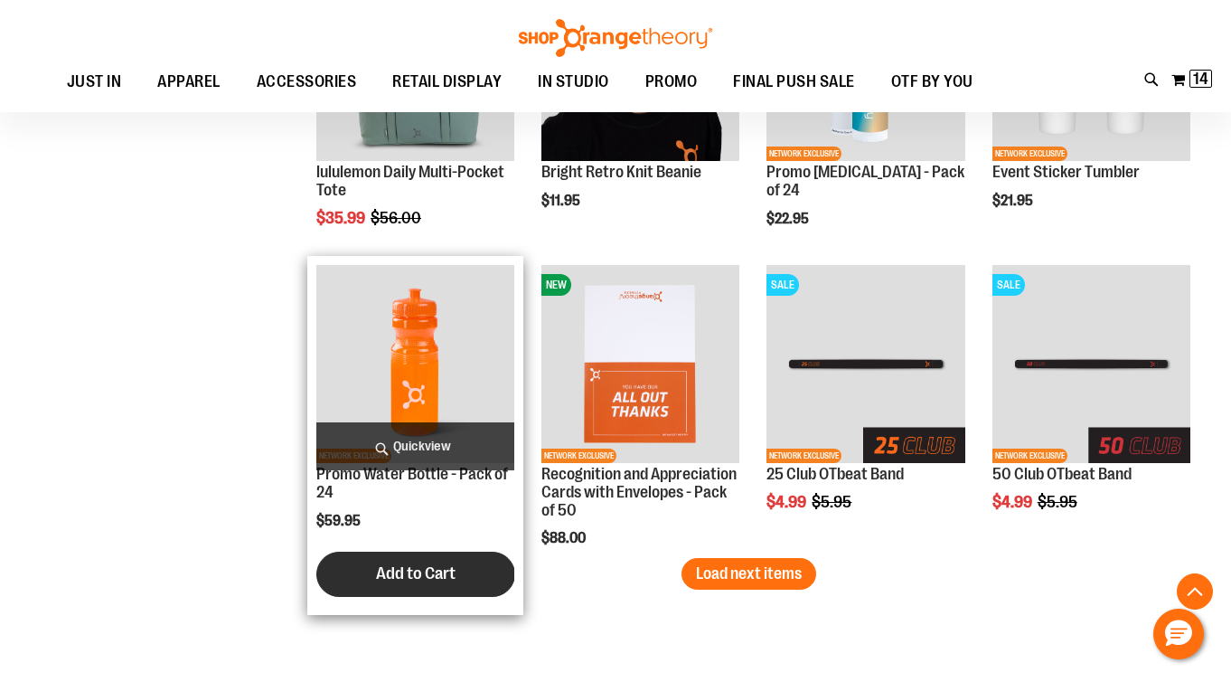
type input "**********"
click at [355, 575] on button "Add to Cart" at bounding box center [415, 573] width 199 height 45
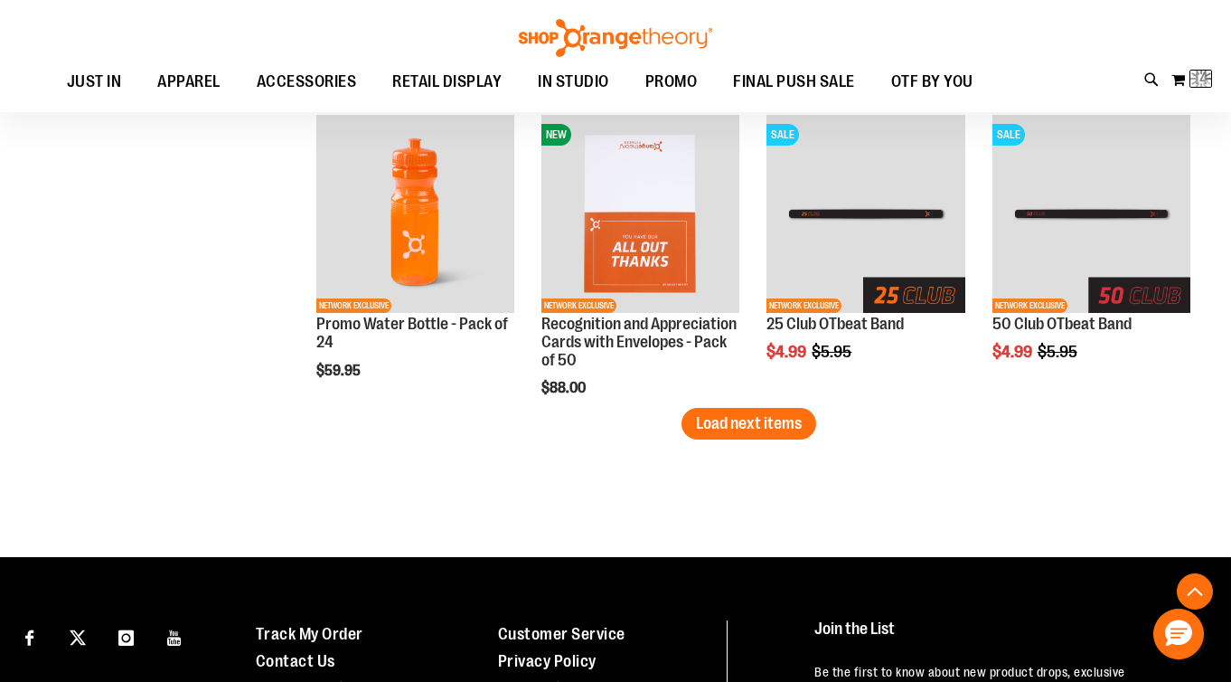
scroll to position [2448, 0]
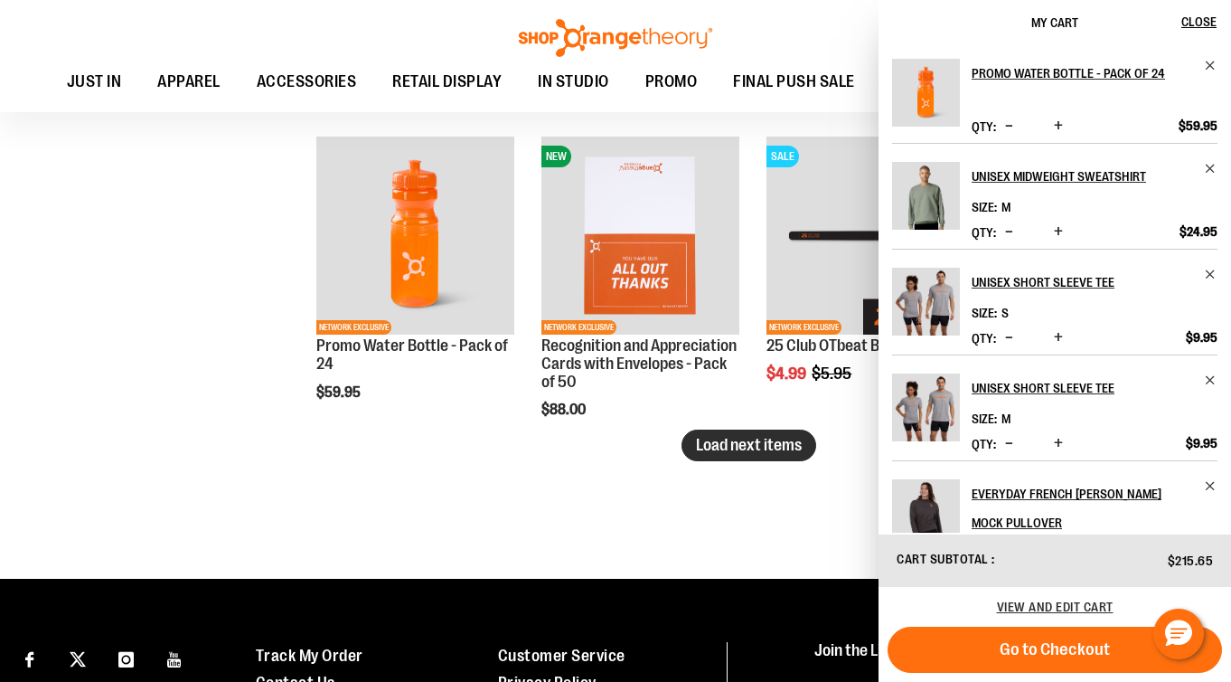
click at [762, 445] on span "Load next items" at bounding box center [749, 445] width 106 height 18
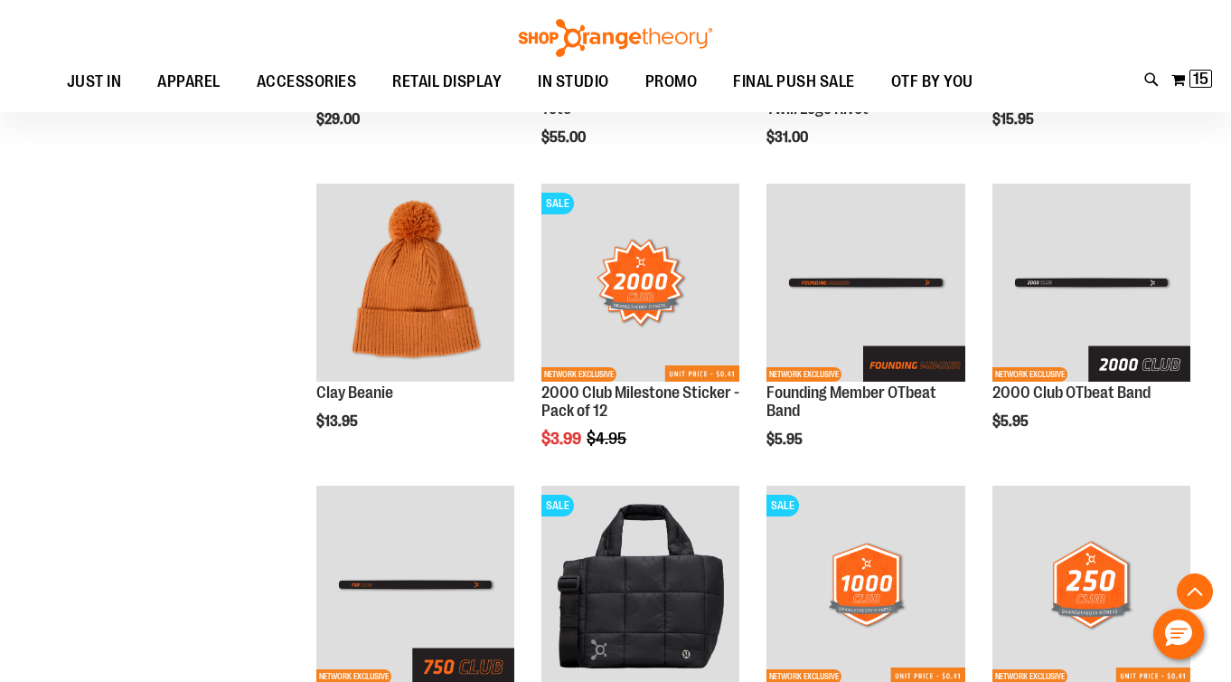
scroll to position [3308, 0]
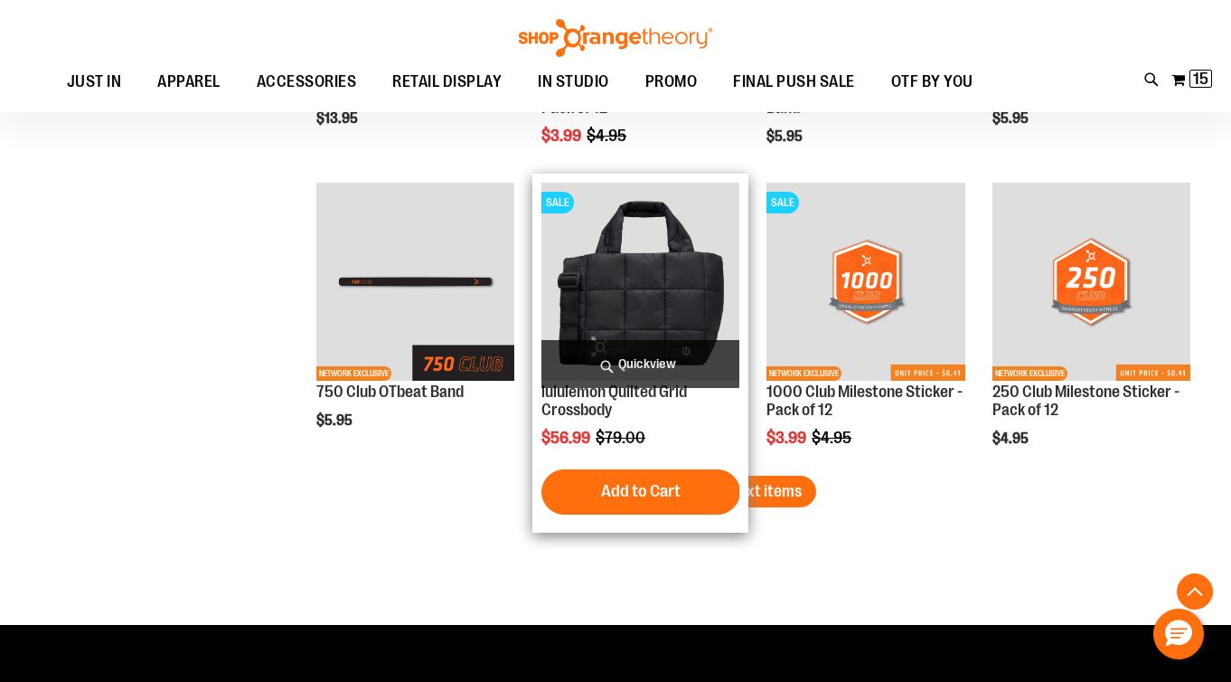
click at [714, 491] on span "Load next items" at bounding box center [749, 491] width 106 height 18
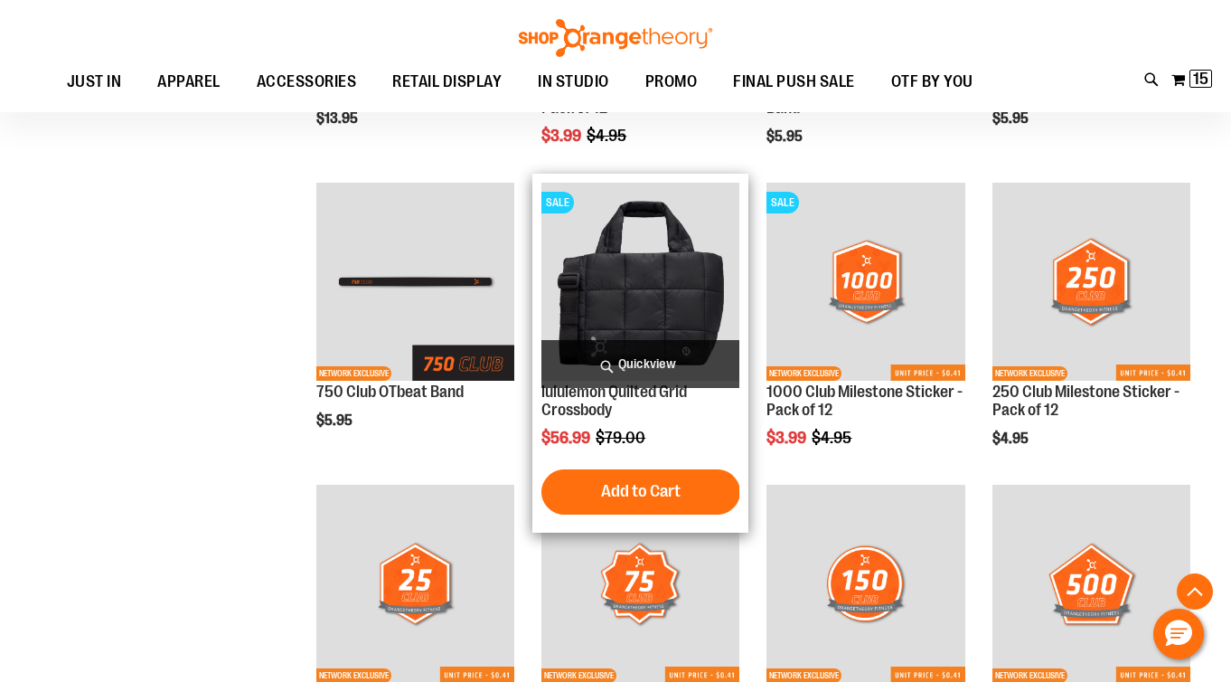
click at [649, 370] on span "Quickview" at bounding box center [641, 364] width 198 height 48
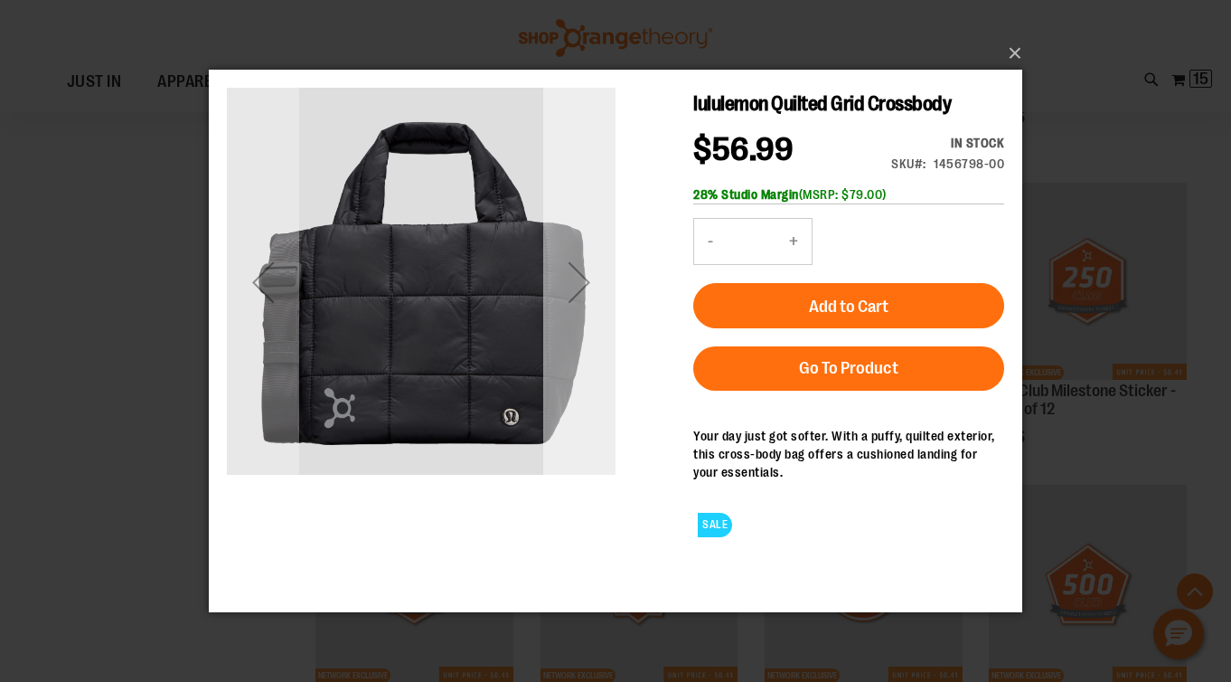
click at [575, 316] on div "Next" at bounding box center [579, 282] width 72 height 72
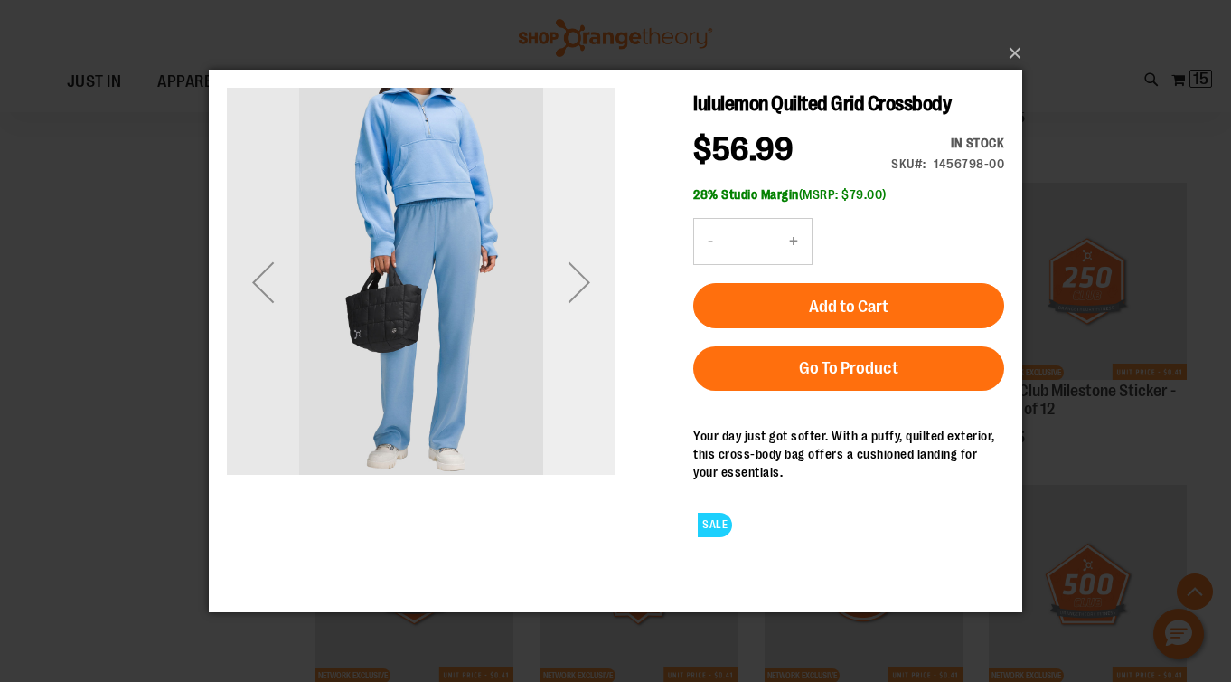
click at [578, 315] on div "Next" at bounding box center [579, 282] width 72 height 72
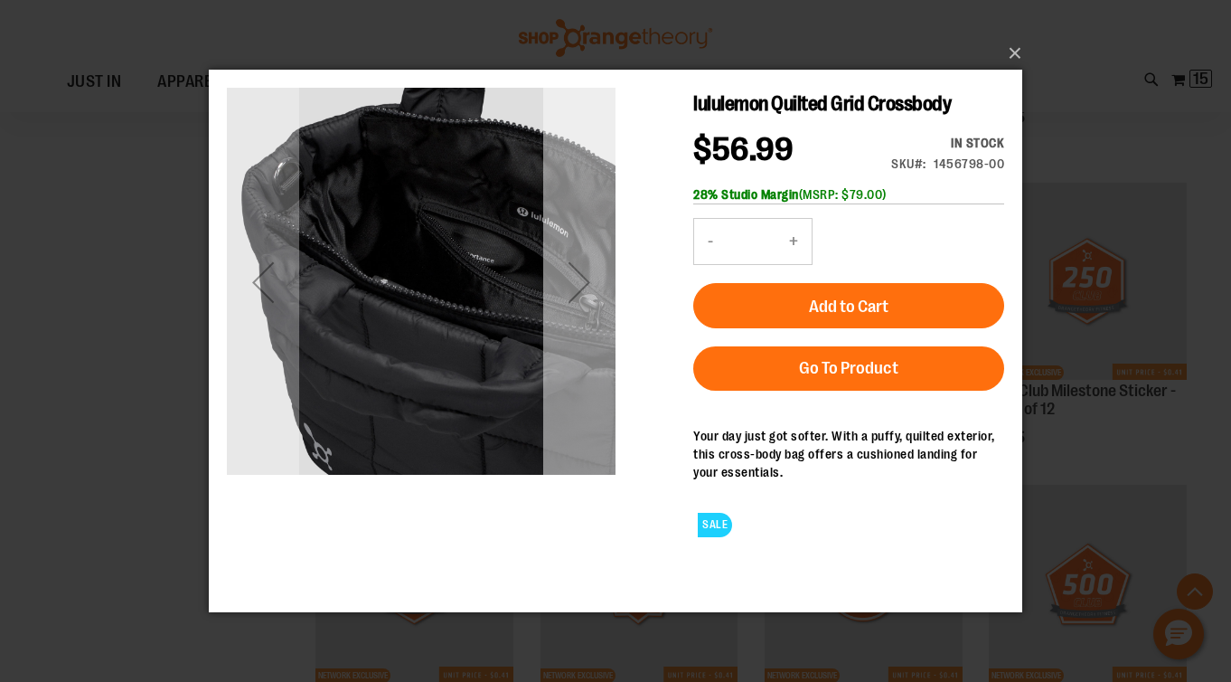
click at [578, 315] on div "Next" at bounding box center [579, 282] width 72 height 72
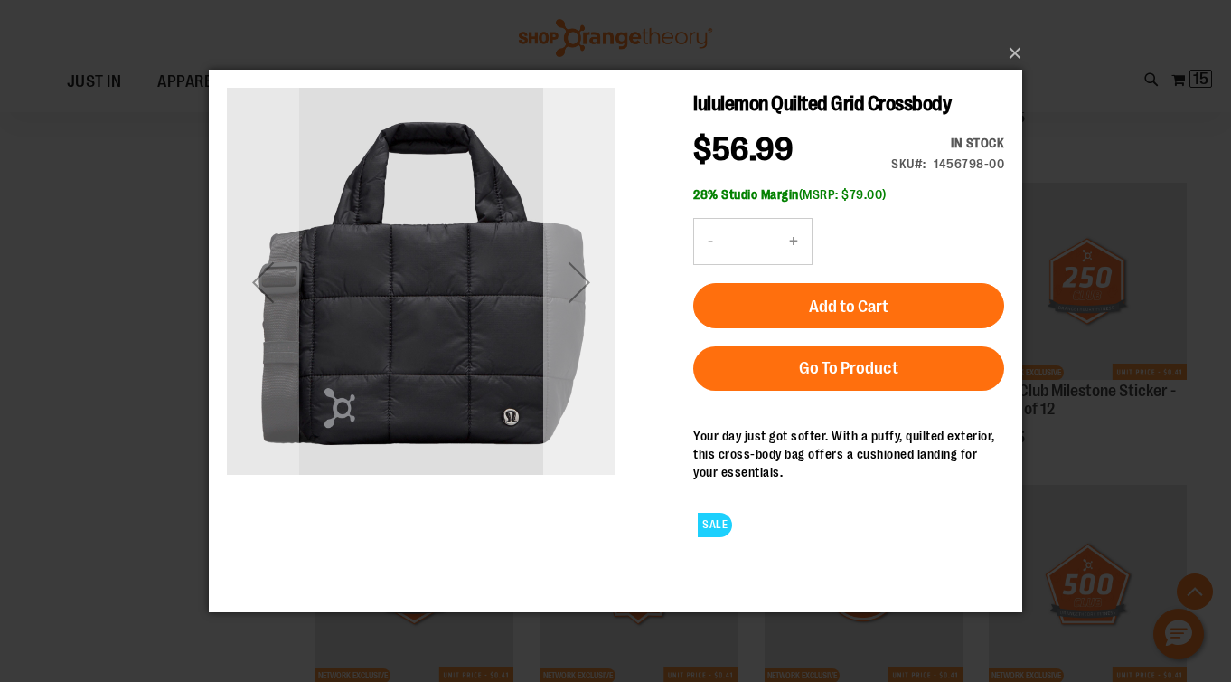
click at [578, 315] on div "Next" at bounding box center [579, 282] width 72 height 72
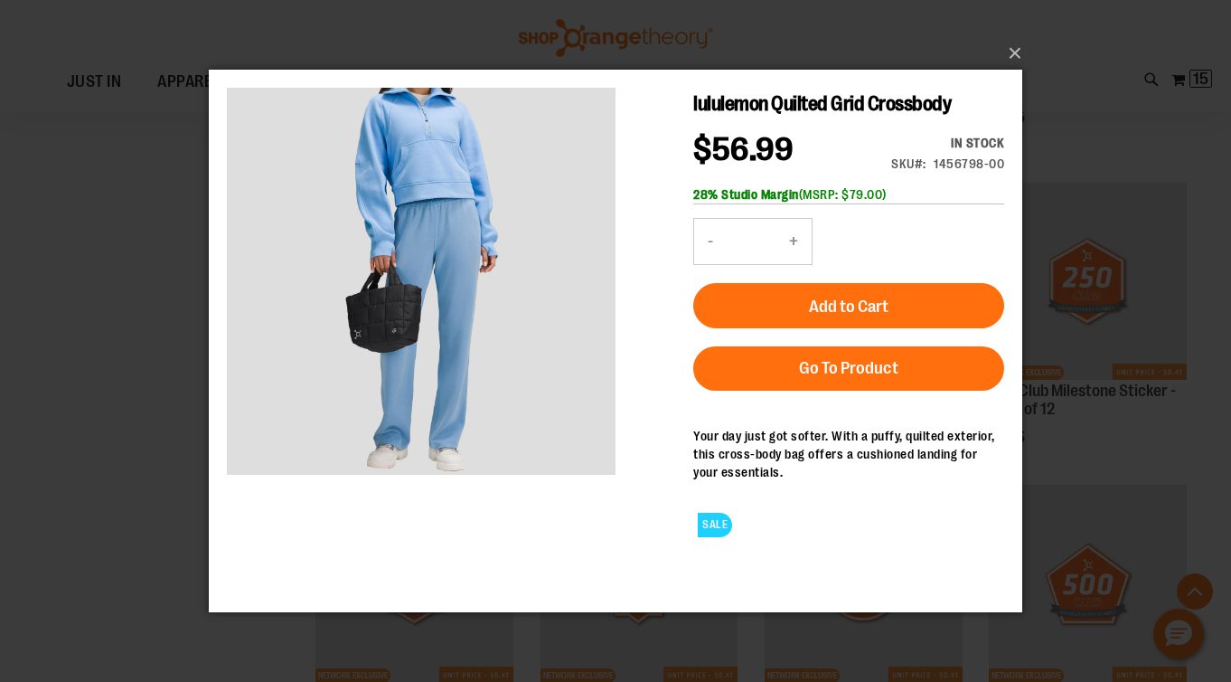
click at [200, 351] on div "×" at bounding box center [615, 341] width 1231 height 682
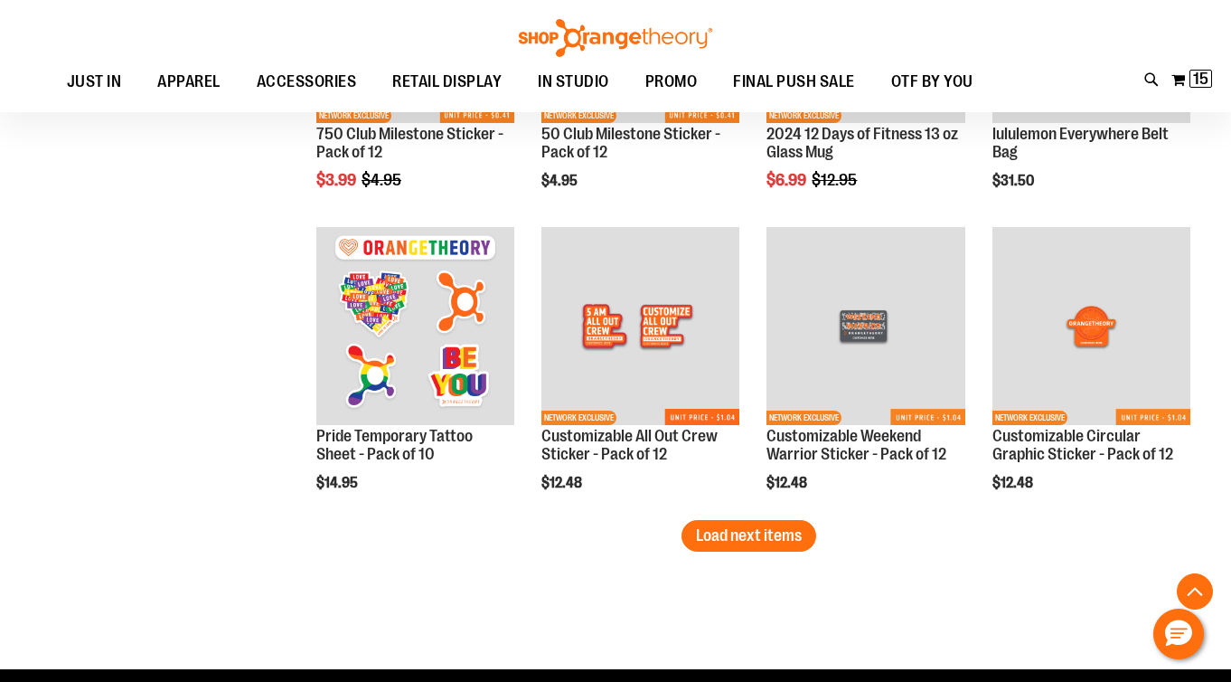
scroll to position [4172, 0]
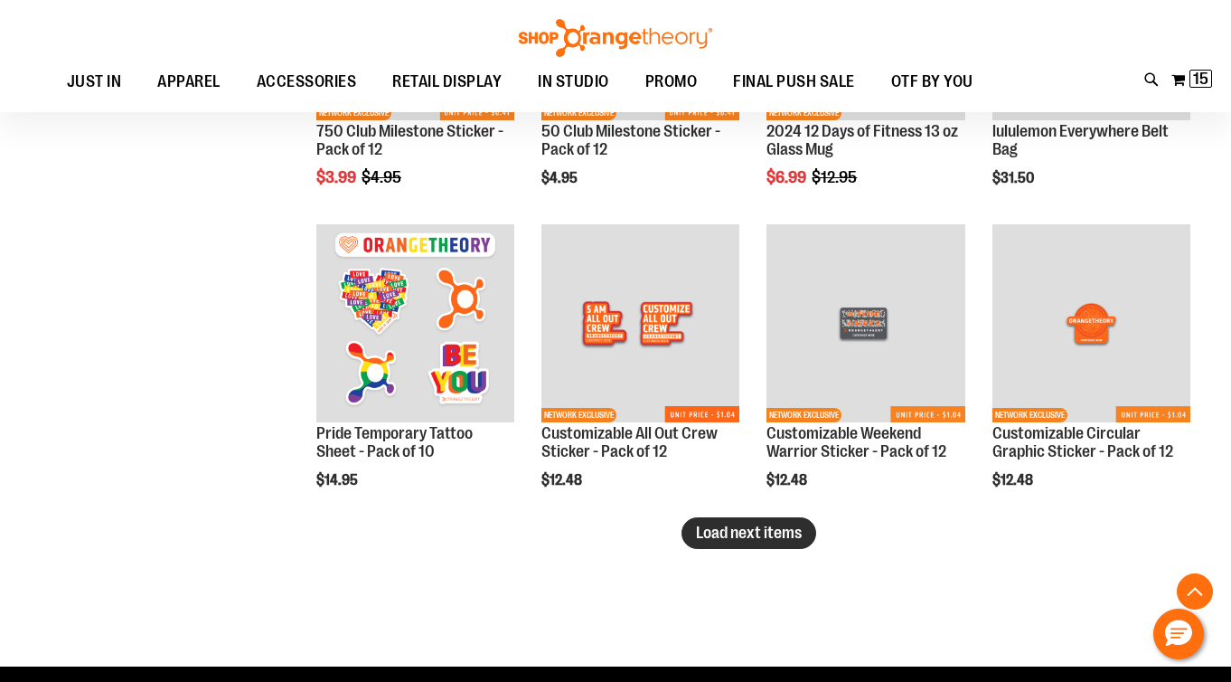
click at [747, 533] on span "Load next items" at bounding box center [749, 532] width 106 height 18
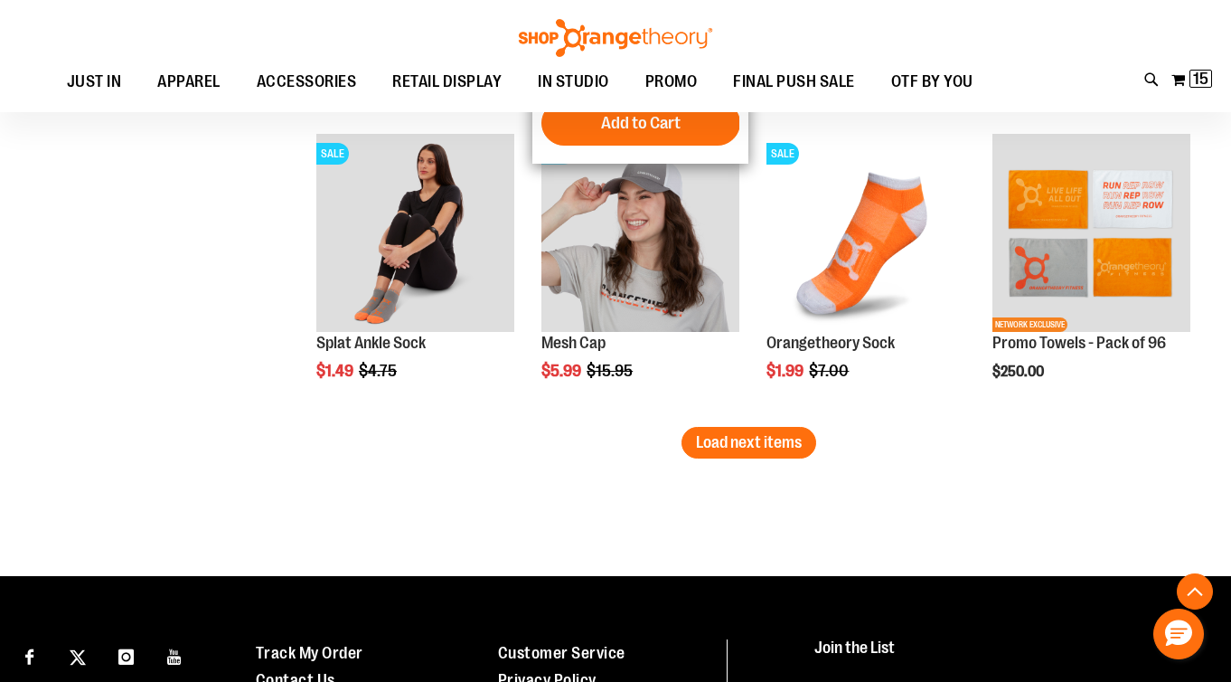
scroll to position [5167, 0]
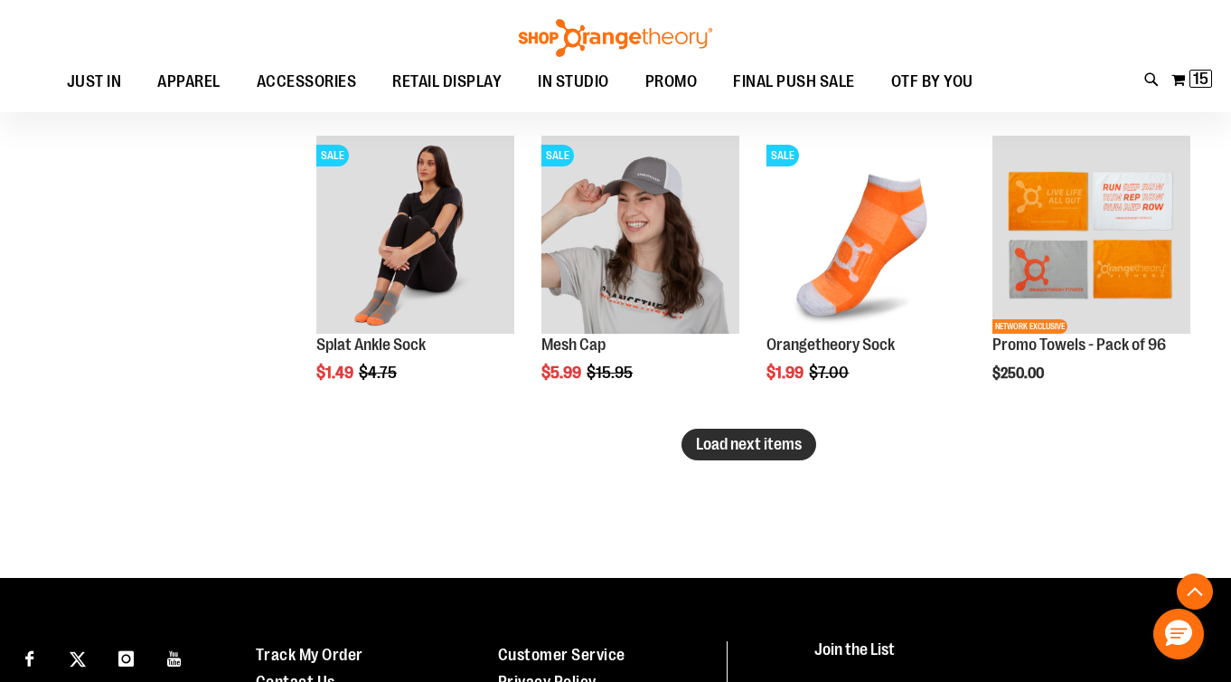
click at [724, 448] on span "Load next items" at bounding box center [749, 444] width 106 height 18
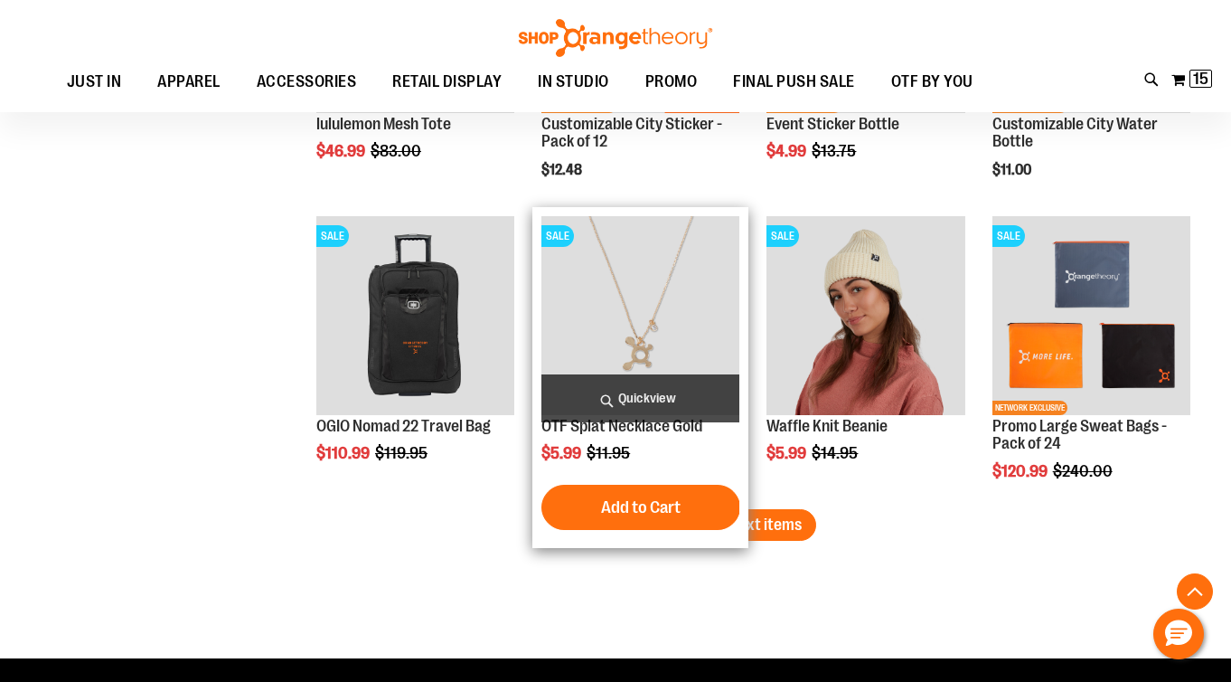
scroll to position [6009, 0]
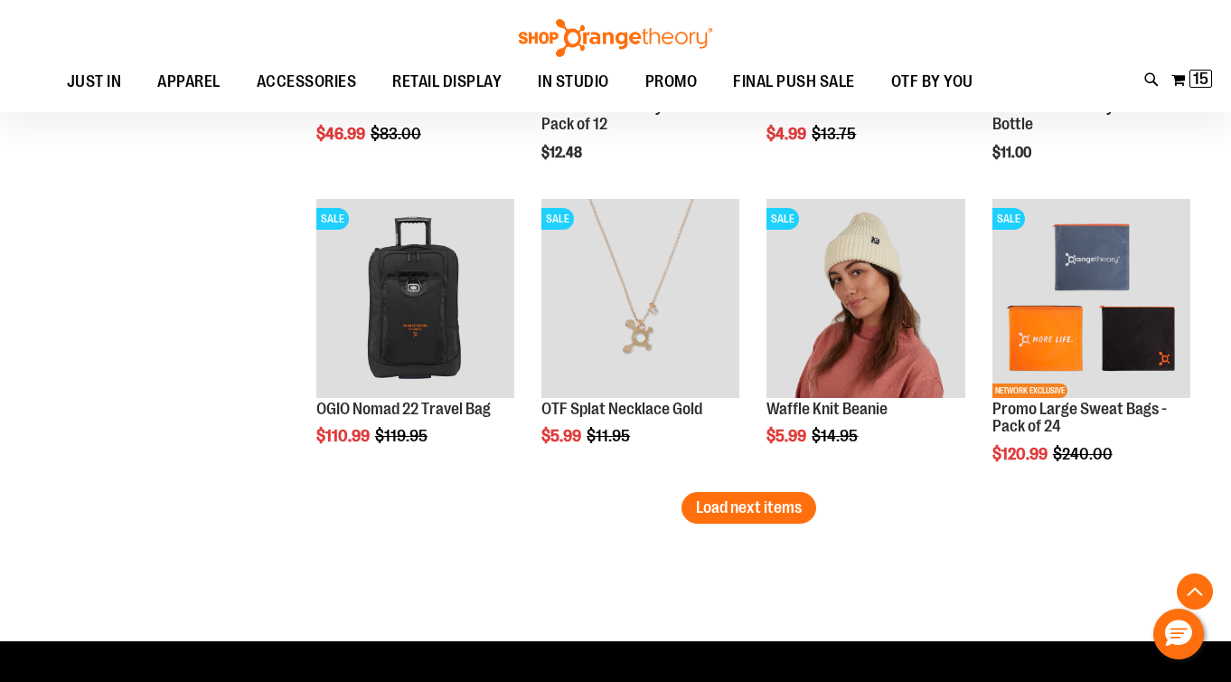
click at [715, 508] on span "Load next items" at bounding box center [749, 507] width 106 height 18
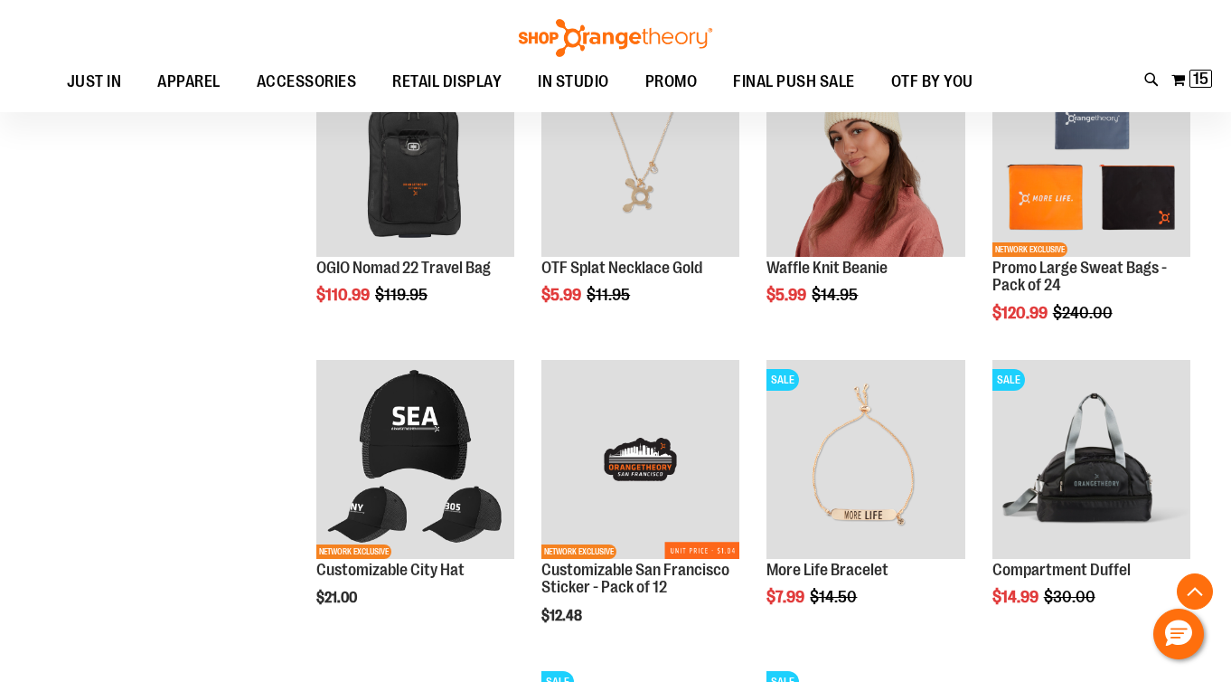
scroll to position [6237, 0]
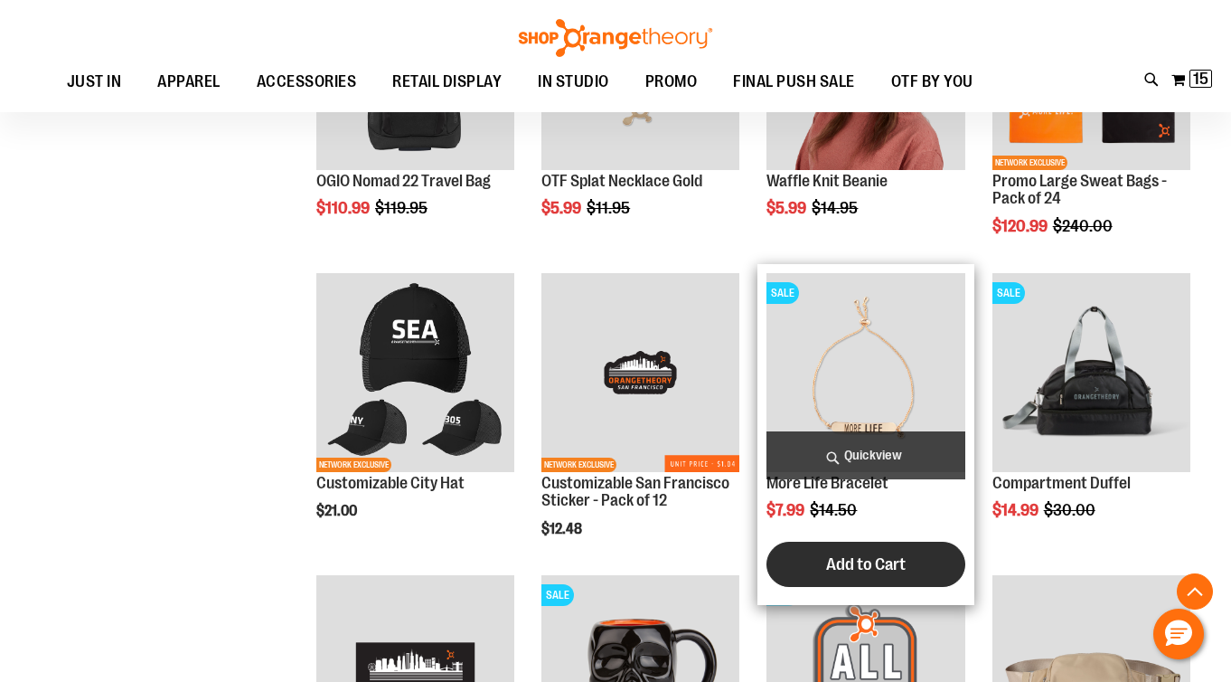
click at [840, 554] on span "Add to Cart" at bounding box center [866, 564] width 80 height 20
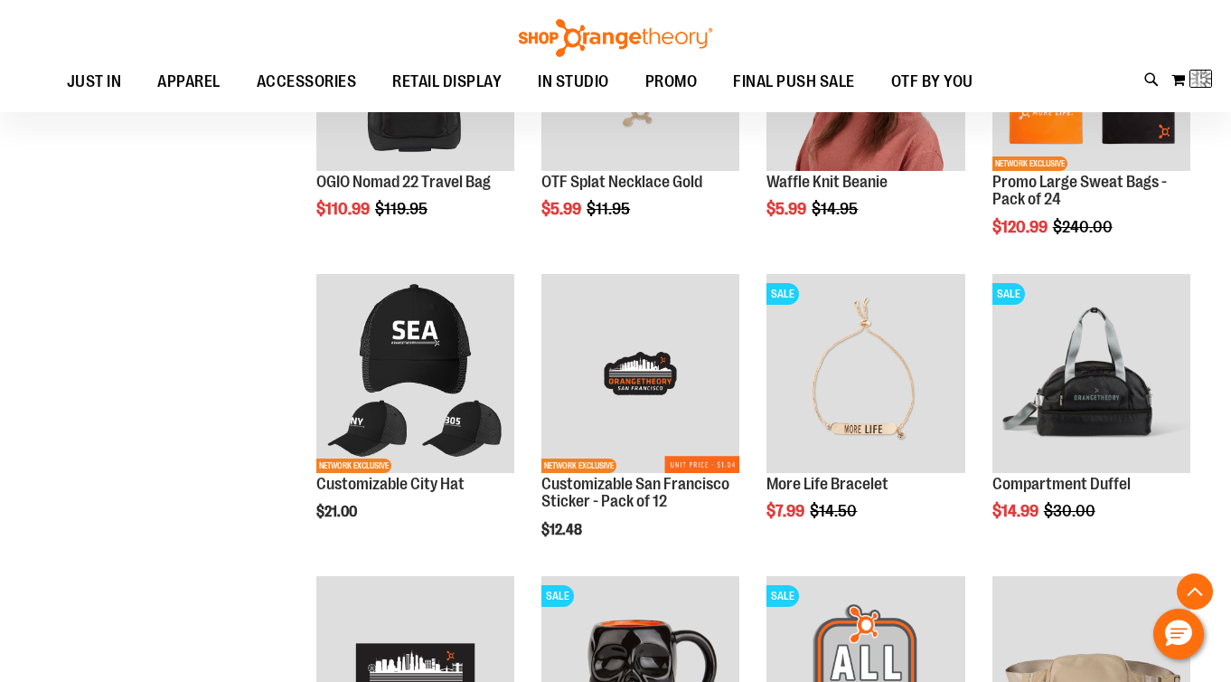
scroll to position [6235, 0]
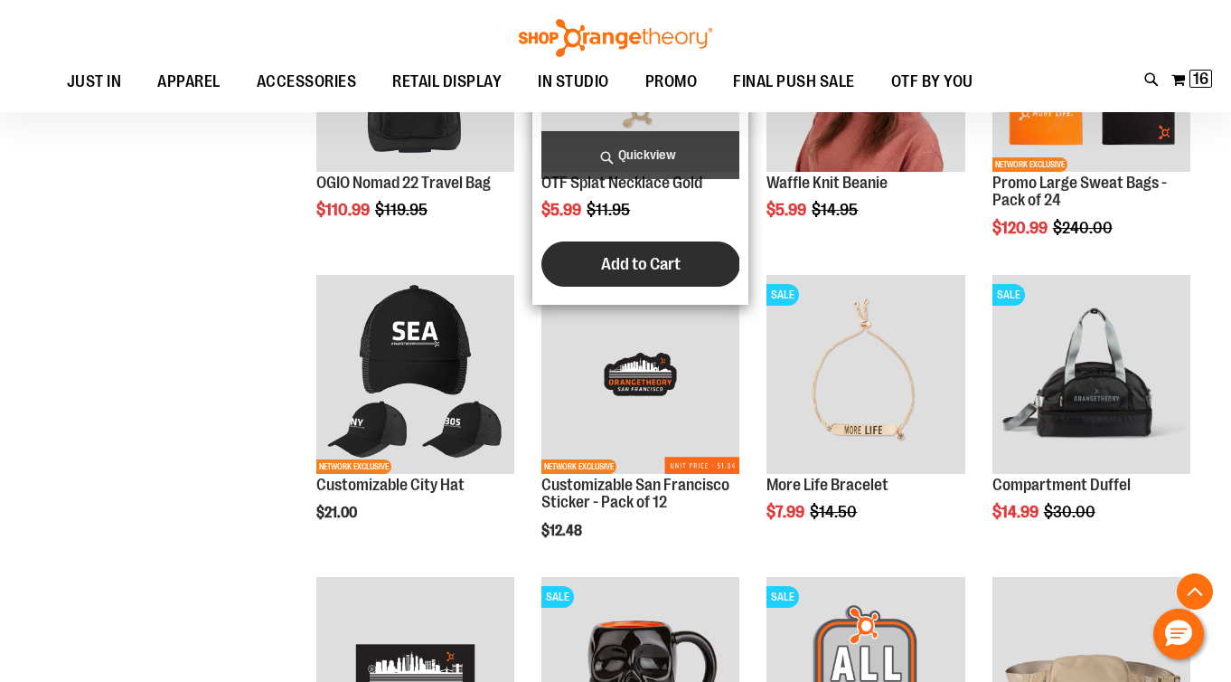
click at [575, 255] on button "Add to Cart" at bounding box center [641, 263] width 199 height 45
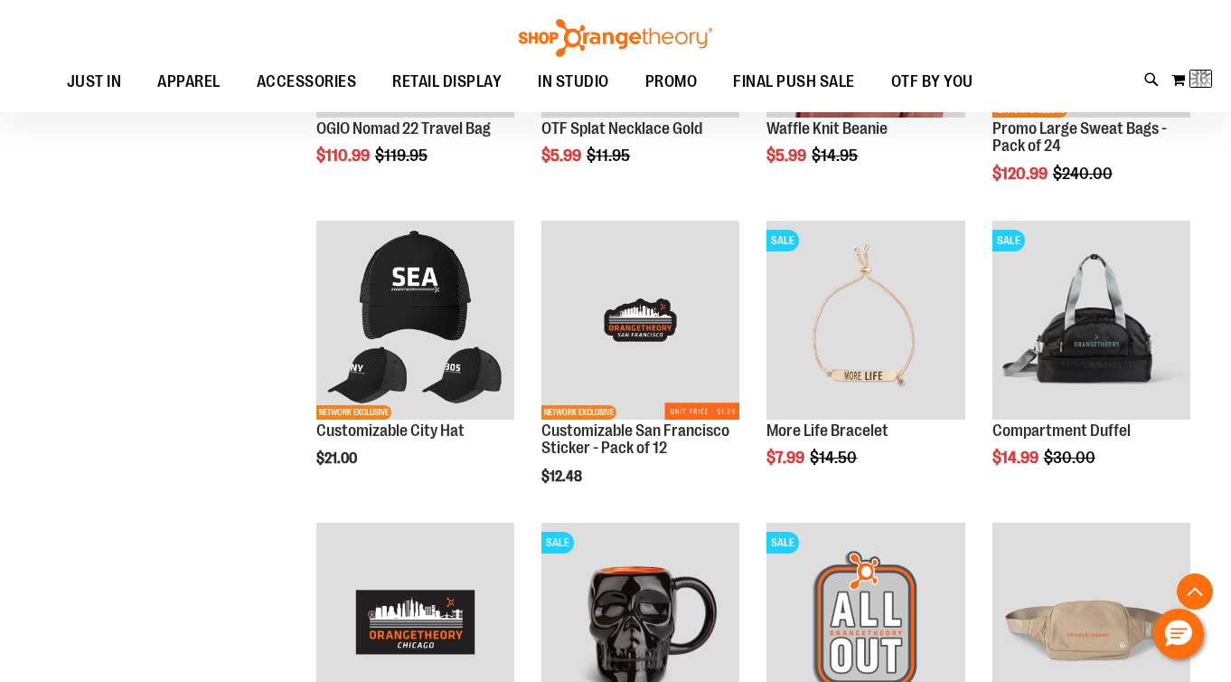
scroll to position [6290, 0]
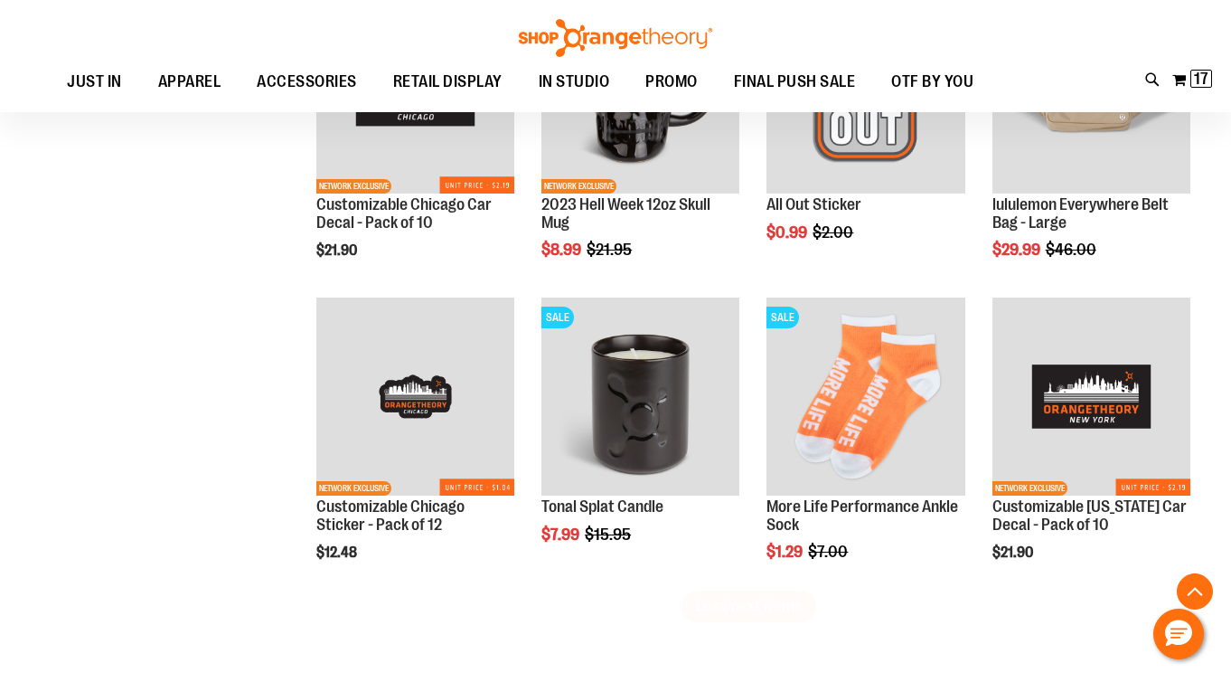
scroll to position [6863, 0]
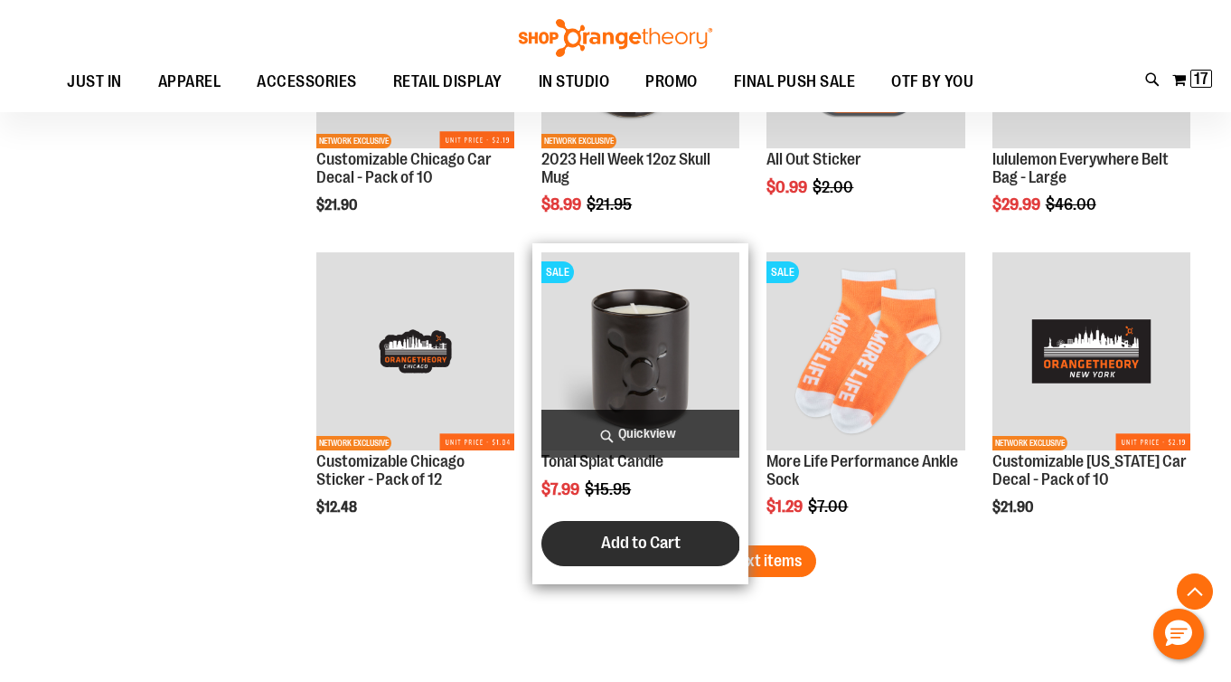
click at [610, 549] on span "Add to Cart" at bounding box center [641, 542] width 80 height 20
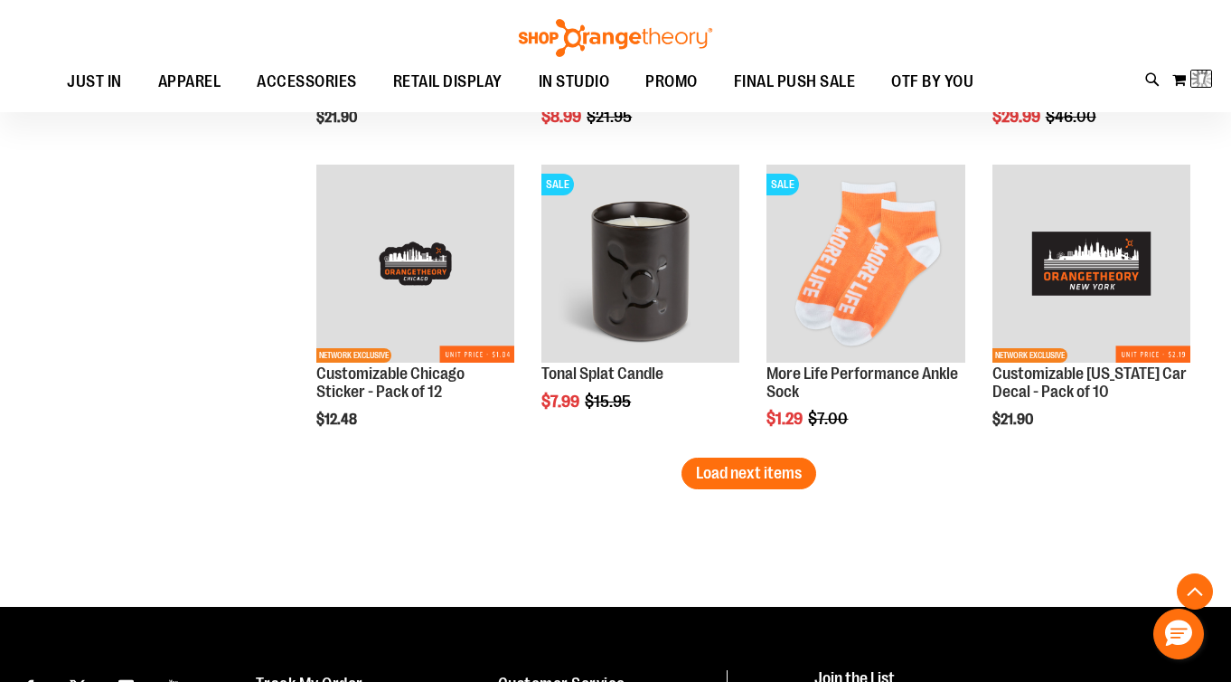
scroll to position [6941, 0]
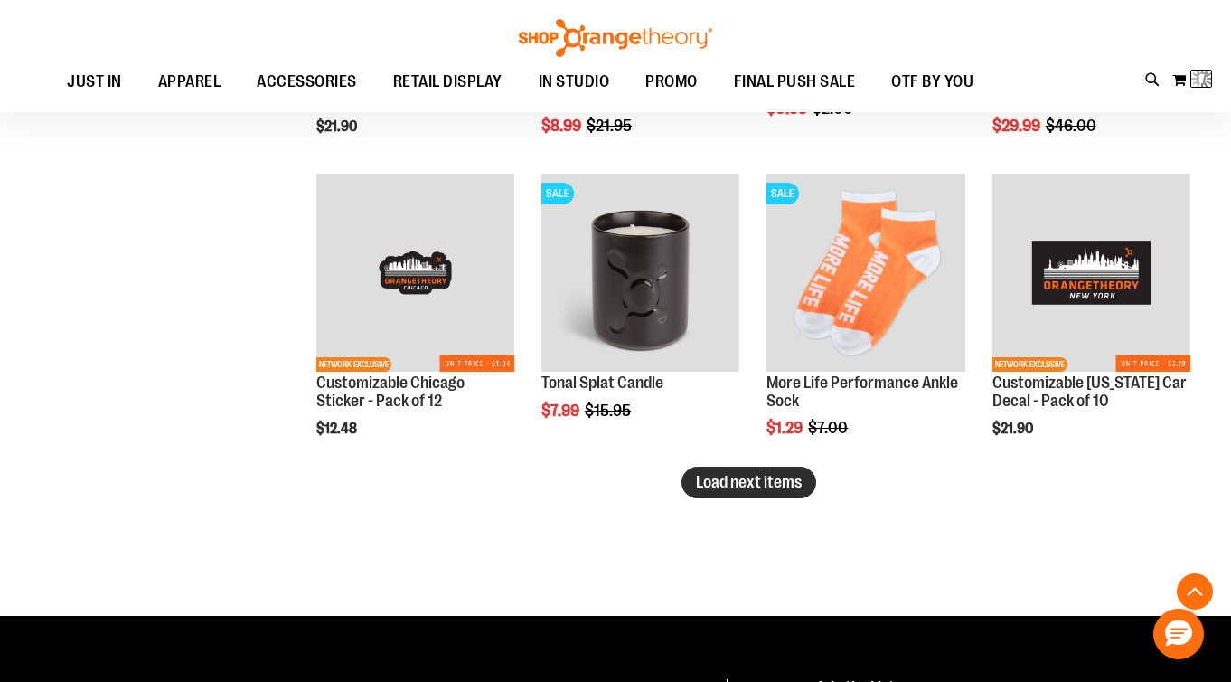
click at [727, 491] on button "Load next items" at bounding box center [749, 482] width 135 height 32
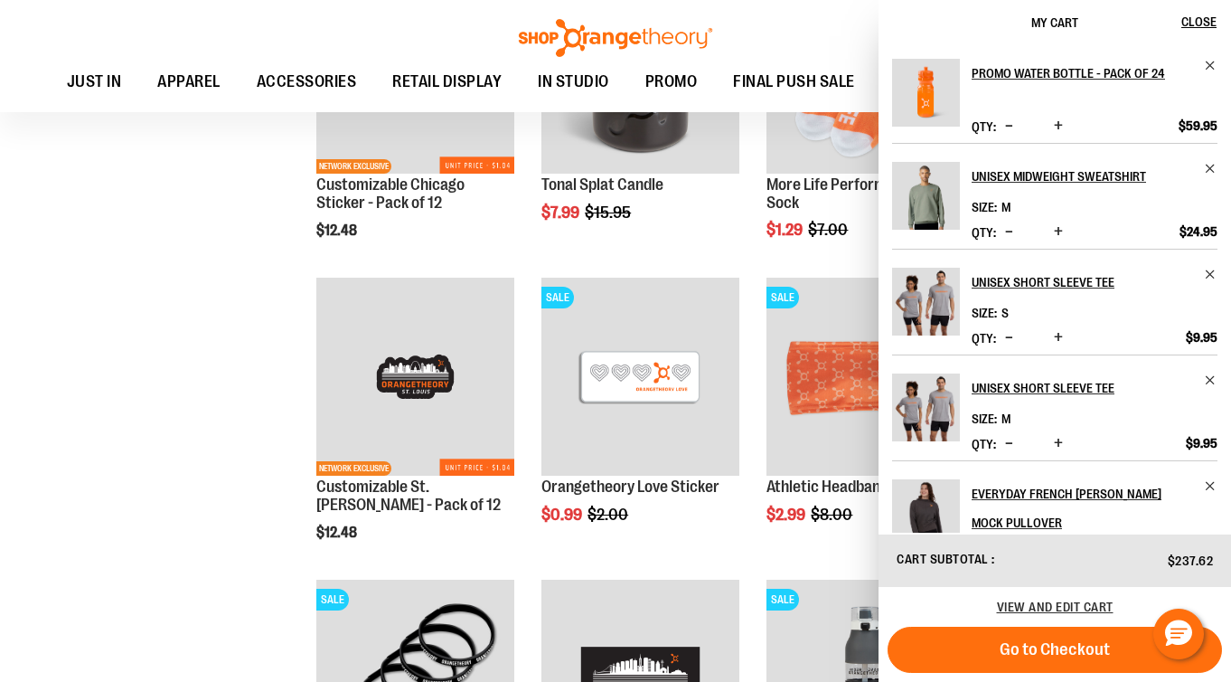
scroll to position [7149, 0]
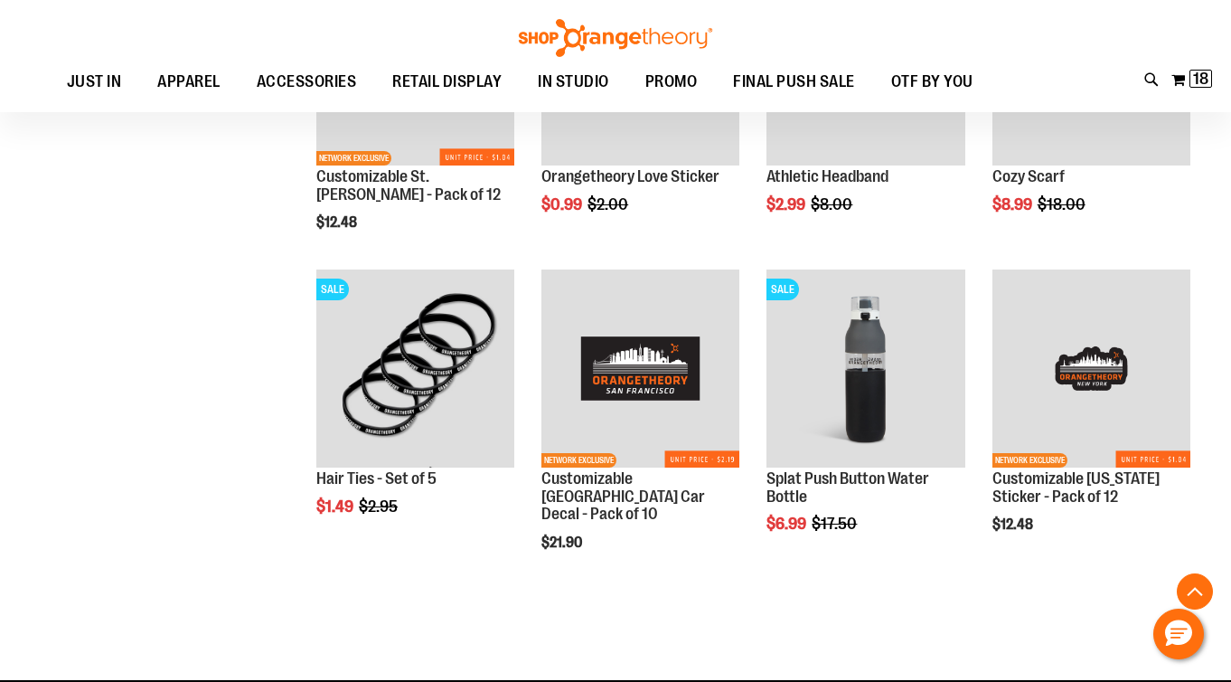
scroll to position [7439, 0]
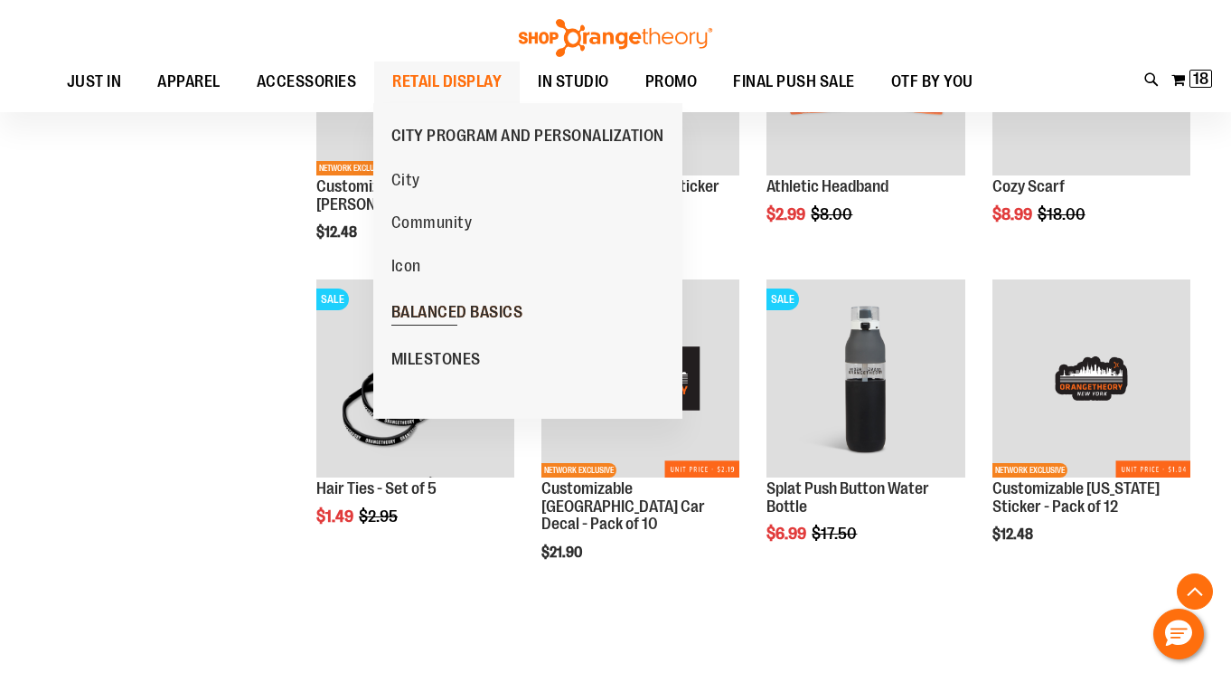
click at [440, 315] on span "BALANCED BASICS" at bounding box center [457, 314] width 132 height 23
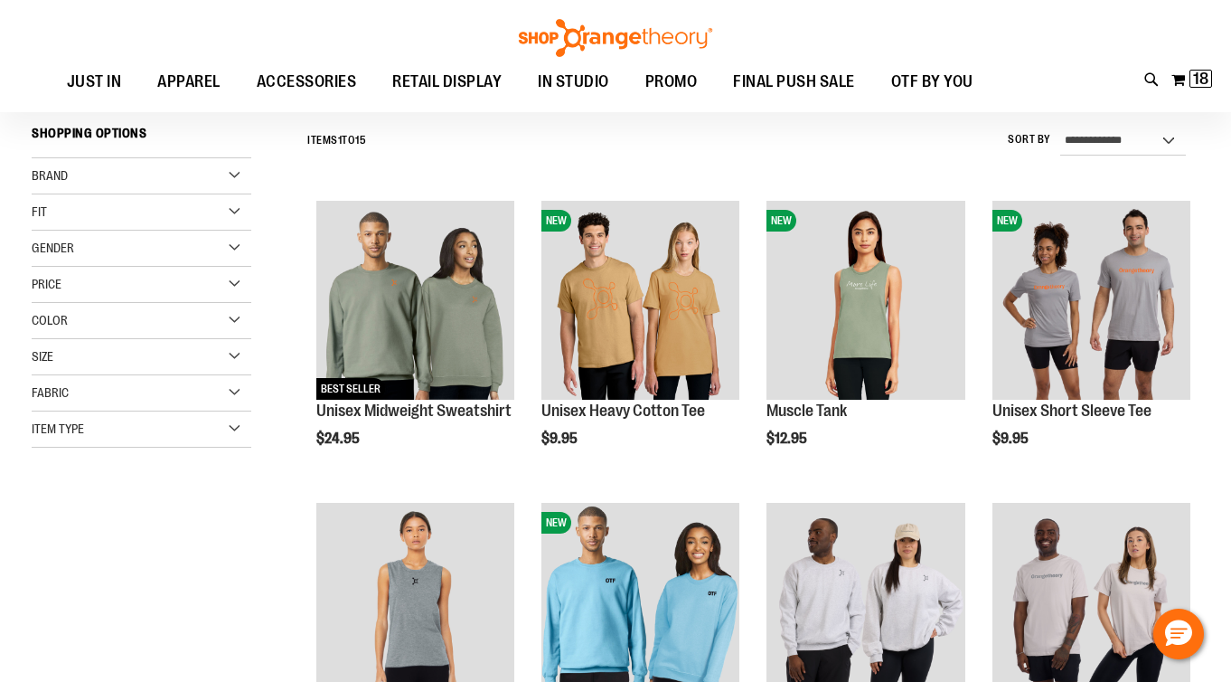
scroll to position [157, 0]
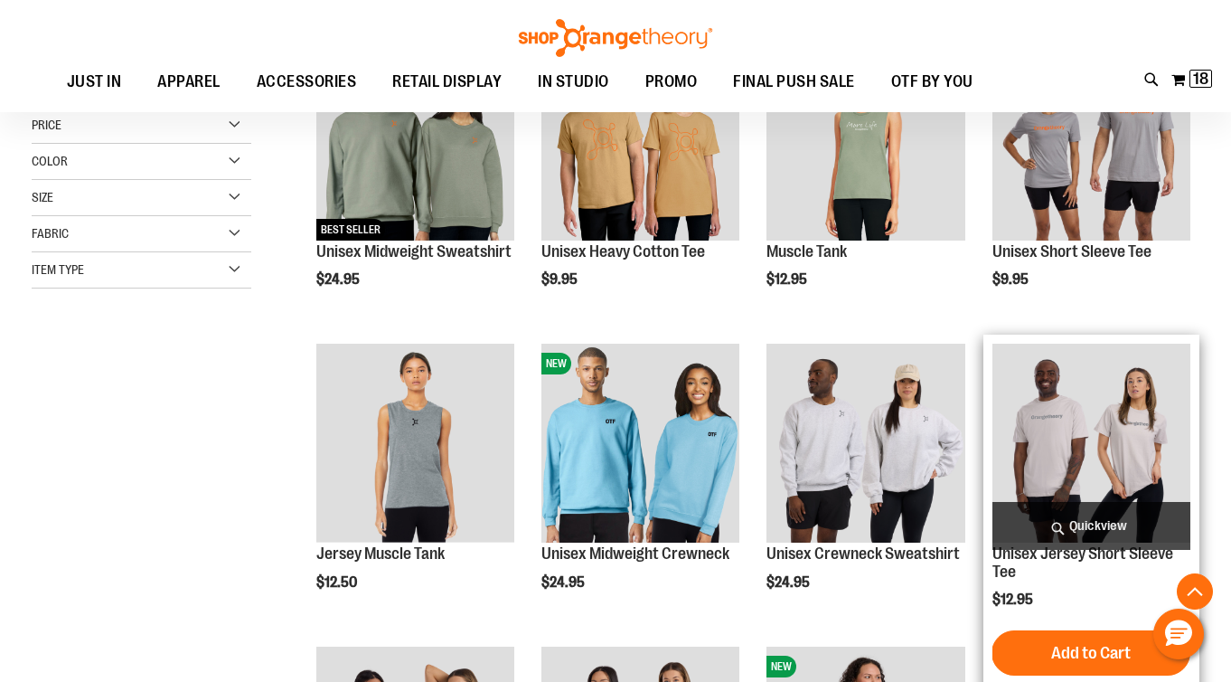
scroll to position [279, 0]
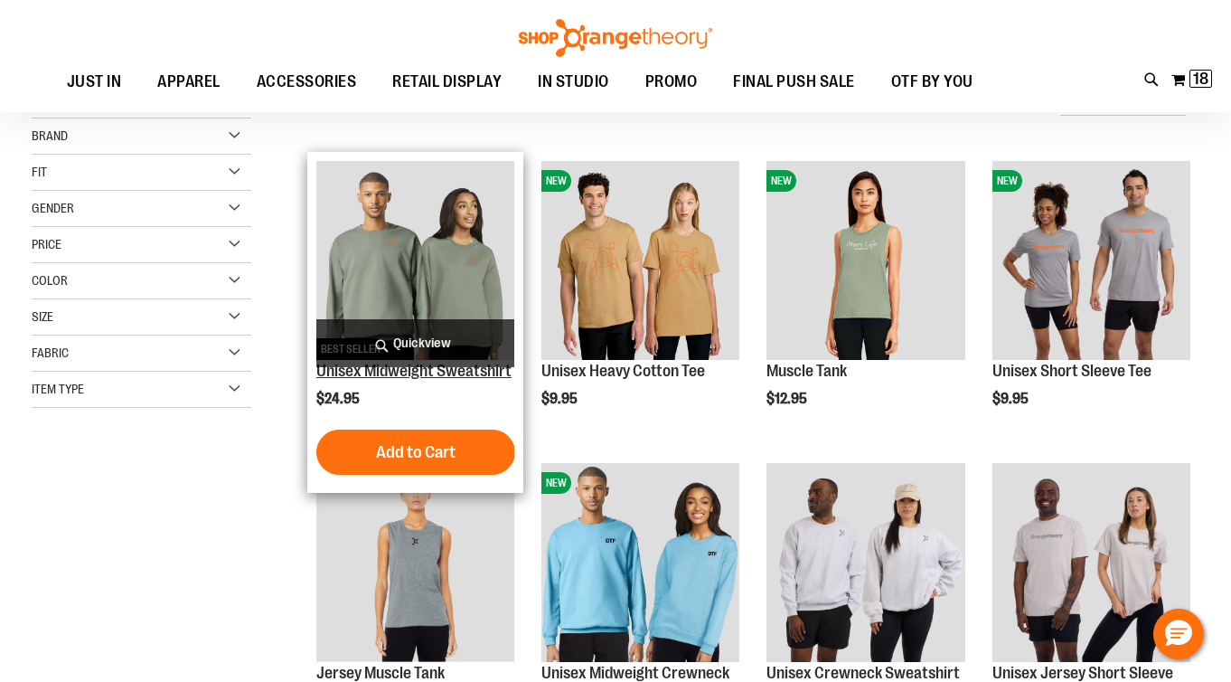
scroll to position [83, 0]
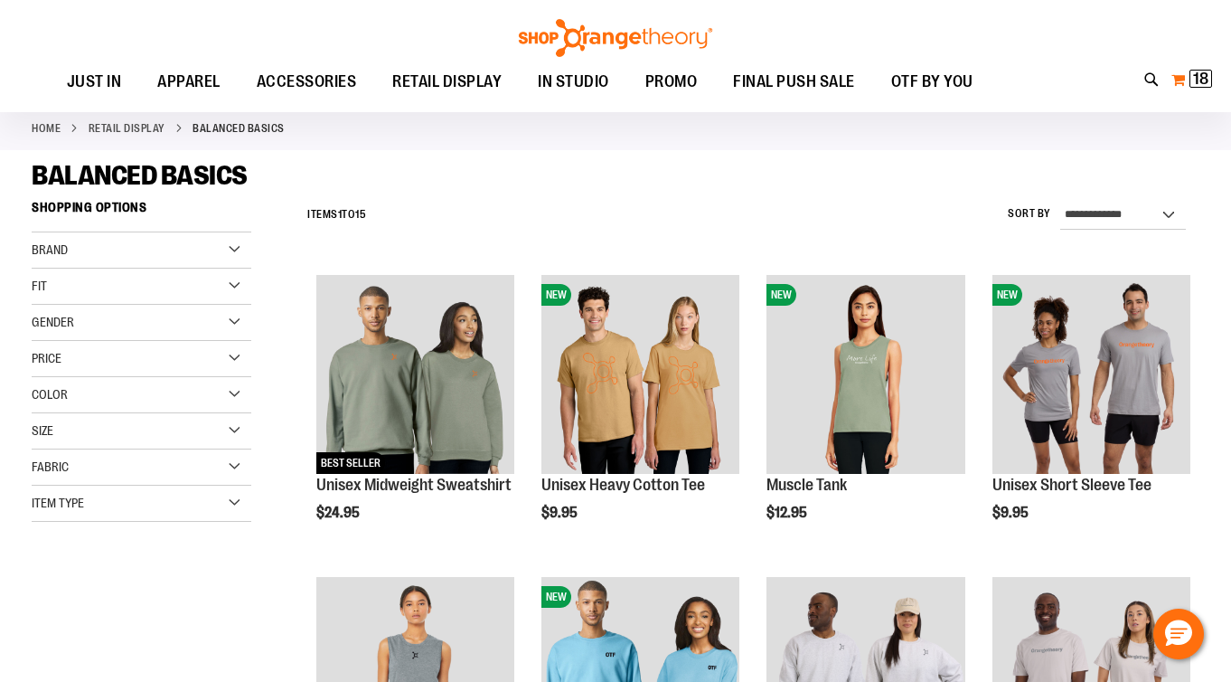
type input "**********"
click at [1183, 77] on button "My Cart 18 18 items" at bounding box center [1192, 79] width 42 height 29
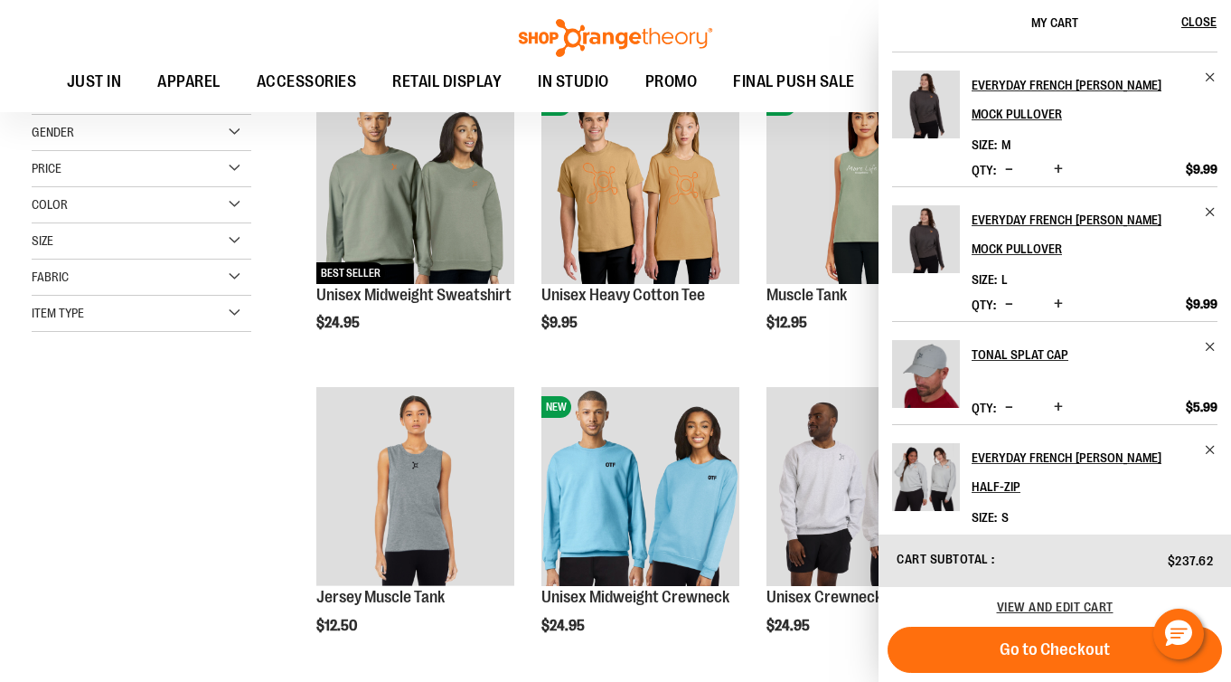
scroll to position [658, 0]
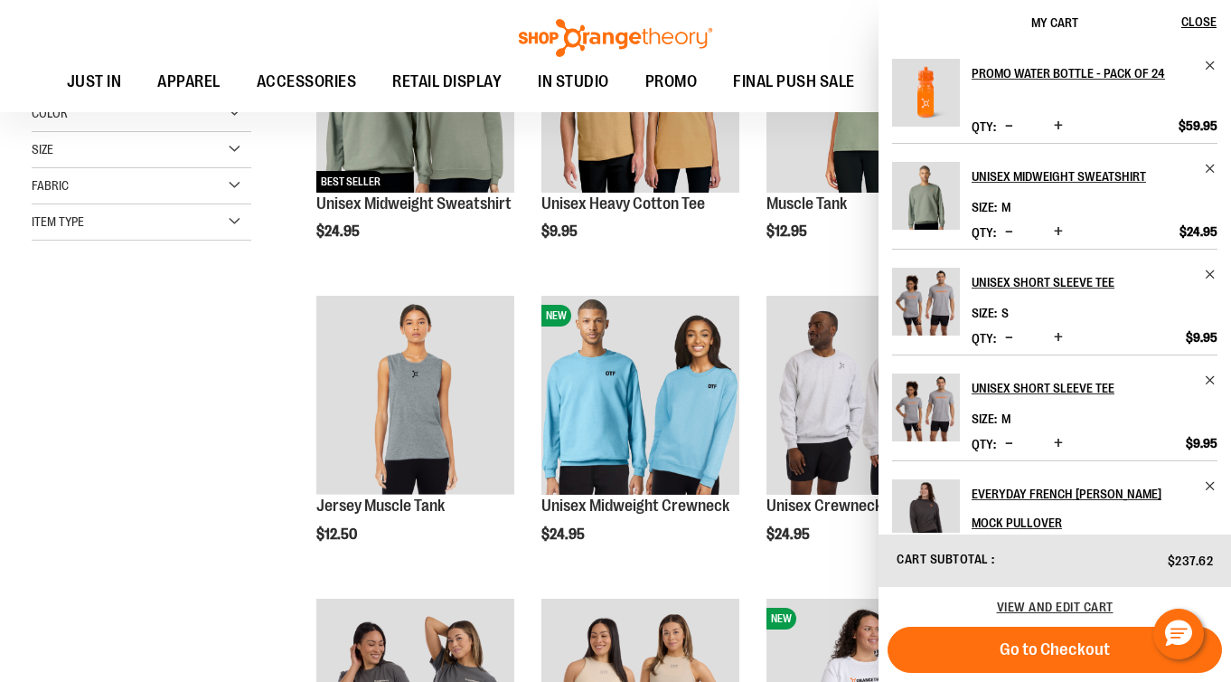
scroll to position [226, 0]
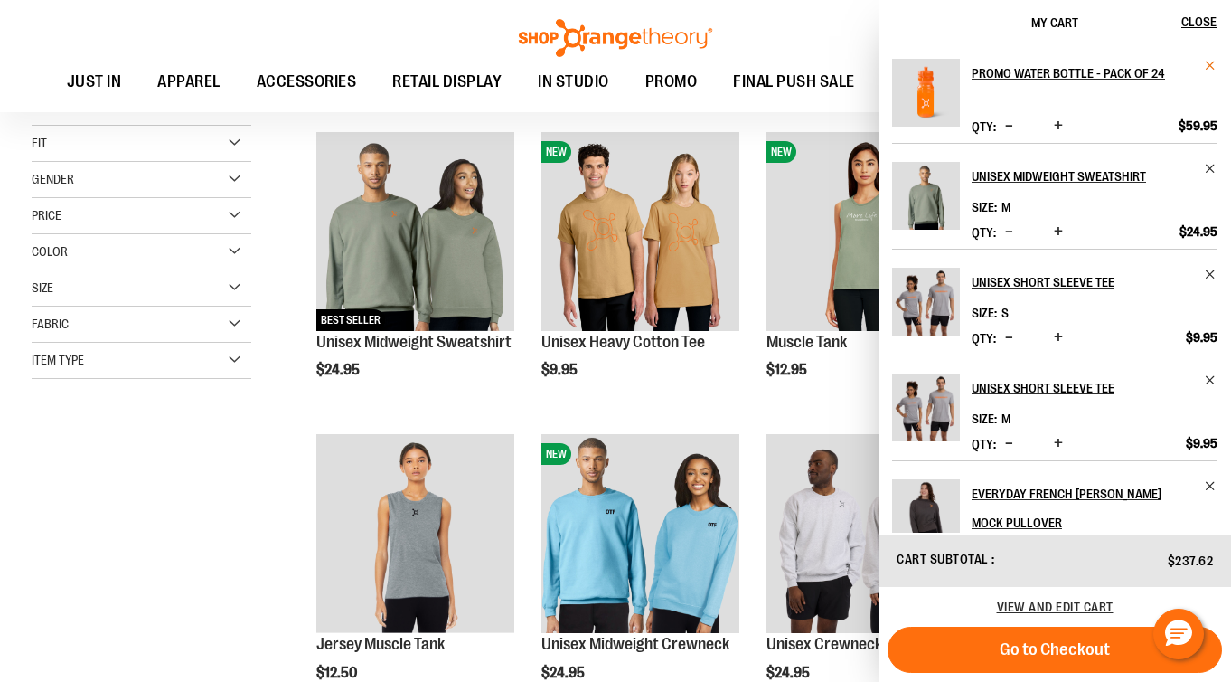
click at [1204, 62] on span "Remove item" at bounding box center [1211, 66] width 14 height 14
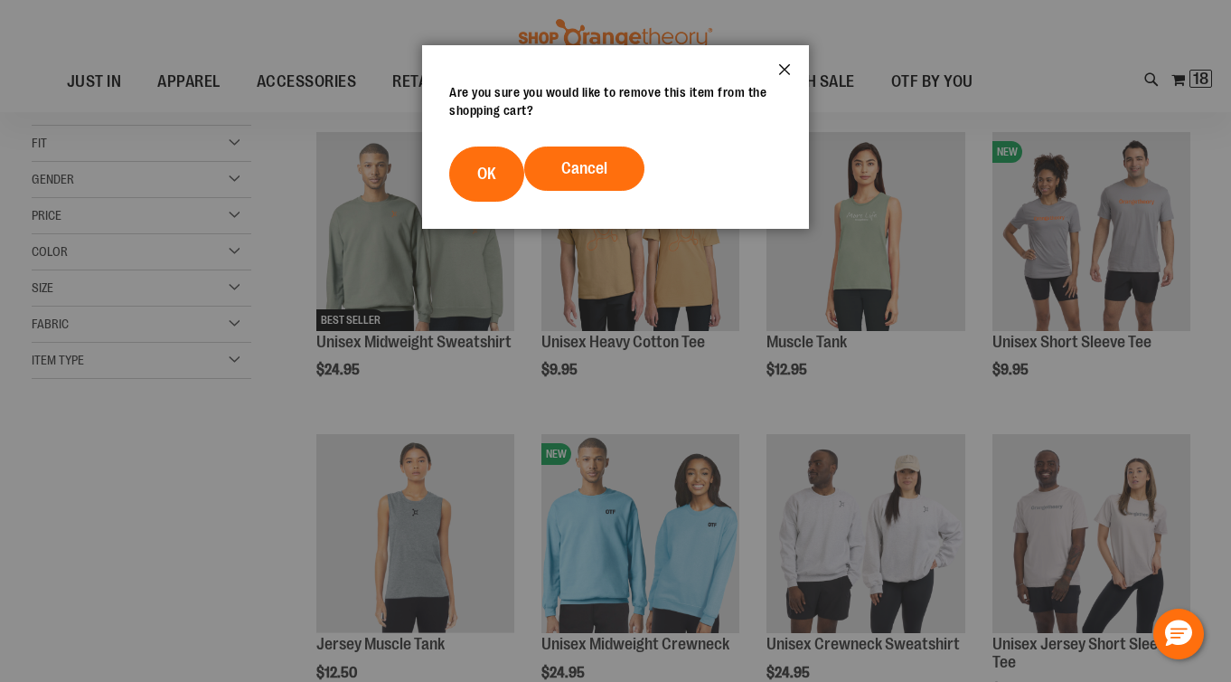
click at [786, 71] on button "Close" at bounding box center [784, 75] width 49 height 60
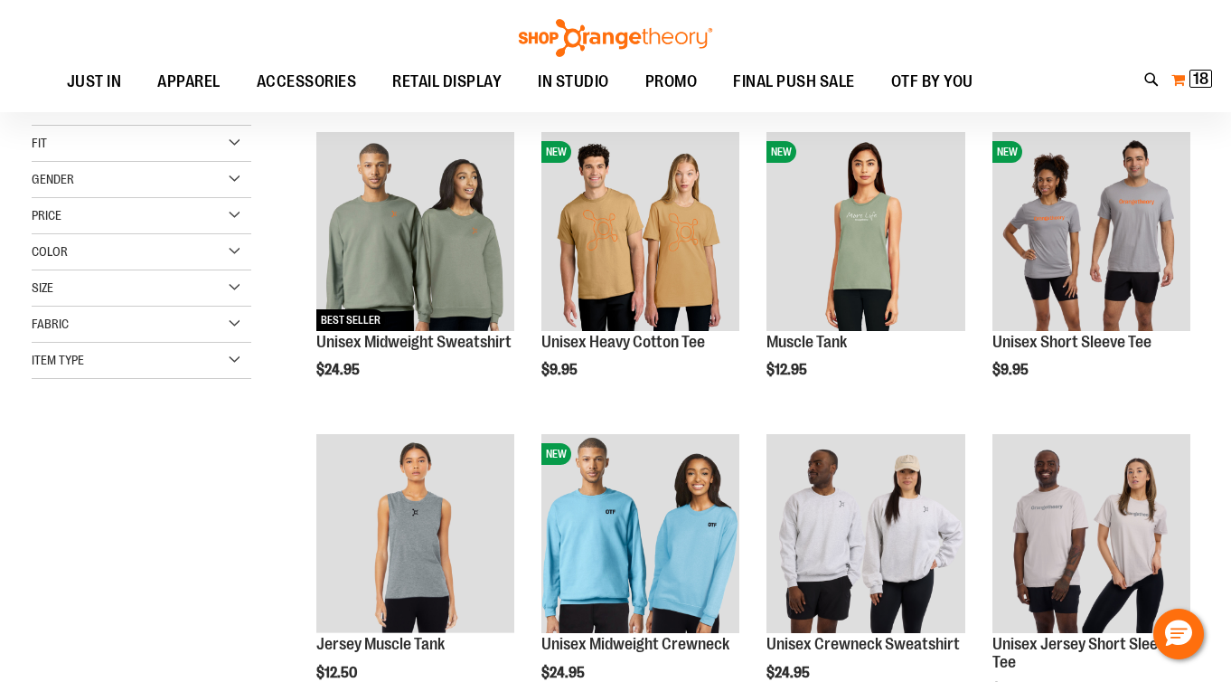
click at [1183, 80] on button "My Cart 18 18 items" at bounding box center [1192, 79] width 42 height 29
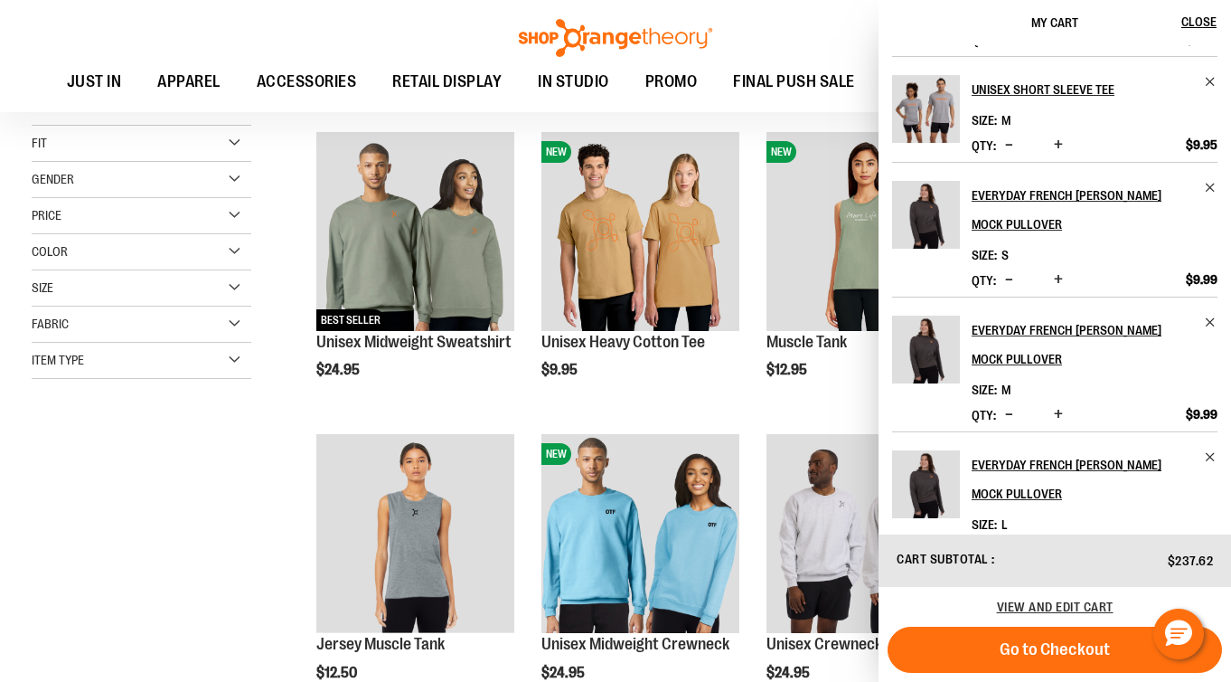
scroll to position [658, 0]
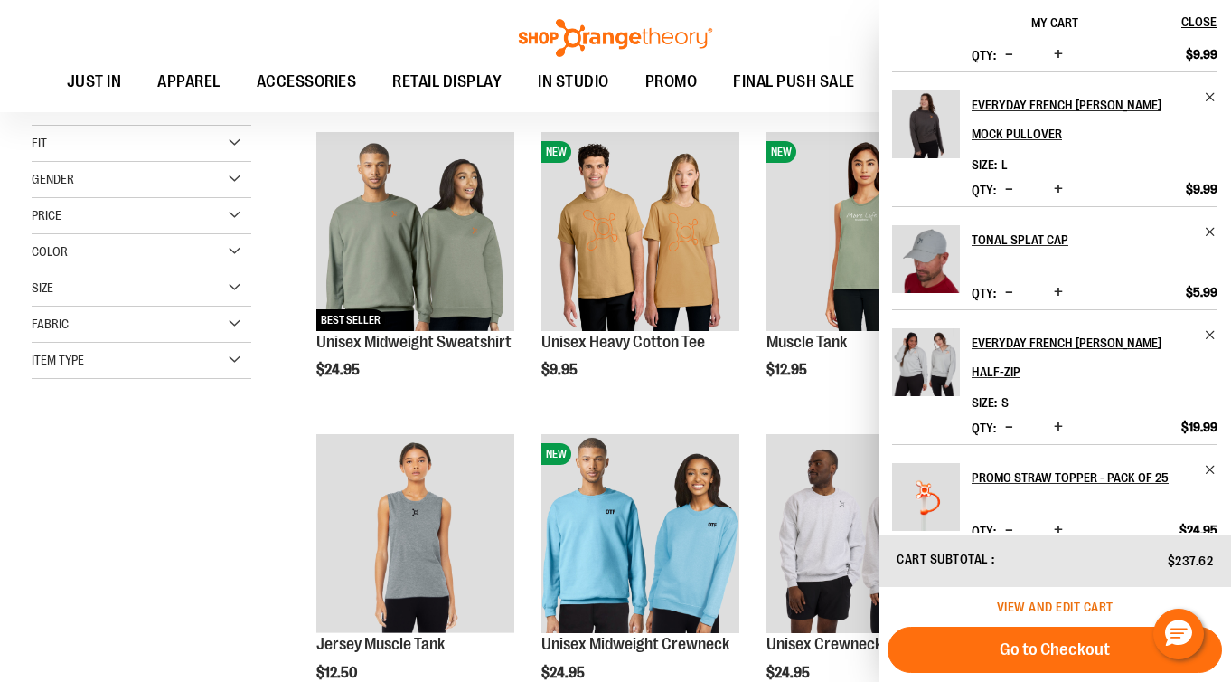
click at [1032, 605] on span "View and edit cart" at bounding box center [1055, 606] width 117 height 14
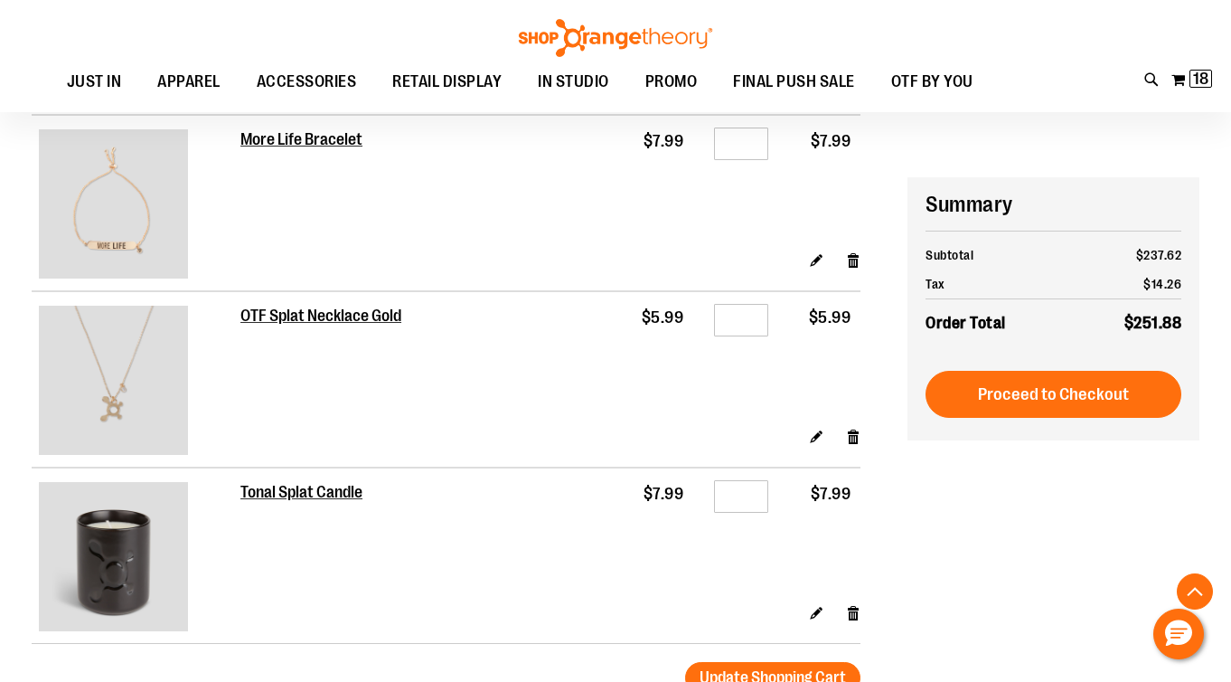
scroll to position [2031, 0]
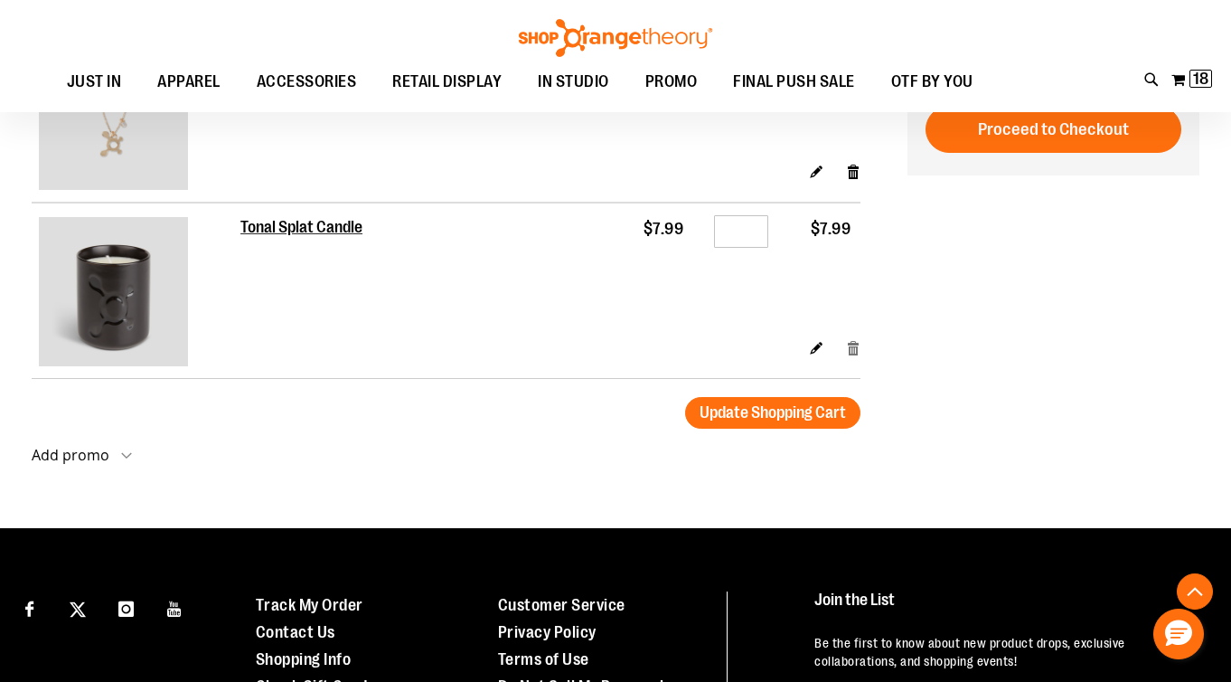
type input "**********"
click at [854, 356] on link "Remove item" at bounding box center [853, 347] width 15 height 19
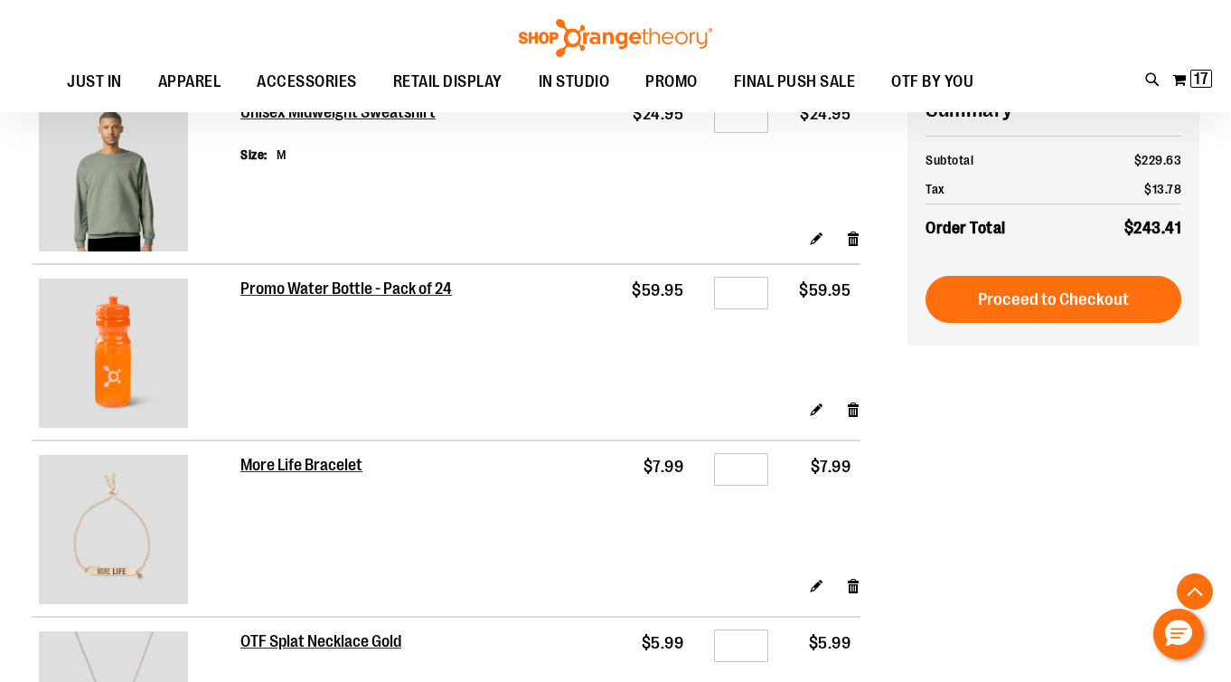
scroll to position [1585, 0]
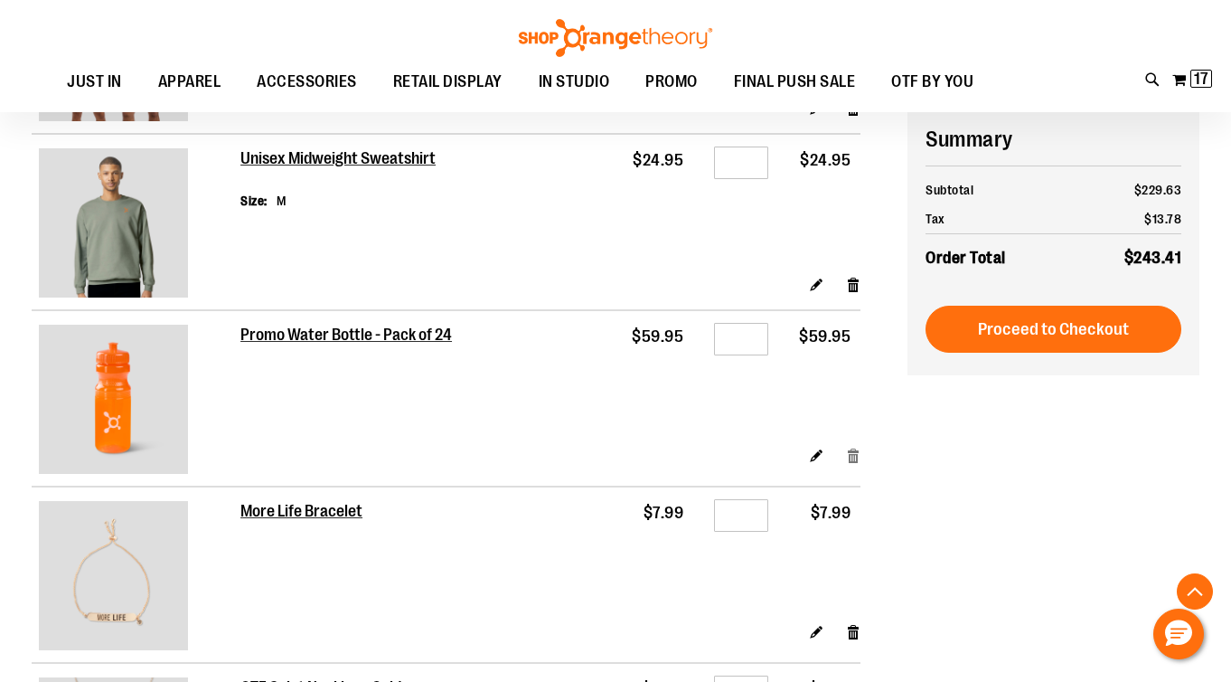
type input "**********"
click at [856, 458] on link "Remove item" at bounding box center [853, 455] width 15 height 19
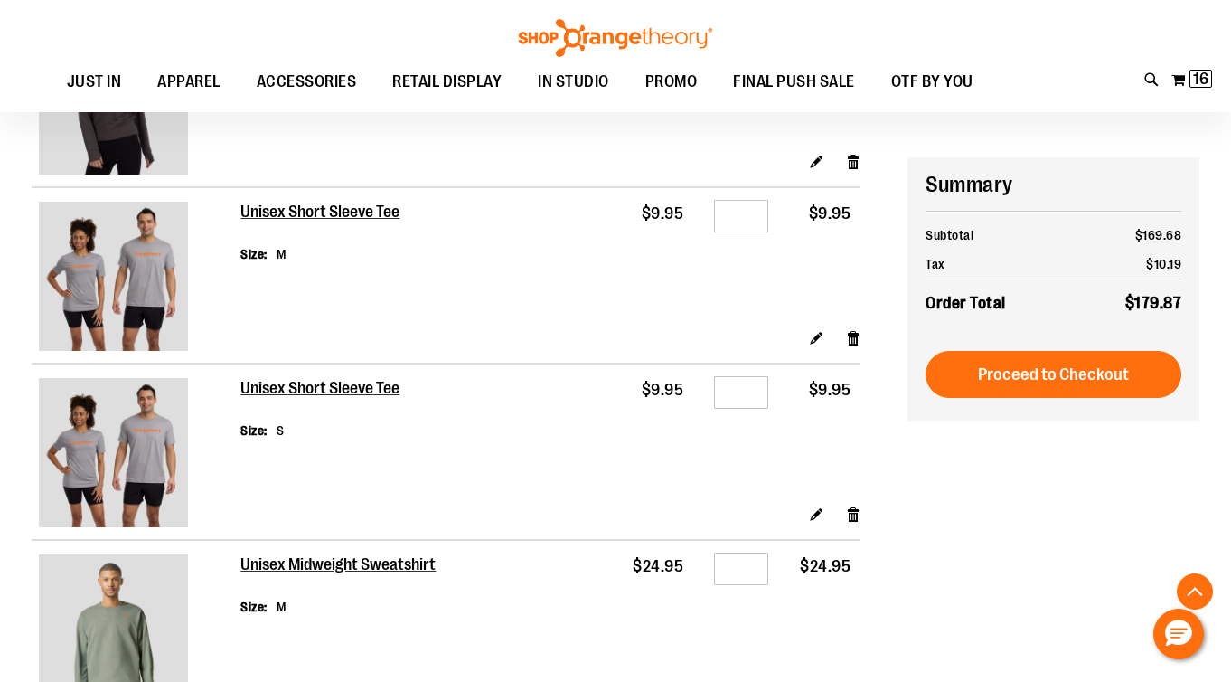
scroll to position [1333, 0]
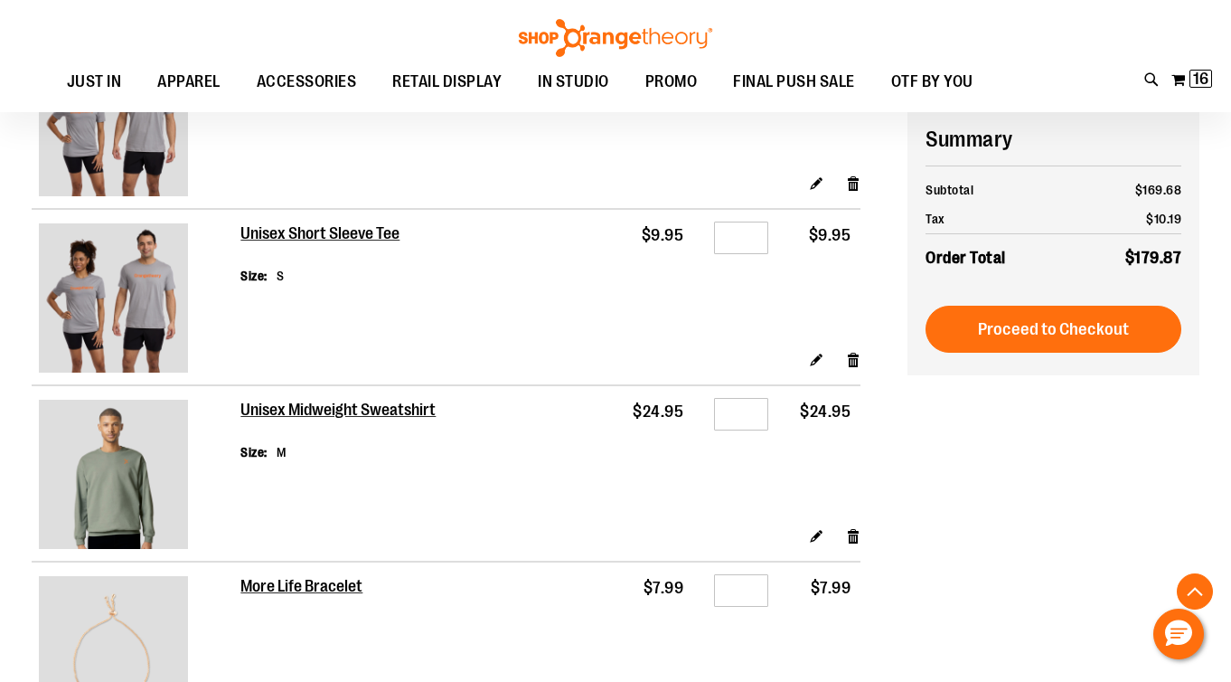
type input "**********"
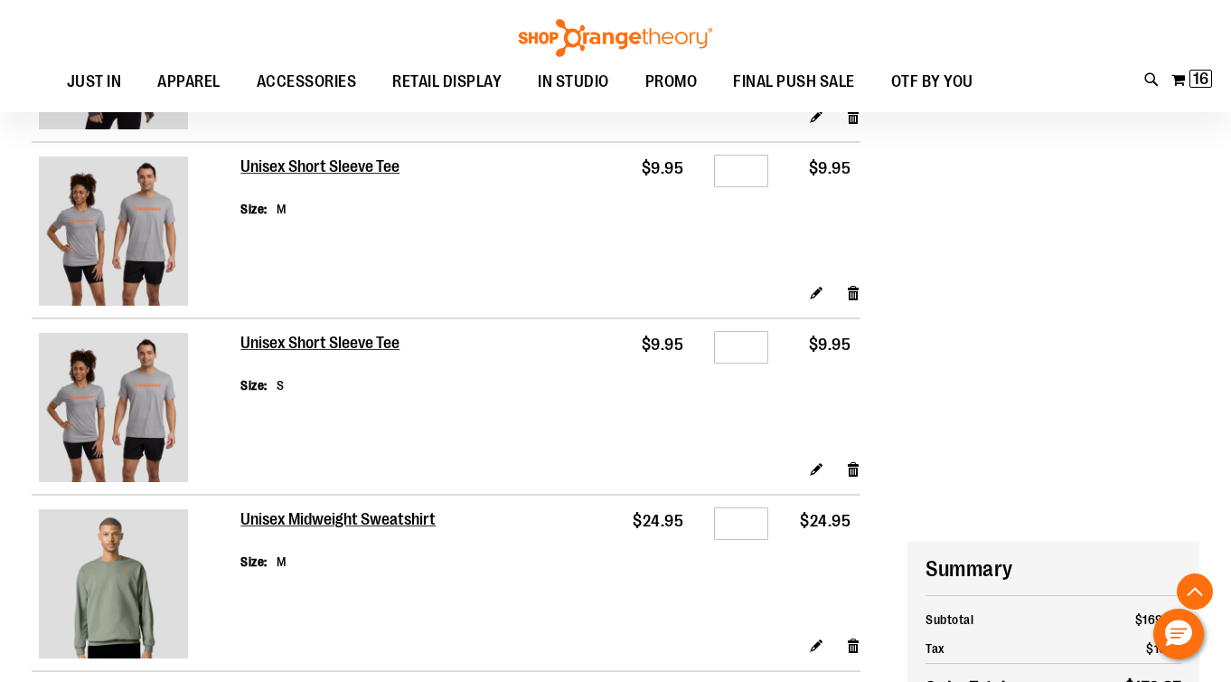
scroll to position [1702, 0]
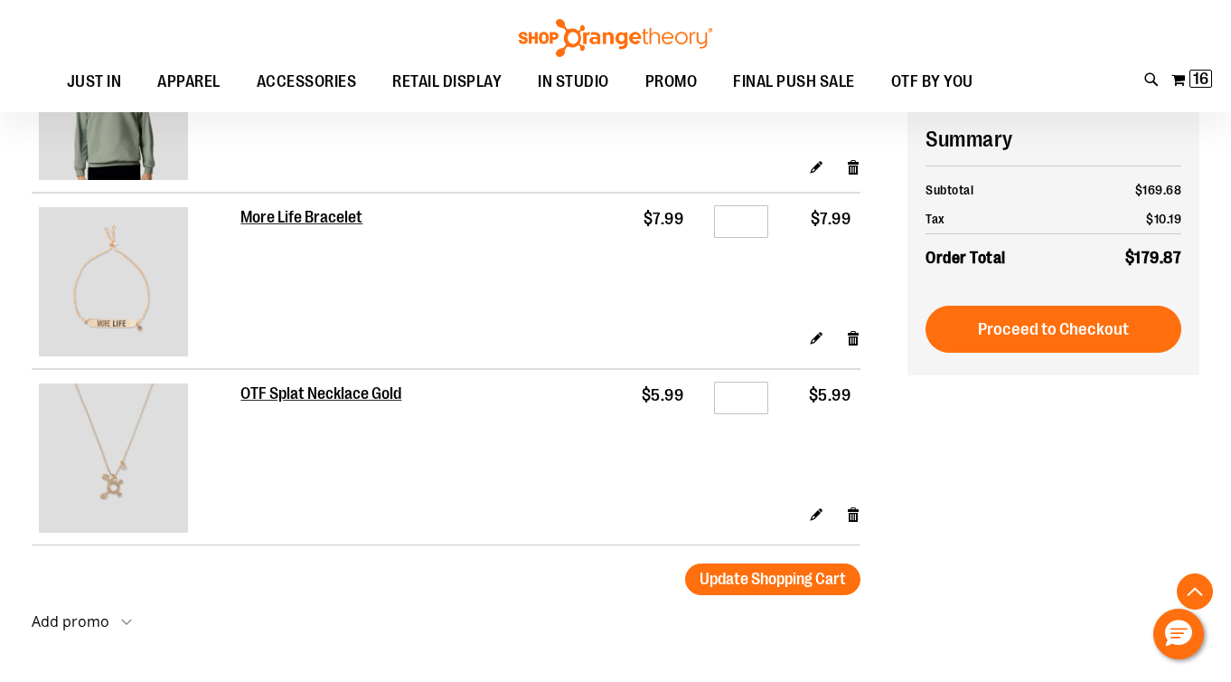
click at [531, 423] on td "OTF Splat Necklace Gold" at bounding box center [426, 423] width 372 height 108
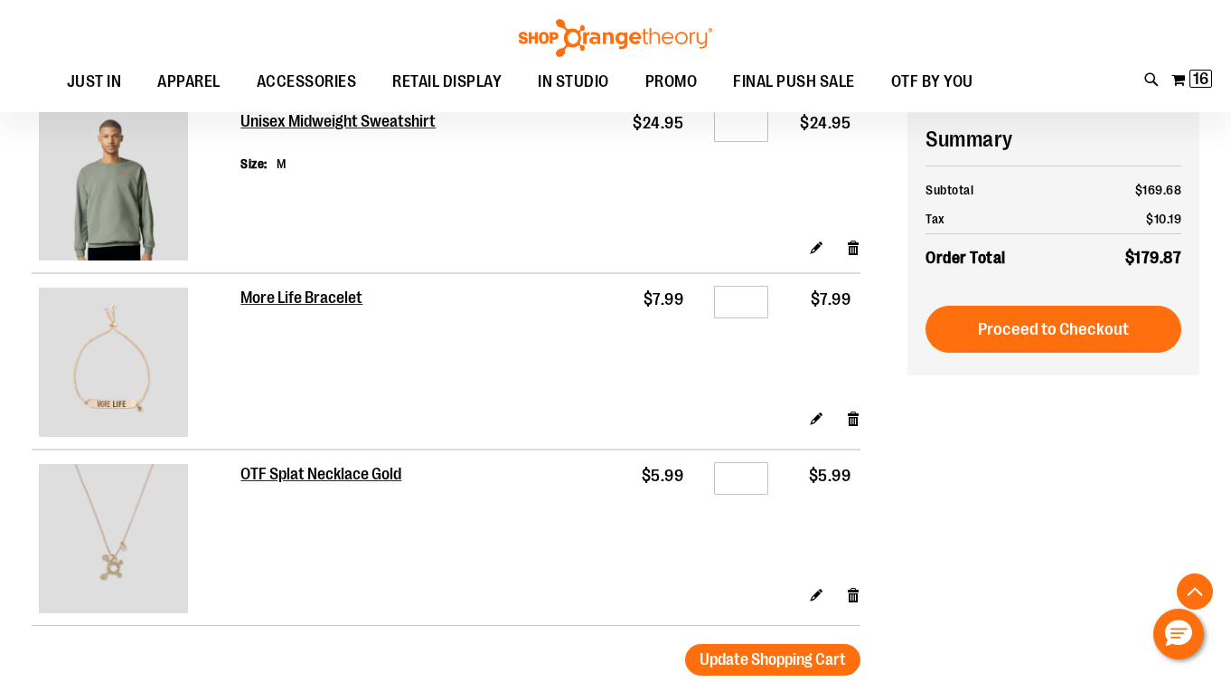
scroll to position [1619, 0]
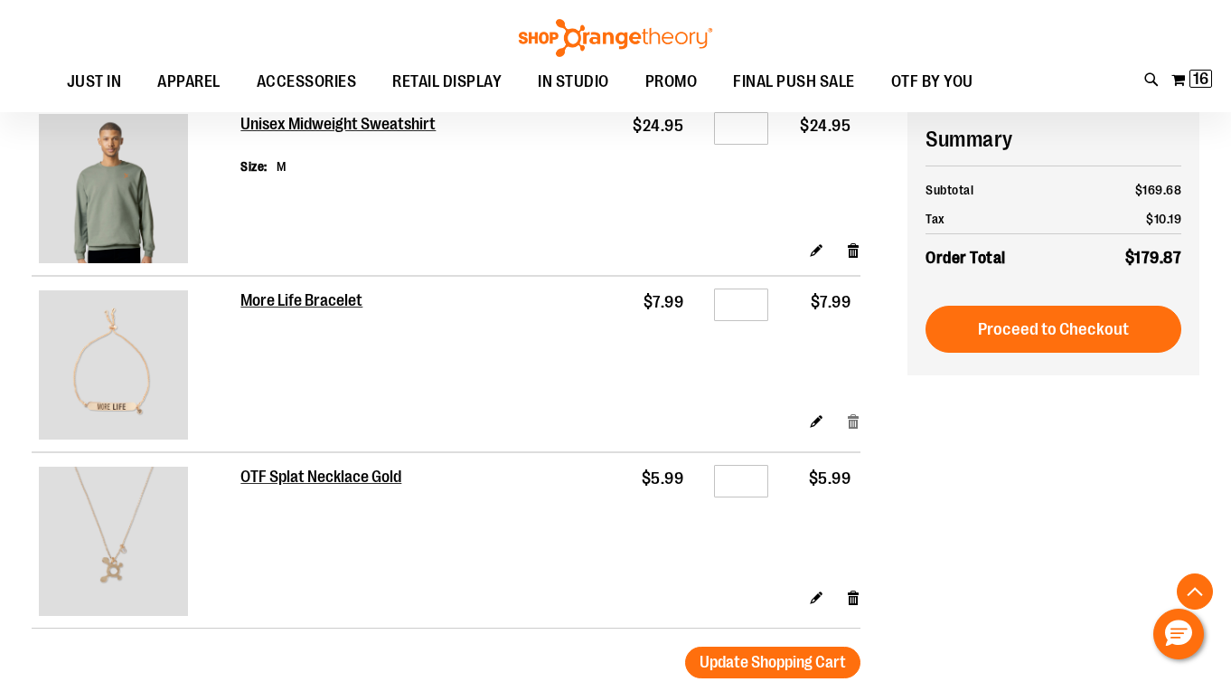
click at [853, 430] on link "Remove item" at bounding box center [853, 420] width 15 height 19
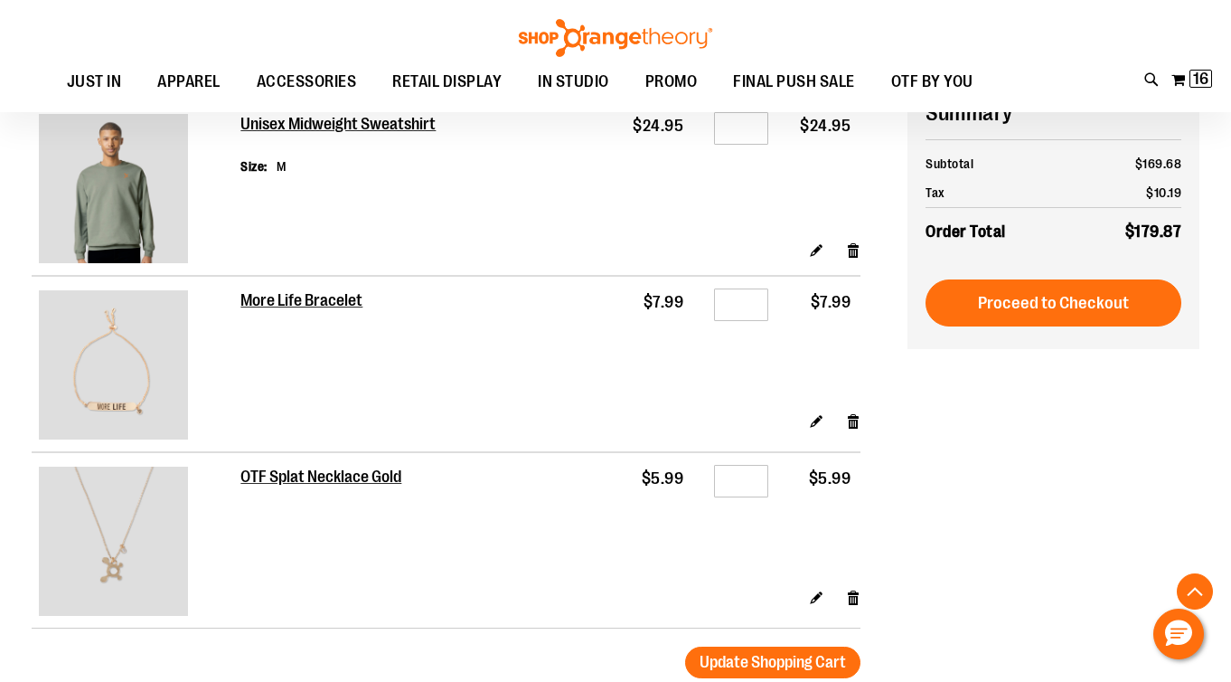
scroll to position [1563, 0]
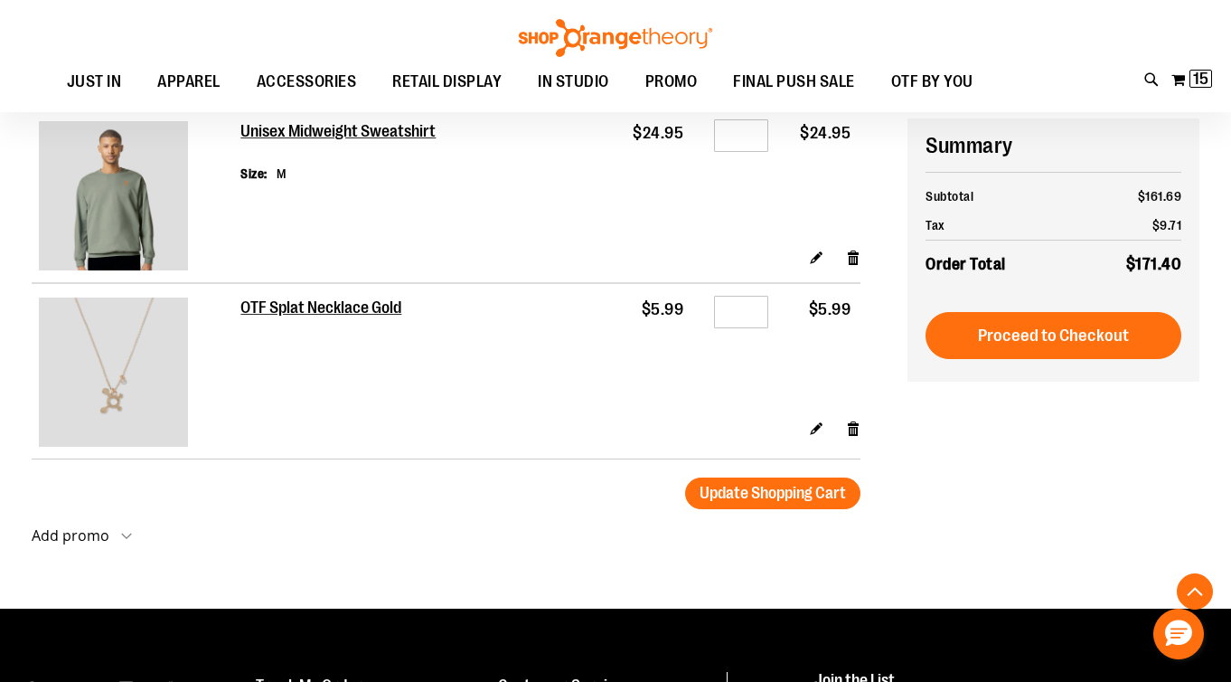
scroll to position [1421, 0]
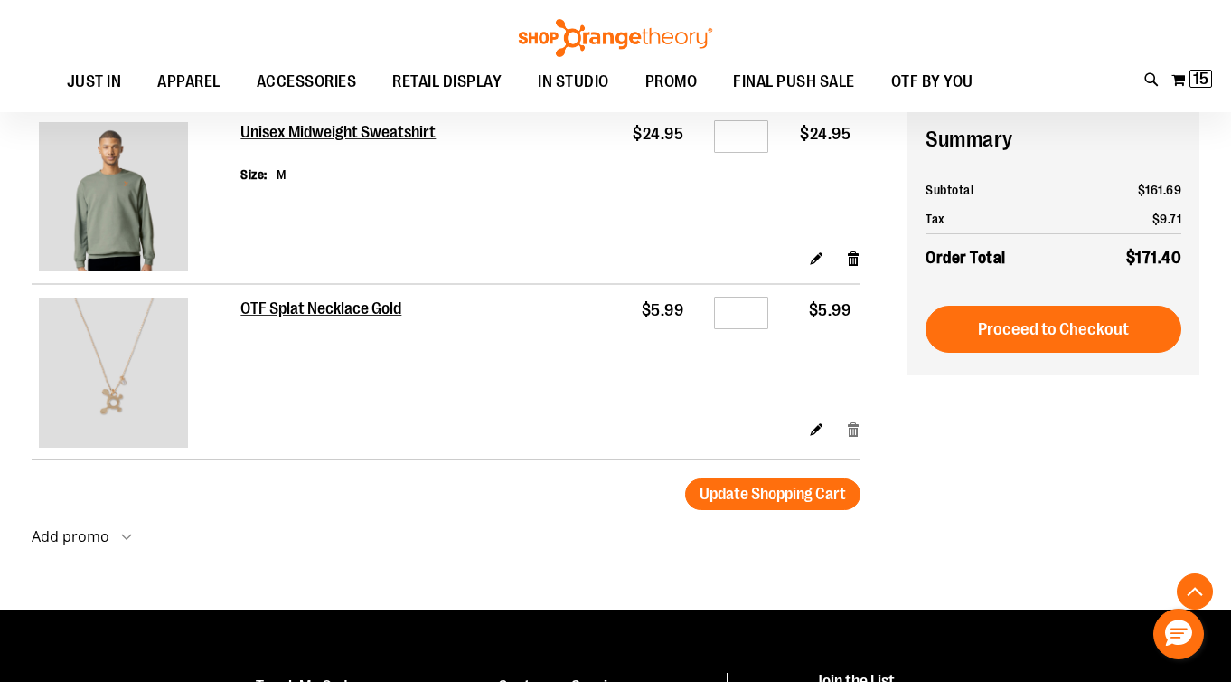
type input "**********"
click at [857, 431] on link "Remove item" at bounding box center [853, 428] width 15 height 19
click at [852, 433] on link "Remove item" at bounding box center [853, 428] width 15 height 19
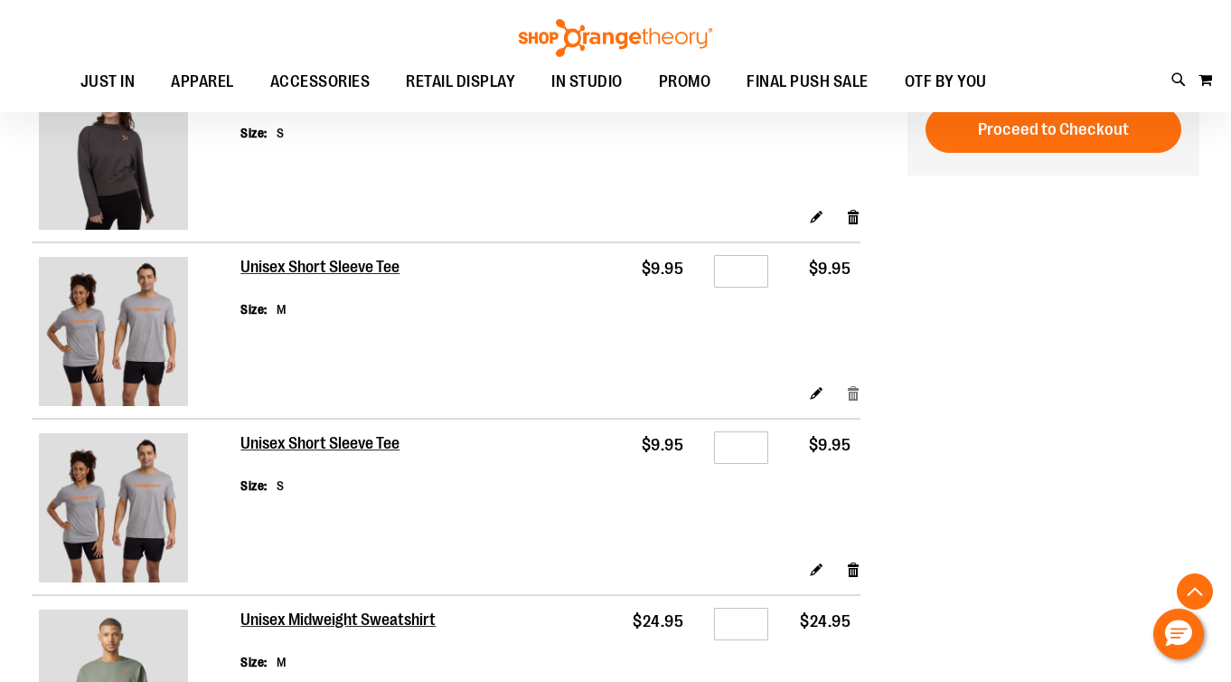
scroll to position [934, 0]
click at [853, 400] on link "Remove item" at bounding box center [853, 392] width 15 height 19
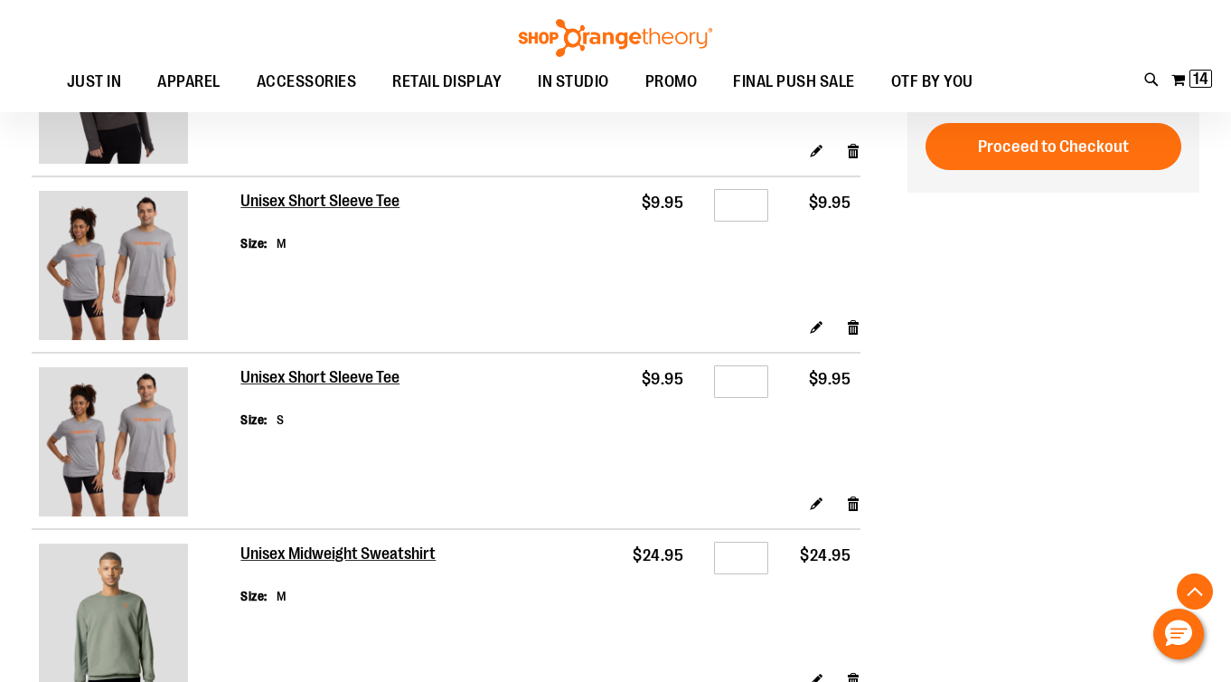
scroll to position [1019, 0]
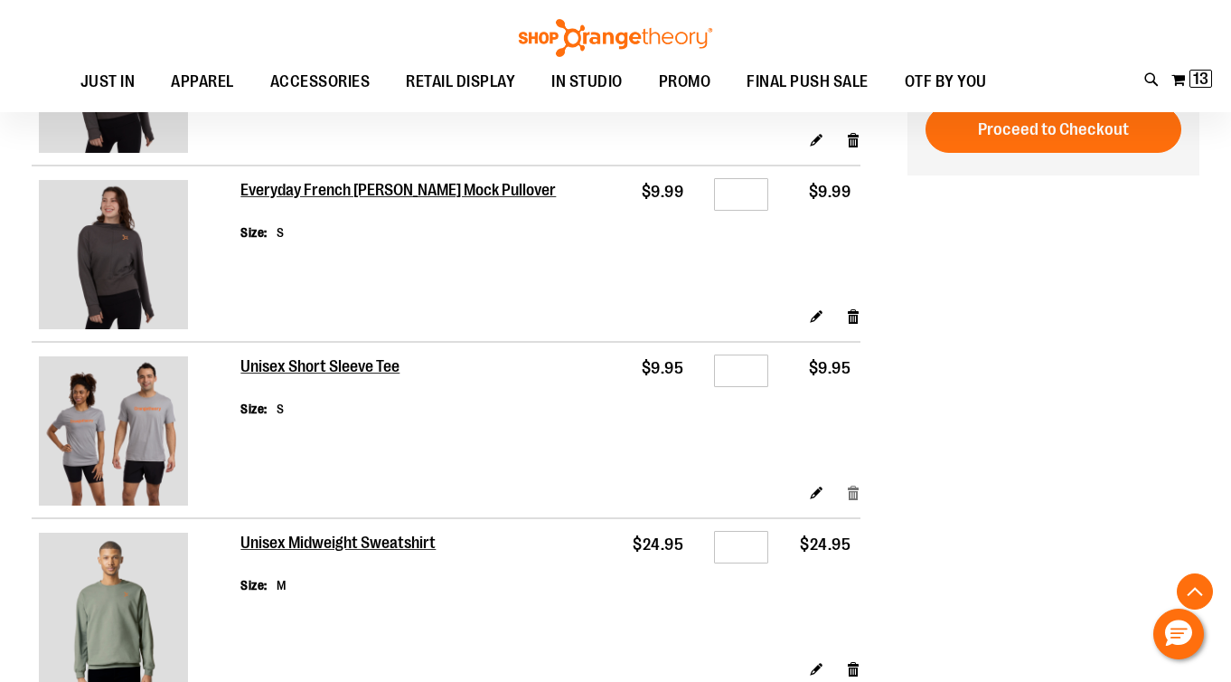
scroll to position [834, 0]
type input "**********"
click at [853, 496] on link "Remove item" at bounding box center [853, 492] width 15 height 19
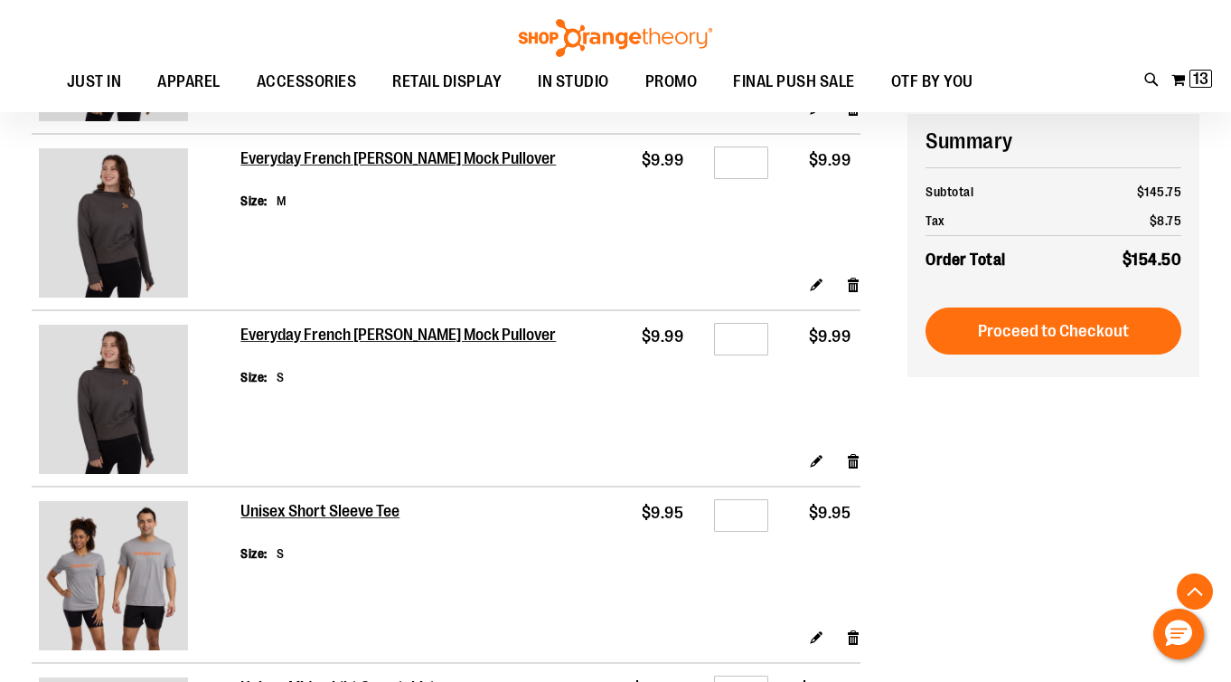
scroll to position [692, 0]
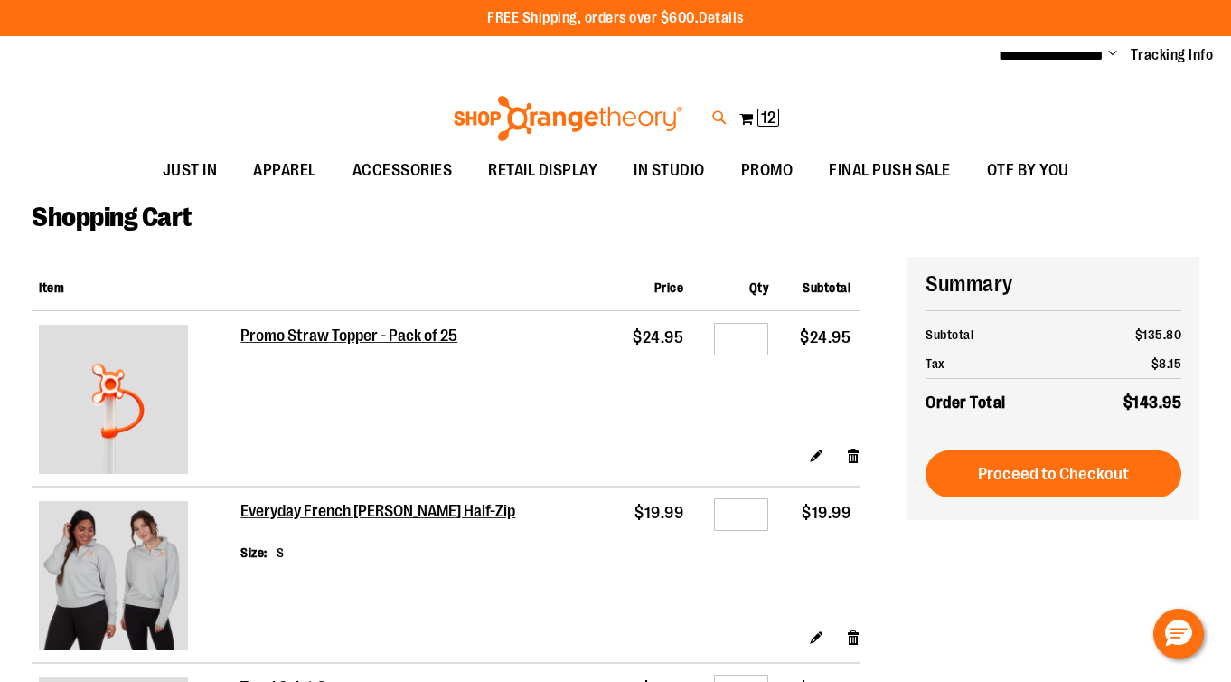
type input "**********"
click at [721, 118] on icon at bounding box center [719, 118] width 15 height 21
type input "**********"
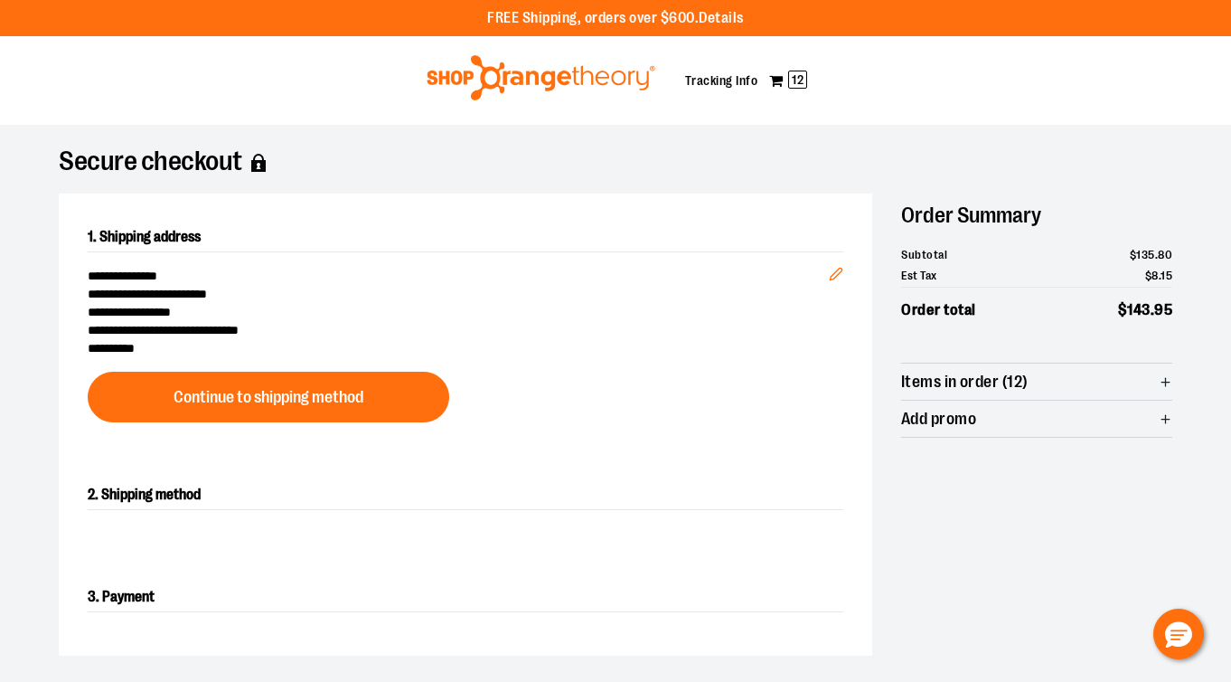
click at [480, 80] on img at bounding box center [541, 77] width 234 height 45
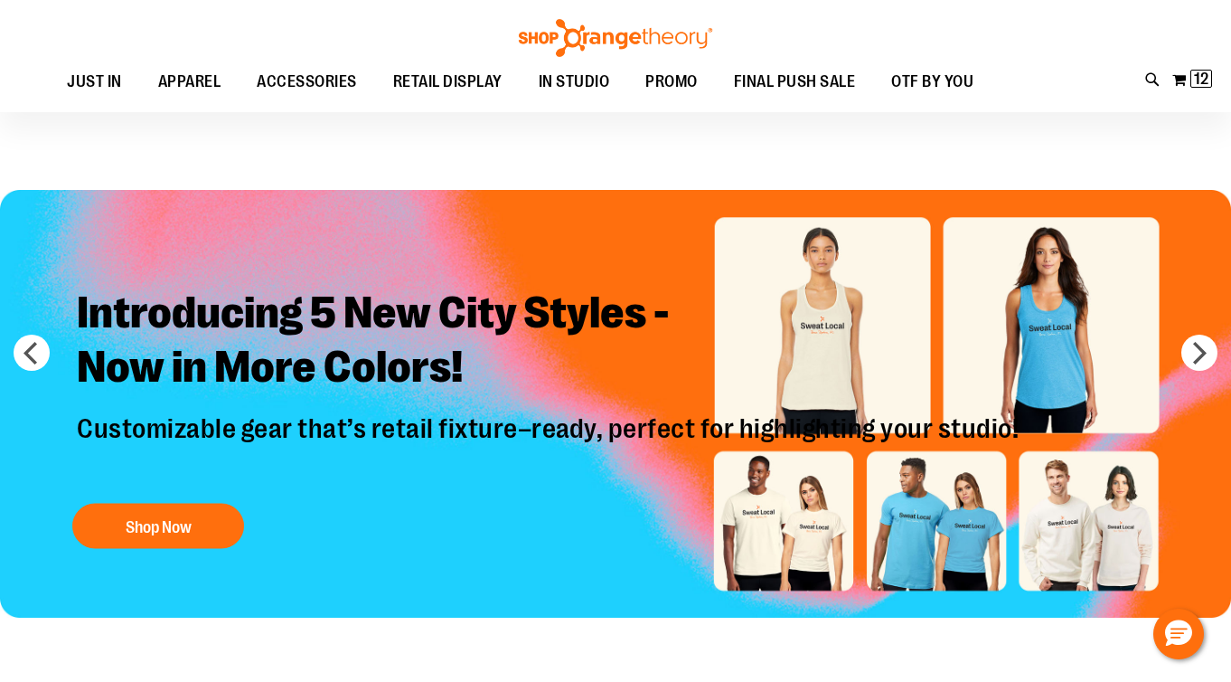
scroll to position [163, 0]
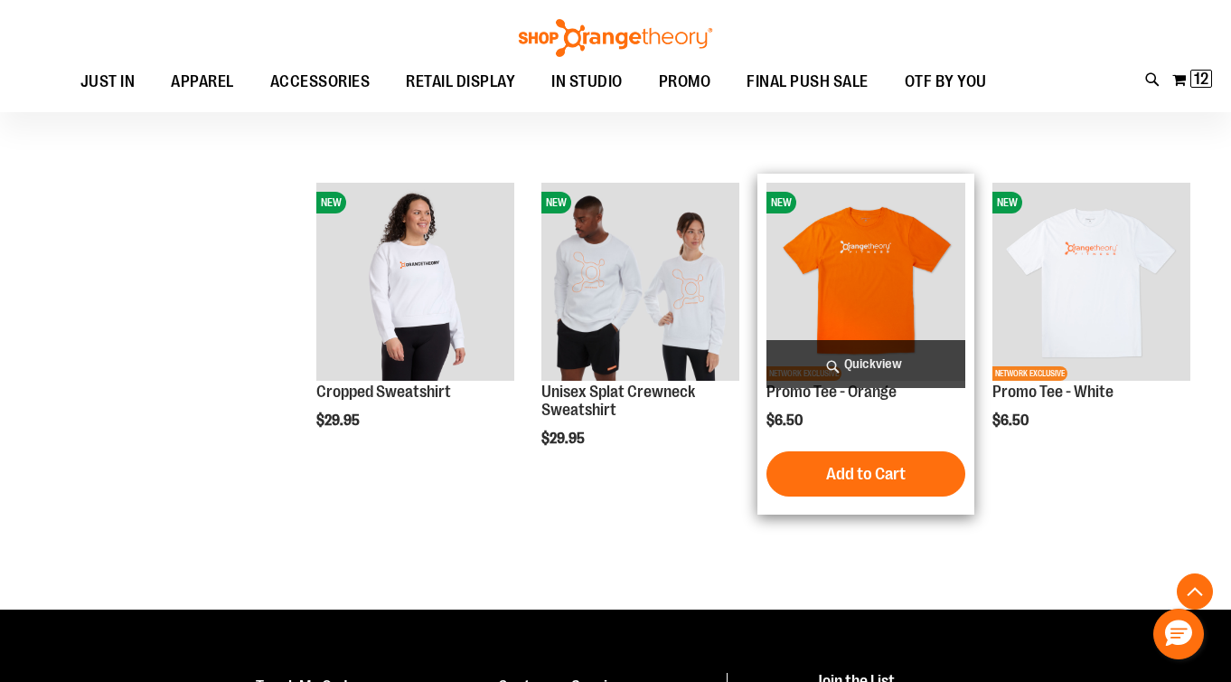
scroll to position [304, 0]
type input "**********"
click at [857, 273] on img "product" at bounding box center [866, 282] width 198 height 198
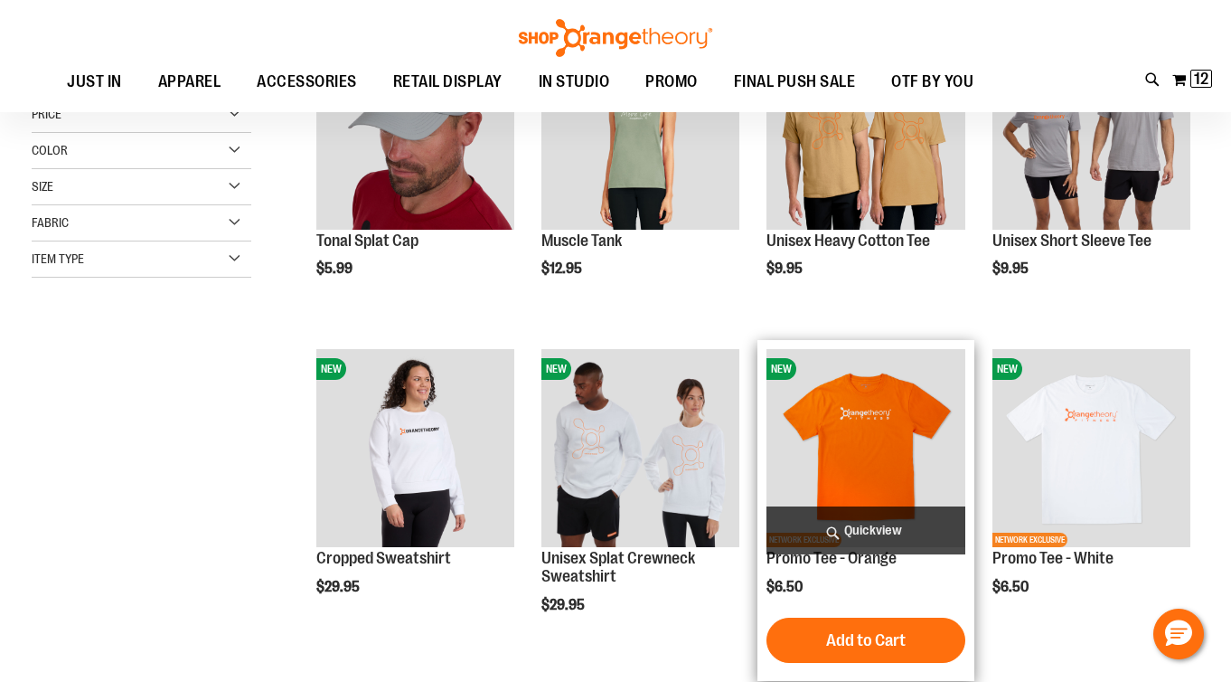
scroll to position [128, 0]
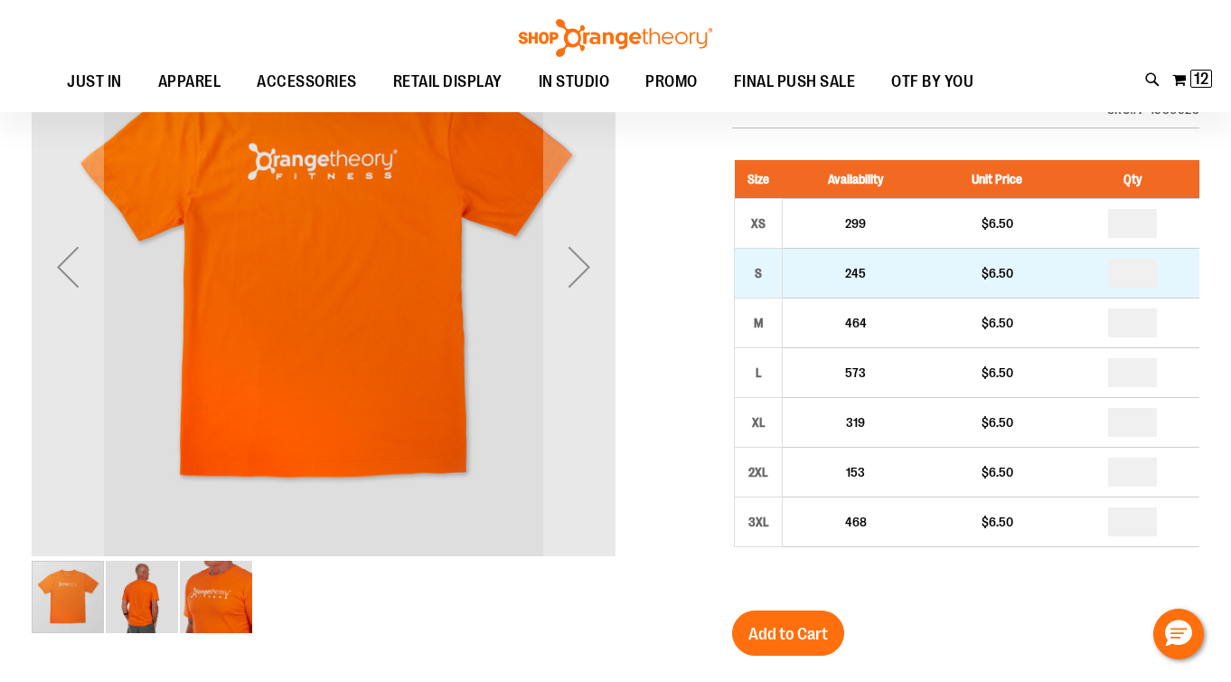
scroll to position [88, 0]
type input "**********"
click at [1139, 277] on input "*" at bounding box center [1132, 273] width 49 height 29
type input "*"
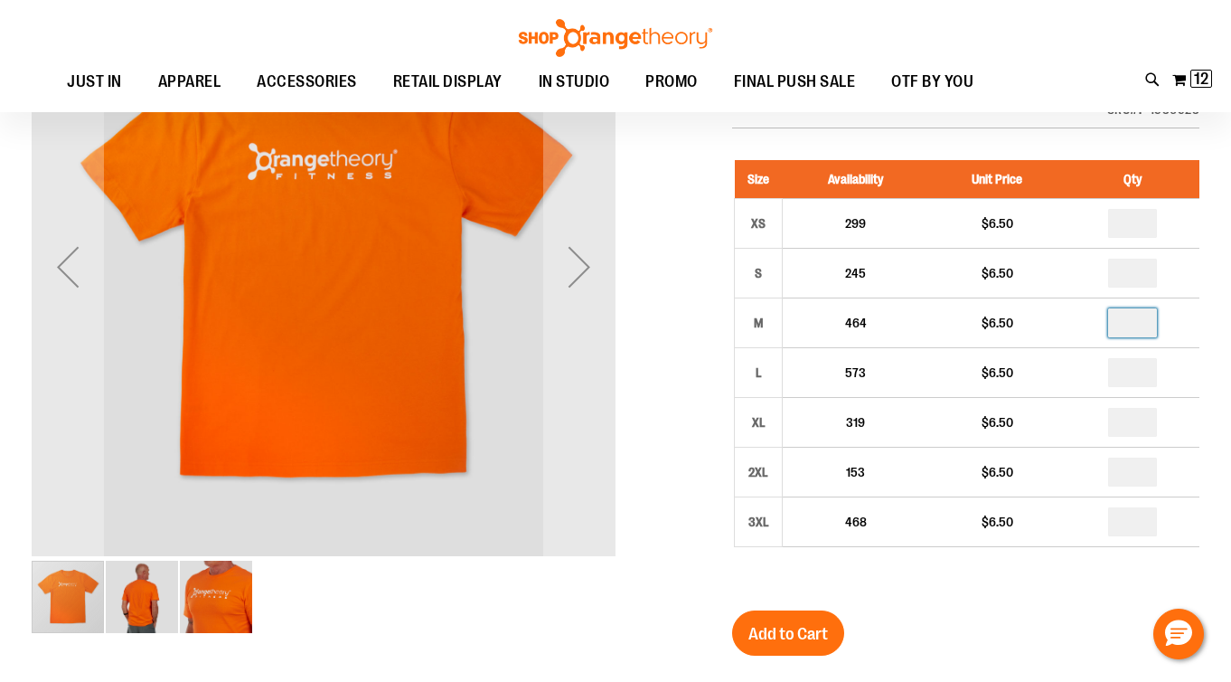
click at [1139, 324] on input "number" at bounding box center [1132, 322] width 49 height 29
type input "*"
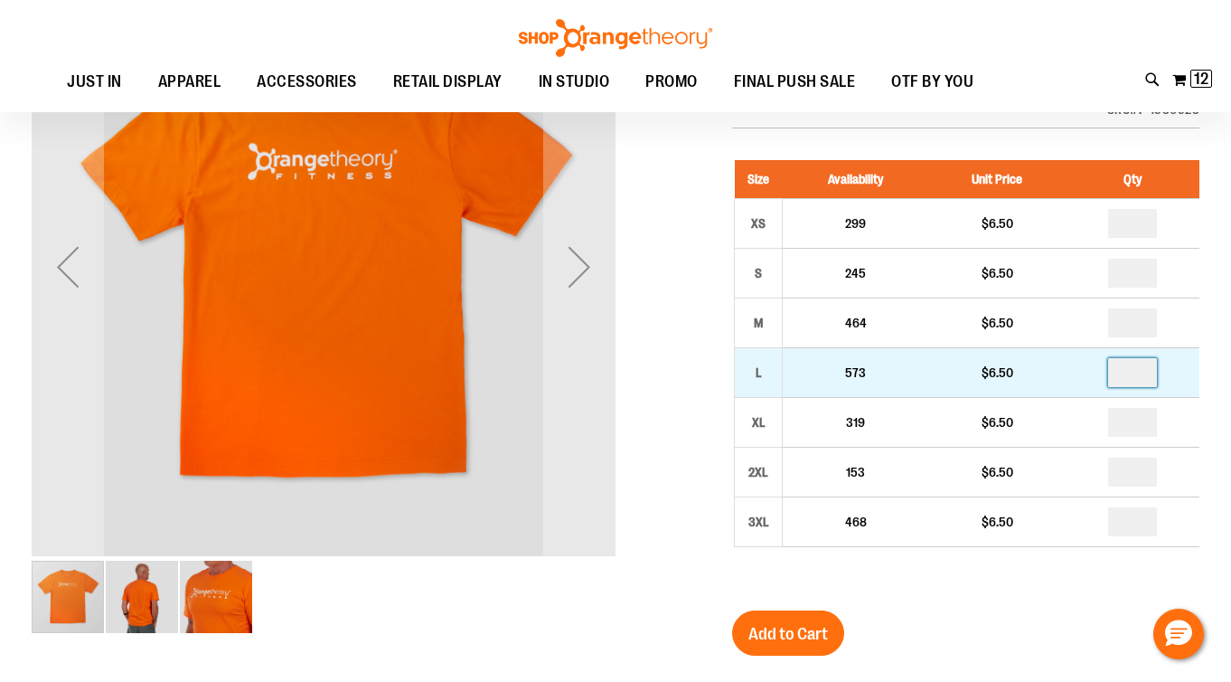
click at [1139, 368] on input "number" at bounding box center [1132, 372] width 49 height 29
type input "*"
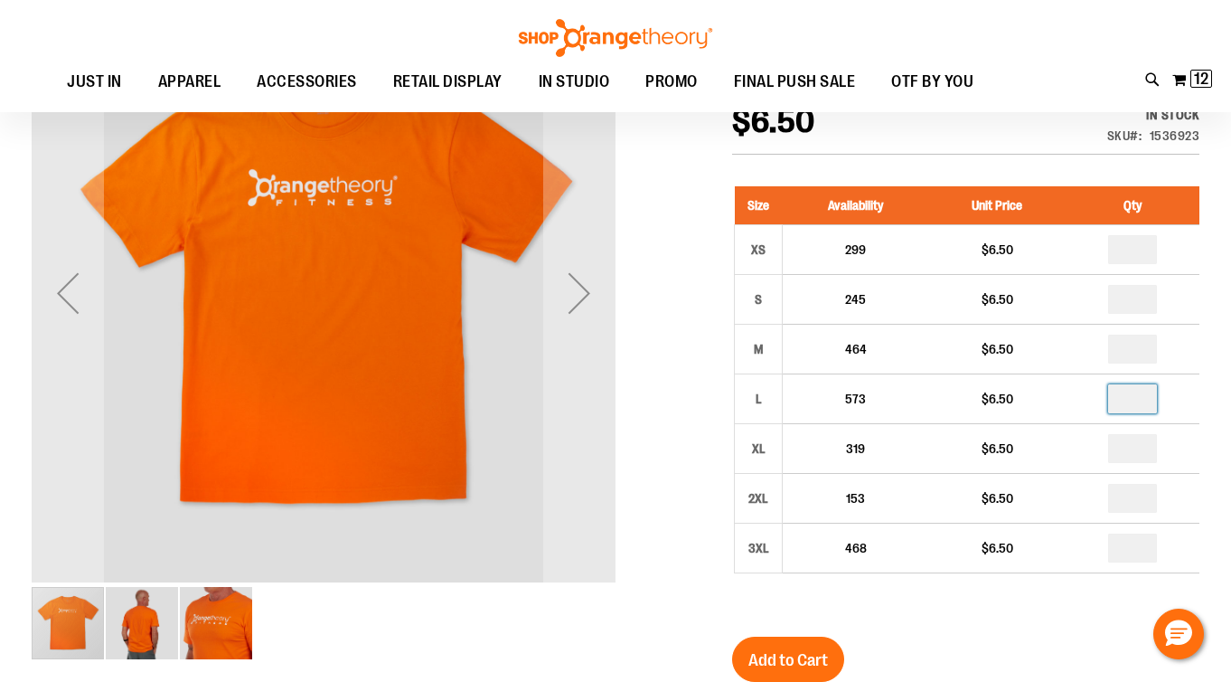
scroll to position [62, 0]
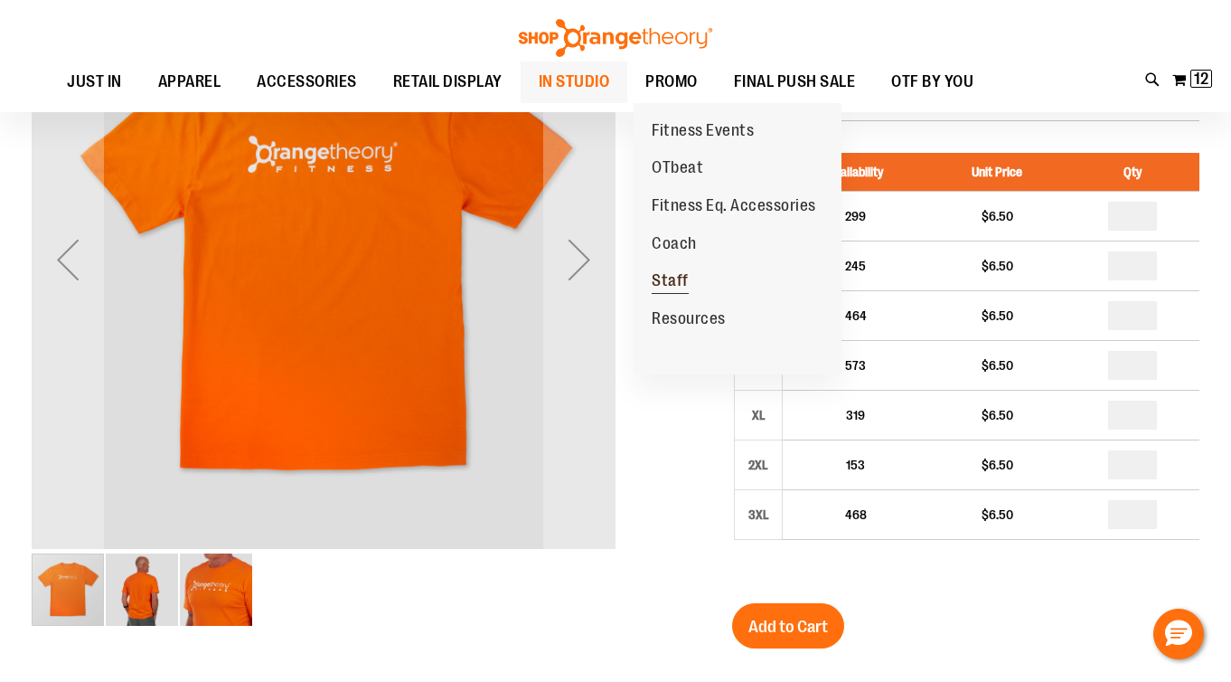
scroll to position [116, 0]
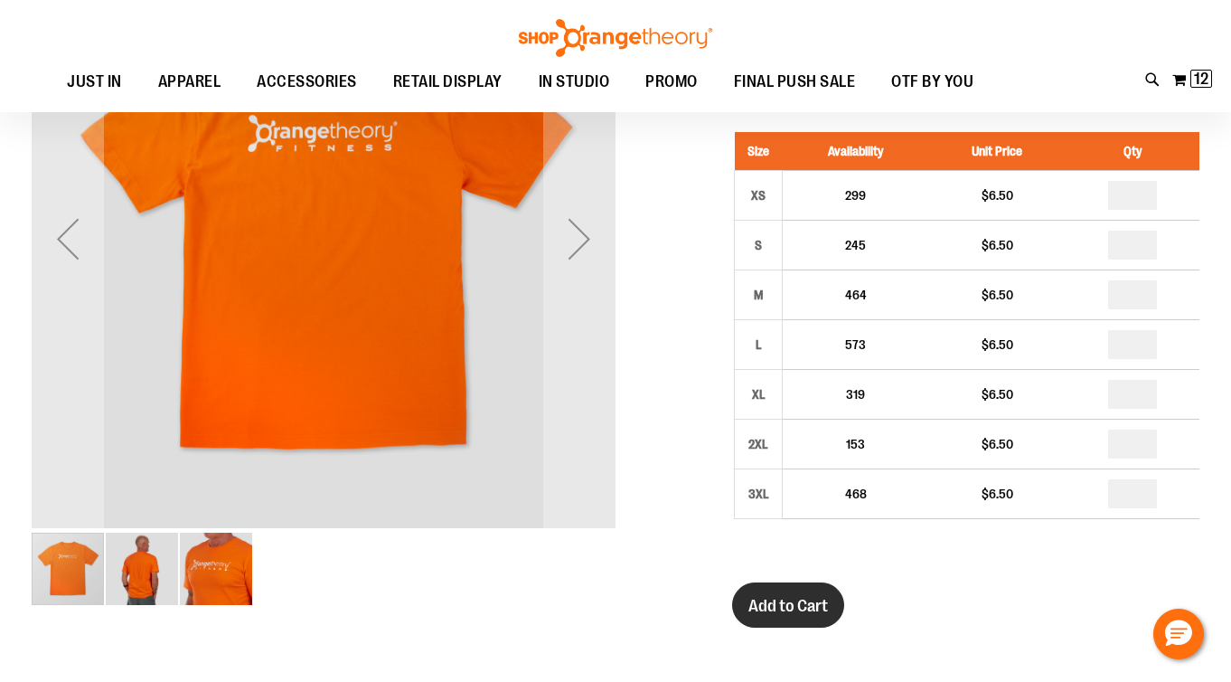
click at [761, 616] on button "Add to Cart" at bounding box center [788, 604] width 112 height 45
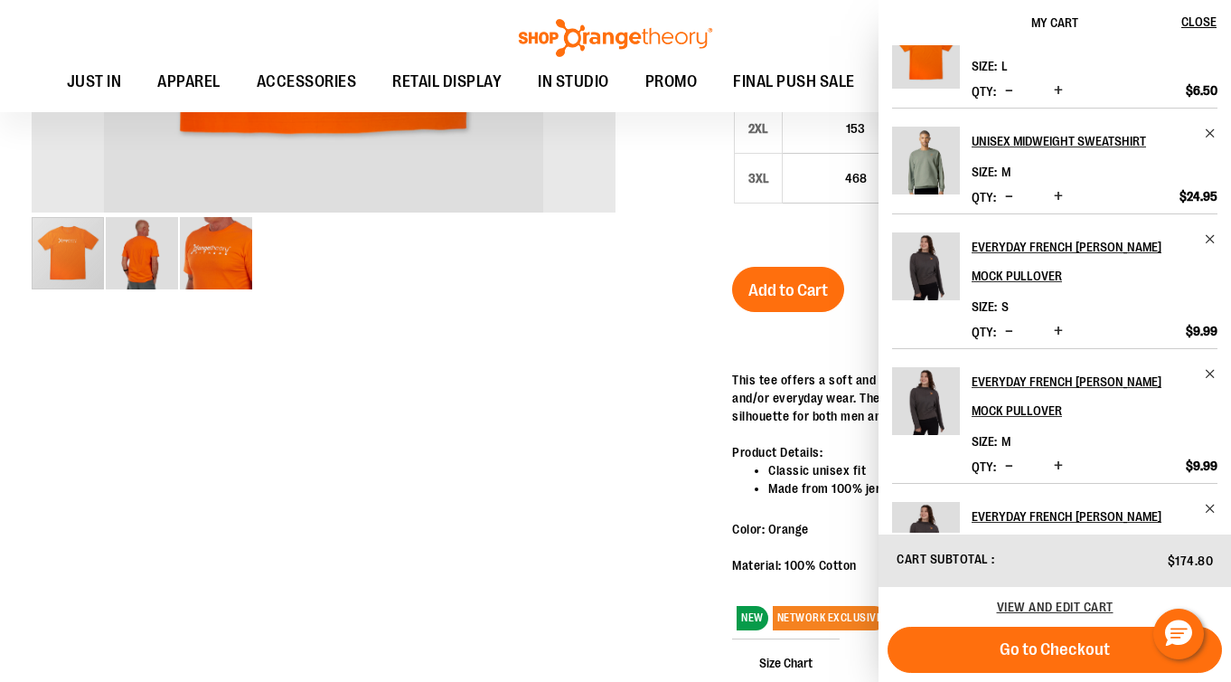
scroll to position [0, 0]
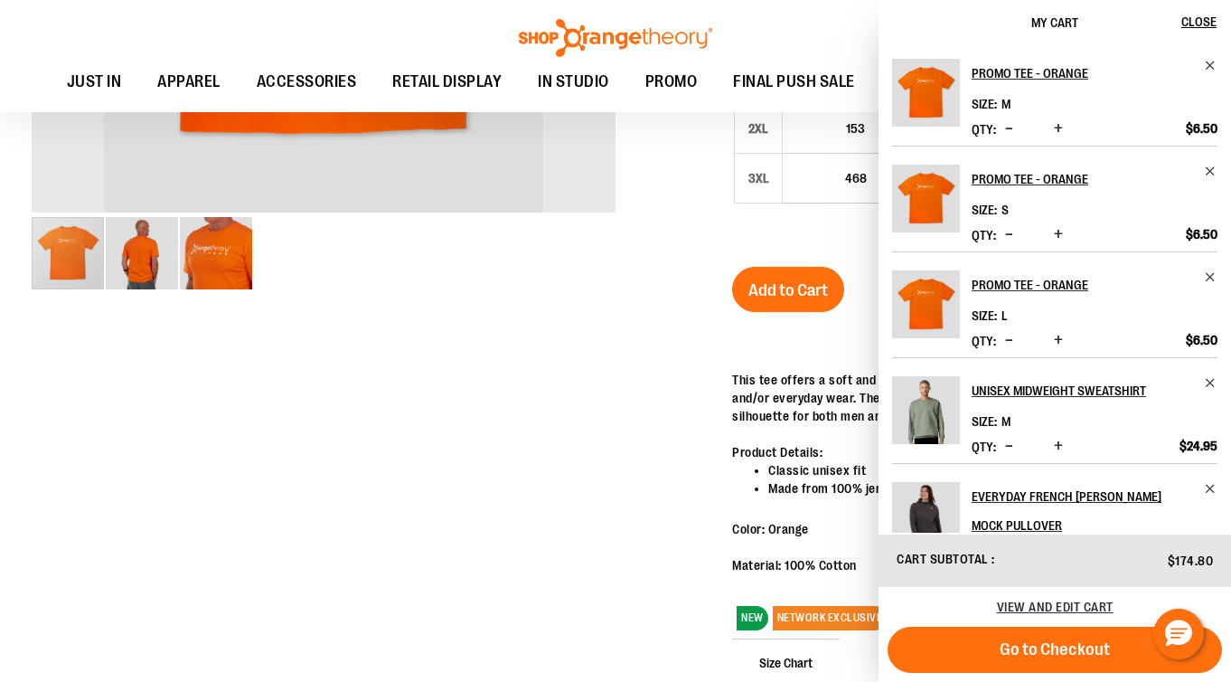
click at [1060, 125] on span "Increase product quantity" at bounding box center [1058, 128] width 9 height 18
click at [1061, 238] on button "Increase product quantity" at bounding box center [1059, 235] width 18 height 18
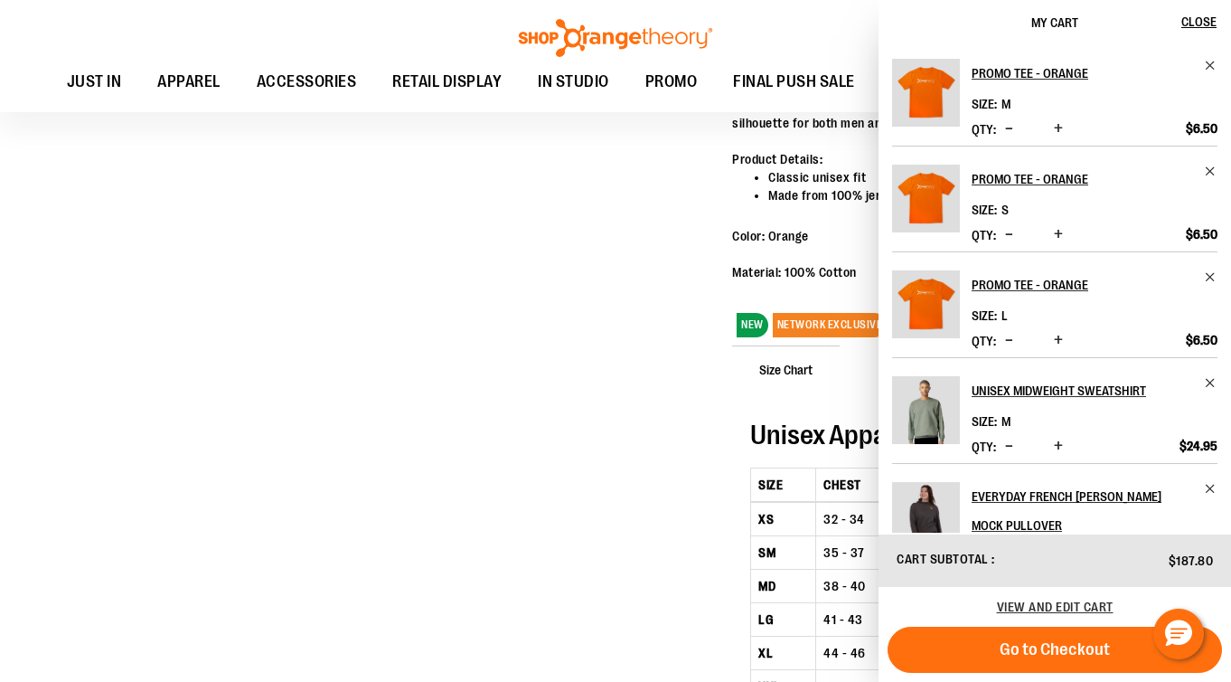
click at [718, 265] on div at bounding box center [616, 71] width 1168 height 1467
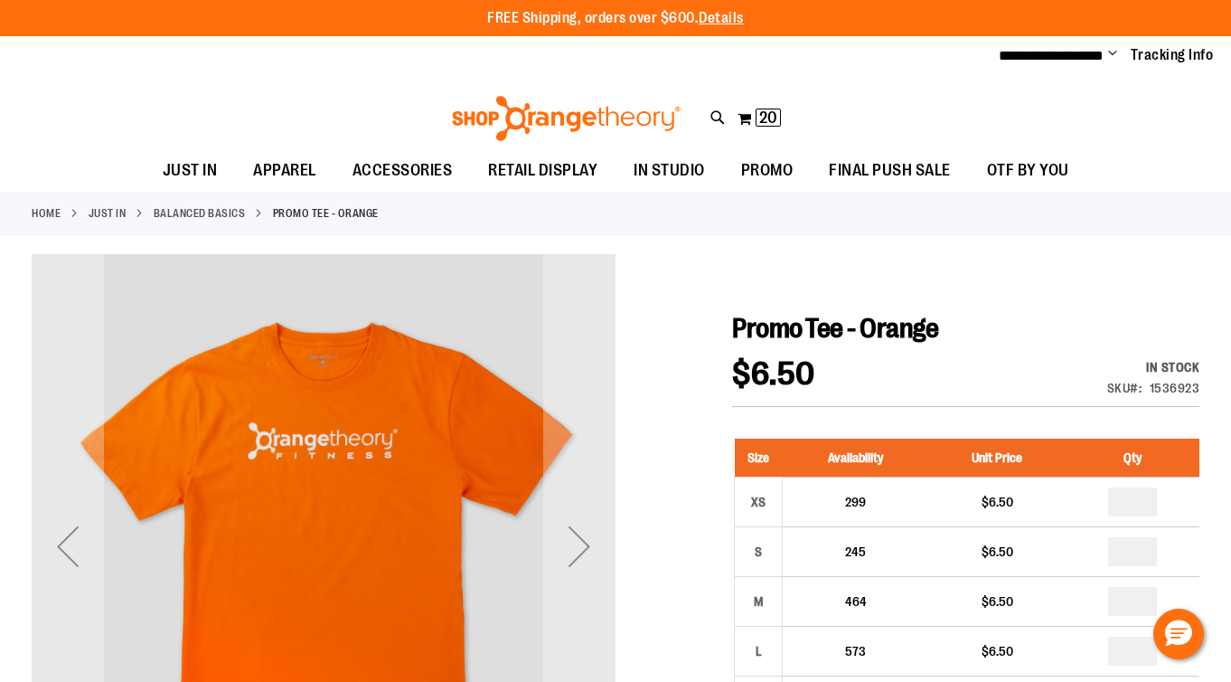
click at [1107, 52] on ul "**********" at bounding box center [1099, 56] width 229 height 22
click at [1114, 55] on span "Change" at bounding box center [1112, 54] width 9 height 17
click at [1046, 127] on link "Sign Out" at bounding box center [1048, 122] width 158 height 34
